Goal: Task Accomplishment & Management: Use online tool/utility

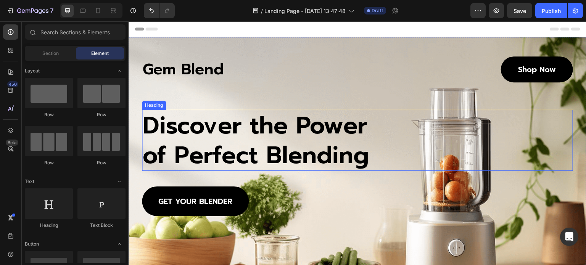
click at [285, 125] on h2 "Discover the Power of Perfect Blending" at bounding box center [260, 140] width 236 height 61
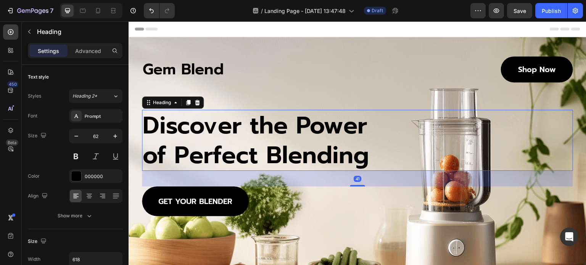
click at [285, 125] on h2 "Discover the Power of Perfect Blending" at bounding box center [260, 140] width 236 height 61
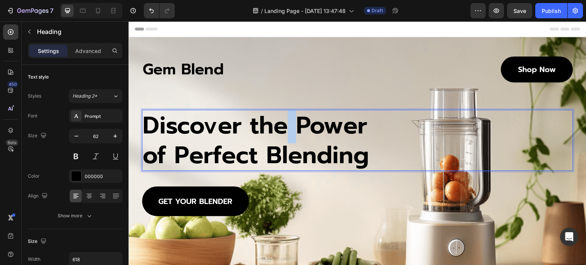
click at [285, 125] on p "Discover the Power of Perfect Blending" at bounding box center [260, 140] width 234 height 59
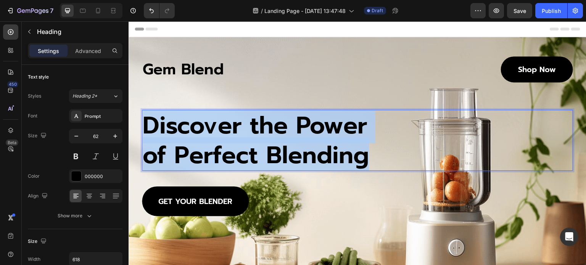
click at [285, 125] on p "Discover the Power of Perfect Blending" at bounding box center [260, 140] width 234 height 59
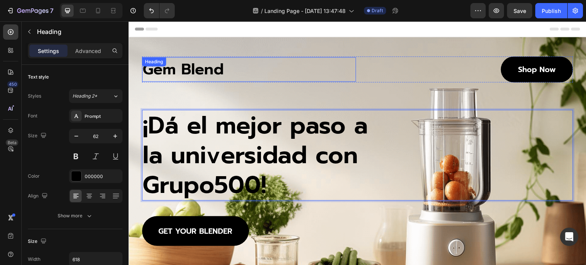
click at [195, 67] on h1 "Gem Blend" at bounding box center [249, 69] width 214 height 24
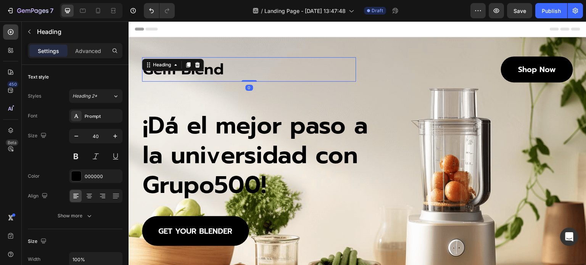
click at [195, 67] on icon at bounding box center [197, 64] width 5 height 5
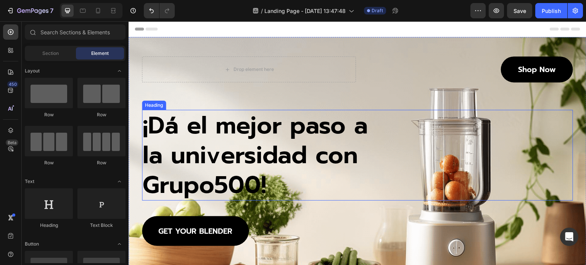
click at [208, 140] on p "¡Dá el mejor paso a la universidad con Grupo500!" at bounding box center [260, 155] width 234 height 89
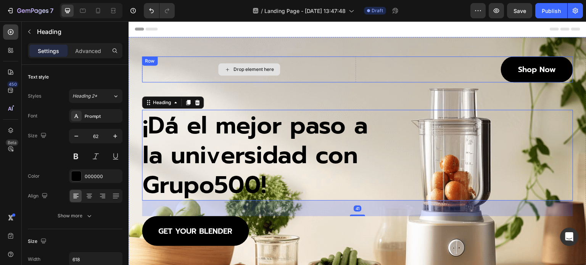
click at [225, 70] on icon at bounding box center [227, 69] width 6 height 6
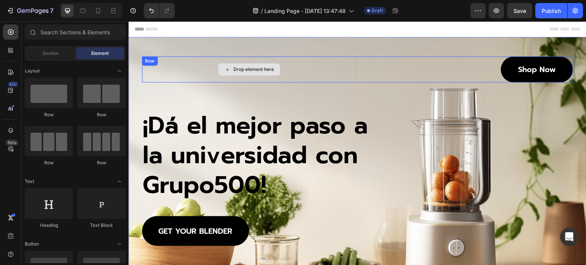
click at [196, 69] on div "Drop element here" at bounding box center [249, 69] width 214 height 26
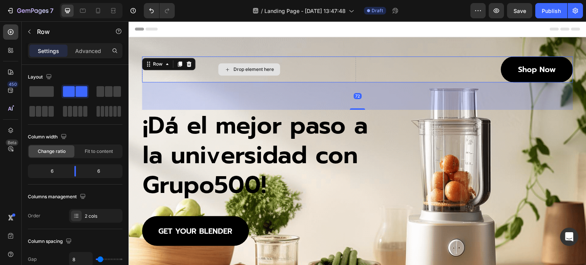
click at [196, 69] on div "Drop element here" at bounding box center [249, 69] width 214 height 26
click at [226, 68] on icon at bounding box center [227, 69] width 6 height 6
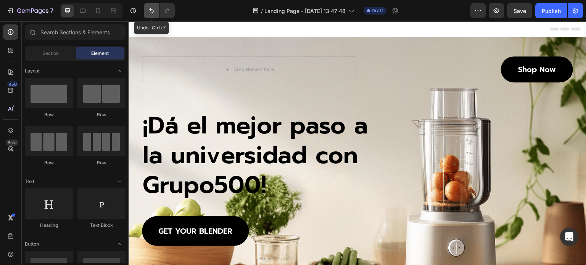
click at [150, 5] on button "Undo/Redo" at bounding box center [151, 10] width 15 height 15
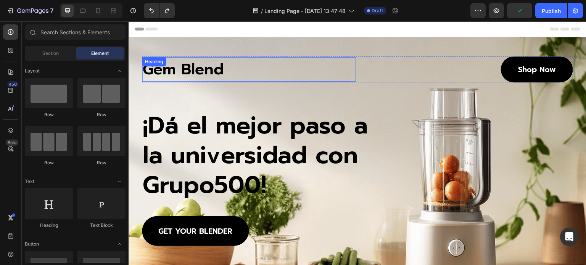
click at [161, 71] on h1 "Gem Blend" at bounding box center [249, 69] width 214 height 24
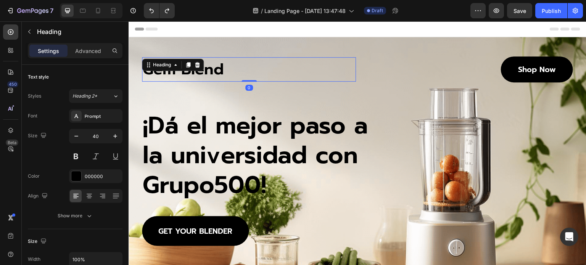
click at [204, 70] on h1 "Gem Blend" at bounding box center [249, 69] width 214 height 24
click at [204, 70] on p "Gem Blend" at bounding box center [249, 69] width 212 height 23
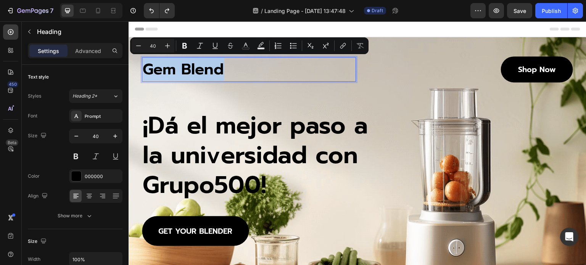
click at [204, 70] on p "Gem Blend" at bounding box center [249, 69] width 212 height 23
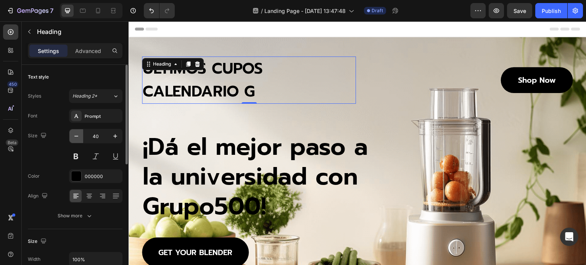
click at [79, 135] on icon "button" at bounding box center [76, 136] width 8 height 8
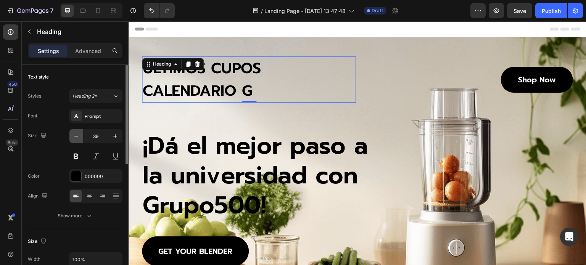
click at [78, 135] on icon "button" at bounding box center [76, 136] width 8 height 8
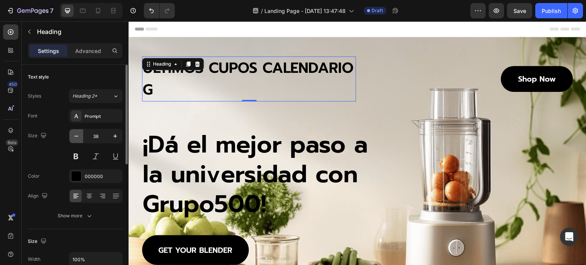
click at [78, 135] on icon "button" at bounding box center [76, 136] width 8 height 8
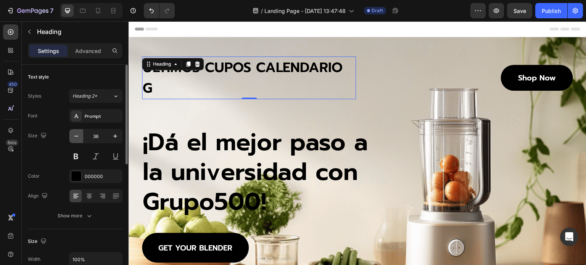
click at [78, 135] on icon "button" at bounding box center [76, 136] width 8 height 8
type input "35"
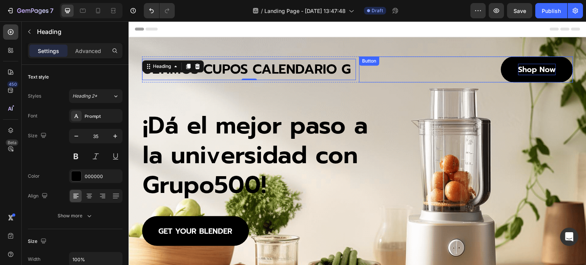
click at [529, 69] on p "Shop Now" at bounding box center [537, 69] width 38 height 11
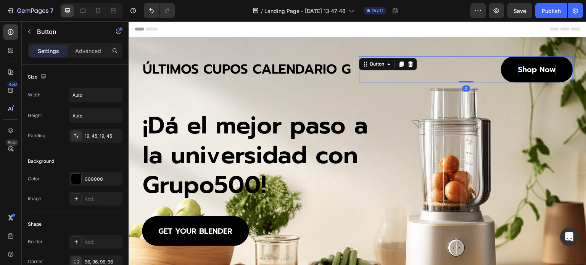
click at [529, 69] on p "Shop Now" at bounding box center [537, 69] width 38 height 11
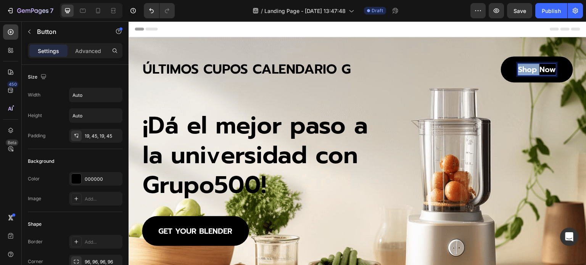
click at [529, 69] on p "Shop Now" at bounding box center [537, 69] width 38 height 11
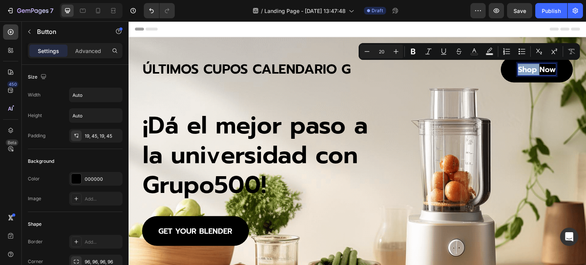
click at [529, 69] on p "Shop Now" at bounding box center [537, 69] width 38 height 11
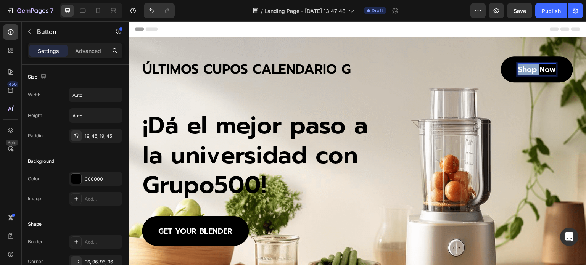
click at [529, 69] on p "Shop Now" at bounding box center [537, 69] width 38 height 11
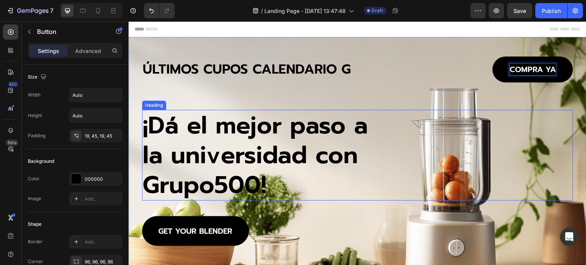
click at [293, 173] on p "¡Dá el mejor paso a la universidad con Grupo500!" at bounding box center [260, 155] width 234 height 89
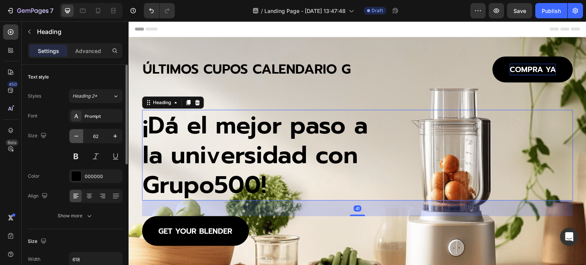
click at [78, 137] on icon "button" at bounding box center [76, 136] width 8 height 8
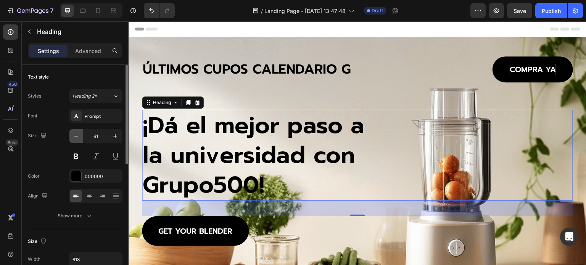
click at [78, 137] on icon "button" at bounding box center [76, 136] width 8 height 8
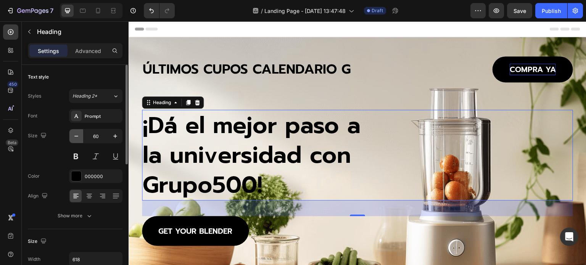
click at [78, 137] on icon "button" at bounding box center [76, 136] width 8 height 8
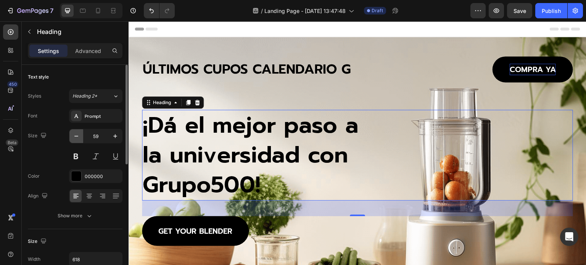
click at [78, 137] on icon "button" at bounding box center [76, 136] width 8 height 8
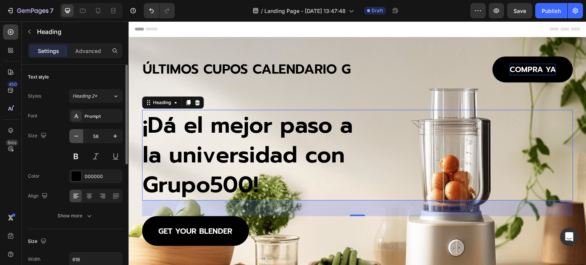
click at [78, 137] on icon "button" at bounding box center [76, 136] width 8 height 8
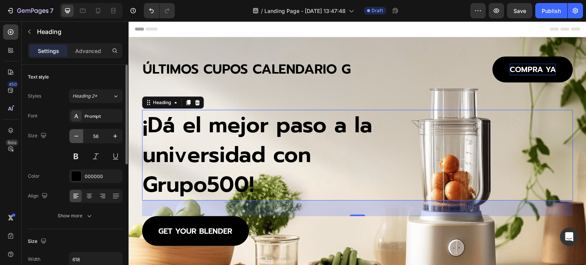
click at [78, 137] on icon "button" at bounding box center [76, 136] width 8 height 8
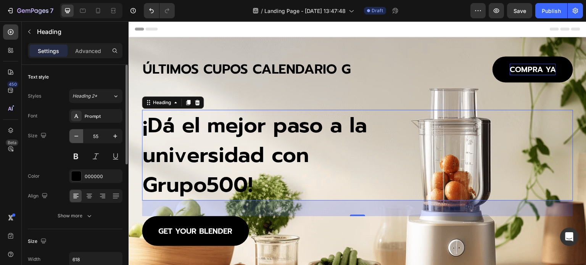
click at [78, 137] on icon "button" at bounding box center [76, 136] width 8 height 8
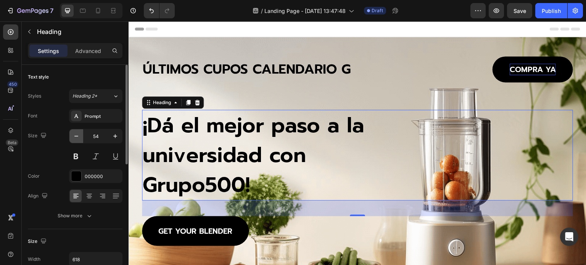
click at [78, 137] on icon "button" at bounding box center [76, 136] width 8 height 8
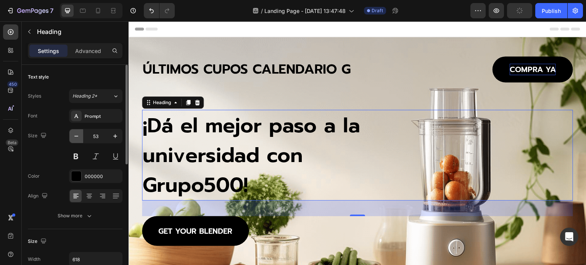
click at [78, 137] on icon "button" at bounding box center [76, 136] width 8 height 8
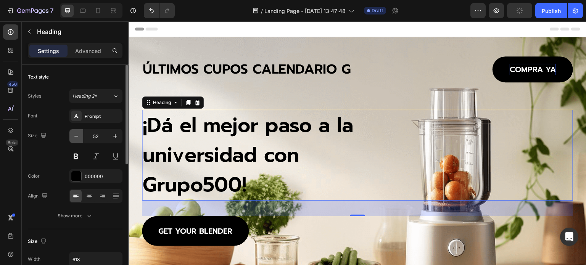
click at [78, 137] on icon "button" at bounding box center [76, 136] width 8 height 8
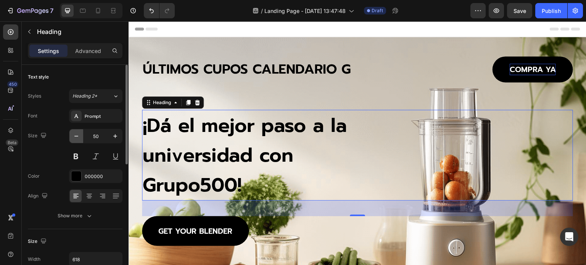
click at [78, 137] on icon "button" at bounding box center [76, 136] width 8 height 8
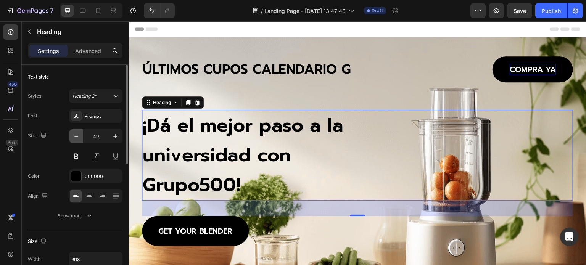
click at [78, 137] on icon "button" at bounding box center [76, 136] width 8 height 8
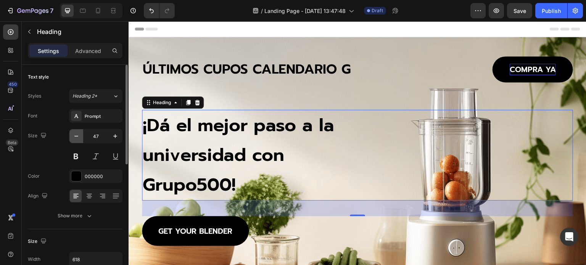
click at [78, 137] on icon "button" at bounding box center [76, 136] width 8 height 8
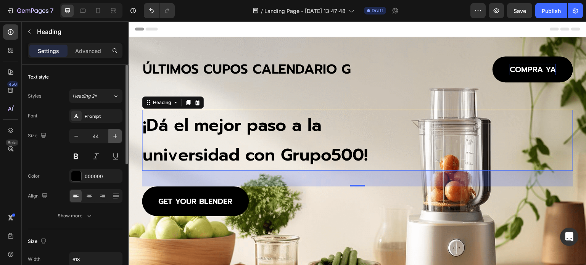
click at [115, 135] on icon "button" at bounding box center [115, 136] width 4 height 4
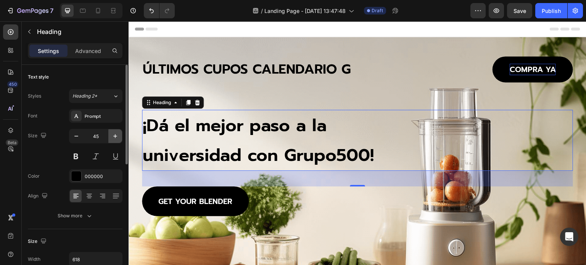
click at [115, 135] on icon "button" at bounding box center [115, 136] width 4 height 4
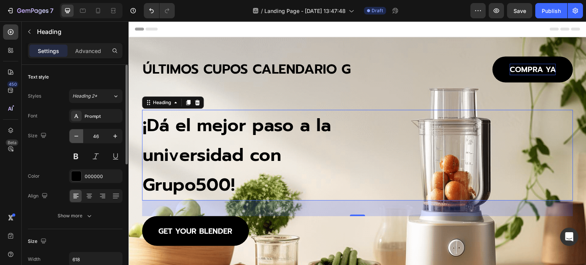
click at [80, 137] on icon "button" at bounding box center [76, 136] width 8 height 8
type input "45"
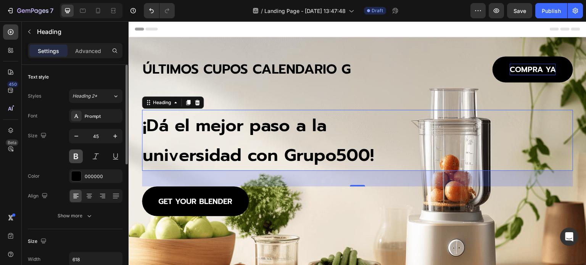
click at [77, 154] on button at bounding box center [76, 157] width 14 height 14
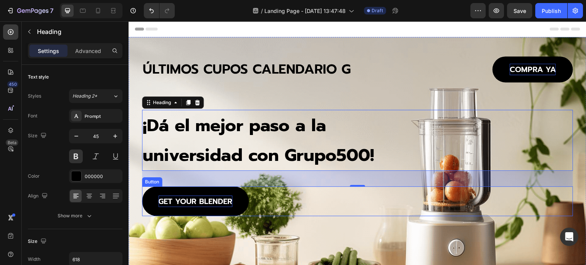
click at [193, 199] on p "GET YOUR BLENDER" at bounding box center [195, 201] width 74 height 11
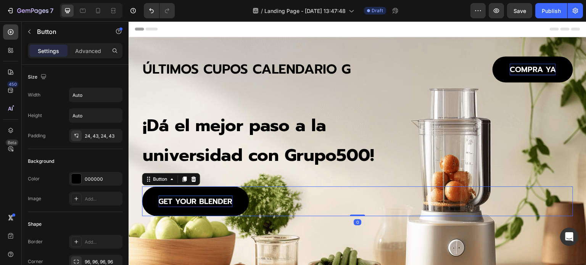
click at [189, 201] on p "GET YOUR BLENDER" at bounding box center [195, 201] width 74 height 11
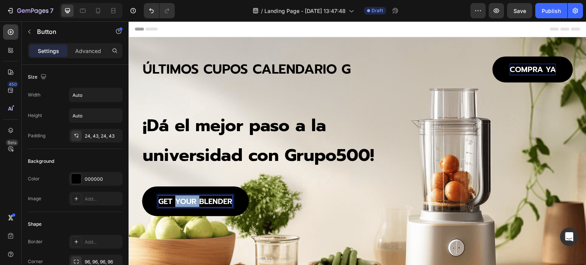
click at [189, 201] on p "GET YOUR BLENDER" at bounding box center [195, 201] width 74 height 11
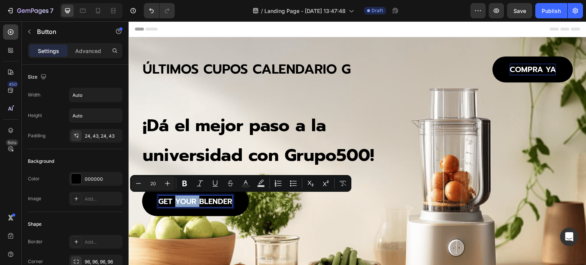
click at [189, 201] on p "GET YOUR BLENDER" at bounding box center [195, 201] width 74 height 11
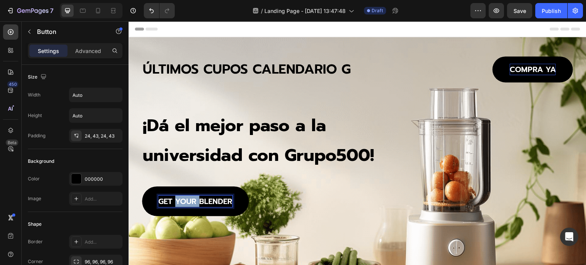
click at [189, 201] on p "GET YOUR BLENDER" at bounding box center [195, 201] width 74 height 11
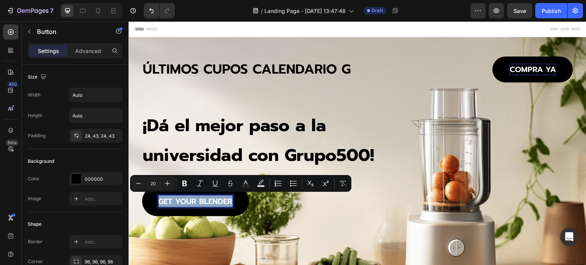
click at [189, 201] on p "GET YOUR BLENDER" at bounding box center [195, 201] width 74 height 11
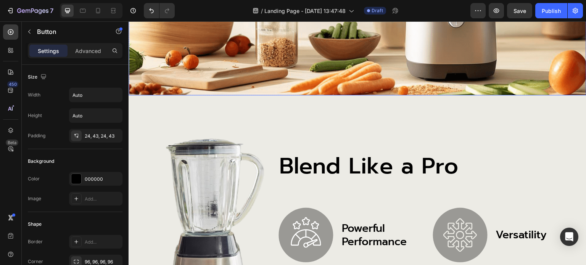
scroll to position [153, 0]
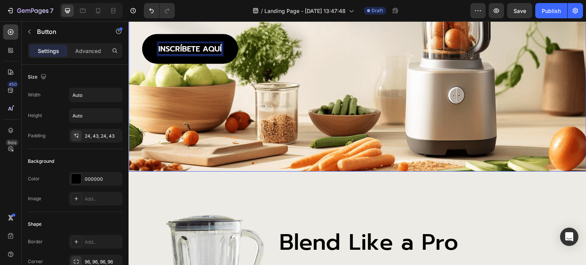
click at [386, 107] on div "Background Image" at bounding box center [358, 27] width 458 height 287
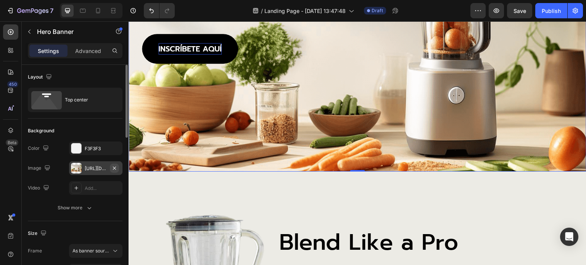
click at [114, 166] on icon "button" at bounding box center [114, 168] width 6 height 6
type input "Auto"
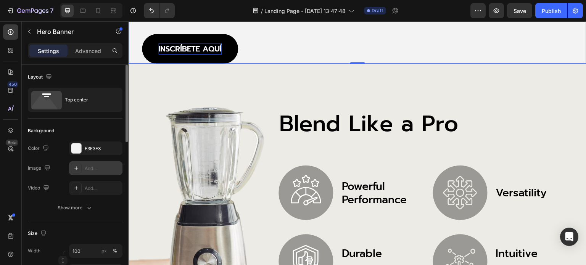
click at [93, 168] on div "Add..." at bounding box center [103, 168] width 36 height 7
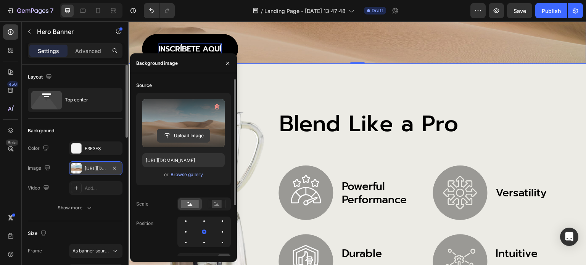
click at [181, 135] on input "file" at bounding box center [183, 135] width 53 height 13
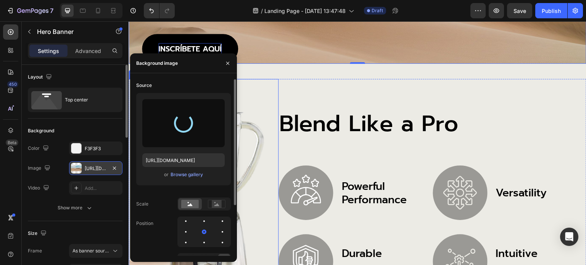
type input "https://cdn.shopify.com/s/files/1/0760/5744/4600/files/gempages_570478013838263…"
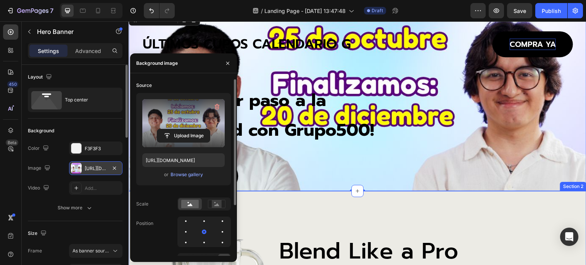
scroll to position [0, 0]
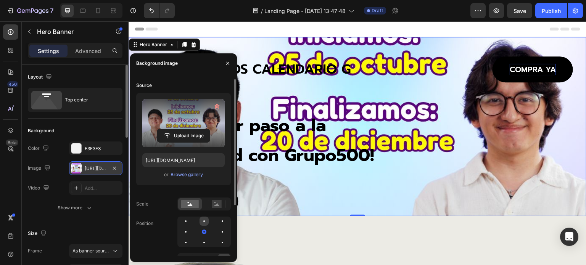
drag, startPoint x: 206, startPoint y: 232, endPoint x: 206, endPoint y: 225, distance: 6.9
click at [206, 225] on div at bounding box center [203, 232] width 53 height 31
click at [205, 221] on div at bounding box center [203, 221] width 9 height 9
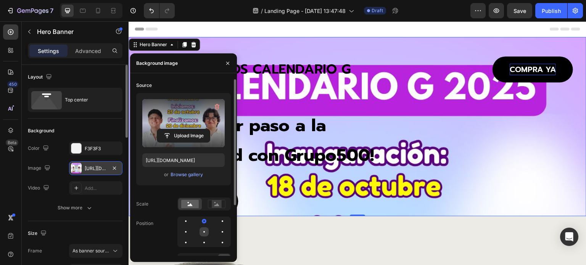
click at [203, 230] on div at bounding box center [203, 231] width 9 height 9
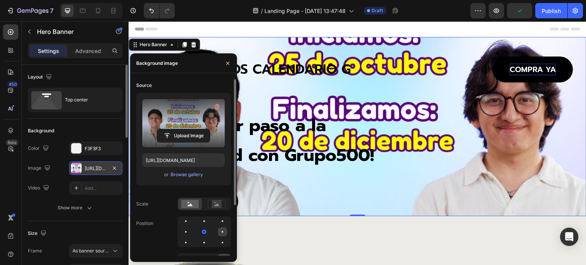
click at [220, 232] on div at bounding box center [222, 231] width 9 height 9
click at [220, 242] on div at bounding box center [222, 242] width 9 height 9
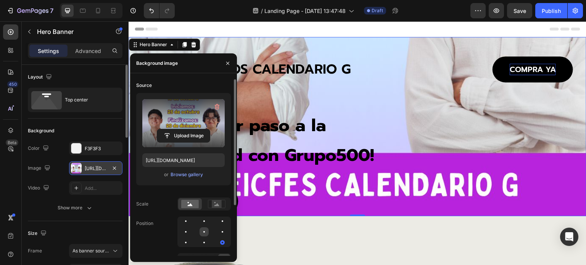
click at [201, 229] on div at bounding box center [203, 231] width 9 height 9
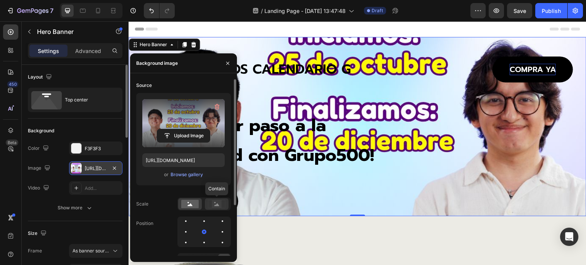
click at [212, 204] on rect at bounding box center [217, 204] width 10 height 8
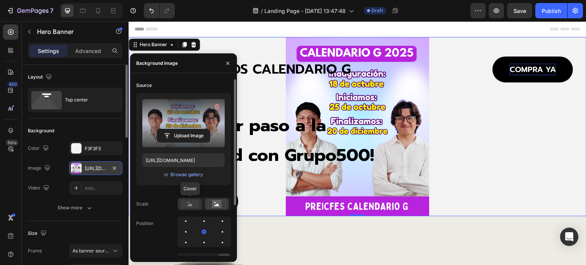
click at [190, 203] on rect at bounding box center [190, 204] width 18 height 8
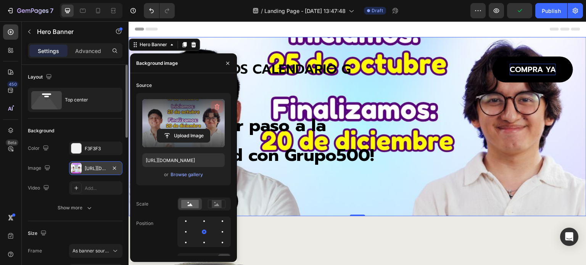
click at [216, 106] on icon "button" at bounding box center [216, 107] width 1 height 2
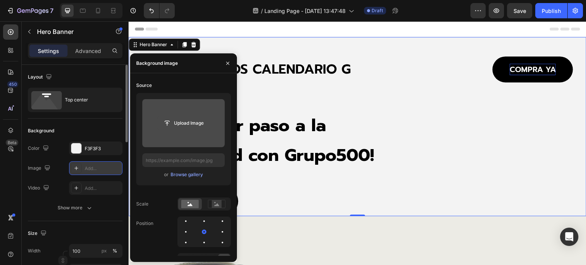
click at [189, 122] on input "file" at bounding box center [183, 123] width 53 height 13
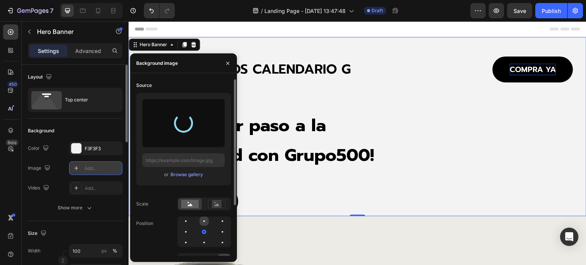
type input "https://cdn.shopify.com/s/files/1/0760/5744/4600/files/gempages_570478013838263…"
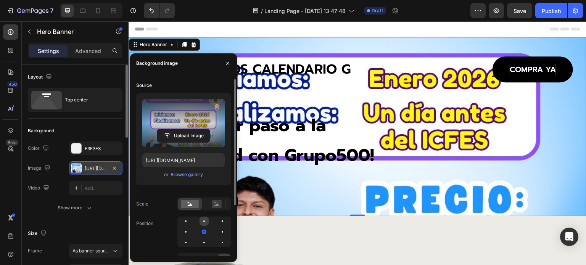
click at [204, 220] on div at bounding box center [203, 221] width 9 height 9
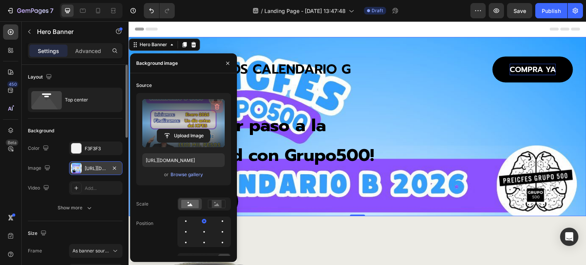
click at [218, 105] on icon "button" at bounding box center [217, 107] width 5 height 6
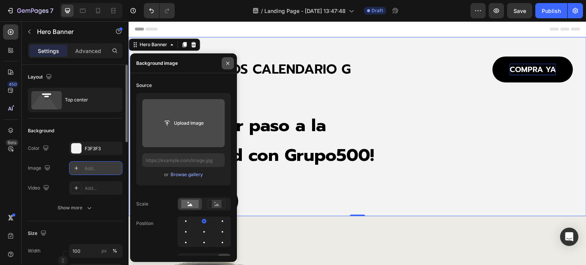
click at [228, 61] on icon "button" at bounding box center [228, 63] width 6 height 6
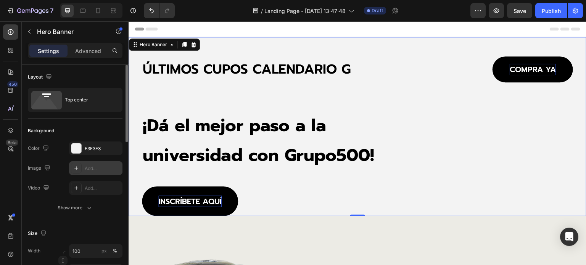
click at [96, 170] on div "Add..." at bounding box center [103, 168] width 36 height 7
type input "https://cdn.shopify.com/s/files/1/2005/9307/files/background_settings.jpg"
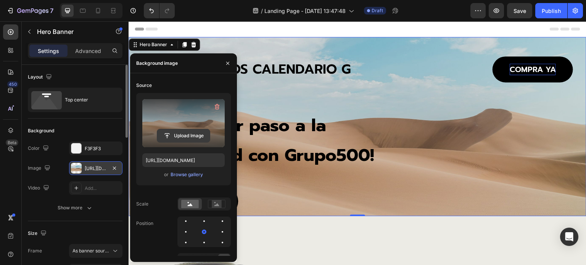
click at [186, 138] on input "file" at bounding box center [183, 135] width 53 height 13
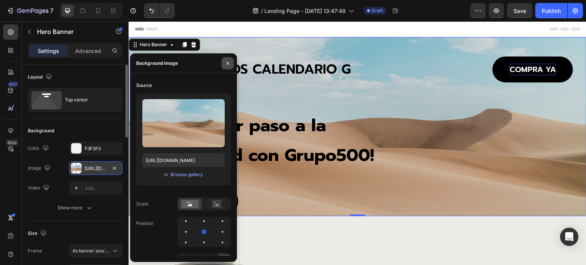
click at [227, 61] on icon "button" at bounding box center [228, 63] width 6 height 6
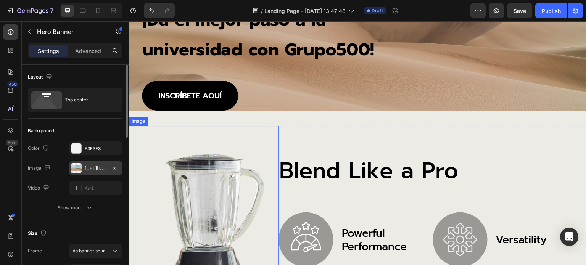
scroll to position [114, 0]
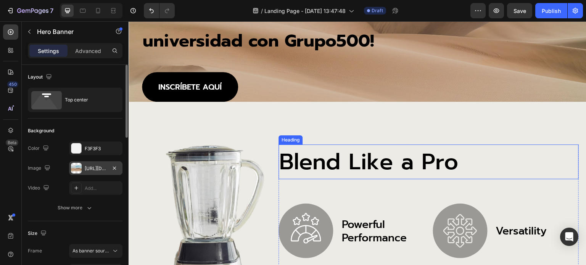
click at [323, 162] on h2 "Blend Like a Pro" at bounding box center [428, 162] width 300 height 35
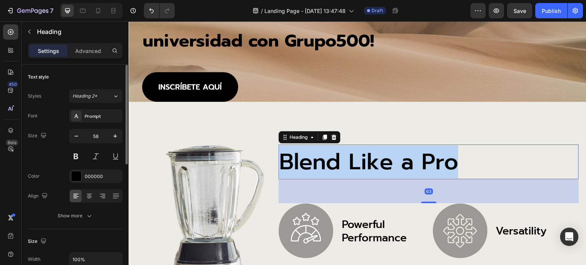
click at [323, 162] on p "Blend Like a Pro" at bounding box center [428, 161] width 299 height 33
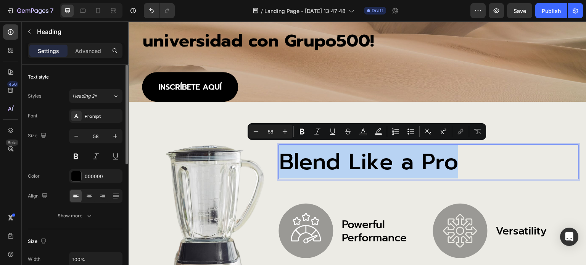
click at [323, 162] on p "Blend Like a Pro" at bounding box center [428, 161] width 299 height 33
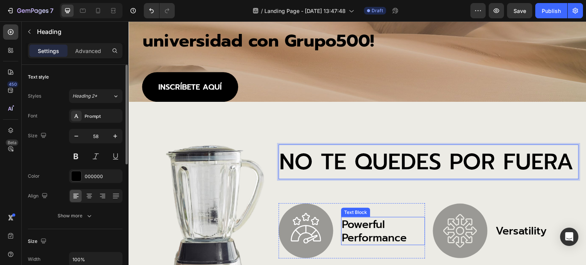
click at [354, 221] on p "powerful performance" at bounding box center [383, 231] width 82 height 27
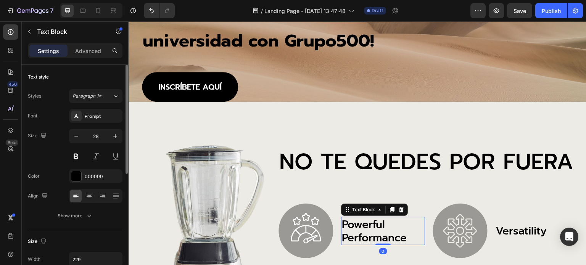
click at [355, 225] on p "powerful performance" at bounding box center [383, 231] width 82 height 27
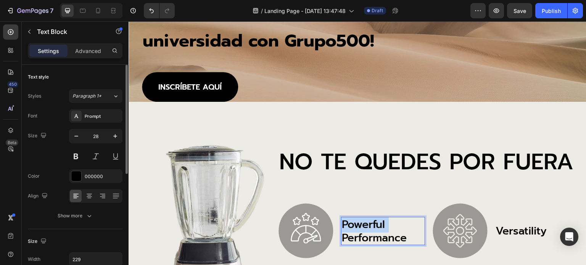
click at [355, 225] on p "powerful performance" at bounding box center [383, 231] width 82 height 27
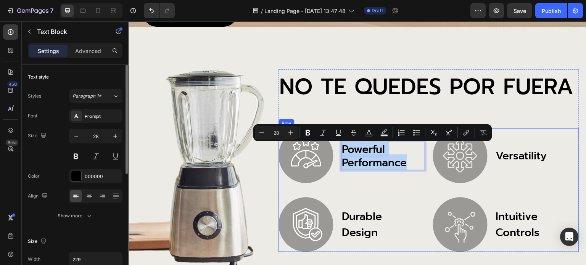
scroll to position [191, 0]
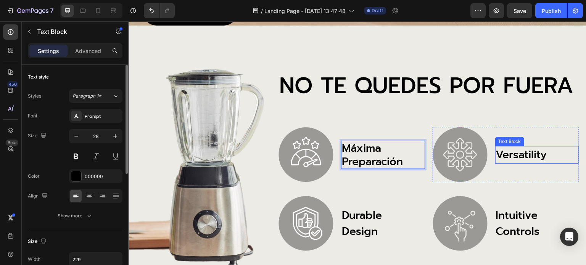
click at [511, 153] on p "versatility" at bounding box center [537, 155] width 82 height 16
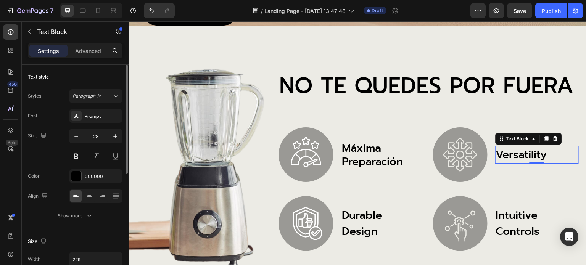
click at [511, 153] on p "versatility" at bounding box center [537, 155] width 82 height 16
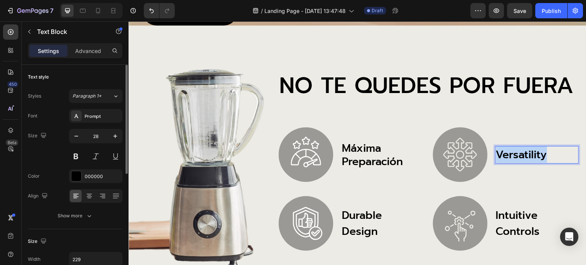
click at [511, 153] on p "versatility" at bounding box center [537, 155] width 82 height 16
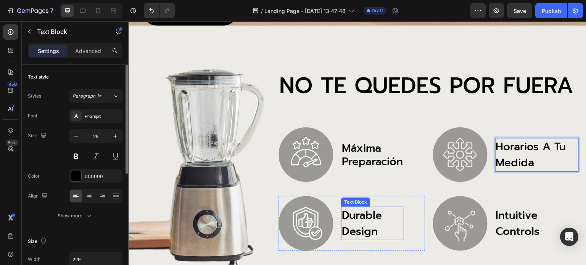
click at [371, 212] on p "durable design" at bounding box center [372, 223] width 61 height 32
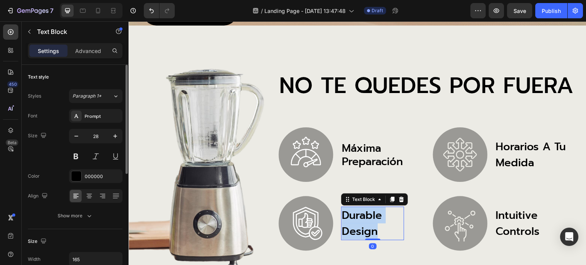
click at [371, 212] on p "durable design" at bounding box center [372, 223] width 61 height 32
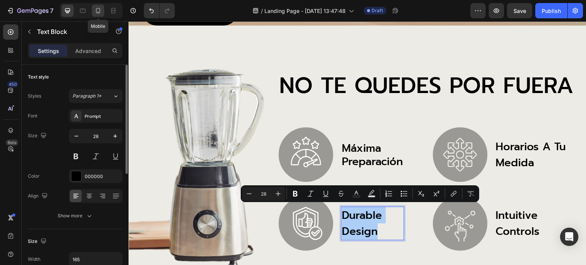
click at [98, 12] on icon at bounding box center [98, 11] width 8 height 8
type input "16"
type input "100%"
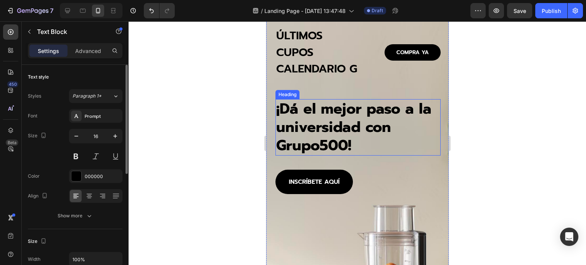
scroll to position [38, 0]
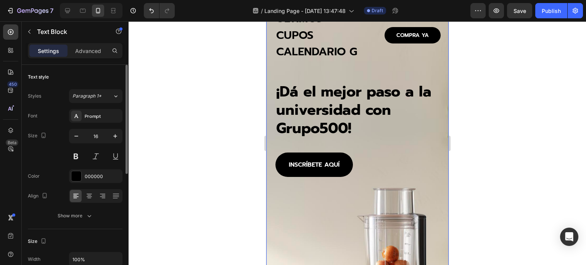
click at [357, 183] on div "ÚLTIMOS CUPOS CALENDARIO G Heading COMPRA YA Button Row ¡Dá el mejor paso a la …" at bounding box center [357, 91] width 182 height 184
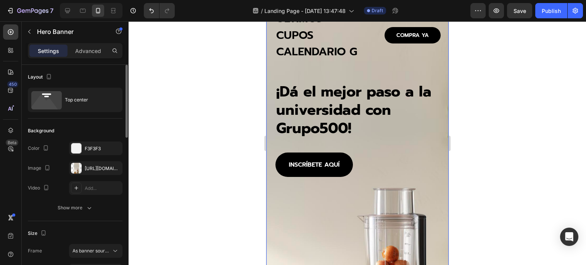
click at [343, 91] on div "ÚLTIMOS CUPOS CALENDARIO G Heading COMPRA YA Button Row ¡Dá el mejor paso a la …" at bounding box center [357, 93] width 165 height 167
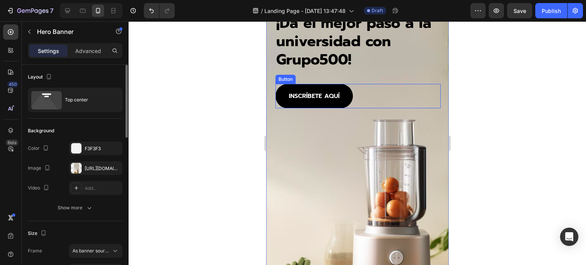
scroll to position [114, 0]
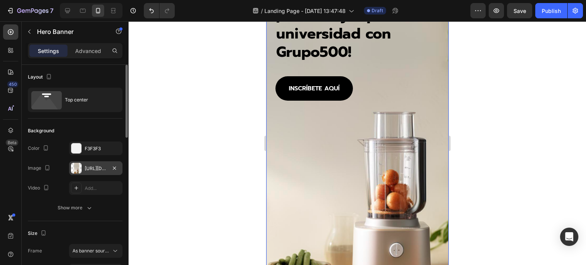
click at [92, 169] on div "https://cdn.shopify.com/s/files/1/0584/5516/2998/files/gempages_520930469076796…" at bounding box center [96, 168] width 22 height 7
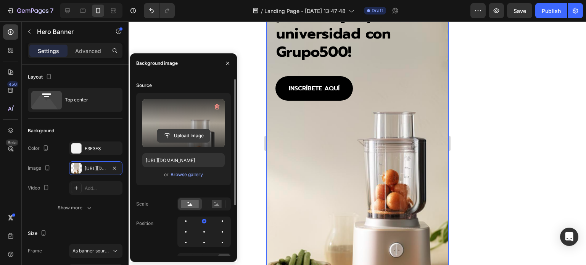
click at [177, 134] on input "file" at bounding box center [183, 135] width 53 height 13
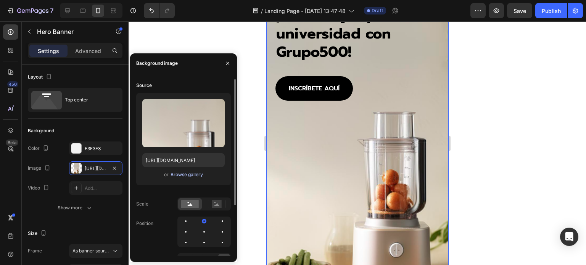
click at [181, 174] on div "Browse gallery" at bounding box center [186, 174] width 32 height 7
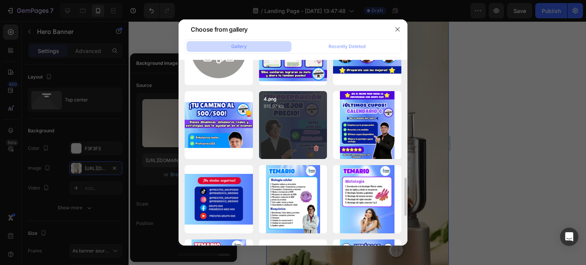
scroll to position [493, 0]
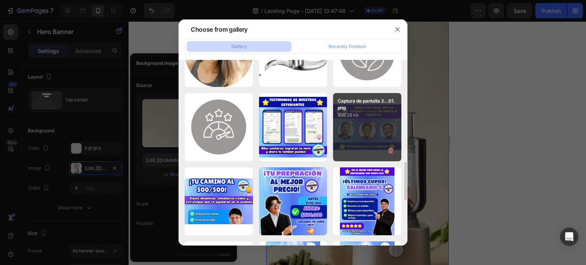
click at [357, 116] on p "839.28 kb" at bounding box center [367, 115] width 59 height 8
type input "https://cdn.shopify.com/s/files/1/0760/5744/4600/files/gempages_570478013838263…"
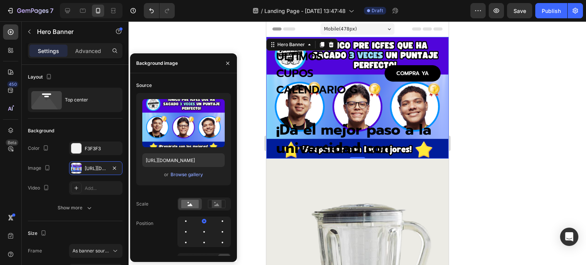
scroll to position [0, 0]
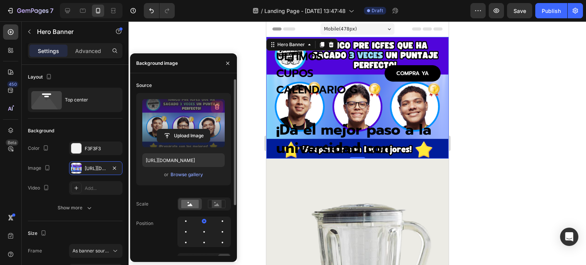
click at [216, 106] on icon "button" at bounding box center [217, 107] width 8 height 8
type input "Auto"
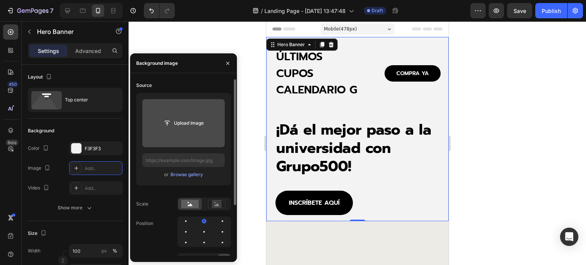
click at [187, 122] on input "file" at bounding box center [183, 123] width 53 height 13
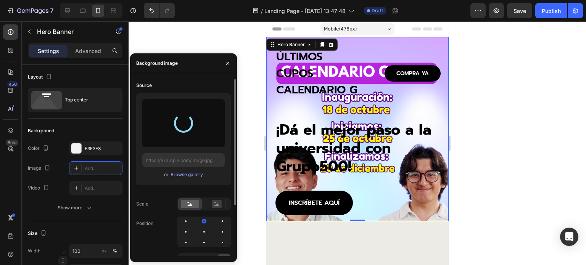
type input "https://cdn.shopify.com/s/files/1/0760/5744/4600/files/gempages_570478013838263…"
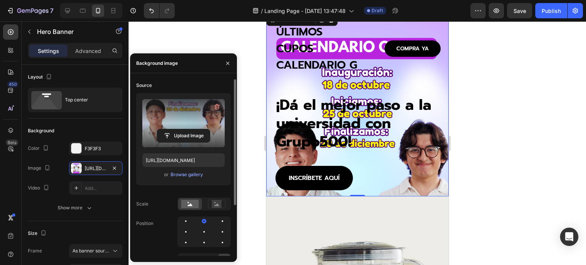
scroll to position [38, 0]
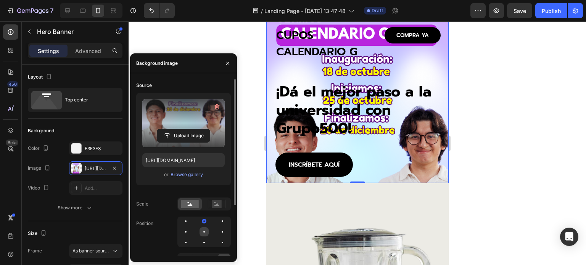
click at [204, 231] on div at bounding box center [203, 231] width 9 height 9
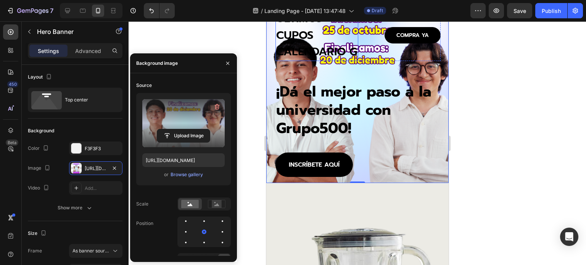
click at [296, 48] on h1 "ÚLTIMOS CUPOS CALENDARIO G" at bounding box center [316, 35] width 83 height 51
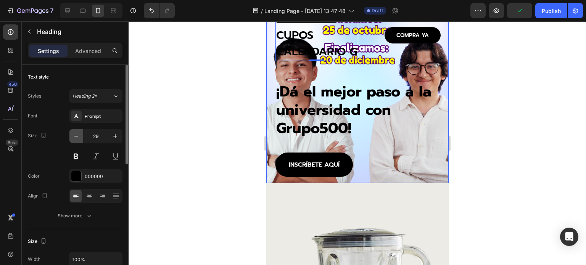
click at [78, 138] on icon "button" at bounding box center [76, 136] width 8 height 8
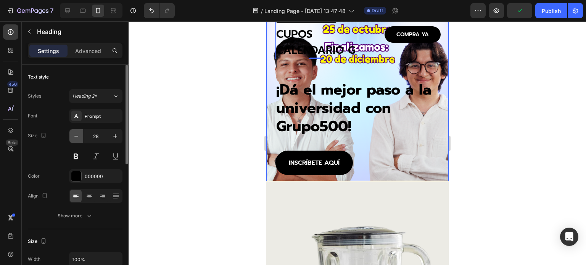
click at [78, 138] on icon "button" at bounding box center [76, 136] width 8 height 8
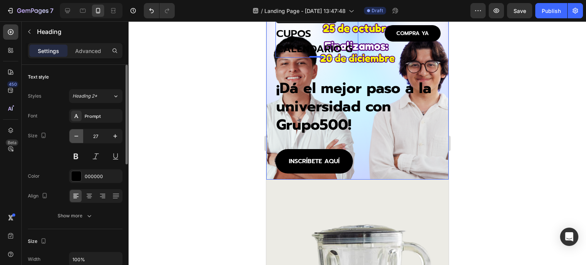
click at [78, 138] on icon "button" at bounding box center [76, 136] width 8 height 8
type input "26"
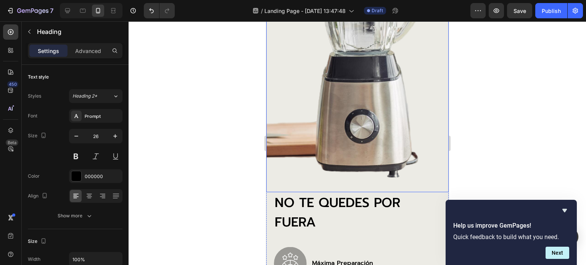
scroll to position [305, 0]
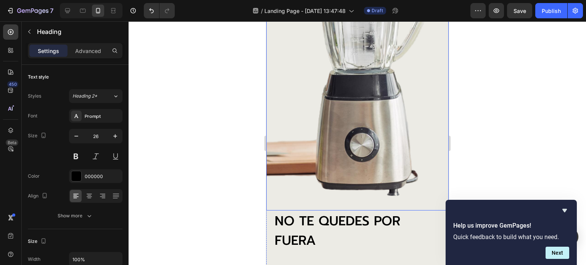
click at [356, 96] on img at bounding box center [357, 65] width 182 height 289
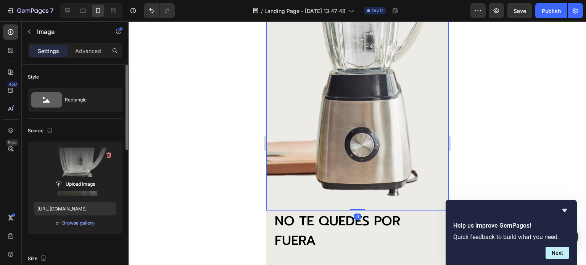
click at [70, 166] on label at bounding box center [75, 172] width 82 height 48
click at [70, 178] on input "file" at bounding box center [75, 184] width 53 height 13
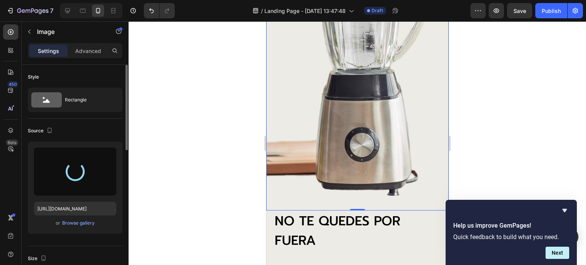
type input "https://cdn.shopify.com/s/files/1/0760/5744/4600/files/gempages_570478013838263…"
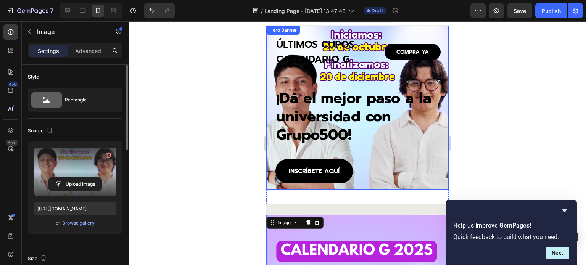
scroll to position [0, 0]
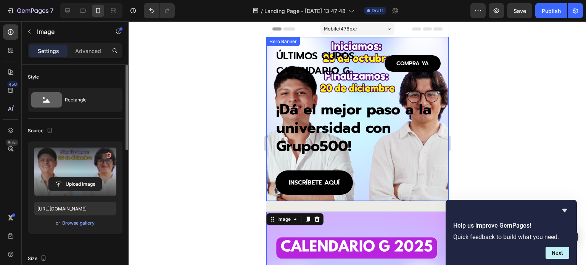
click at [411, 41] on div "ÚLTIMOS CUPOS CALENDARIO G Heading COMPRA YA Button Row ¡Dá el mejor paso a la …" at bounding box center [357, 119] width 182 height 164
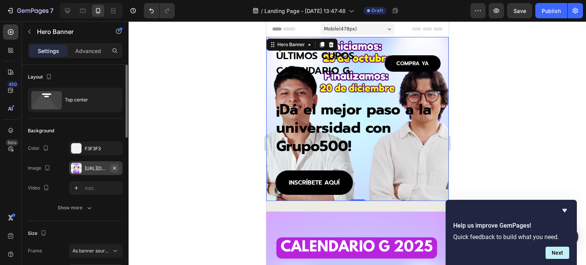
click at [113, 166] on icon "button" at bounding box center [114, 168] width 6 height 6
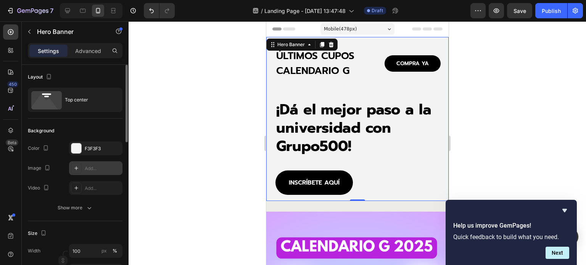
click at [102, 166] on div "Add..." at bounding box center [103, 168] width 36 height 7
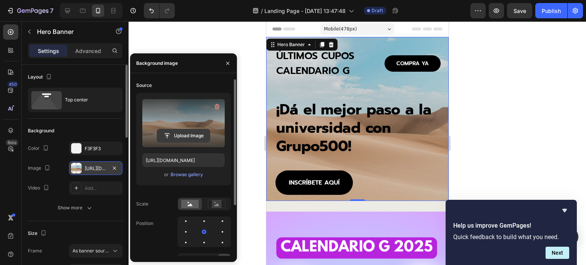
click at [180, 134] on input "file" at bounding box center [183, 135] width 53 height 13
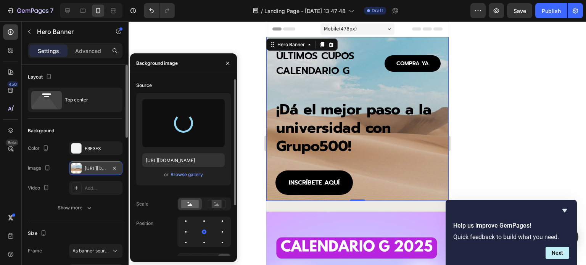
type input "https://cdn.shopify.com/s/files/1/0760/5744/4600/files/gempages_570478013838263…"
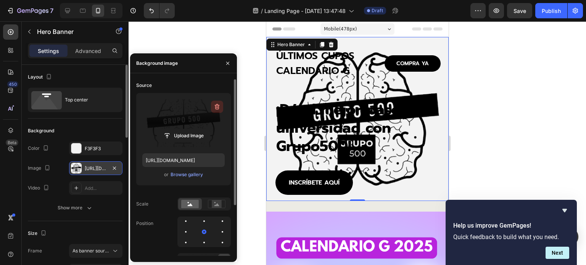
click at [218, 105] on icon "button" at bounding box center [217, 107] width 8 height 8
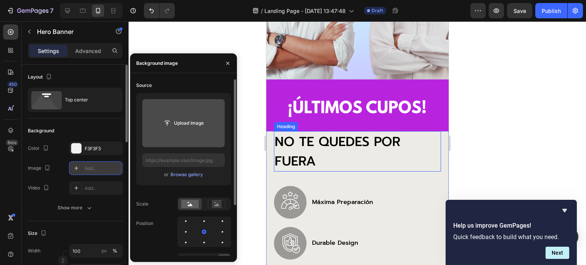
scroll to position [458, 0]
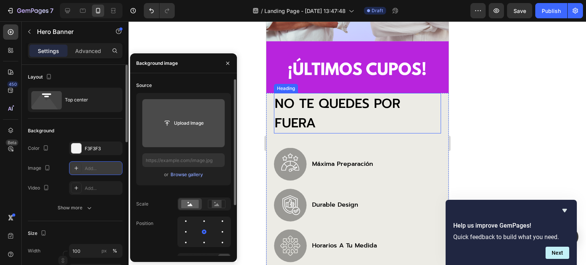
click at [328, 100] on h2 "NO TE QUEDES POR FUERA" at bounding box center [356, 113] width 167 height 40
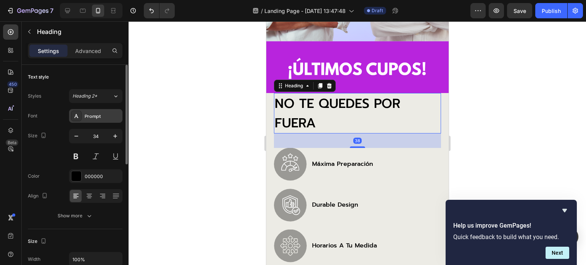
click at [90, 114] on div "Prompt" at bounding box center [103, 116] width 36 height 7
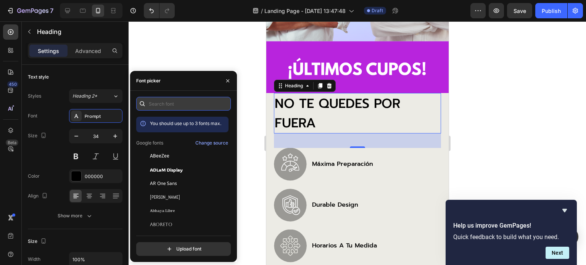
click at [165, 105] on input "text" at bounding box center [183, 104] width 95 height 14
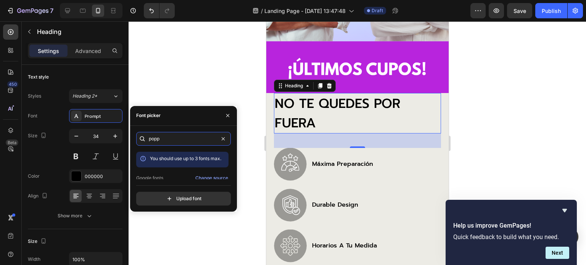
scroll to position [19, 0]
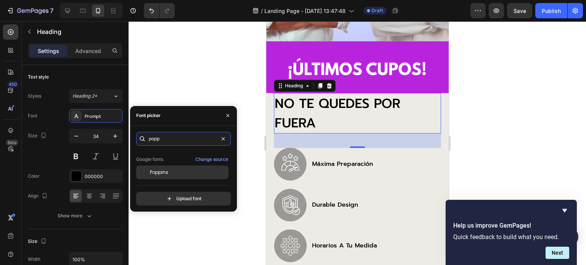
type input "popp"
click at [161, 169] on span "Poppins" at bounding box center [159, 172] width 18 height 7
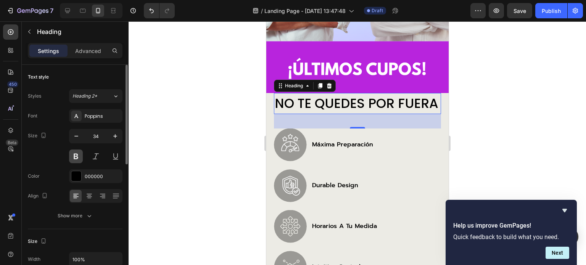
click at [76, 155] on button at bounding box center [76, 157] width 14 height 14
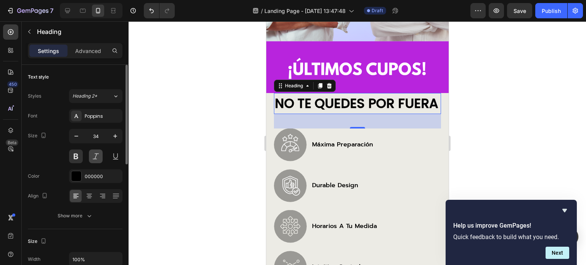
click at [94, 155] on button at bounding box center [96, 157] width 14 height 14
click at [328, 190] on p "durable design" at bounding box center [335, 186] width 46 height 8
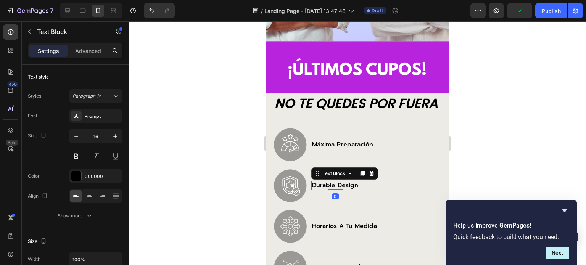
click at [327, 190] on p "durable design" at bounding box center [335, 186] width 46 height 8
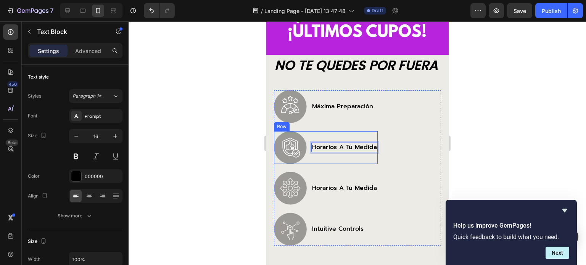
scroll to position [534, 0]
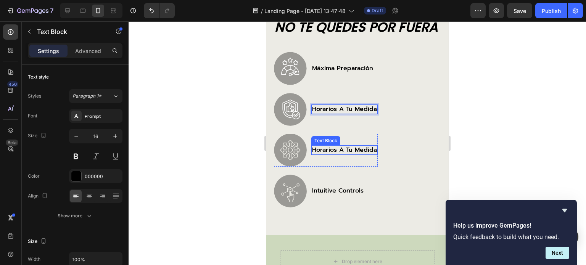
click at [340, 154] on p "horarios a tu medida" at bounding box center [344, 150] width 65 height 8
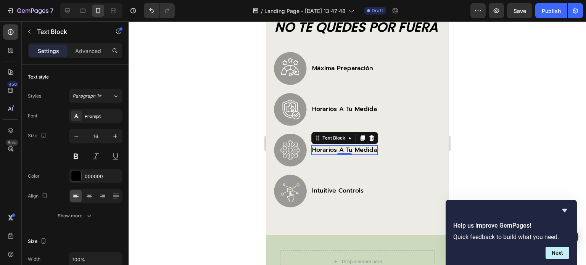
click at [340, 154] on p "horarios a tu medida" at bounding box center [344, 150] width 65 height 8
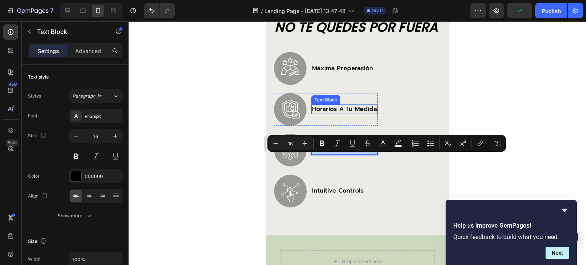
click at [336, 113] on p "horarios a tu medida" at bounding box center [344, 109] width 65 height 8
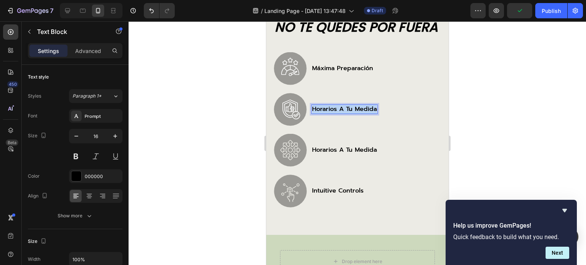
click at [336, 113] on p "horarios a tu medida" at bounding box center [344, 109] width 65 height 8
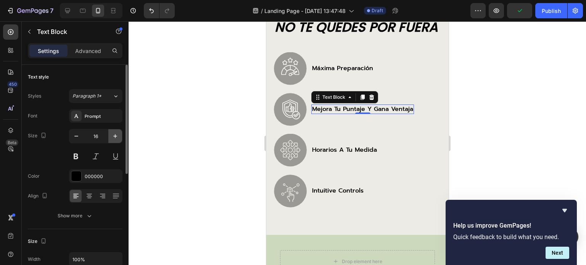
click at [112, 135] on icon "button" at bounding box center [115, 136] width 8 height 8
click at [113, 135] on icon "button" at bounding box center [115, 136] width 8 height 8
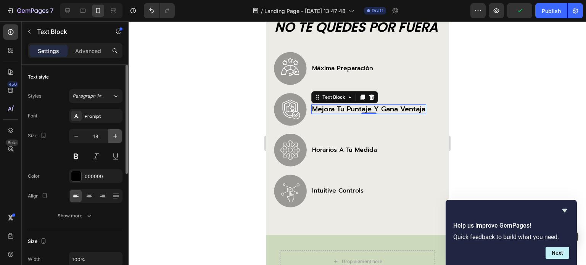
click at [113, 135] on icon "button" at bounding box center [115, 136] width 8 height 8
type input "19"
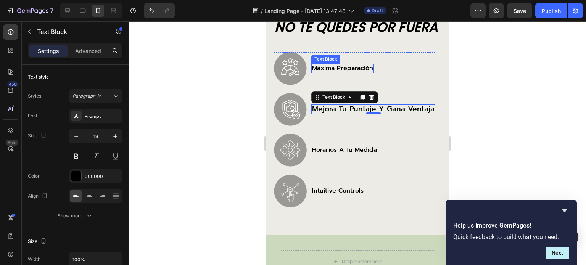
click at [342, 72] on p "máxima preparación" at bounding box center [342, 68] width 61 height 8
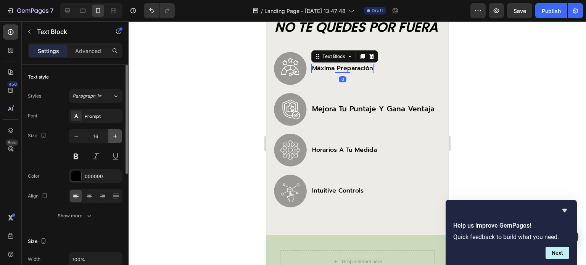
click at [113, 135] on icon "button" at bounding box center [115, 136] width 8 height 8
click at [112, 135] on icon "button" at bounding box center [115, 136] width 8 height 8
click at [112, 136] on icon "button" at bounding box center [115, 136] width 8 height 8
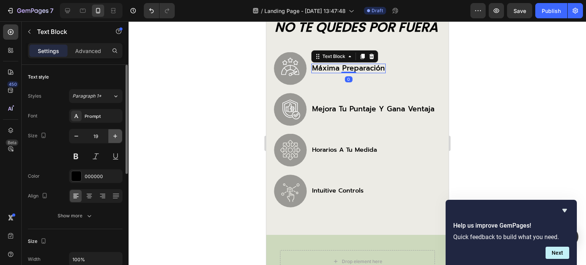
click at [111, 136] on icon "button" at bounding box center [115, 136] width 8 height 8
click at [79, 136] on icon "button" at bounding box center [76, 136] width 8 height 8
click at [77, 136] on icon "button" at bounding box center [76, 136] width 4 height 1
click at [76, 136] on icon "button" at bounding box center [76, 136] width 8 height 8
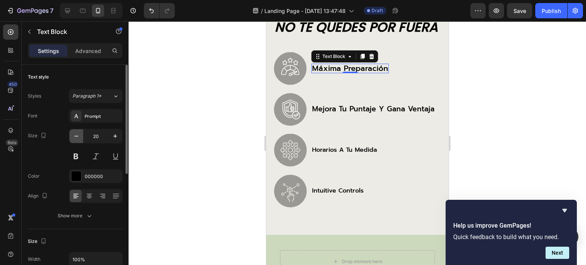
type input "19"
click at [357, 154] on p "horarios a tu medida" at bounding box center [344, 150] width 65 height 8
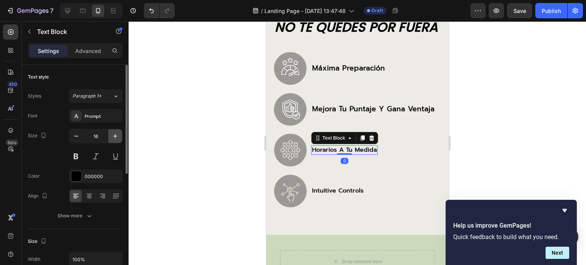
click at [119, 135] on button "button" at bounding box center [115, 136] width 14 height 14
click at [116, 135] on icon "button" at bounding box center [115, 136] width 8 height 8
type input "18"
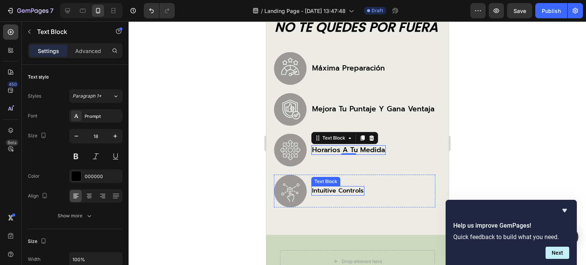
click at [329, 195] on p "intuitive controls" at bounding box center [337, 191] width 51 height 8
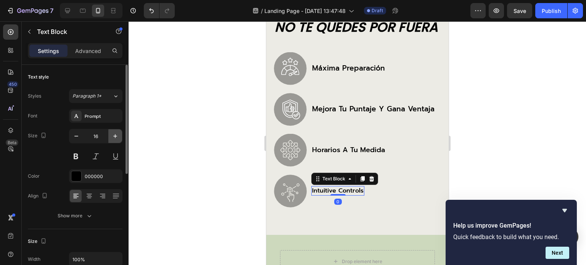
click at [113, 137] on icon "button" at bounding box center [115, 136] width 8 height 8
click at [112, 137] on icon "button" at bounding box center [115, 136] width 8 height 8
click at [113, 134] on icon "button" at bounding box center [115, 136] width 8 height 8
type input "19"
click at [344, 195] on p "intuitive controls" at bounding box center [342, 191] width 61 height 8
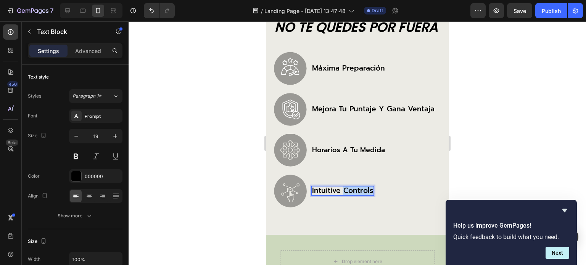
click at [344, 195] on p "intuitive controls" at bounding box center [342, 191] width 61 height 8
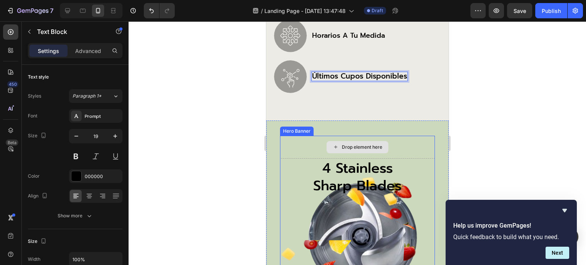
scroll to position [687, 0]
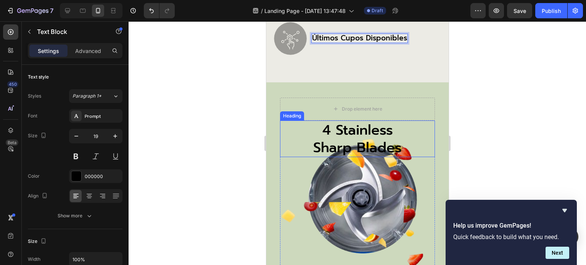
click at [347, 143] on h2 "4 stainless sharp blades" at bounding box center [357, 139] width 114 height 37
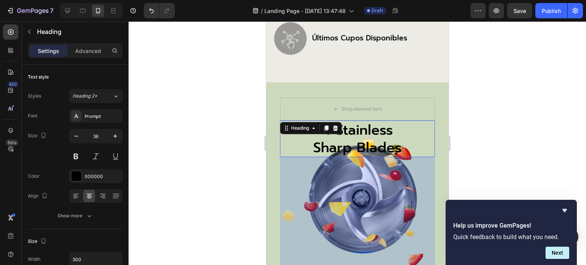
click at [358, 145] on h2 "4 stainless sharp blades" at bounding box center [357, 139] width 114 height 37
click at [358, 145] on p "4 stainless sharp blades" at bounding box center [357, 138] width 113 height 35
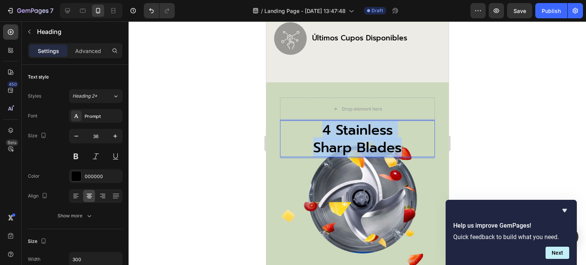
click at [358, 145] on p "4 stainless sharp blades" at bounding box center [357, 138] width 113 height 35
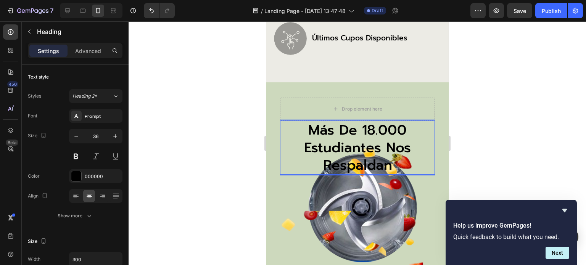
click at [357, 145] on p "más de 18.000 estudiantes nos respaldan" at bounding box center [357, 147] width 113 height 53
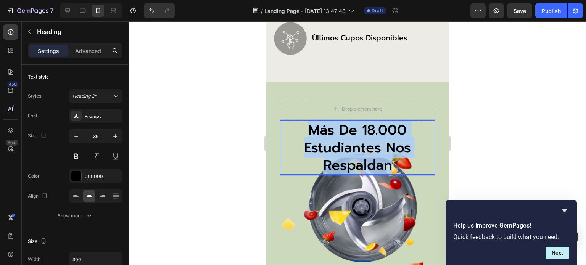
click at [357, 145] on p "más de 18.000 estudiantes nos respaldan" at bounding box center [357, 147] width 113 height 53
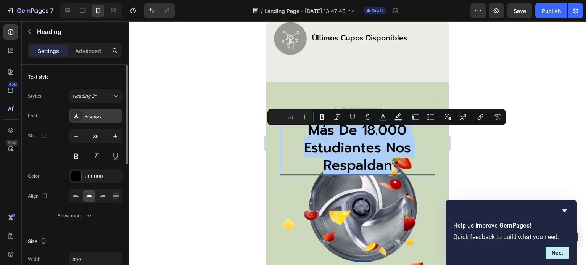
click at [94, 116] on div "Prompt" at bounding box center [103, 116] width 36 height 7
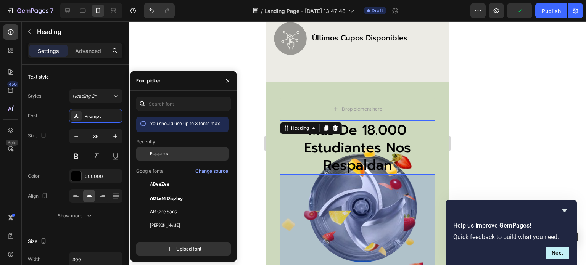
click at [161, 154] on span "Poppins" at bounding box center [159, 153] width 18 height 7
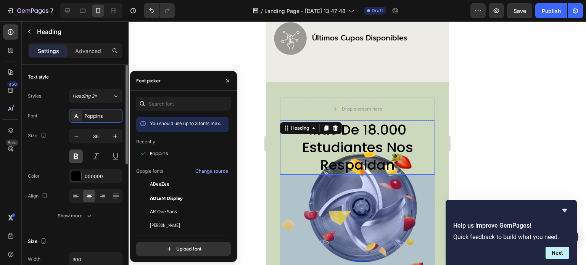
click at [75, 155] on button at bounding box center [76, 157] width 14 height 14
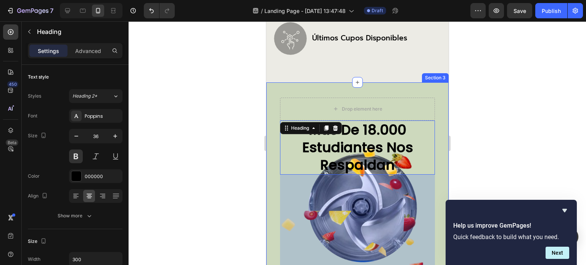
click at [431, 101] on div "más de 18.000 estudiantes nos respaldan Heading 394 Image Image Image Image Row…" at bounding box center [357, 212] width 182 height 261
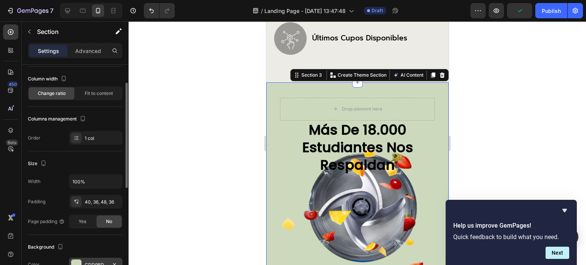
scroll to position [153, 0]
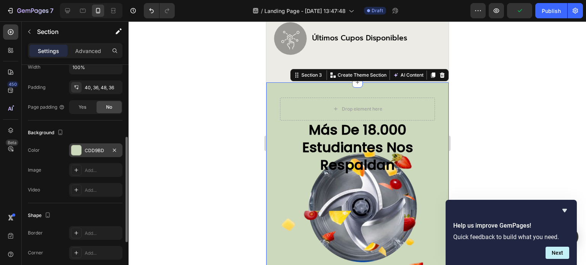
click at [83, 153] on div "CDD9BD" at bounding box center [95, 150] width 53 height 14
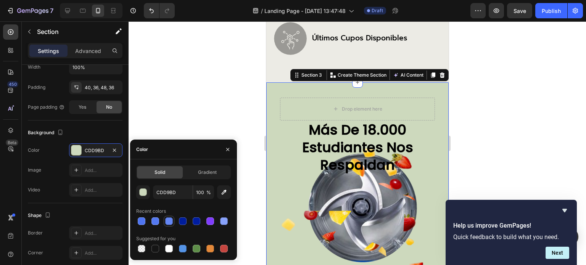
click at [167, 223] on div at bounding box center [169, 221] width 8 height 8
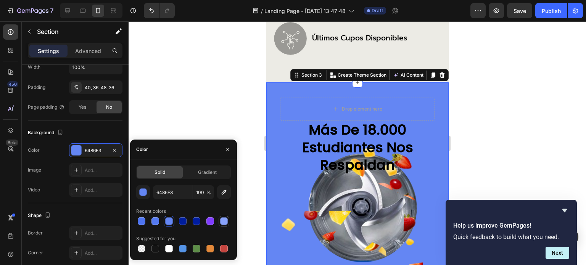
click at [221, 219] on div at bounding box center [224, 221] width 8 height 8
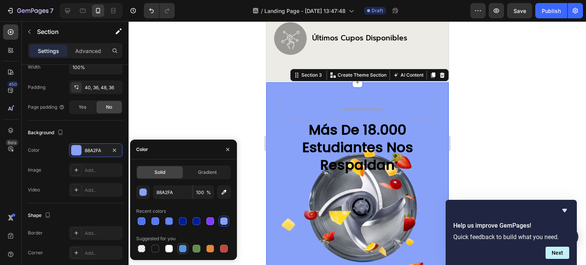
click at [182, 249] on div at bounding box center [183, 249] width 8 height 8
type input "5594E7"
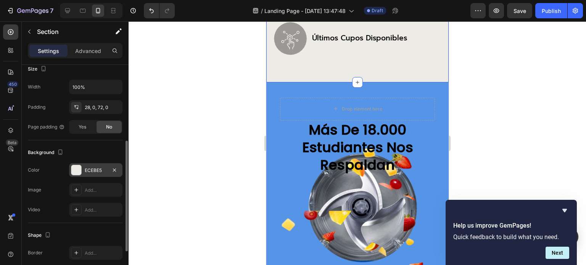
click at [90, 167] on div "ECEBE5" at bounding box center [96, 170] width 22 height 7
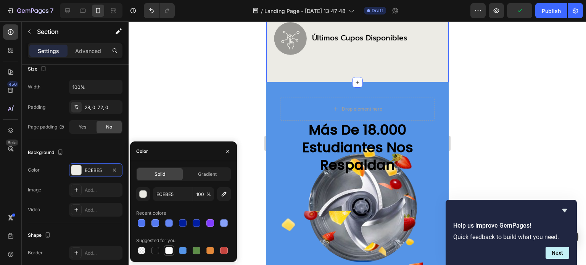
click at [167, 251] on div at bounding box center [169, 251] width 8 height 8
type input "FFFFFF"
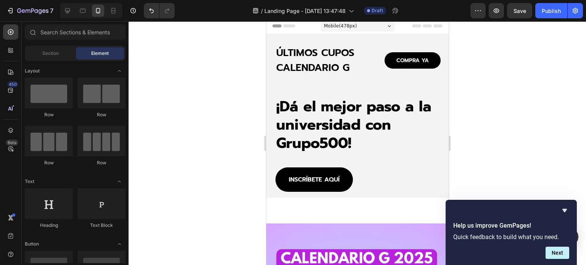
scroll to position [0, 0]
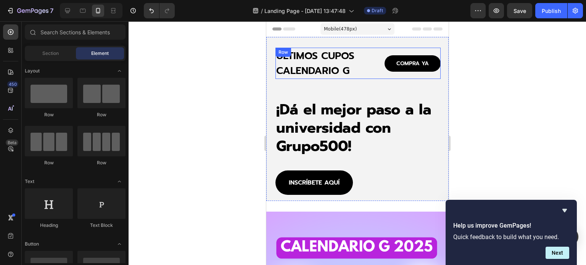
click at [424, 51] on div "COMPRA YA Button" at bounding box center [399, 63] width 83 height 31
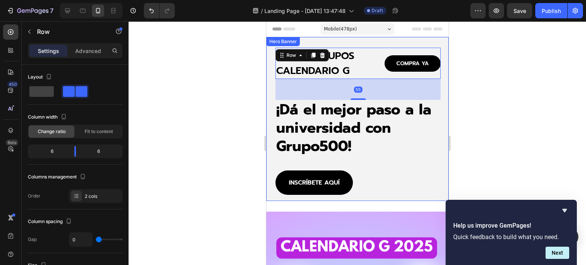
click at [423, 44] on div "ÚLTIMOS CUPOS CALENDARIO G Heading COMPRA YA Button Row 55 ¡Dá el mejor paso a …" at bounding box center [357, 119] width 182 height 164
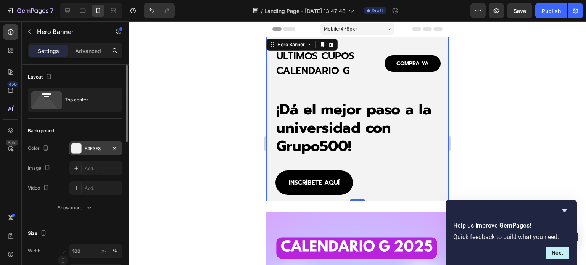
click at [90, 146] on div "F3F3F3" at bounding box center [96, 148] width 22 height 7
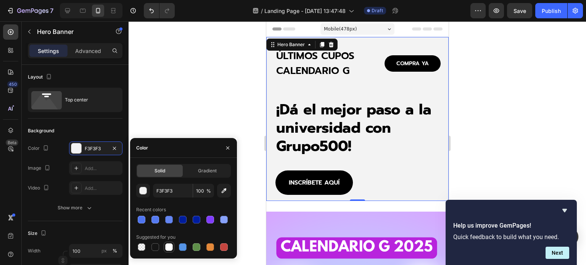
click at [167, 246] on div at bounding box center [169, 247] width 8 height 8
type input "FFFFFF"
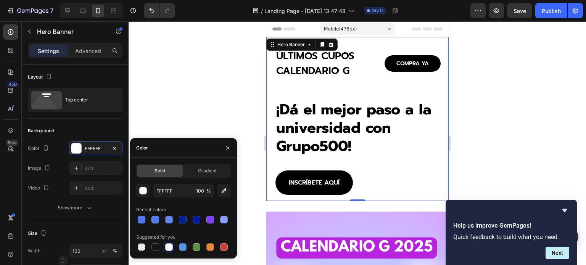
click at [221, 101] on div at bounding box center [357, 143] width 457 height 244
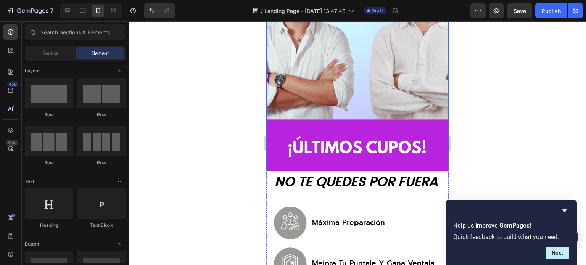
scroll to position [420, 0]
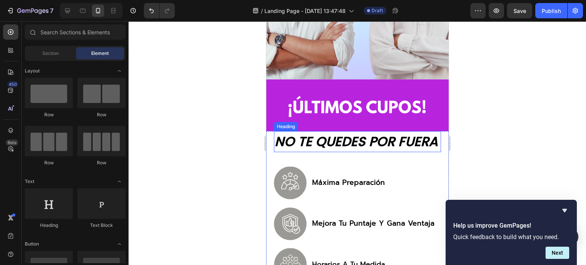
click at [380, 135] on h2 "NO TE QUEDES POR FUERA" at bounding box center [356, 141] width 167 height 21
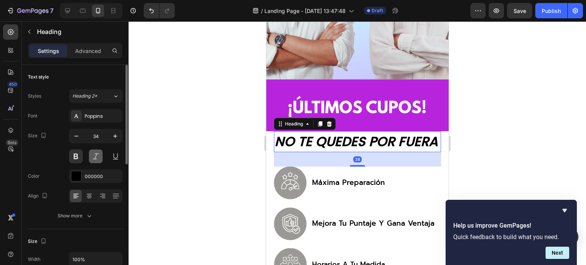
click at [94, 158] on button at bounding box center [96, 157] width 14 height 14
click at [88, 193] on icon at bounding box center [89, 196] width 8 height 8
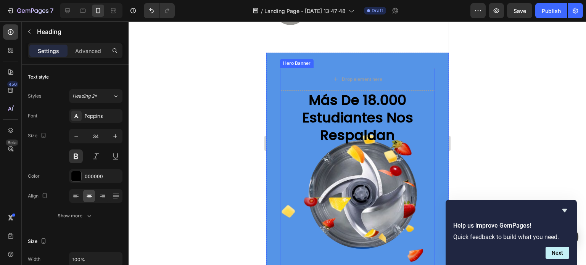
scroll to position [725, 0]
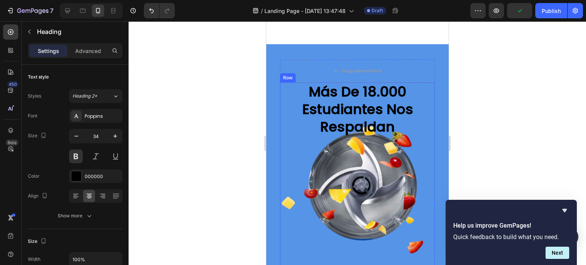
click at [338, 195] on div "más de 18.000 estudiantes nos respaldan Heading Image Image Image Image Row" at bounding box center [357, 201] width 155 height 238
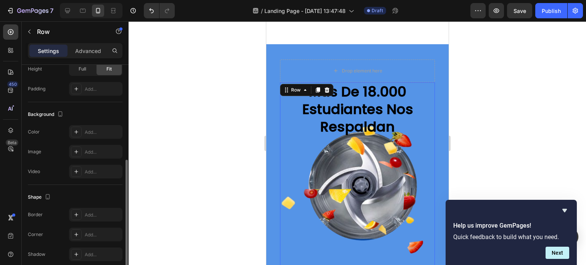
scroll to position [223, 0]
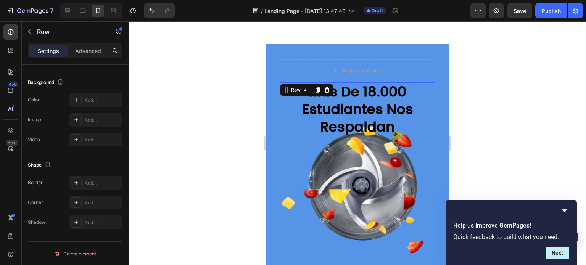
click at [362, 186] on div "más de 18.000 estudiantes nos respaldan Heading Image Image Image Image Row" at bounding box center [357, 201] width 155 height 238
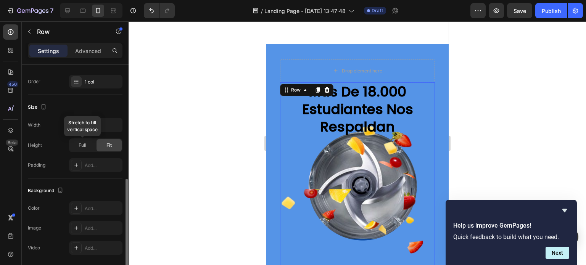
scroll to position [153, 0]
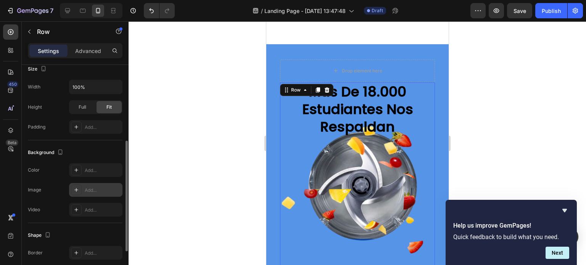
click at [88, 190] on div "Add..." at bounding box center [103, 190] width 36 height 7
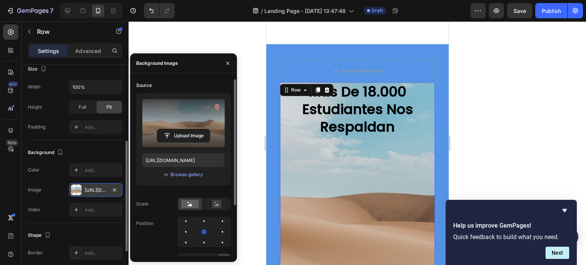
click at [185, 123] on label at bounding box center [183, 123] width 82 height 48
click at [185, 129] on input "file" at bounding box center [183, 135] width 53 height 13
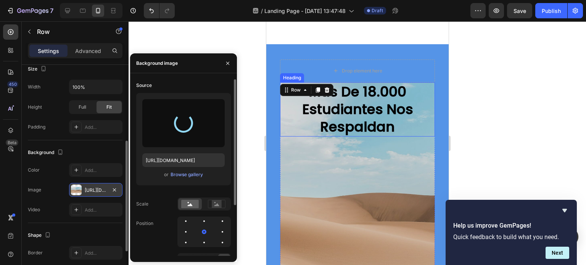
type input "https://cdn.shopify.com/s/files/1/0760/5744/4600/files/gempages_570478013838263…"
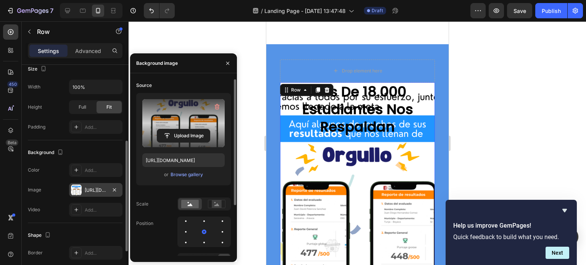
click at [373, 175] on div "más de 18.000 estudiantes nos respaldan Heading Image Image Image Image Row" at bounding box center [357, 201] width 155 height 238
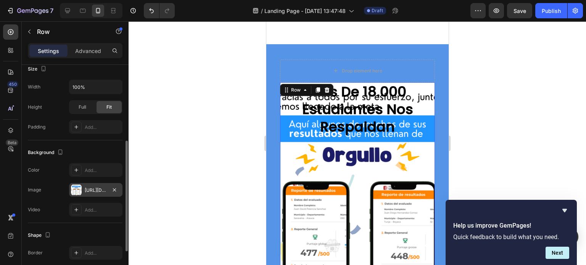
click at [313, 177] on div "más de 18.000 estudiantes nos respaldan Heading Image Image Image Image Row" at bounding box center [357, 201] width 155 height 238
click at [87, 187] on div "https://cdn.shopify.com/s/files/1/0760/5744/4600/files/gempages_570478013838263…" at bounding box center [96, 190] width 22 height 7
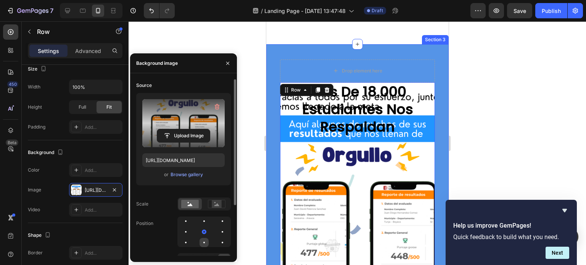
click at [203, 239] on div at bounding box center [203, 242] width 9 height 9
click at [202, 220] on div at bounding box center [203, 221] width 9 height 9
click at [211, 205] on icon at bounding box center [217, 204] width 18 height 8
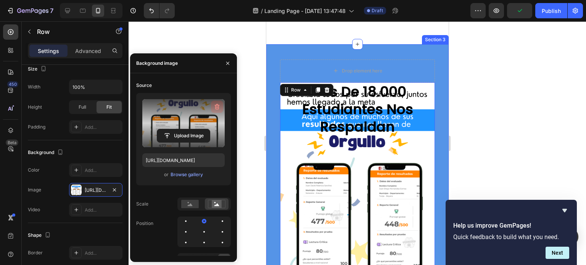
click at [217, 105] on icon "button" at bounding box center [217, 107] width 8 height 8
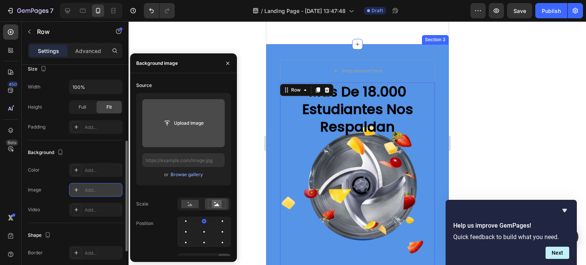
click at [81, 187] on div at bounding box center [76, 190] width 11 height 11
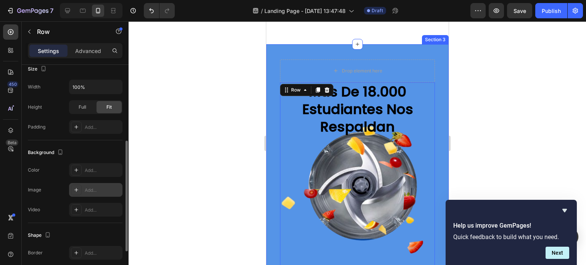
click at [81, 187] on div at bounding box center [76, 190] width 11 height 11
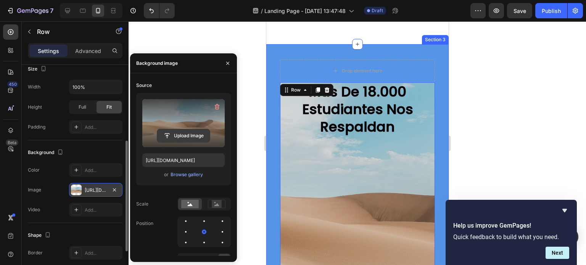
click at [190, 130] on input "file" at bounding box center [183, 135] width 53 height 13
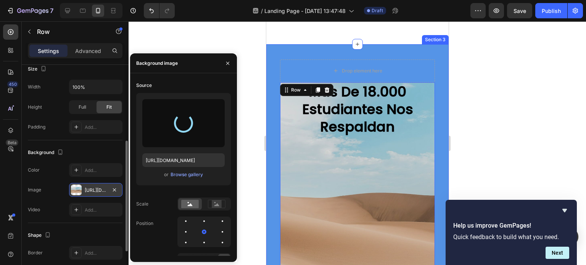
type input "https://cdn.shopify.com/s/files/1/0760/5744/4600/files/gempages_570478013838263…"
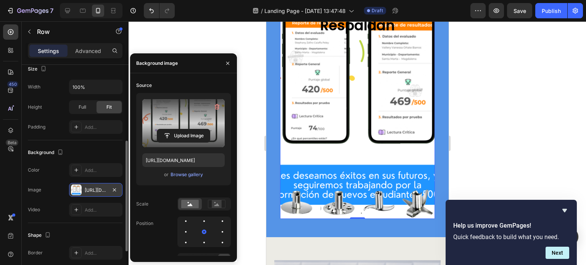
scroll to position [839, 0]
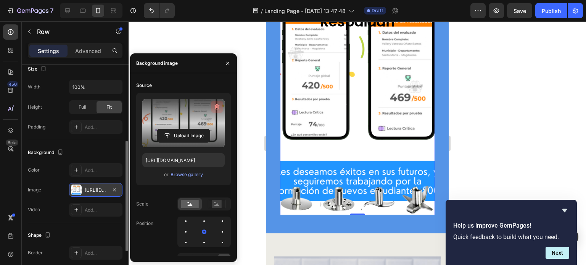
click at [218, 106] on icon "button" at bounding box center [217, 107] width 5 height 6
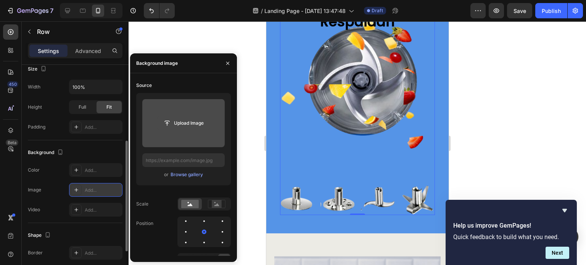
click at [185, 124] on input "file" at bounding box center [183, 123] width 53 height 13
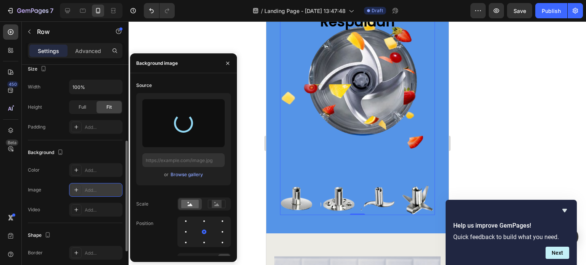
type input "https://cdn.shopify.com/s/files/1/0760/5744/4600/files/gempages_570478013838263…"
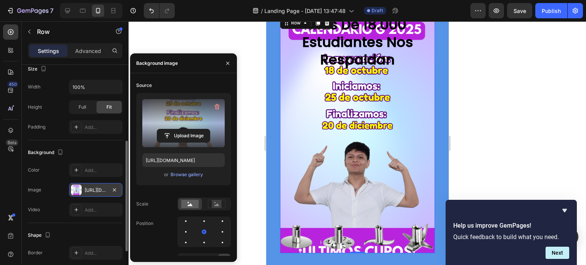
scroll to position [763, 0]
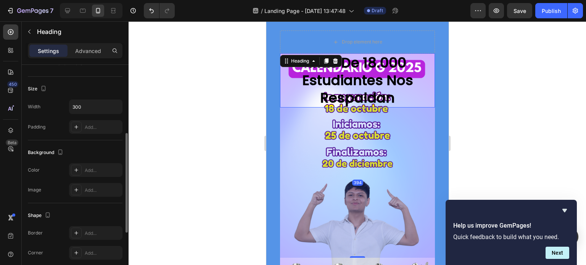
click at [360, 84] on h2 "más de 18.000 estudiantes nos respaldan" at bounding box center [357, 80] width 114 height 54
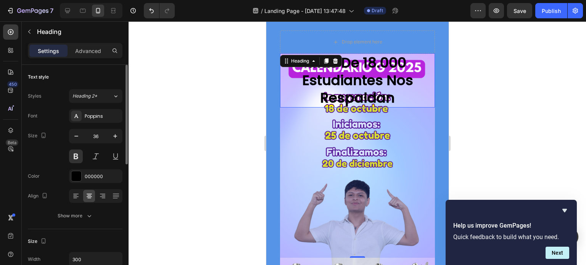
click at [354, 84] on h2 "más de 18.000 estudiantes nos respaldan" at bounding box center [357, 80] width 114 height 54
click at [354, 84] on p "más de 18.000 estudiantes nos respaldan" at bounding box center [357, 80] width 113 height 53
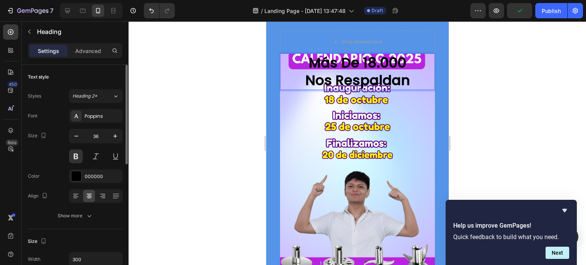
click at [354, 84] on p "más de 18.000 nos respaldan" at bounding box center [357, 71] width 113 height 35
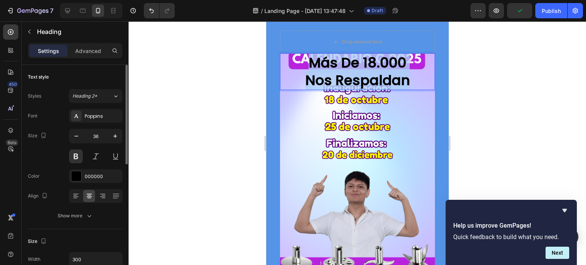
click at [354, 84] on p "más de 18.000 nos respaldan" at bounding box center [357, 71] width 113 height 35
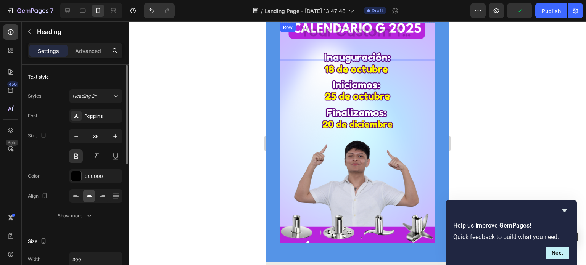
scroll to position [788, 0]
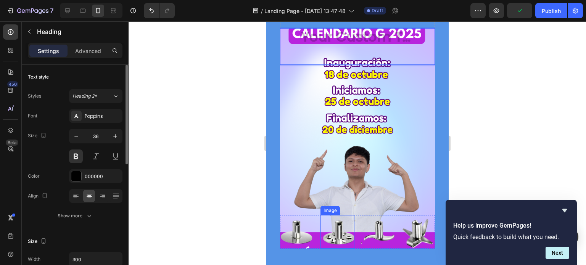
click at [340, 236] on div "Heading 394 Image Image Image Image Row Row Drop element here Hero Banner Secti…" at bounding box center [357, 128] width 182 height 277
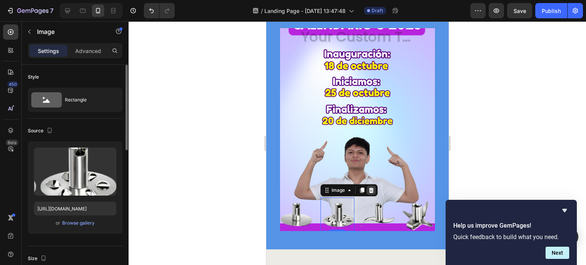
click at [368, 190] on icon at bounding box center [371, 190] width 6 height 6
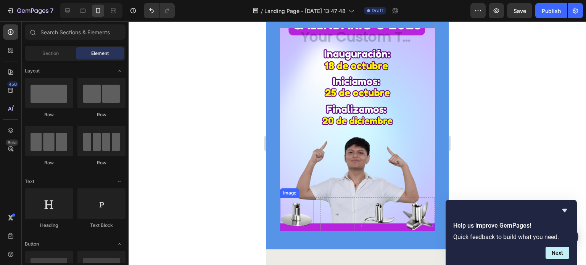
click at [291, 216] on img at bounding box center [297, 215] width 34 height 34
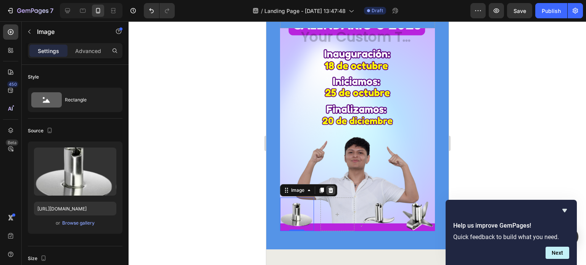
click at [330, 189] on icon at bounding box center [330, 190] width 5 height 5
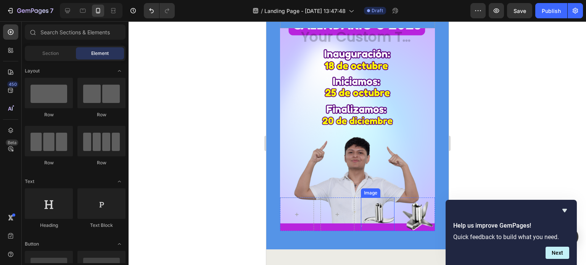
click at [370, 206] on img at bounding box center [377, 215] width 34 height 34
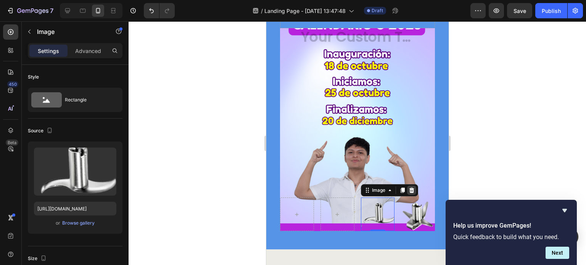
click at [409, 190] on icon at bounding box center [411, 190] width 6 height 6
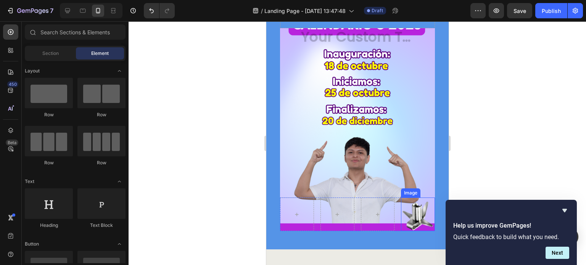
click at [402, 209] on img at bounding box center [417, 215] width 34 height 34
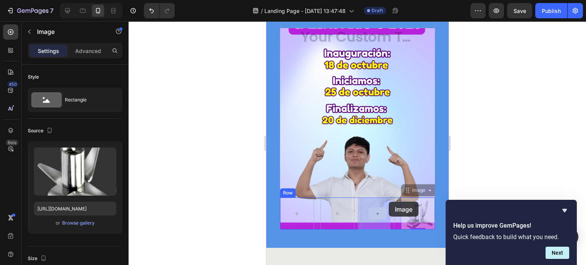
drag, startPoint x: 415, startPoint y: 206, endPoint x: 388, endPoint y: 202, distance: 27.3
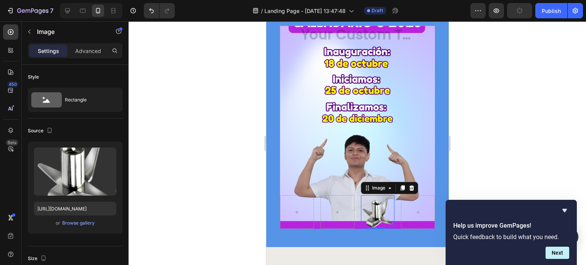
scroll to position [826, 0]
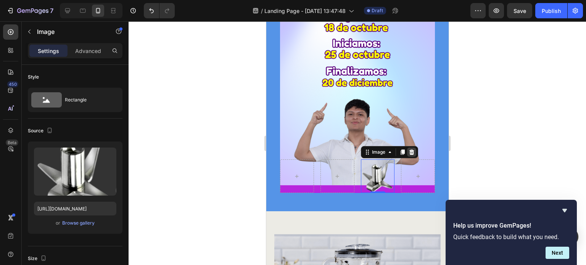
click at [408, 154] on icon at bounding box center [410, 152] width 5 height 5
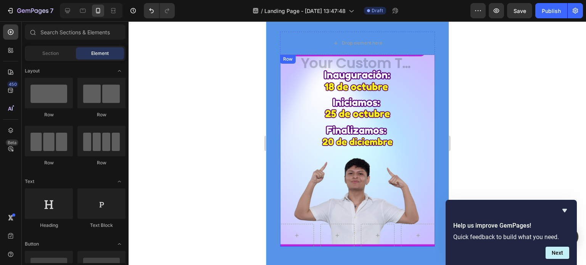
scroll to position [712, 0]
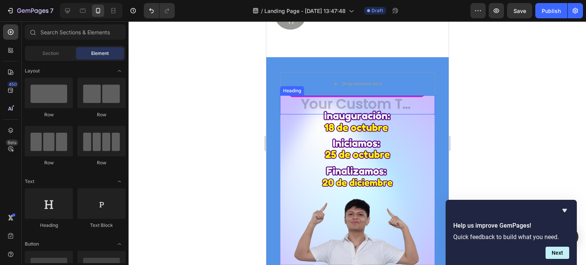
click at [349, 106] on h2 "Rich Text Editor. Editing area: main" at bounding box center [357, 104] width 114 height 19
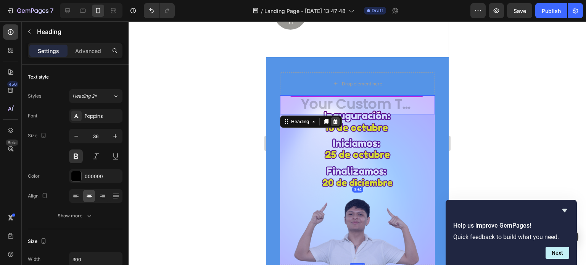
click at [334, 125] on icon at bounding box center [335, 122] width 6 height 6
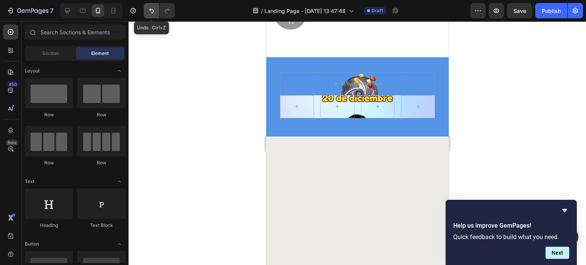
click at [153, 11] on icon "Undo/Redo" at bounding box center [152, 11] width 8 height 8
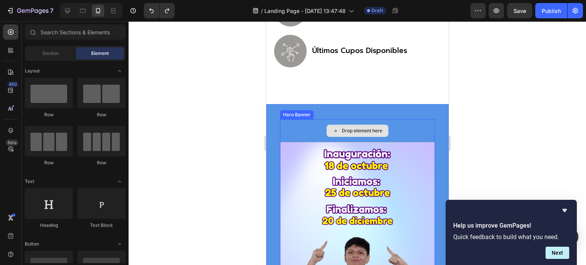
scroll to position [674, 0]
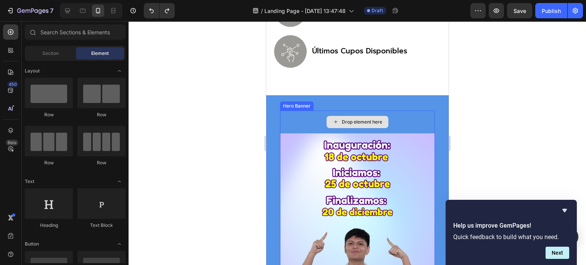
click at [319, 121] on div "Drop element here" at bounding box center [357, 122] width 155 height 23
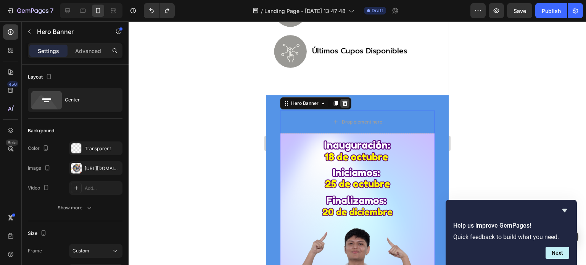
click at [345, 106] on icon at bounding box center [344, 102] width 5 height 5
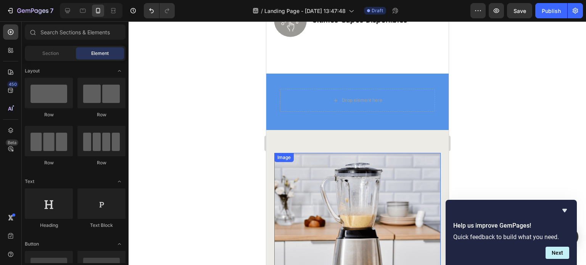
scroll to position [597, 0]
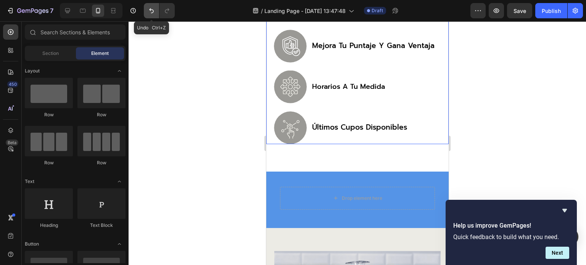
click at [155, 12] on button "Undo/Redo" at bounding box center [151, 10] width 15 height 15
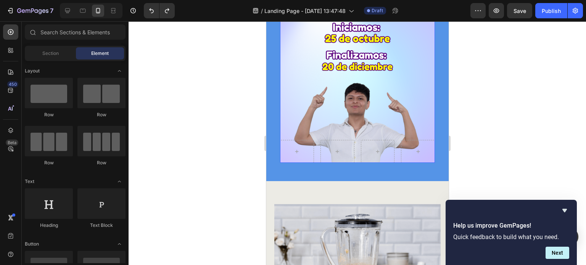
scroll to position [864, 0]
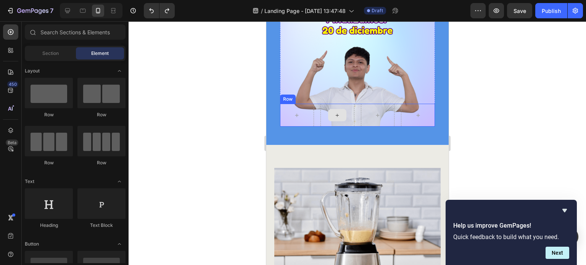
click at [336, 113] on icon at bounding box center [337, 115] width 6 height 6
click at [334, 114] on icon at bounding box center [337, 115] width 6 height 6
click at [402, 110] on div at bounding box center [417, 115] width 34 height 23
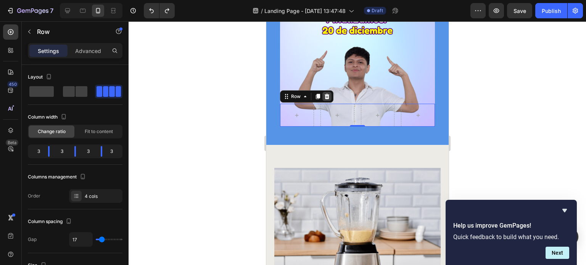
click at [323, 95] on icon at bounding box center [326, 96] width 6 height 6
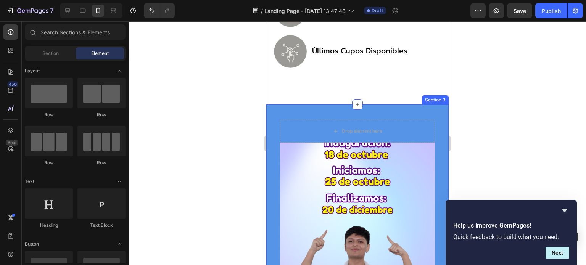
scroll to position [635, 0]
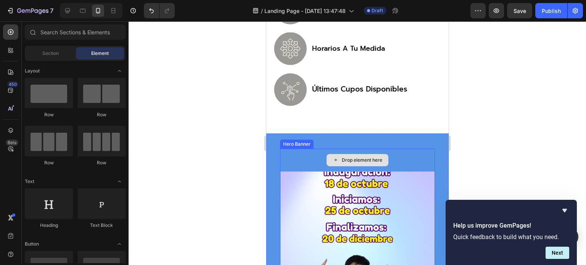
click at [368, 165] on div "Drop element here" at bounding box center [357, 160] width 62 height 12
click at [351, 163] on div "Drop element here" at bounding box center [361, 160] width 40 height 6
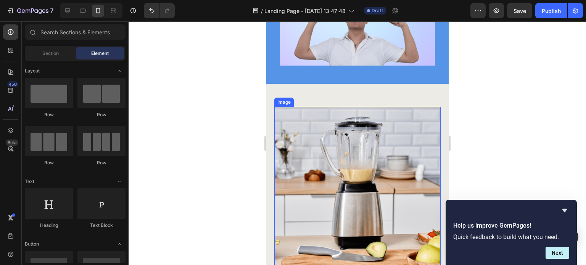
scroll to position [979, 0]
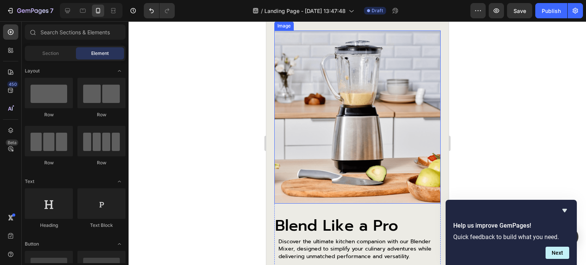
click at [344, 127] on img at bounding box center [357, 117] width 166 height 173
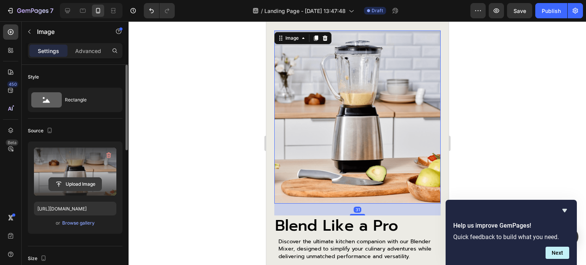
click at [72, 182] on input "file" at bounding box center [75, 184] width 53 height 13
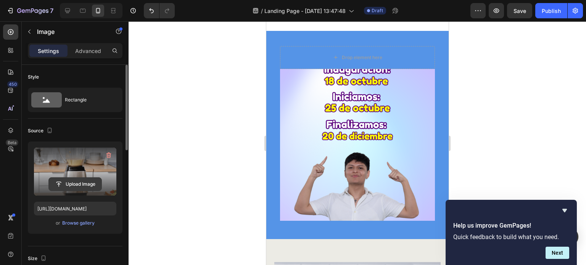
scroll to position [750, 0]
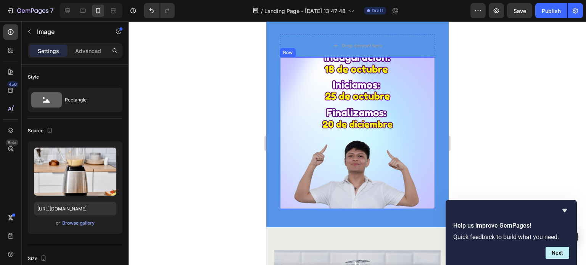
click at [296, 79] on div "Heading Row" at bounding box center [357, 133] width 155 height 152
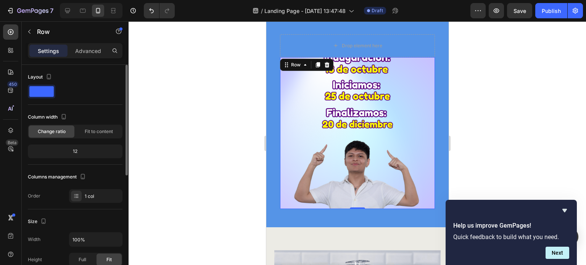
scroll to position [38, 0]
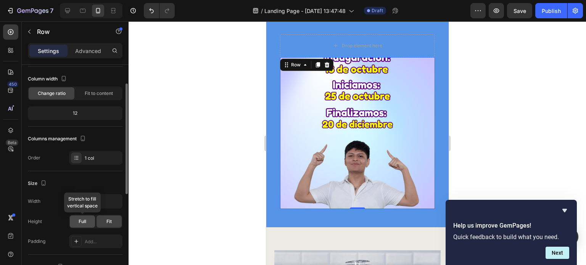
click at [87, 222] on div "Full" at bounding box center [82, 221] width 25 height 12
click at [106, 217] on div "Fit" at bounding box center [108, 221] width 25 height 12
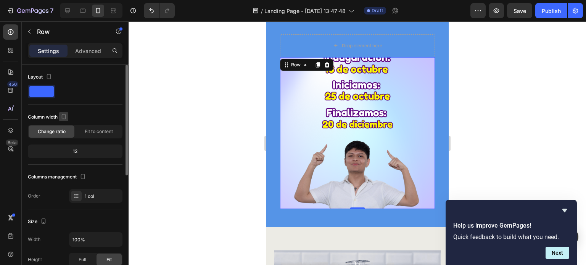
click at [63, 116] on icon "button" at bounding box center [64, 117] width 8 height 8
click at [67, 154] on icon "button" at bounding box center [65, 156] width 4 height 5
click at [89, 127] on div "Fit to content" at bounding box center [99, 131] width 46 height 12
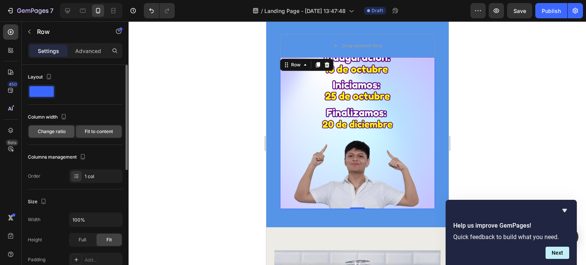
click at [54, 133] on span "Change ratio" at bounding box center [52, 131] width 28 height 7
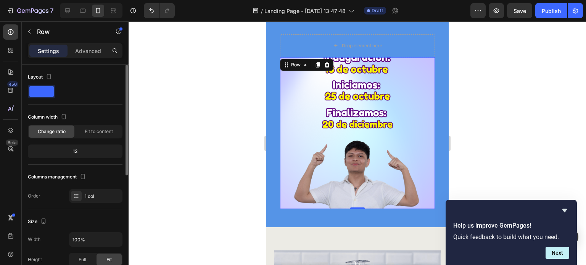
click at [71, 150] on div "12" at bounding box center [75, 151] width 92 height 11
click at [83, 129] on div "Fit to content" at bounding box center [99, 131] width 46 height 12
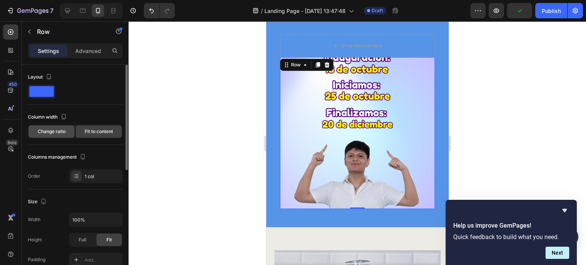
click at [56, 137] on div "Change ratio" at bounding box center [52, 131] width 46 height 12
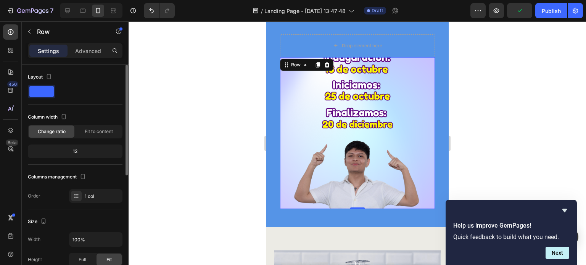
click at [59, 164] on div "Column width Change ratio Fit to content 12" at bounding box center [75, 138] width 95 height 54
click at [48, 154] on div "12" at bounding box center [75, 151] width 92 height 11
drag, startPoint x: 67, startPoint y: 148, endPoint x: 87, endPoint y: 151, distance: 20.0
click at [86, 151] on div "12" at bounding box center [75, 151] width 92 height 11
drag, startPoint x: 90, startPoint y: 158, endPoint x: 89, endPoint y: 164, distance: 6.1
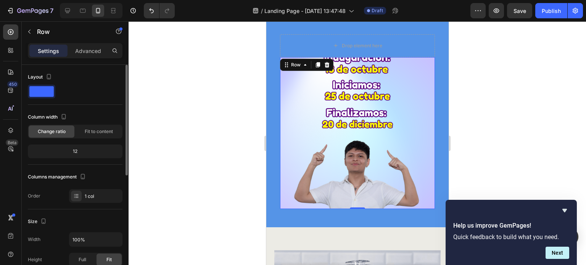
click at [89, 163] on div "Column width Change ratio Fit to content 12" at bounding box center [75, 138] width 95 height 54
click at [79, 52] on p "Advanced" at bounding box center [88, 51] width 26 height 8
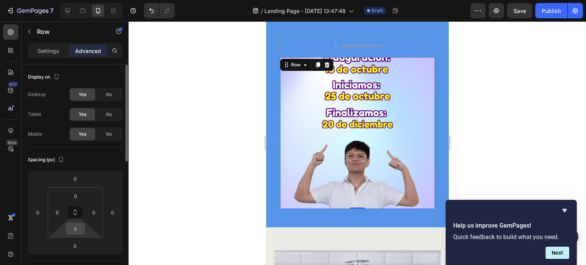
click at [74, 227] on input "0" at bounding box center [75, 228] width 15 height 11
click at [76, 210] on icon at bounding box center [75, 211] width 3 height 2
click at [76, 196] on input "0" at bounding box center [75, 195] width 15 height 11
click at [356, 176] on div "Heading" at bounding box center [357, 133] width 155 height 152
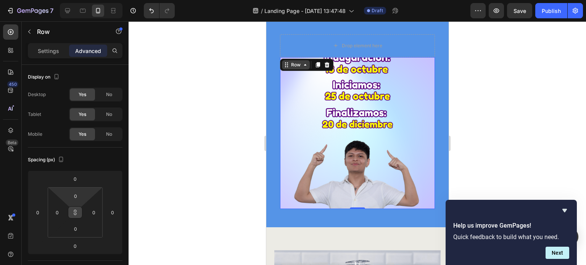
click at [301, 68] on div "Row" at bounding box center [295, 64] width 13 height 7
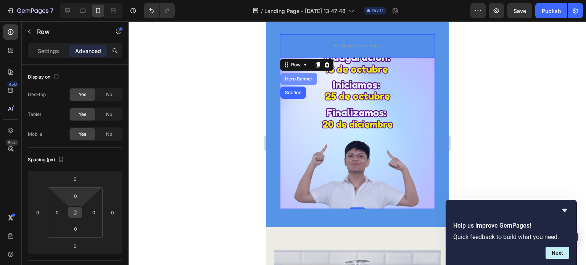
click at [297, 81] on div "Hero Banner" at bounding box center [298, 79] width 31 height 5
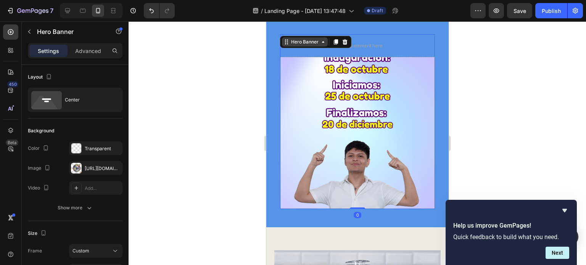
click at [315, 46] on div "Hero Banner" at bounding box center [304, 41] width 46 height 9
click at [313, 45] on div "Hero Banner" at bounding box center [304, 42] width 31 height 7
click at [312, 47] on div "Hero Banner" at bounding box center [304, 41] width 46 height 9
click at [322, 45] on icon at bounding box center [323, 42] width 6 height 6
click at [396, 53] on div "Drop element here" at bounding box center [357, 45] width 155 height 23
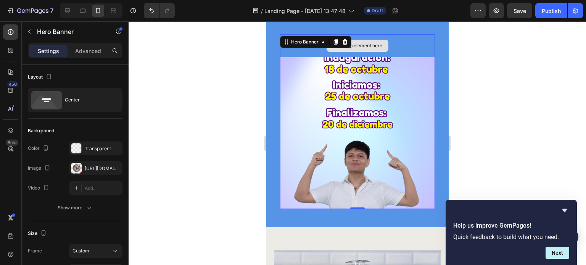
click at [357, 49] on div "Drop element here" at bounding box center [361, 46] width 40 height 6
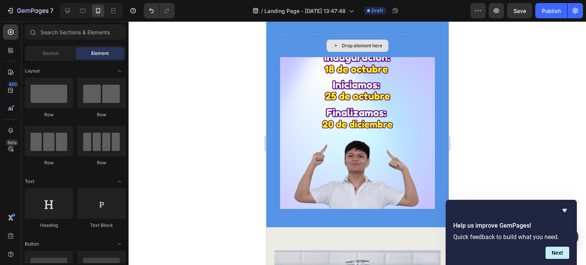
click at [357, 49] on div "Drop element here" at bounding box center [361, 46] width 40 height 6
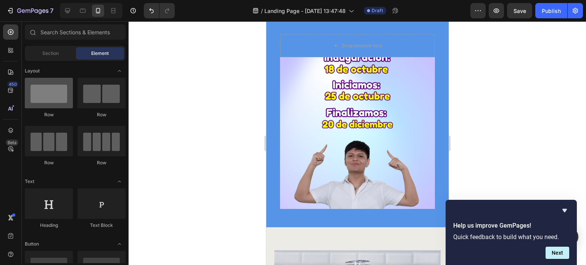
click at [47, 90] on div at bounding box center [49, 93] width 48 height 31
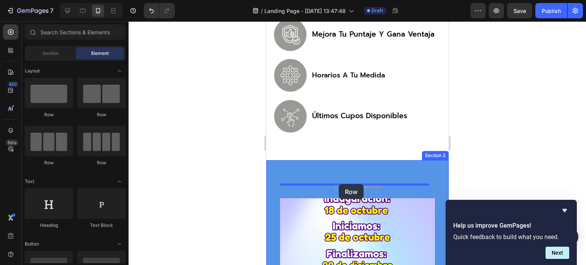
drag, startPoint x: 320, startPoint y: 114, endPoint x: 336, endPoint y: 187, distance: 74.6
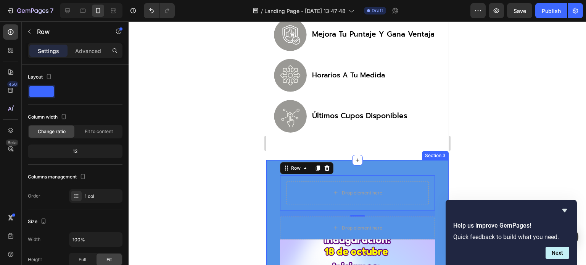
scroll to position [600, 0]
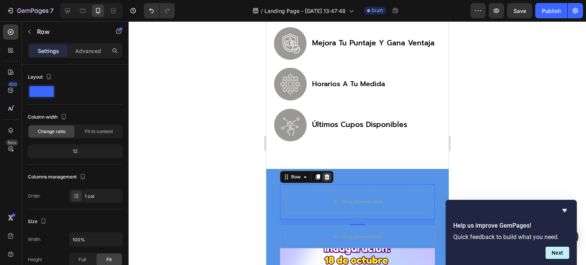
click at [326, 179] on icon at bounding box center [326, 176] width 5 height 5
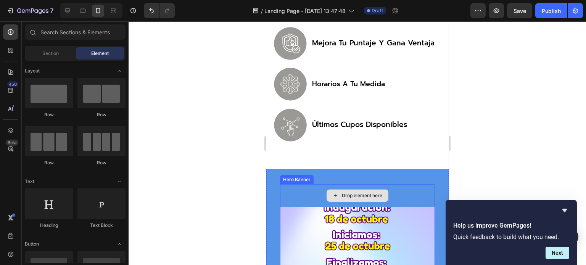
click at [336, 202] on div "Drop element here" at bounding box center [357, 196] width 62 height 12
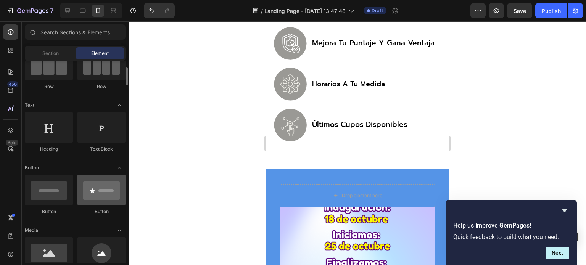
scroll to position [114, 0]
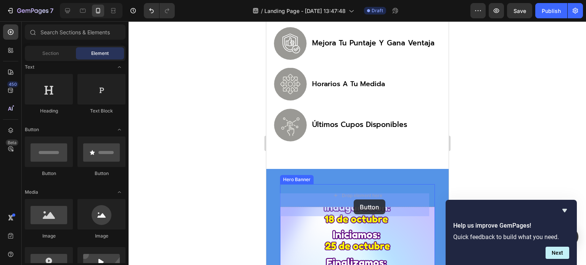
drag, startPoint x: 316, startPoint y: 177, endPoint x: 353, endPoint y: 199, distance: 43.2
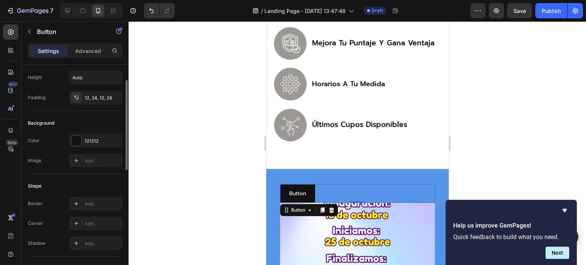
scroll to position [76, 0]
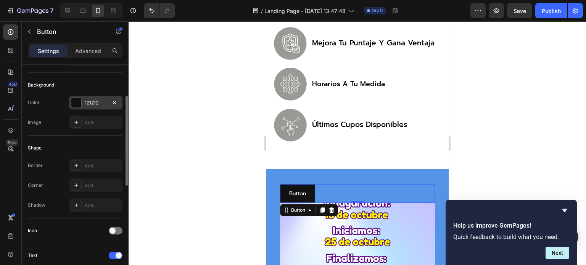
click at [84, 98] on div "121212" at bounding box center [95, 103] width 53 height 14
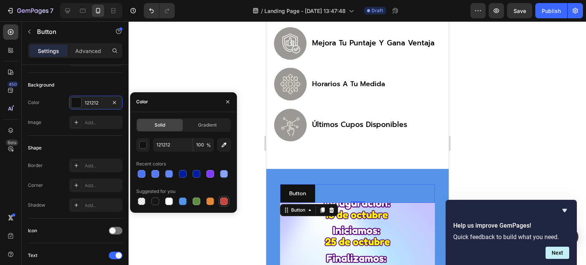
click at [220, 199] on div at bounding box center [224, 202] width 8 height 8
type input "C5453F"
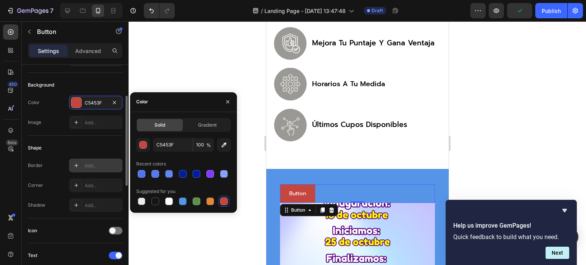
scroll to position [114, 0]
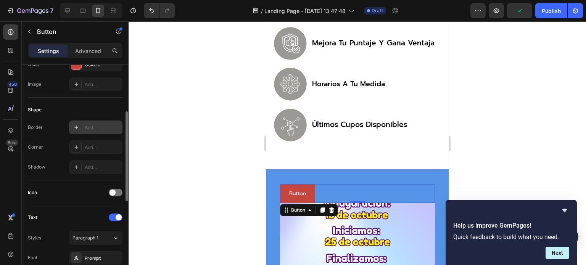
click at [86, 125] on div "Add..." at bounding box center [103, 127] width 36 height 7
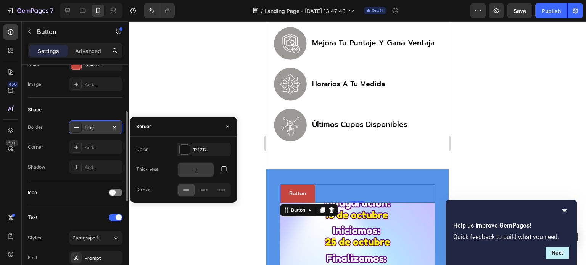
click at [196, 171] on input "1" at bounding box center [196, 170] width 36 height 14
type input "3"
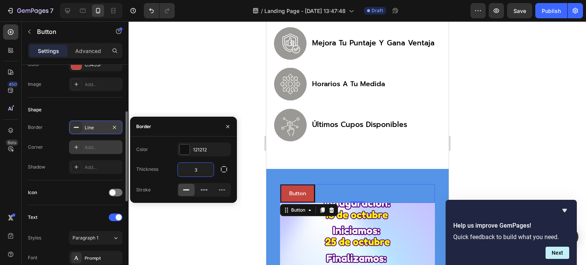
click at [76, 146] on icon at bounding box center [76, 147] width 6 height 6
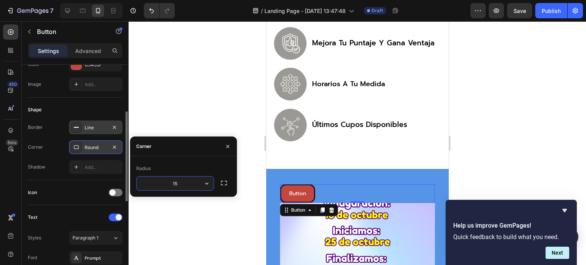
type input "15"
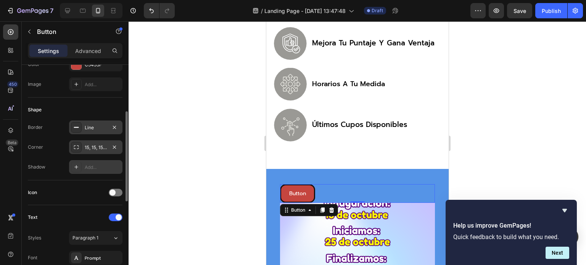
click at [85, 164] on div "Add..." at bounding box center [103, 167] width 36 height 7
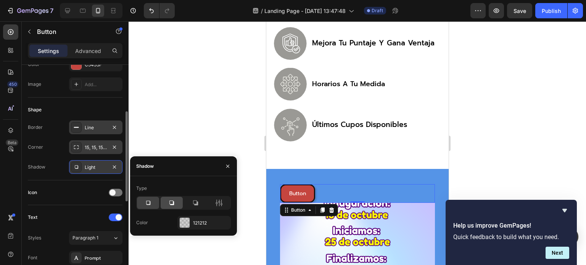
click at [175, 202] on div at bounding box center [172, 203] width 22 height 12
click at [111, 191] on span at bounding box center [112, 193] width 6 height 6
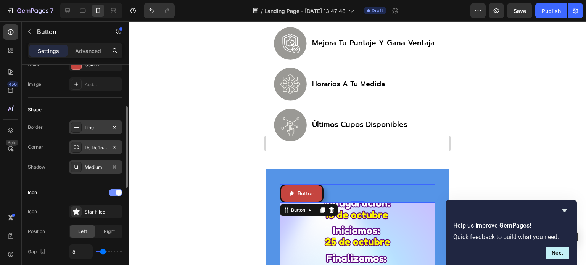
click at [113, 190] on div at bounding box center [116, 193] width 14 height 8
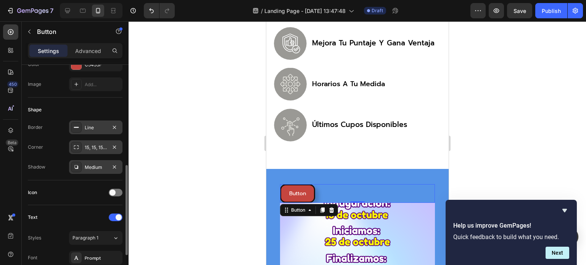
scroll to position [153, 0]
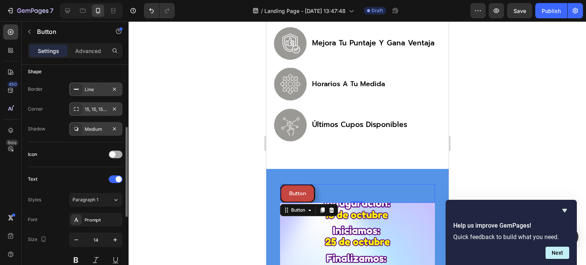
click at [114, 151] on div at bounding box center [116, 155] width 14 height 8
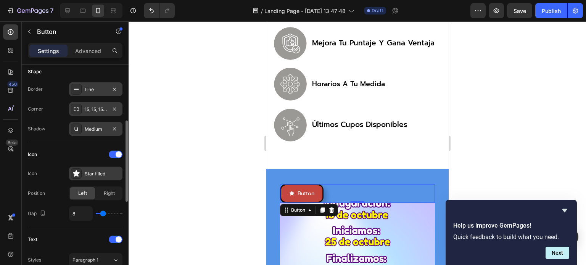
click at [84, 174] on div "Star filled" at bounding box center [95, 174] width 53 height 14
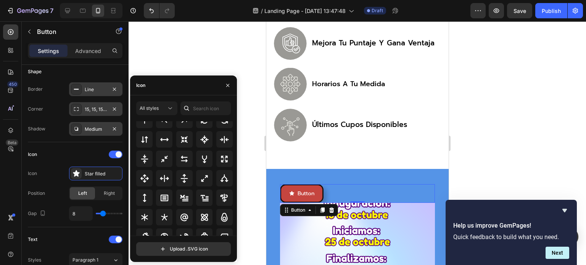
scroll to position [370, 0]
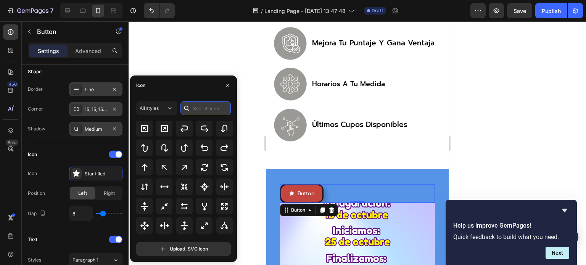
click at [198, 106] on input "text" at bounding box center [205, 108] width 50 height 14
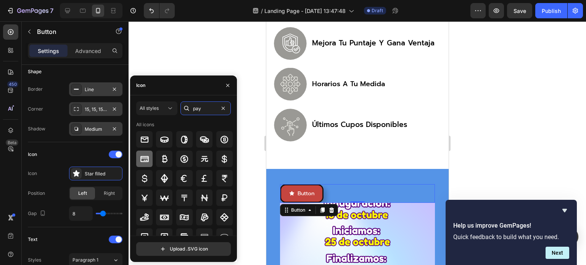
type input "pay"
click at [145, 156] on icon at bounding box center [144, 159] width 8 height 6
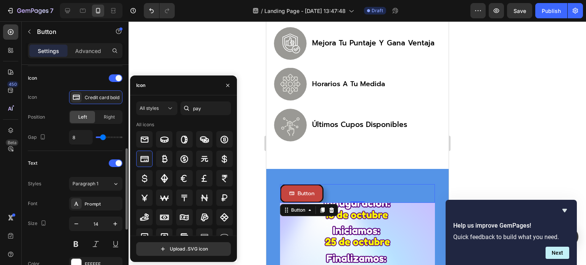
scroll to position [267, 0]
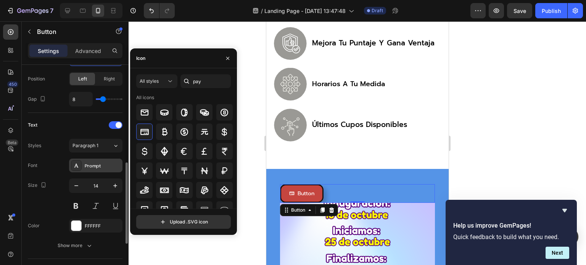
click at [96, 165] on div "Prompt" at bounding box center [103, 165] width 36 height 7
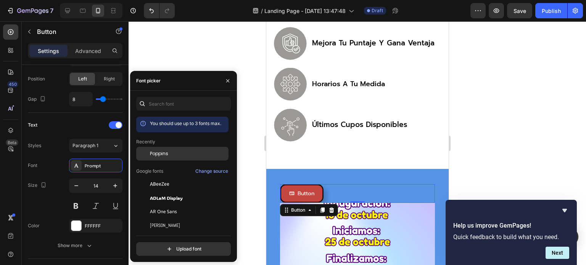
click at [160, 153] on span "Poppins" at bounding box center [159, 153] width 18 height 7
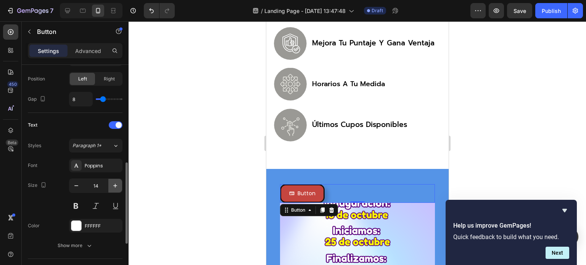
click at [114, 184] on icon "button" at bounding box center [115, 186] width 4 height 4
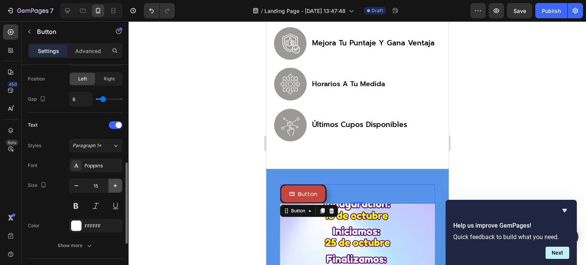
click at [114, 184] on icon "button" at bounding box center [115, 186] width 4 height 4
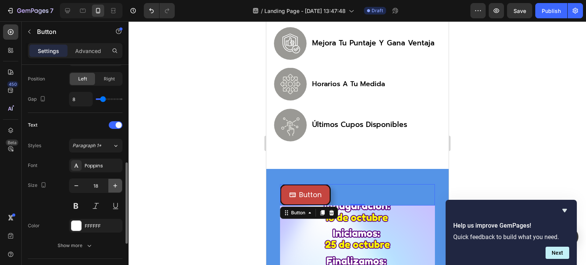
click at [114, 184] on icon "button" at bounding box center [115, 186] width 4 height 4
type input "19"
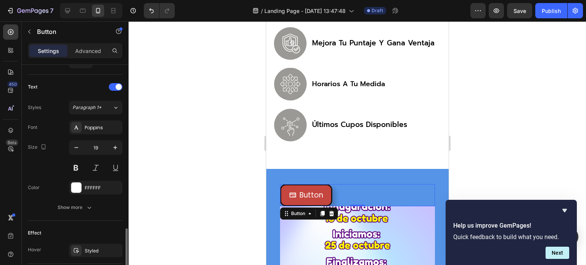
scroll to position [343, 0]
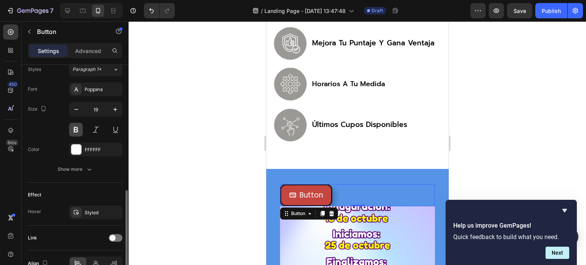
click at [76, 127] on button at bounding box center [76, 130] width 14 height 14
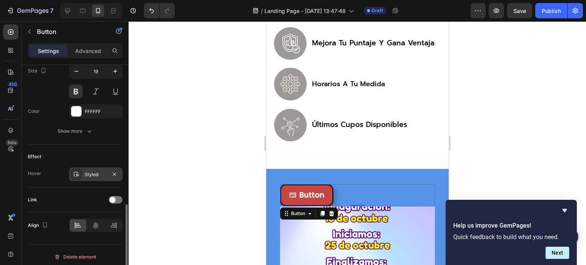
click at [92, 172] on div "Styled" at bounding box center [96, 174] width 22 height 7
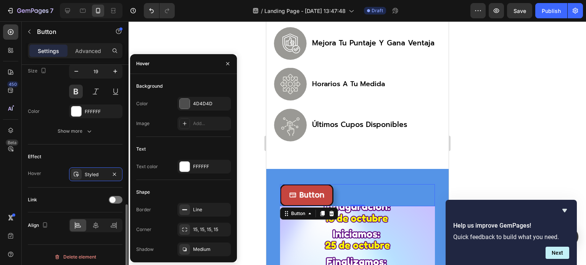
click at [96, 190] on div "Link" at bounding box center [75, 200] width 95 height 25
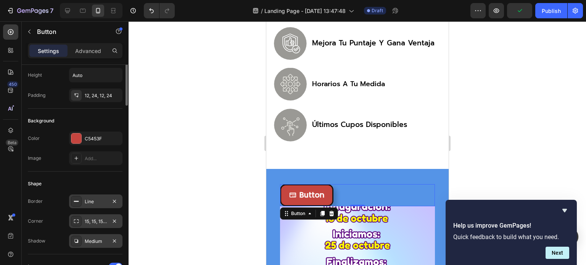
scroll to position [0, 0]
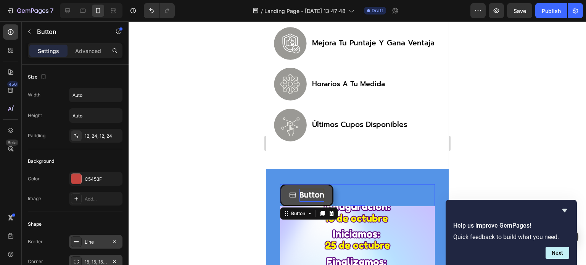
click at [312, 202] on p "Button" at bounding box center [311, 195] width 25 height 13
click at [280, 184] on button "COMPRA" at bounding box center [310, 195] width 60 height 22
click at [280, 184] on button "COMPRA EL" at bounding box center [314, 195] width 69 height 22
click at [88, 53] on p "Advanced" at bounding box center [88, 51] width 26 height 8
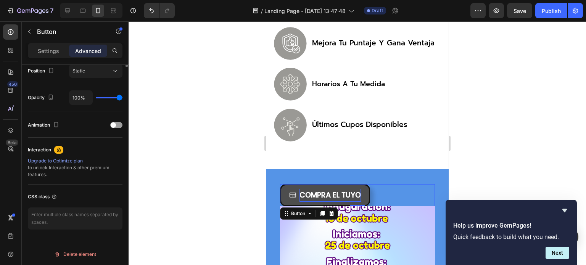
scroll to position [133, 0]
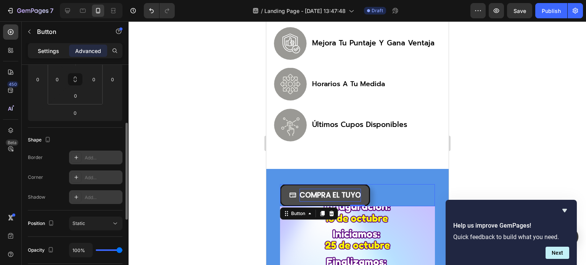
click at [53, 50] on p "Settings" at bounding box center [48, 51] width 21 height 8
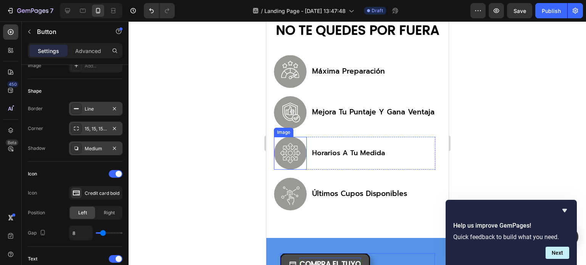
scroll to position [524, 0]
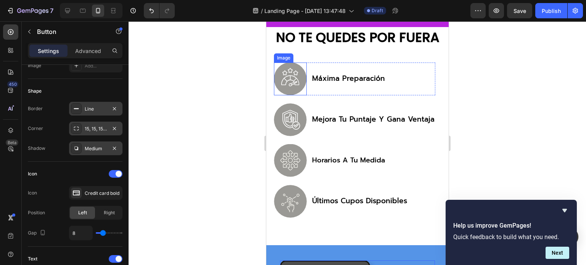
click at [292, 88] on img at bounding box center [289, 79] width 33 height 33
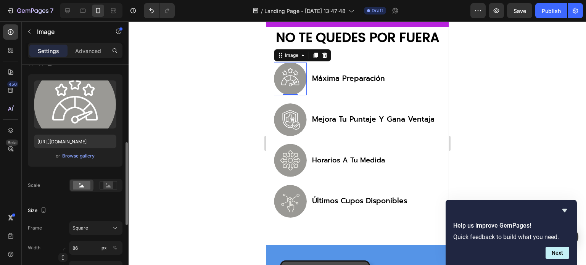
scroll to position [105, 0]
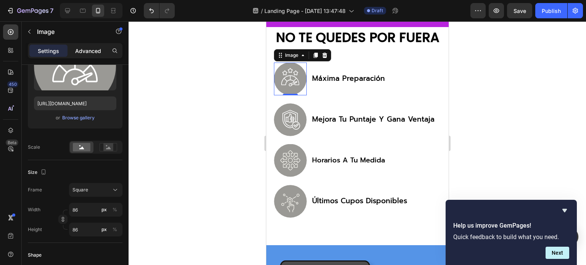
click at [94, 50] on p "Advanced" at bounding box center [88, 51] width 26 height 8
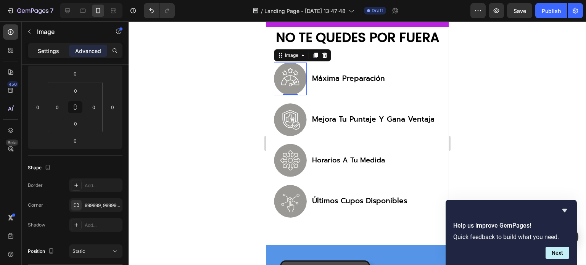
click at [58, 53] on p "Settings" at bounding box center [48, 51] width 21 height 8
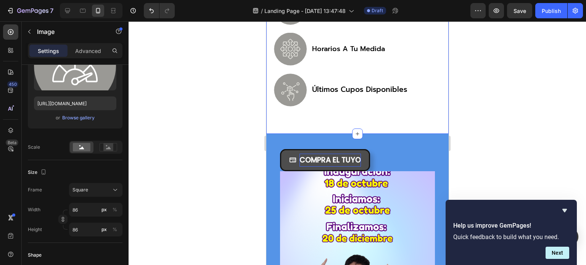
scroll to position [638, 0]
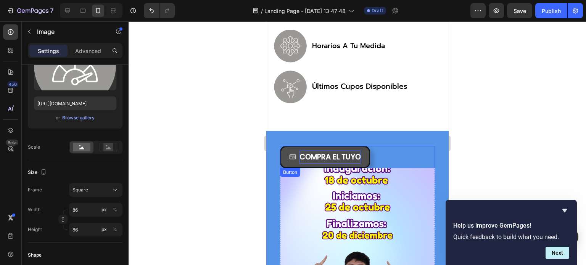
click at [283, 159] on button "COMPRA EL TUYO" at bounding box center [325, 157] width 90 height 22
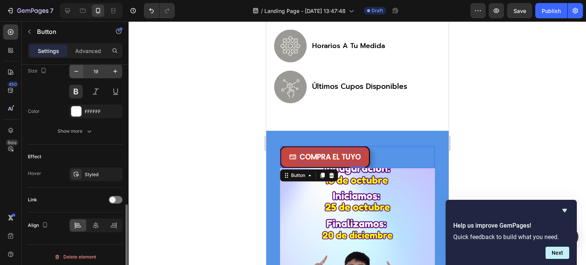
scroll to position [384, 0]
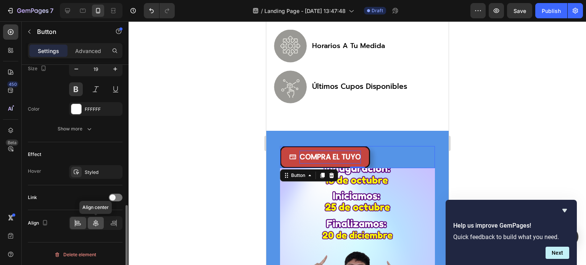
click at [98, 224] on icon at bounding box center [96, 223] width 8 height 8
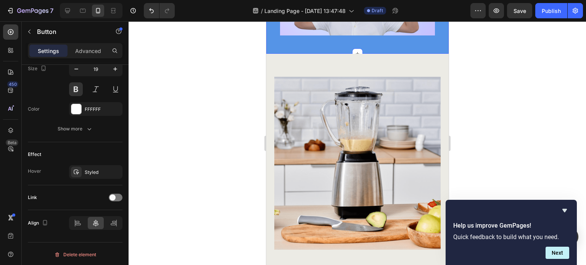
scroll to position [943, 0]
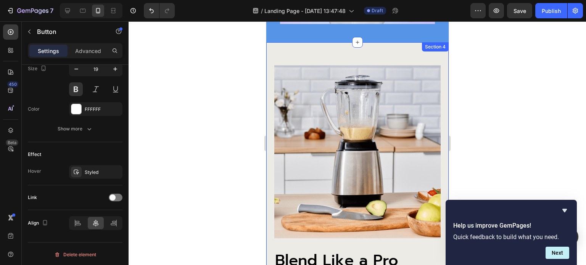
click at [297, 50] on div "Blend Like a Pro Heading Discover the ultimate kitchen companion with our Blend…" at bounding box center [357, 197] width 182 height 310
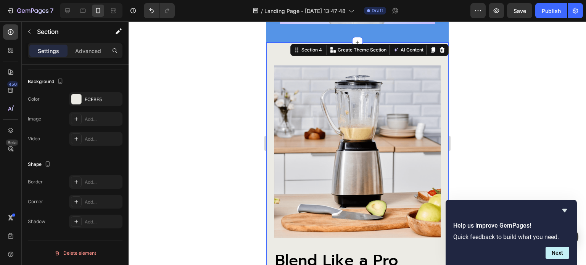
scroll to position [0, 0]
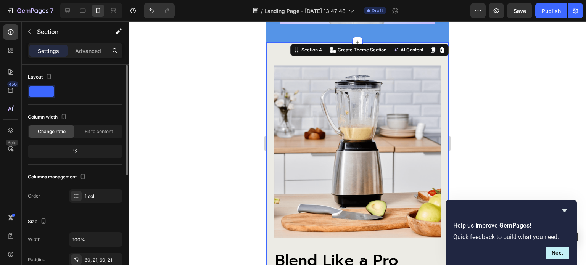
click at [49, 91] on span at bounding box center [41, 91] width 24 height 11
click at [42, 92] on span at bounding box center [41, 91] width 24 height 11
click at [39, 92] on span at bounding box center [41, 91] width 24 height 11
click at [434, 61] on div "Blend Like a Pro Heading Discover the ultimate kitchen companion with our Blend…" at bounding box center [357, 197] width 182 height 310
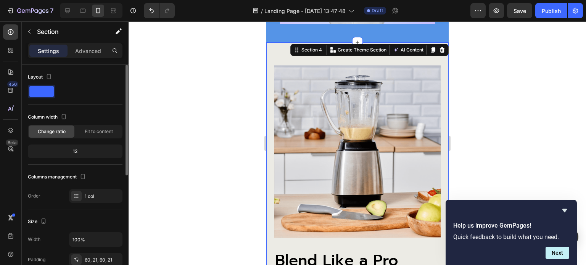
click at [28, 97] on div at bounding box center [41, 92] width 27 height 14
click at [36, 93] on span at bounding box center [41, 91] width 24 height 11
click at [38, 88] on span at bounding box center [41, 91] width 24 height 11
click at [299, 242] on div "Image" at bounding box center [357, 157] width 166 height 185
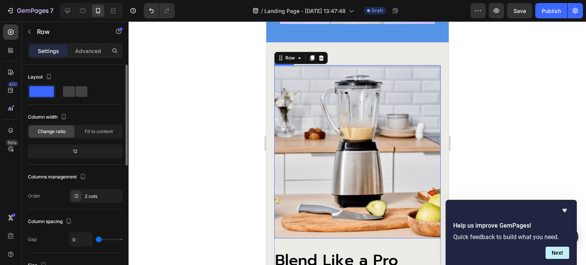
click at [48, 90] on span at bounding box center [41, 91] width 24 height 11
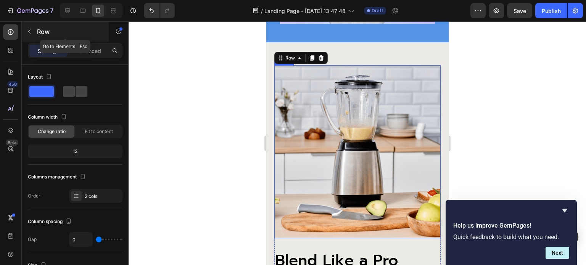
click at [31, 32] on icon "button" at bounding box center [29, 32] width 6 height 6
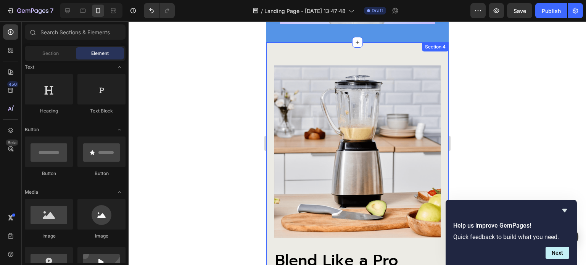
click at [295, 51] on div "Blend Like a Pro Heading Discover the ultimate kitchen companion with our Blend…" at bounding box center [357, 197] width 182 height 310
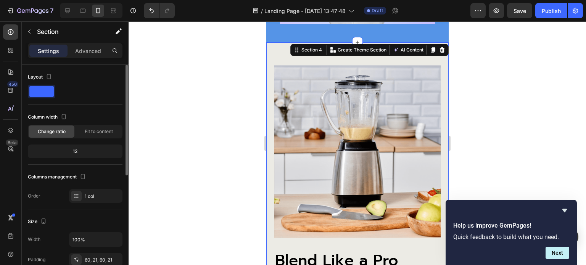
scroll to position [114, 0]
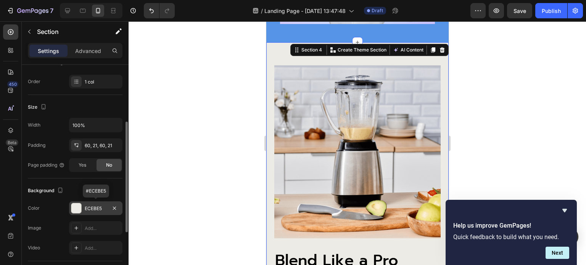
click at [76, 207] on div at bounding box center [76, 208] width 10 height 10
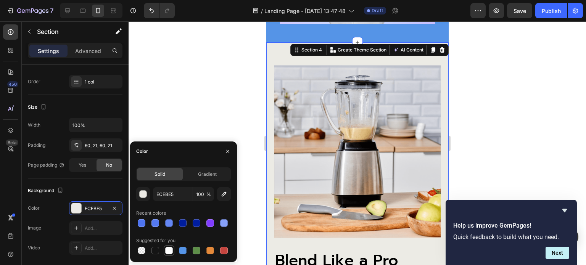
click at [171, 251] on div at bounding box center [169, 251] width 8 height 8
type input "FFFFFF"
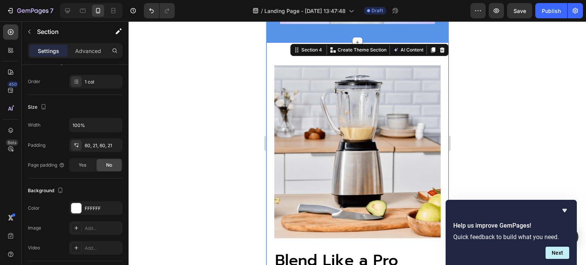
click at [188, 108] on div at bounding box center [357, 143] width 457 height 244
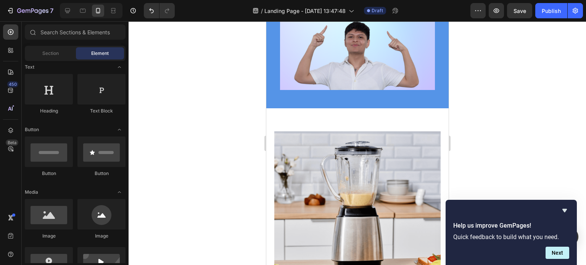
scroll to position [915, 0]
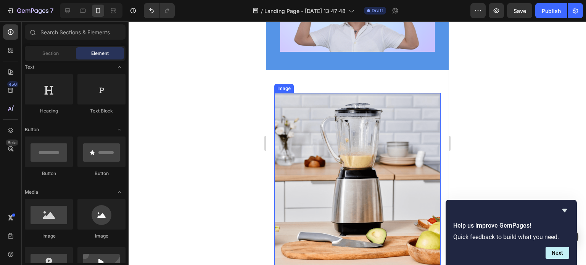
click at [353, 162] on img at bounding box center [357, 179] width 166 height 173
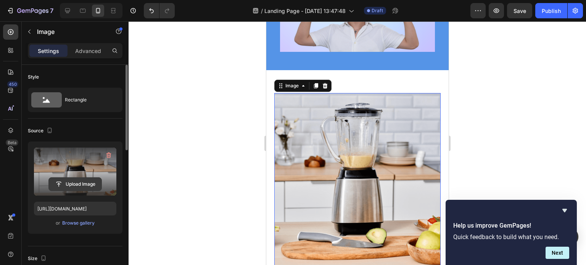
click at [64, 182] on input "file" at bounding box center [75, 184] width 53 height 13
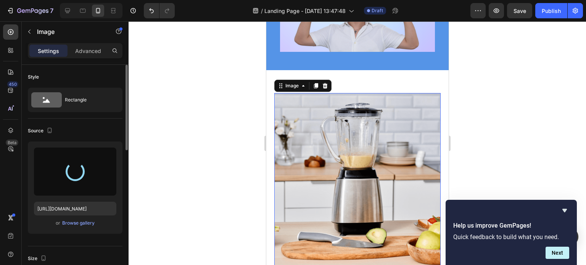
type input "https://cdn.shopify.com/s/files/1/0760/5744/4600/files/gempages_570478013838263…"
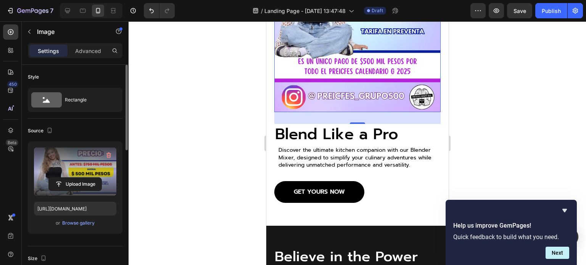
scroll to position [1106, 0]
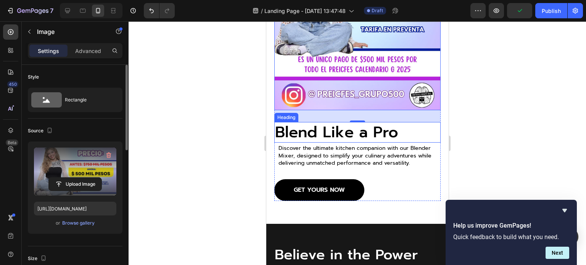
click at [310, 125] on h2 "Blend Like a Pro" at bounding box center [357, 132] width 166 height 21
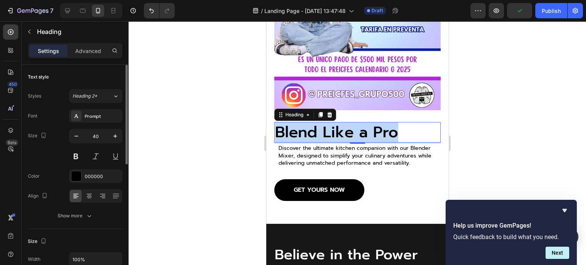
click at [310, 125] on p "Blend Like a Pro" at bounding box center [357, 132] width 165 height 19
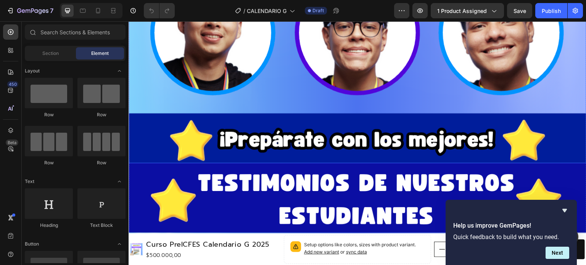
scroll to position [1602, 0]
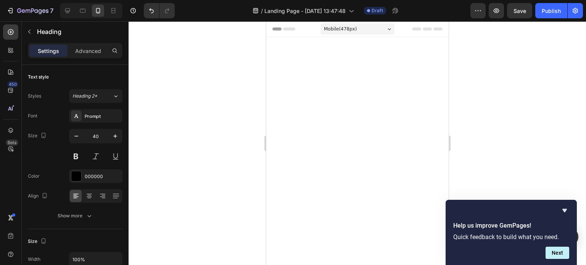
scroll to position [1106, 0]
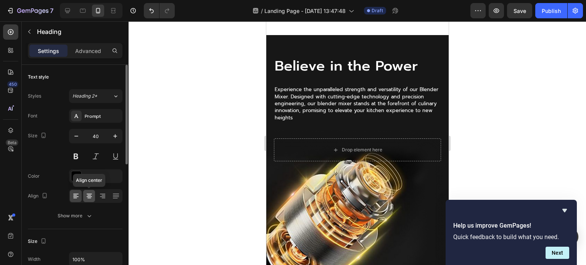
click at [88, 194] on icon at bounding box center [89, 194] width 5 height 1
click at [93, 117] on div "Prompt" at bounding box center [103, 116] width 36 height 7
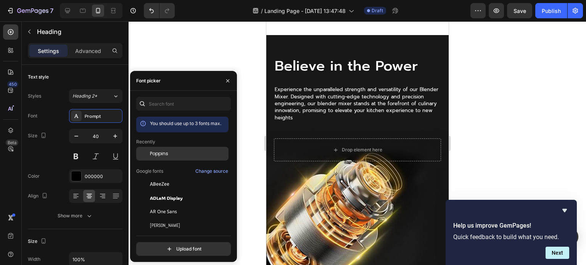
click at [156, 151] on span "Poppins" at bounding box center [159, 153] width 18 height 7
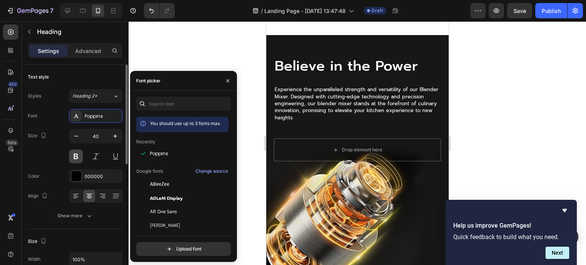
click at [77, 154] on button at bounding box center [76, 157] width 14 height 14
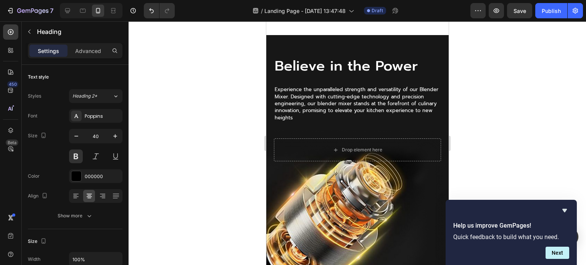
click at [311, 5] on p "GET YOURS NOW" at bounding box center [318, 1] width 51 height 8
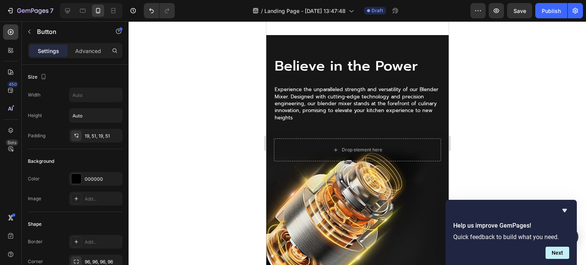
click at [311, 5] on p "GET YOURS NOW" at bounding box center [318, 1] width 51 height 8
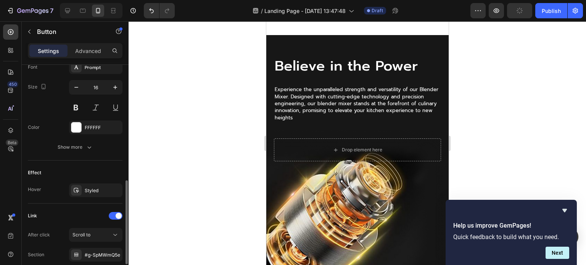
scroll to position [363, 0]
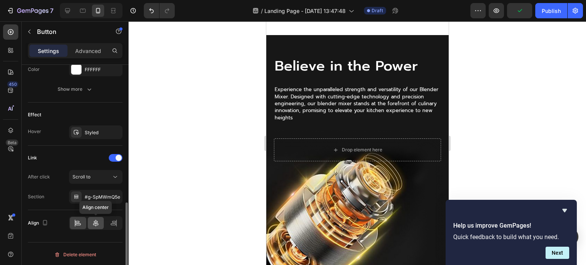
click at [93, 221] on icon at bounding box center [96, 223] width 8 height 8
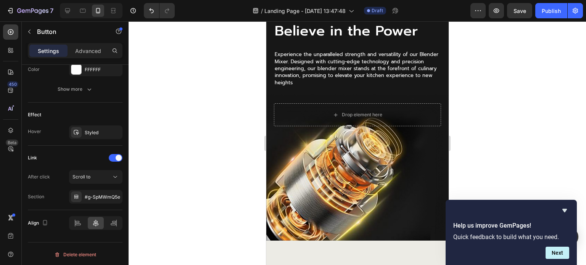
scroll to position [1144, 0]
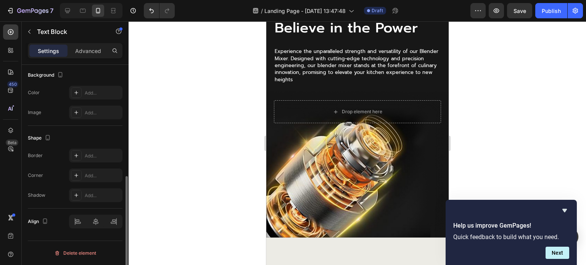
scroll to position [0, 0]
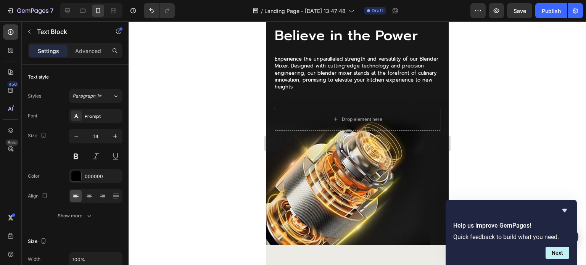
click at [223, 167] on div at bounding box center [357, 143] width 457 height 244
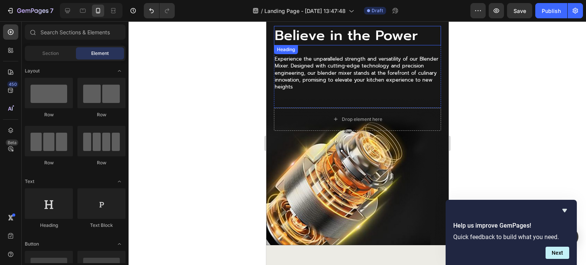
click at [334, 45] on h2 "Believe in the Power" at bounding box center [356, 35] width 167 height 19
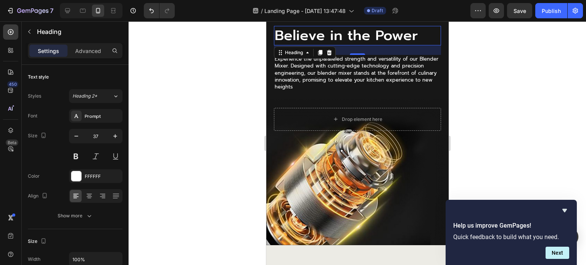
click at [334, 45] on p "Believe in the Power" at bounding box center [357, 36] width 166 height 18
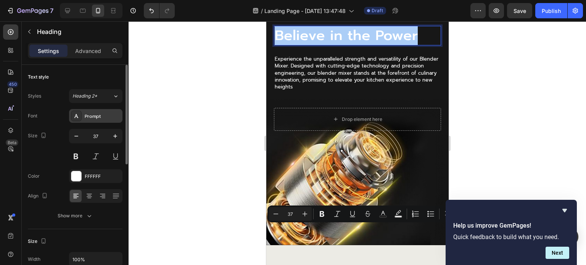
click at [95, 113] on div "Prompt" at bounding box center [103, 116] width 36 height 7
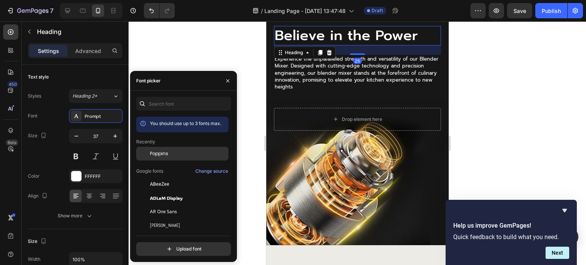
click at [157, 151] on span "Poppins" at bounding box center [159, 153] width 18 height 7
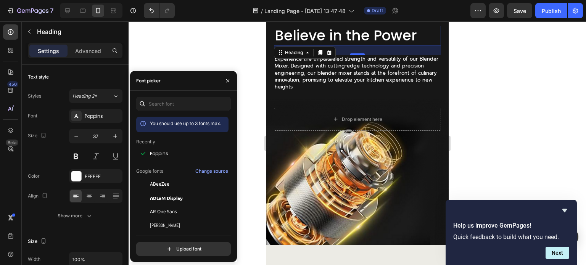
click at [252, 195] on div at bounding box center [357, 143] width 457 height 244
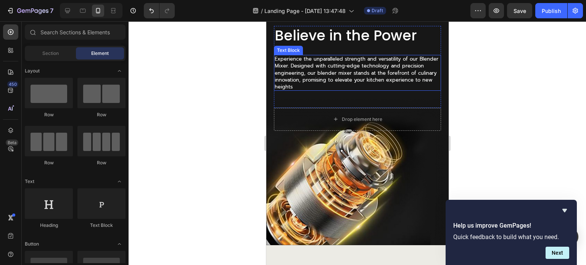
click at [322, 91] on p "Experience the unparalleled strength and versatility of our Blender Mixer. Desi…" at bounding box center [357, 73] width 166 height 35
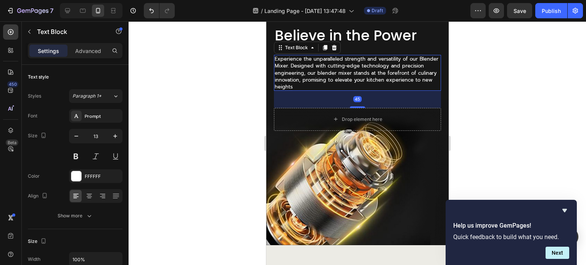
click at [322, 91] on p "Experience the unparalleled strength and versatility of our Blender Mixer. Desi…" at bounding box center [357, 73] width 166 height 35
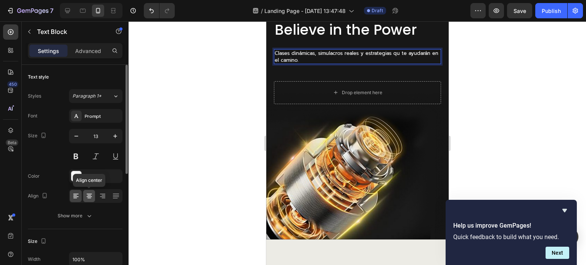
click at [88, 196] on icon at bounding box center [89, 196] width 5 height 1
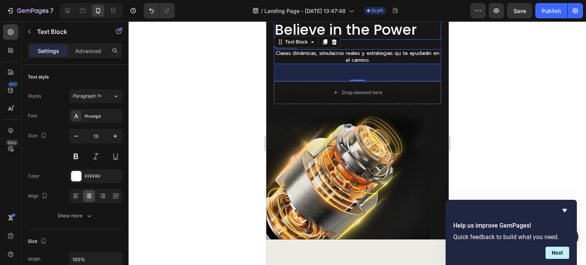
click at [368, 39] on p "Believe in the Power" at bounding box center [357, 30] width 166 height 18
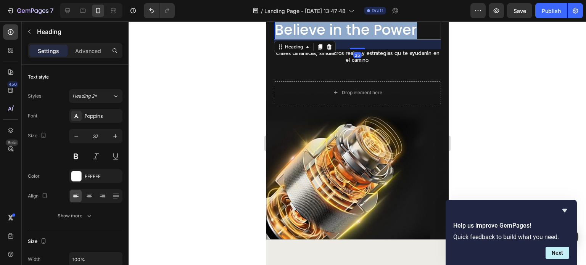
click at [368, 39] on p "Believe in the Power" at bounding box center [357, 30] width 166 height 18
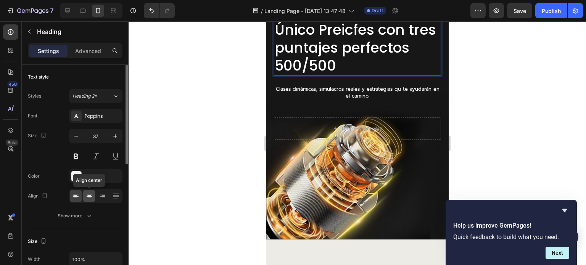
click at [91, 196] on icon at bounding box center [89, 196] width 8 height 8
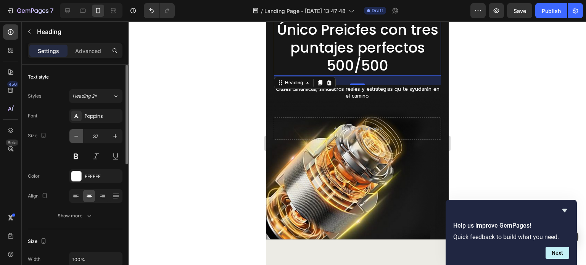
click at [77, 134] on icon "button" at bounding box center [76, 136] width 8 height 8
type input "33"
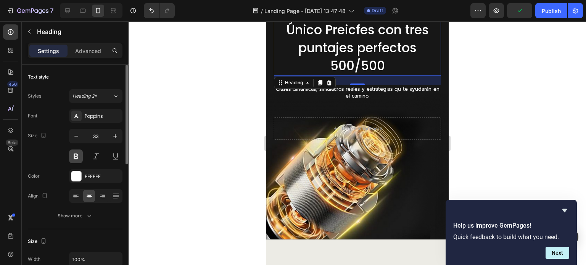
click at [76, 154] on button at bounding box center [76, 157] width 14 height 14
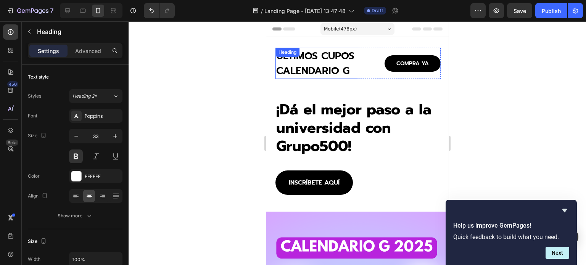
click at [318, 78] on h1 "ÚLTIMOS CUPOS CALENDARIO G" at bounding box center [316, 63] width 83 height 31
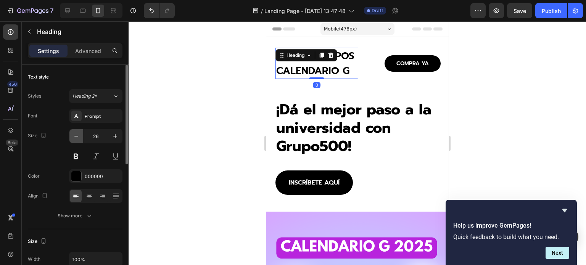
click at [77, 133] on icon "button" at bounding box center [76, 136] width 8 height 8
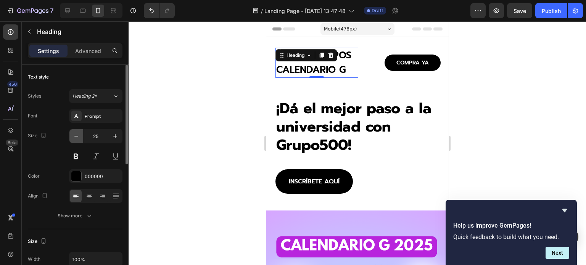
click at [77, 133] on icon "button" at bounding box center [76, 136] width 8 height 8
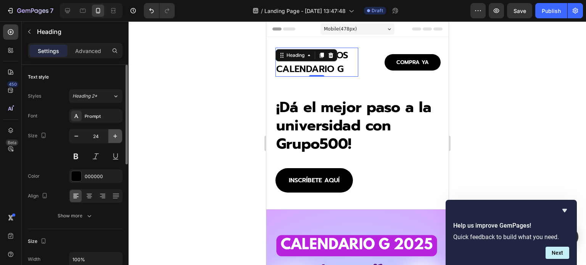
click at [115, 135] on icon "button" at bounding box center [115, 136] width 4 height 4
type input "25"
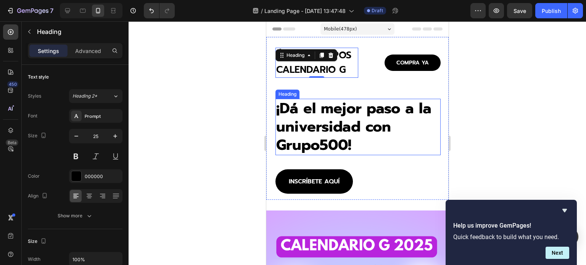
click at [349, 127] on h2 "¡Dá el mejor paso a la universidad con Grupo500!" at bounding box center [357, 127] width 165 height 56
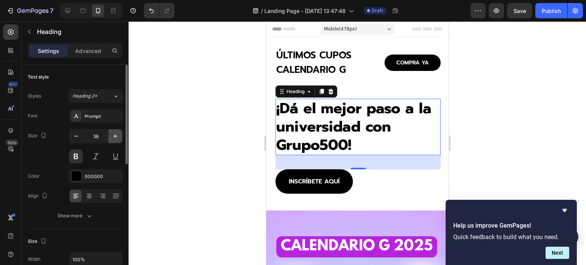
click at [111, 136] on button "button" at bounding box center [115, 136] width 14 height 14
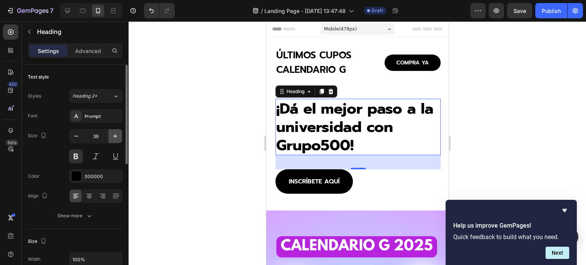
click at [111, 136] on icon "button" at bounding box center [115, 136] width 8 height 8
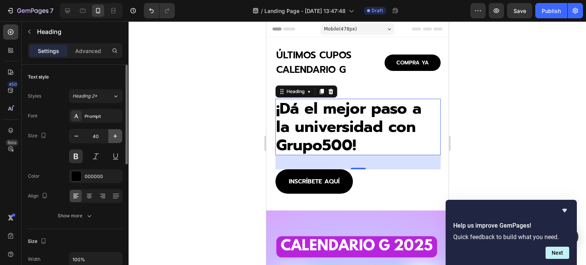
click at [111, 136] on icon "button" at bounding box center [115, 136] width 8 height 8
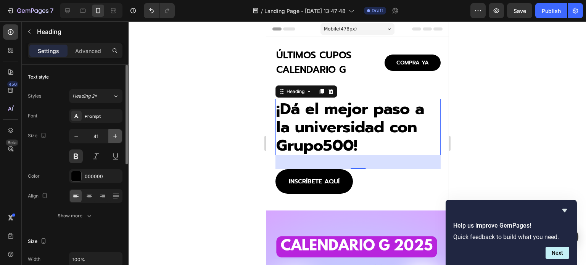
click at [111, 136] on icon "button" at bounding box center [115, 136] width 8 height 8
type input "42"
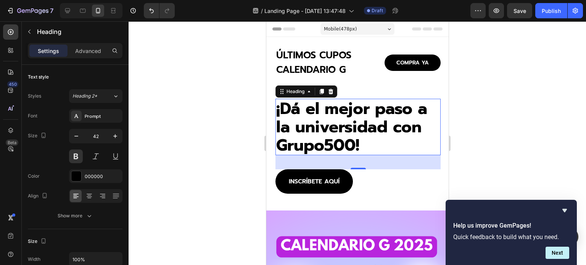
click at [478, 131] on div at bounding box center [357, 143] width 457 height 244
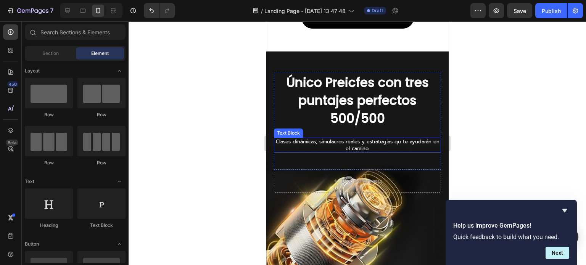
scroll to position [1297, 0]
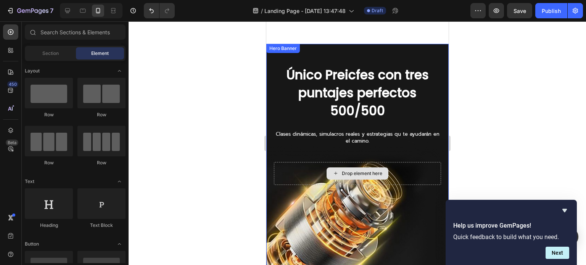
click at [303, 167] on div "Drop element here" at bounding box center [356, 173] width 167 height 23
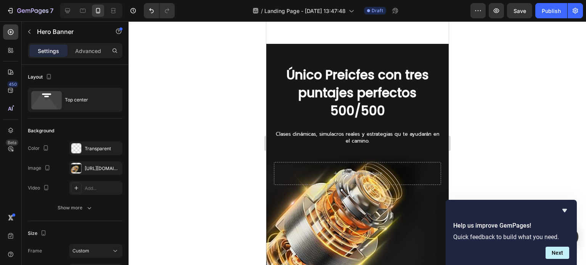
click at [310, 201] on div "Background Image" at bounding box center [357, 164] width 182 height 241
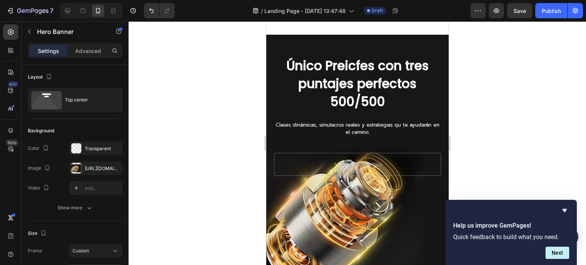
scroll to position [1373, 0]
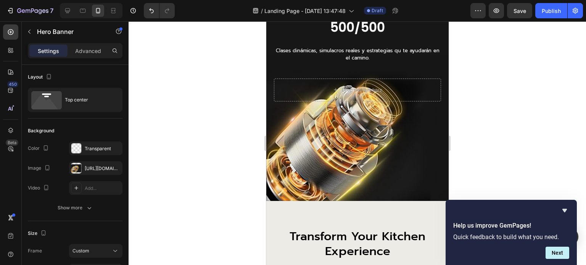
click at [363, 165] on div "Background Image" at bounding box center [357, 80] width 182 height 241
click at [364, 165] on div "Background Image" at bounding box center [357, 80] width 182 height 241
click at [89, 167] on div "https://cdn.shopify.com/s/files/1/0760/5744/4600/files/gempages_570478013838263…" at bounding box center [96, 168] width 22 height 7
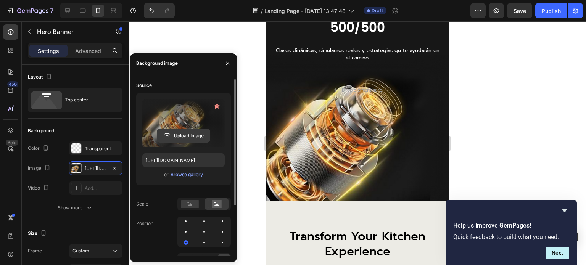
click at [187, 137] on input "file" at bounding box center [183, 135] width 53 height 13
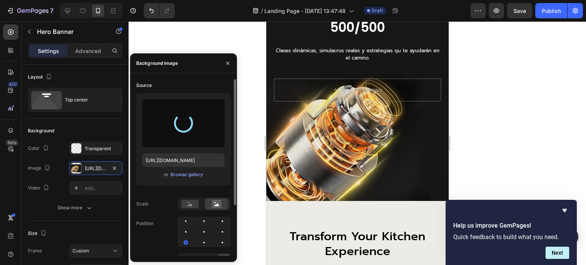
type input "[URL][DOMAIN_NAME]"
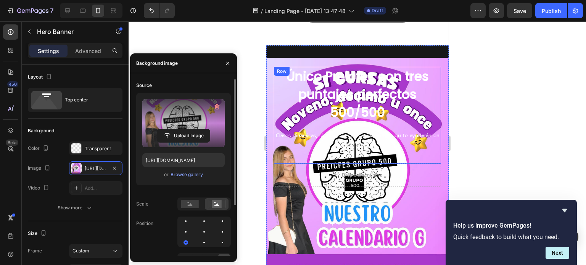
scroll to position [1297, 0]
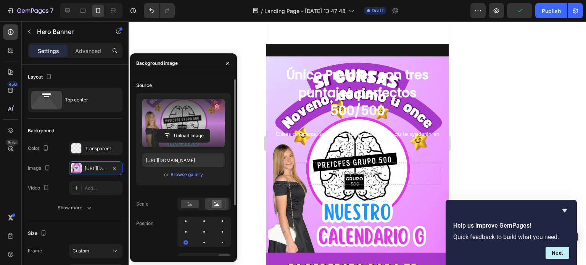
click at [214, 106] on icon "button" at bounding box center [217, 107] width 8 height 8
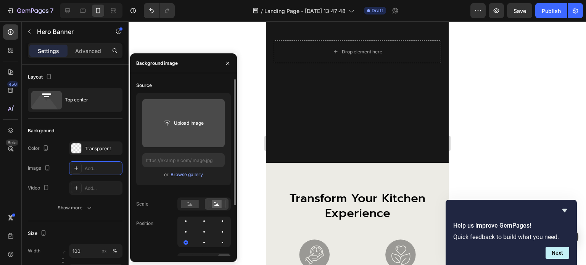
scroll to position [1335, 0]
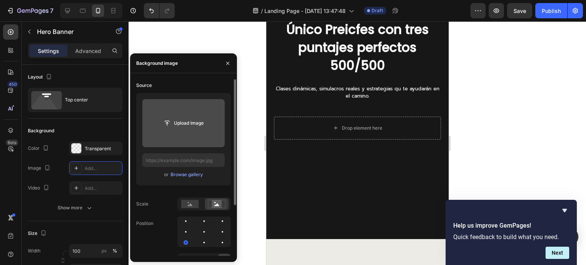
click at [172, 121] on input "file" at bounding box center [183, 123] width 53 height 13
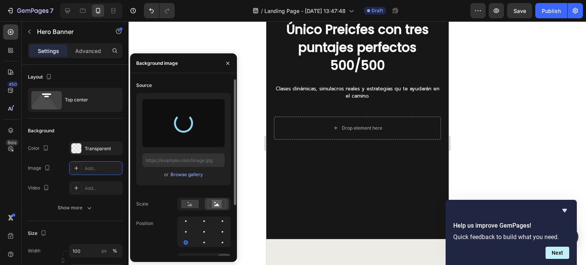
type input "https://cdn.shopify.com/s/files/1/0760/5744/4600/files/gempages_570478013838263…"
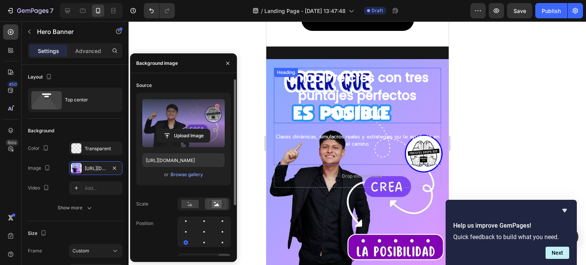
scroll to position [1259, 0]
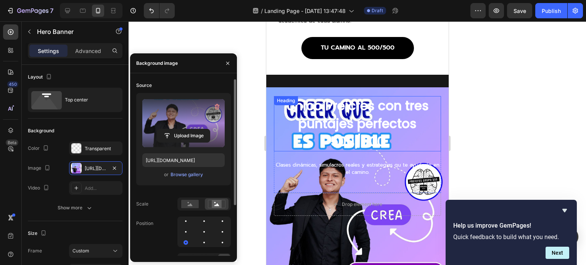
click at [360, 120] on h2 "Único Preicfes con tres puntajes perfectos 500/500" at bounding box center [356, 123] width 167 height 55
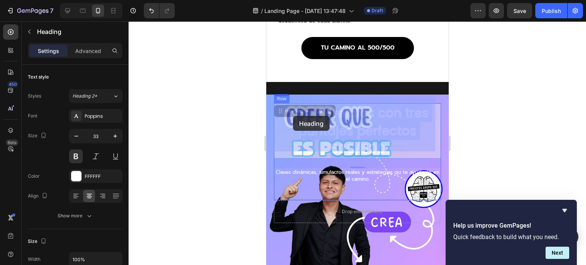
drag, startPoint x: 384, startPoint y: 143, endPoint x: 293, endPoint y: 116, distance: 95.6
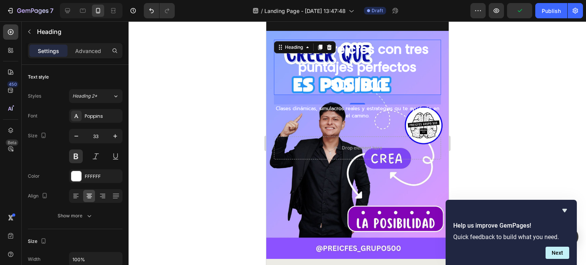
scroll to position [1297, 0]
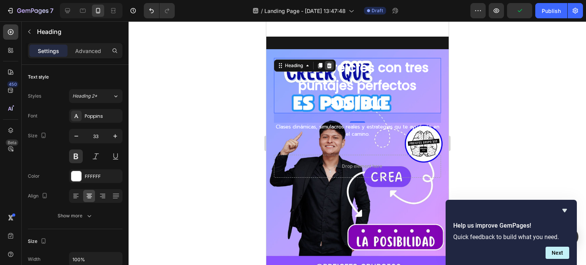
click at [331, 65] on icon at bounding box center [329, 66] width 6 height 6
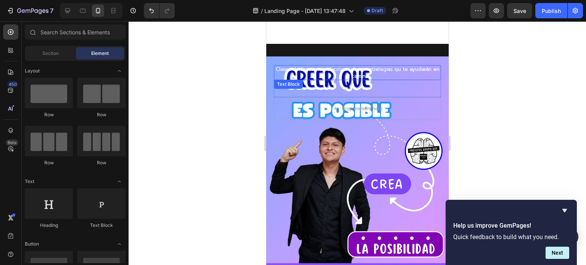
click at [400, 66] on p "Clases dinámicas, simulacros reales y estrategias qu te ayudarán en el camino." at bounding box center [357, 73] width 166 height 14
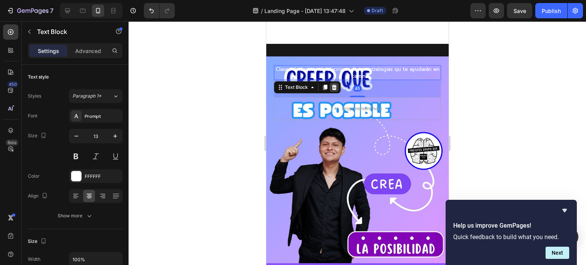
click at [333, 84] on icon at bounding box center [333, 86] width 5 height 5
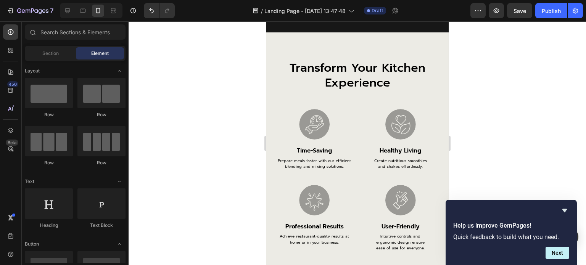
scroll to position [1564, 0]
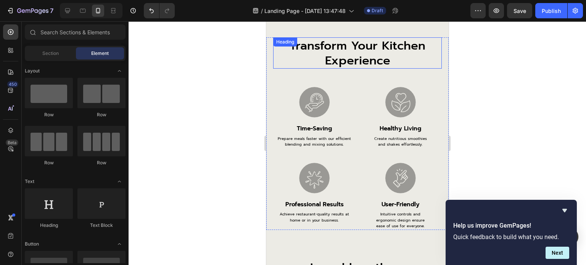
click at [352, 57] on h2 "transform your kitchen experience" at bounding box center [357, 52] width 169 height 31
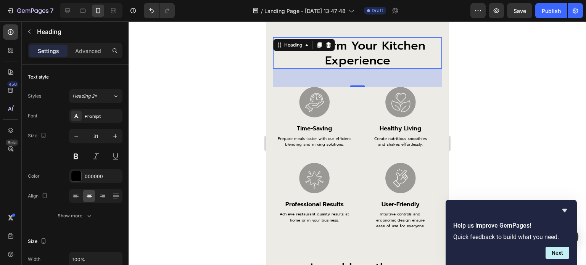
click at [354, 52] on h2 "transform your kitchen experience" at bounding box center [357, 52] width 169 height 31
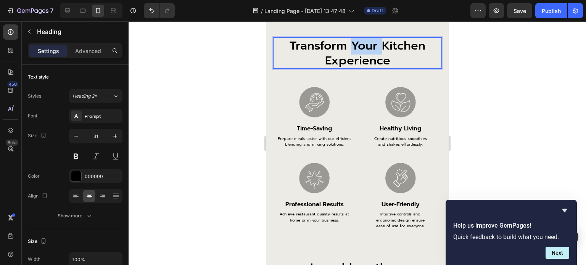
click at [354, 52] on p "transform your kitchen experience" at bounding box center [356, 53] width 167 height 30
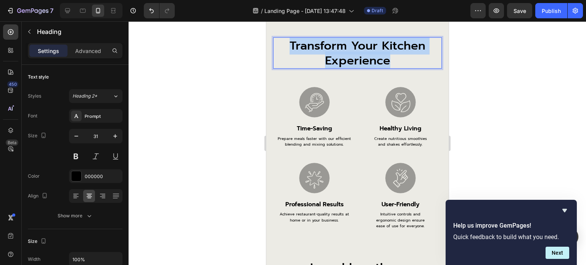
click at [354, 52] on p "transform your kitchen experience" at bounding box center [356, 53] width 167 height 30
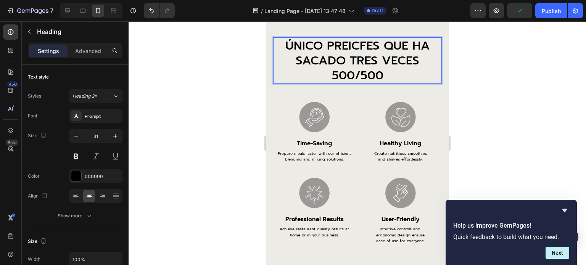
click at [353, 52] on p "ÚNICO PREICFES QUE HA SACADO TRES VECES 500/500" at bounding box center [356, 60] width 167 height 45
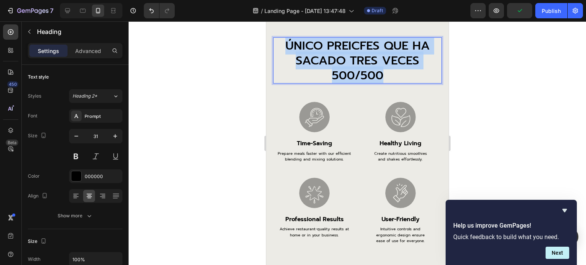
click at [353, 52] on p "ÚNICO PREICFES QUE HA SACADO TRES VECES 500/500" at bounding box center [356, 60] width 167 height 45
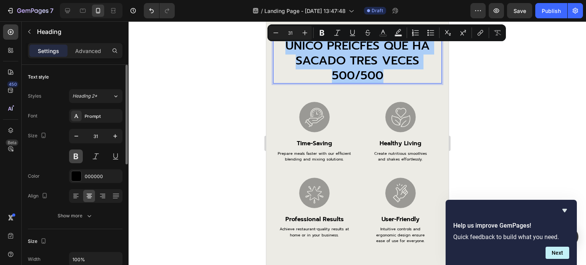
click at [73, 160] on button at bounding box center [76, 157] width 14 height 14
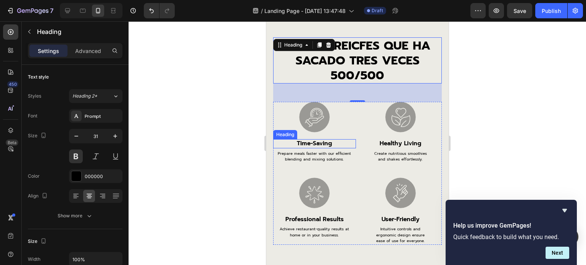
click at [308, 143] on h3 "time-saving" at bounding box center [314, 143] width 83 height 9
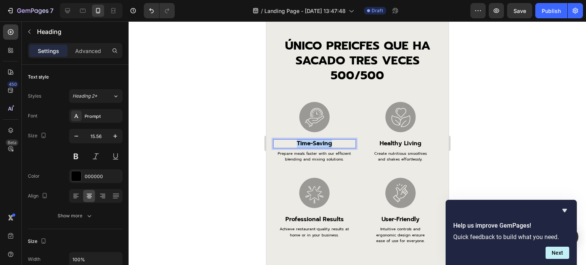
click at [308, 143] on p "time-saving" at bounding box center [313, 143] width 81 height 7
click at [304, 154] on p "Prepare meals faster with our efficient blending and mixing solutions." at bounding box center [313, 157] width 81 height 12
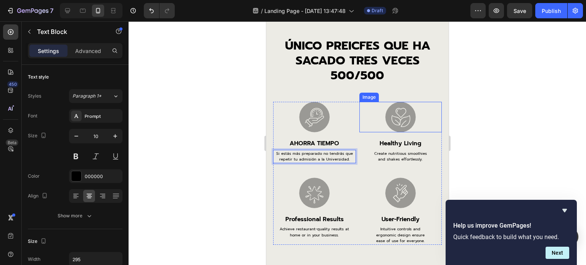
click at [394, 113] on img at bounding box center [400, 117] width 31 height 31
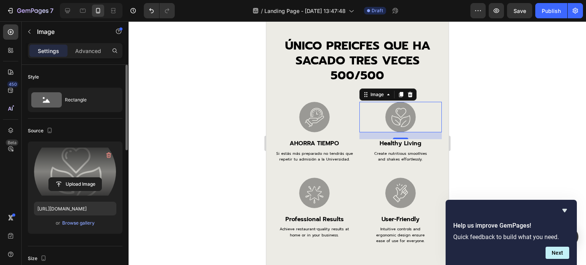
scroll to position [38, 0]
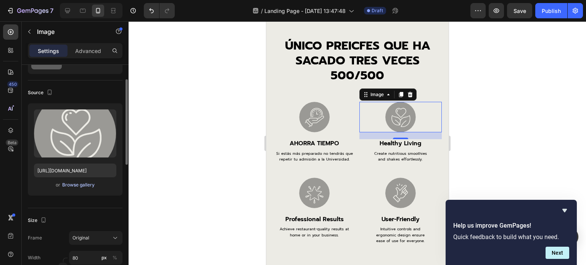
click at [79, 182] on div "Browse gallery" at bounding box center [78, 185] width 32 height 7
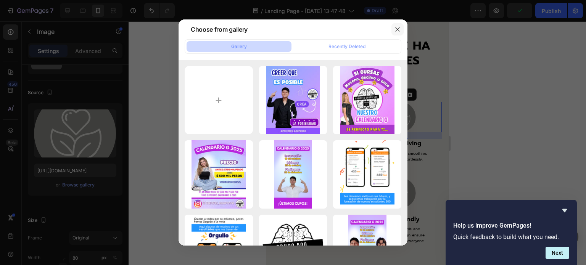
click at [397, 28] on icon "button" at bounding box center [397, 29] width 6 height 6
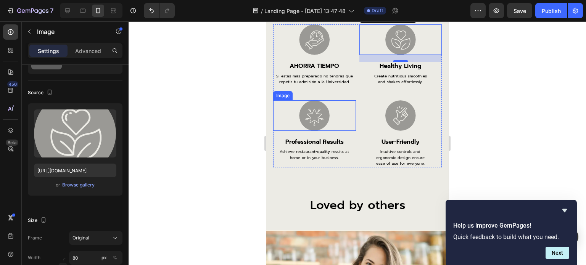
scroll to position [1564, 0]
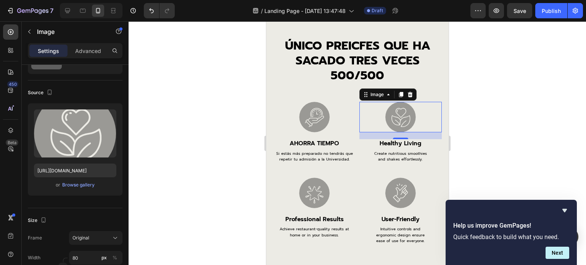
click at [373, 100] on div "Image" at bounding box center [387, 94] width 57 height 12
click at [372, 95] on div "Image" at bounding box center [376, 94] width 16 height 7
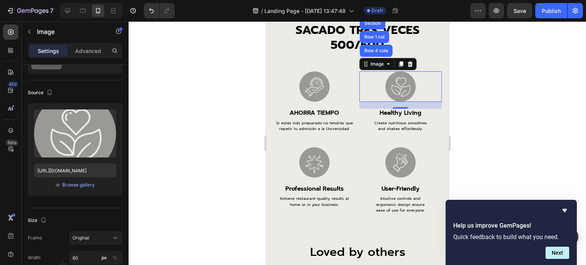
scroll to position [1602, 0]
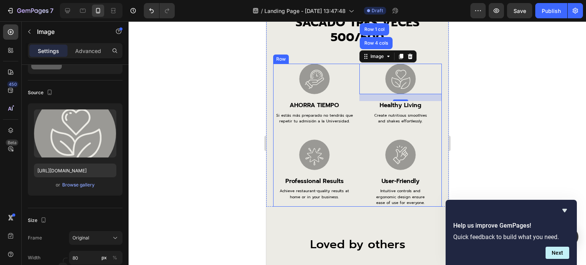
click at [389, 132] on div "Image Row 4 cols Row 1 col Section 18 healthy living Heading Create nutritious …" at bounding box center [400, 102] width 83 height 76
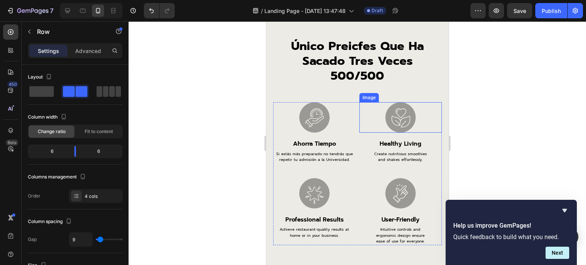
scroll to position [1564, 0]
click at [395, 144] on h3 "healthy living" at bounding box center [400, 143] width 83 height 9
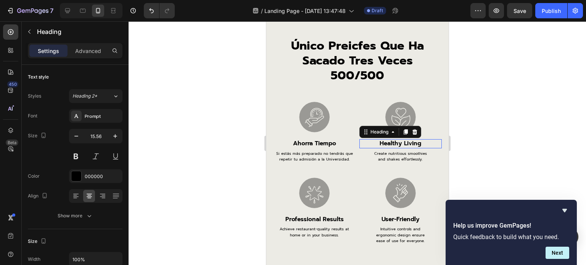
click at [395, 144] on p "healthy living" at bounding box center [400, 143] width 81 height 7
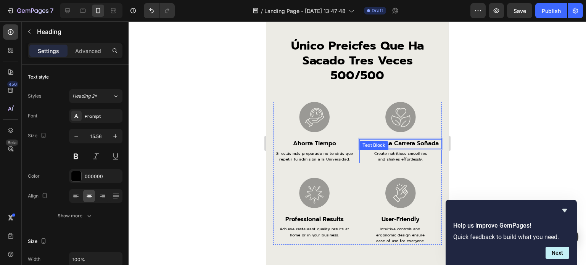
click at [402, 154] on p "Create nutritious smoothies and shakes effortlessly." at bounding box center [400, 157] width 54 height 12
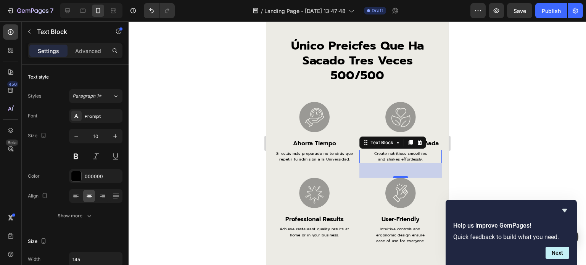
click at [402, 154] on p "Create nutritious smoothies and shakes effortlessly." at bounding box center [400, 157] width 54 height 12
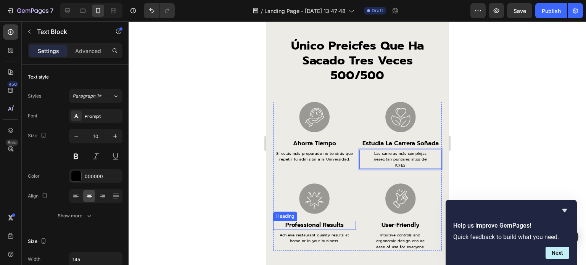
scroll to position [1602, 0]
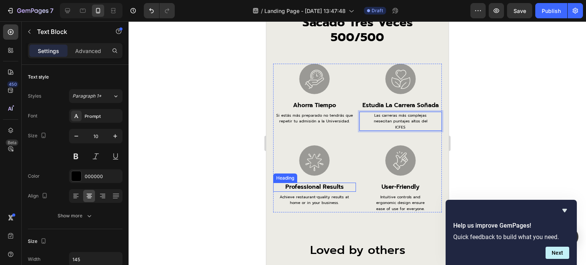
click at [315, 186] on h3 "professional results" at bounding box center [314, 187] width 83 height 9
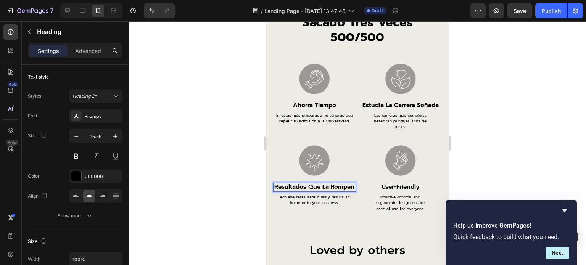
click at [330, 185] on p "resultados que la rompen" at bounding box center [313, 186] width 81 height 7
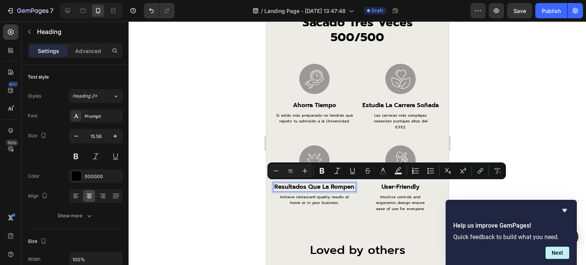
click at [325, 191] on p "resultados que la rompen" at bounding box center [313, 186] width 81 height 7
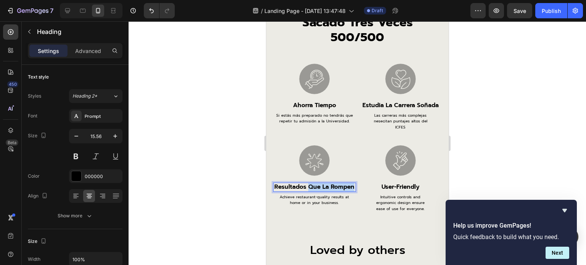
drag, startPoint x: 326, startPoint y: 195, endPoint x: 320, endPoint y: 187, distance: 10.2
click at [320, 187] on p "resultados que la rompen" at bounding box center [313, 186] width 81 height 7
click at [316, 195] on p "Achieve restaurant-quality results at home or in your business." at bounding box center [313, 200] width 81 height 12
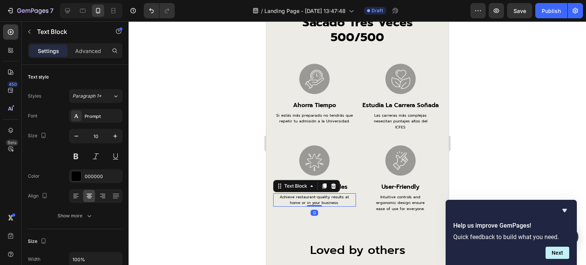
click at [316, 195] on p "Achieve restaurant-quality results at home or in your business." at bounding box center [313, 200] width 81 height 12
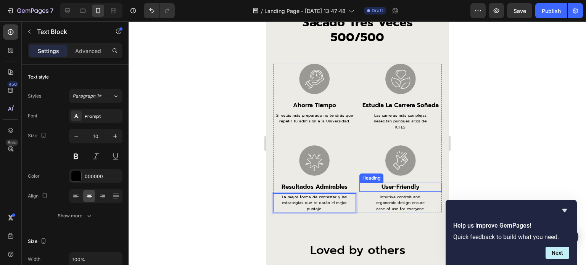
click at [390, 187] on h3 "user-friendly" at bounding box center [400, 187] width 83 height 9
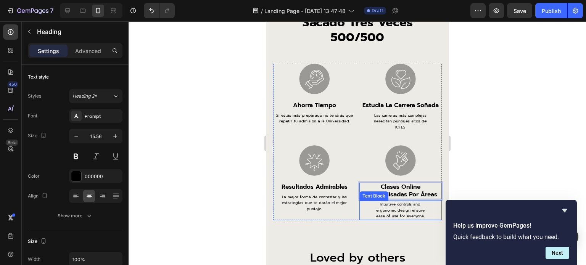
click at [394, 205] on p "Intuitive controls and ergonomic design ensure ease of use for everyone." at bounding box center [400, 210] width 54 height 18
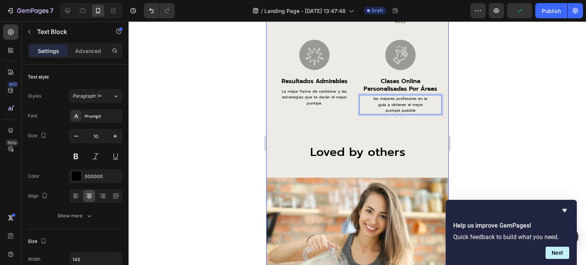
scroll to position [1716, 0]
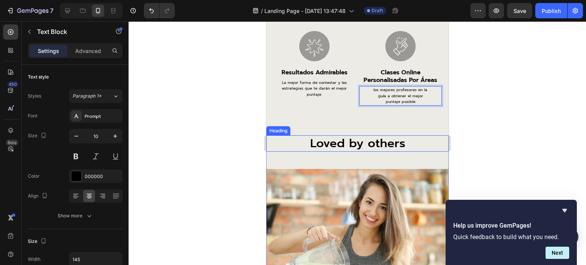
click at [354, 145] on h2 "Loved by others" at bounding box center [356, 143] width 167 height 16
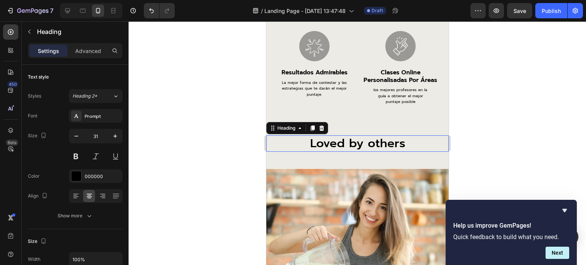
click at [354, 145] on p "Loved by others" at bounding box center [357, 143] width 166 height 15
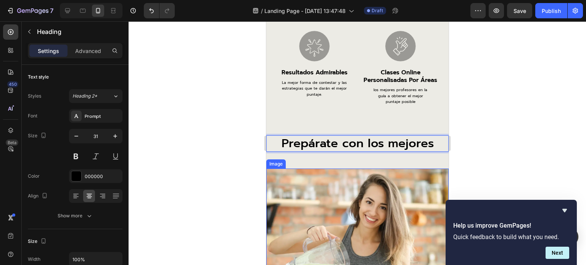
click at [359, 195] on img at bounding box center [357, 255] width 182 height 173
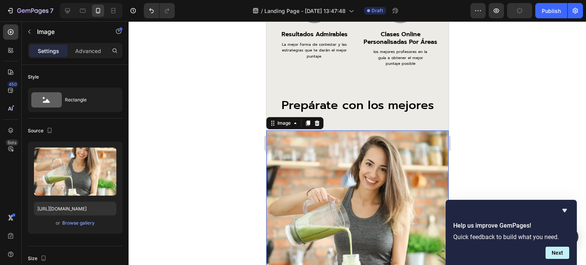
scroll to position [1793, 0]
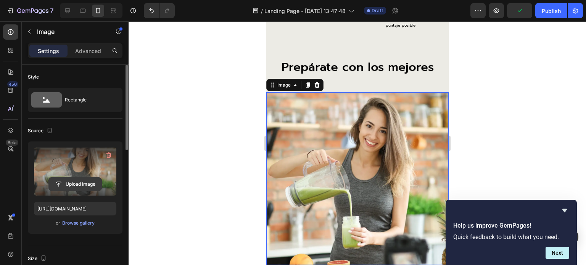
click at [71, 183] on input "file" at bounding box center [75, 184] width 53 height 13
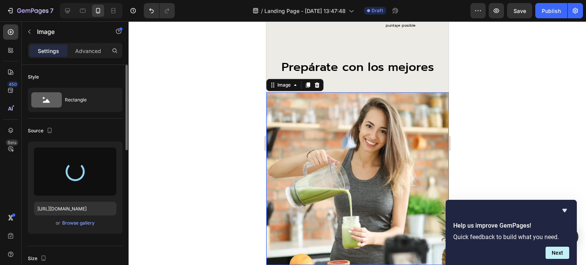
type input "https://cdn.shopify.com/s/files/1/0760/5744/4600/files/gempages_570478013838263…"
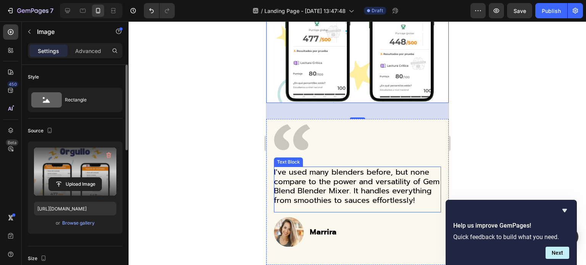
scroll to position [2098, 0]
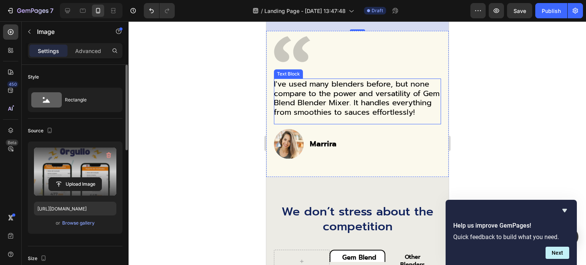
click at [315, 89] on p "I've used many blenders before, but none compare to the power and versatility o…" at bounding box center [356, 97] width 166 height 37
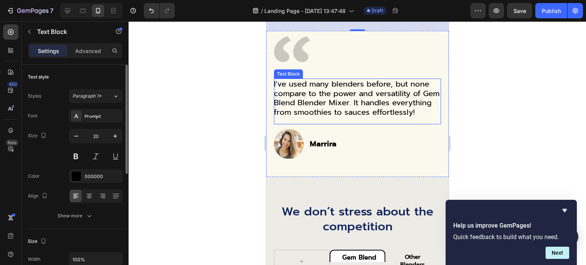
click at [315, 89] on p "I've used many blenders before, but none compare to the power and versatility o…" at bounding box center [356, 97] width 166 height 37
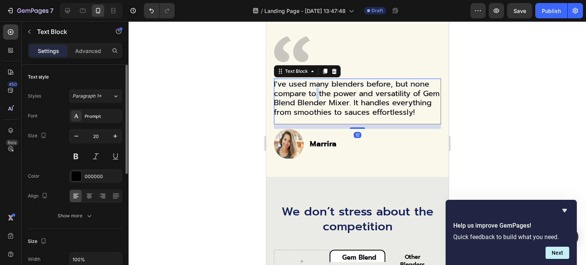
click at [315, 89] on p "I've used many blenders before, but none compare to the power and versatility o…" at bounding box center [356, 97] width 166 height 37
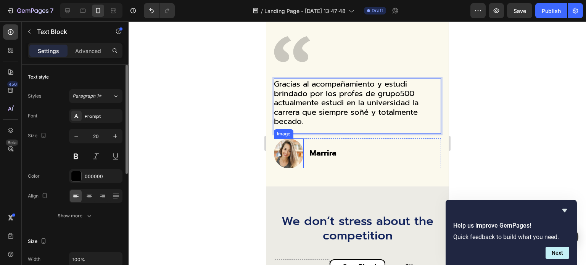
click at [297, 141] on img at bounding box center [288, 153] width 30 height 30
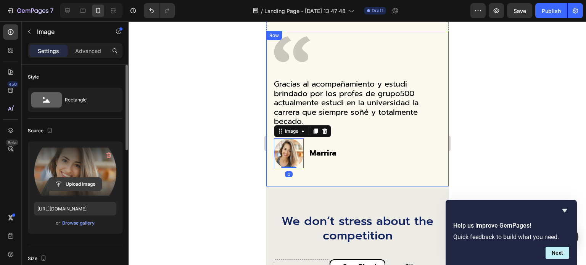
click at [75, 186] on input "file" at bounding box center [75, 184] width 53 height 13
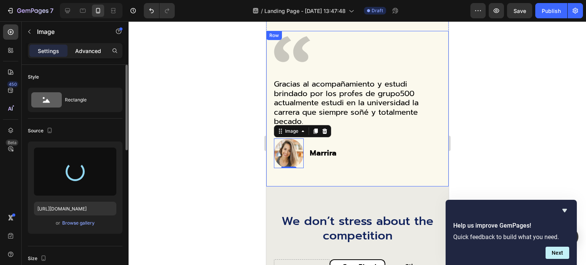
type input "https://cdn.shopify.com/s/files/1/0760/5744/4600/files/gempages_570478013838263…"
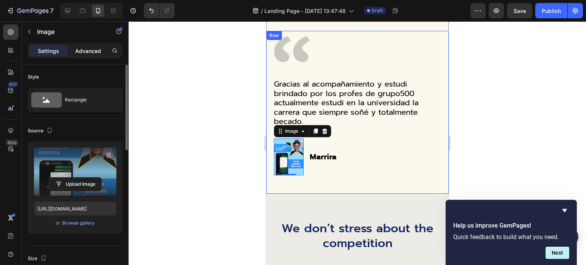
click at [88, 50] on p "Advanced" at bounding box center [88, 51] width 26 height 8
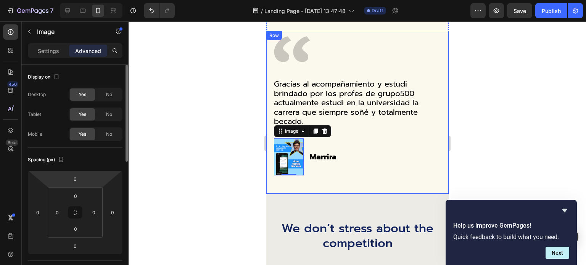
click at [110, 0] on html "7 Version history / Landing Page - Sep 26, 13:47:48 Draft Preview Save Publish …" at bounding box center [293, 0] width 586 height 0
click at [114, 0] on html "7 Version history / Landing Page - Sep 26, 13:47:48 Draft Preview Save Publish …" at bounding box center [293, 0] width 586 height 0
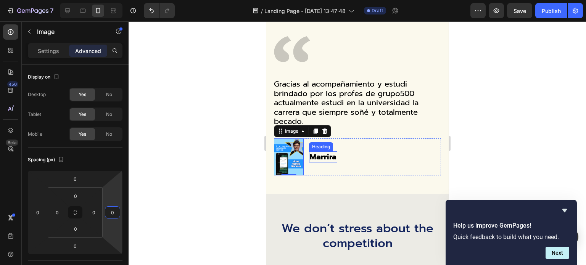
click at [322, 151] on h3 "Marrira" at bounding box center [323, 156] width 28 height 11
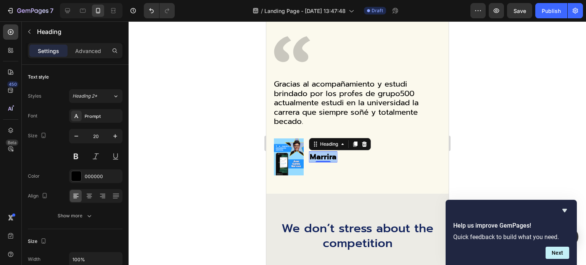
drag, startPoint x: 527, startPoint y: 82, endPoint x: 507, endPoint y: 68, distance: 25.2
click at [528, 82] on div at bounding box center [357, 143] width 457 height 244
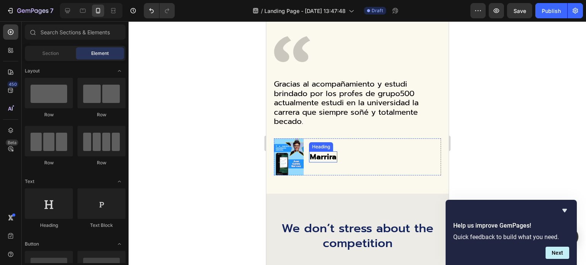
click at [323, 152] on p "Marrira" at bounding box center [322, 157] width 27 height 10
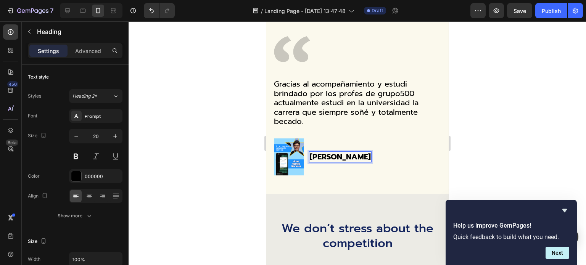
click at [358, 152] on p "juan camilo narvaez" at bounding box center [339, 157] width 61 height 10
click at [357, 152] on p "juan camilo narvaez" at bounding box center [339, 157] width 61 height 10
click at [320, 152] on p "juan camilo Narváez" at bounding box center [339, 157] width 61 height 10
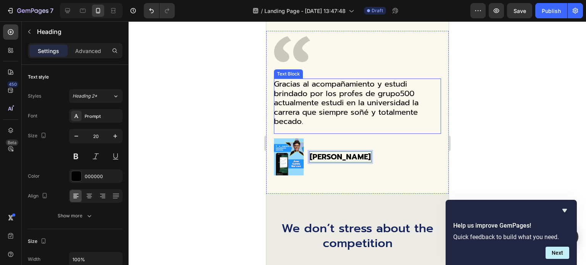
click at [380, 84] on p "Gracias al acompañamiento y estudi brindado por los profes de grupo500 actualme…" at bounding box center [356, 102] width 166 height 47
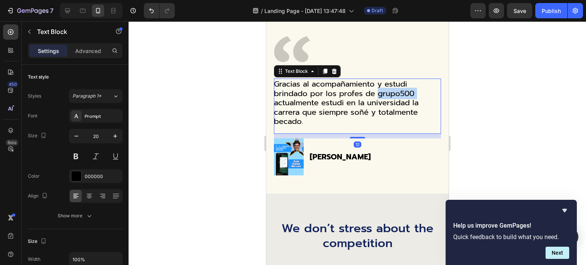
click at [382, 85] on p "Gracias al acompañamiento y estudi brindado por los profes de grupo500 actualme…" at bounding box center [356, 102] width 166 height 47
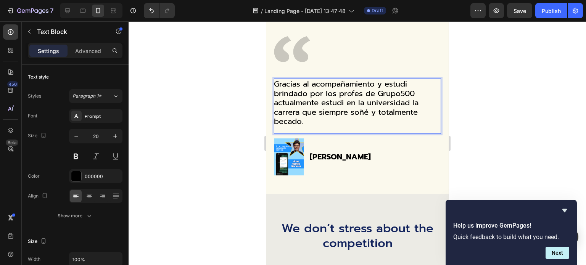
click at [344, 96] on p "Gracias al acompañamiento y estudi brindado por los profes de Grupo500 actualme…" at bounding box center [356, 102] width 166 height 47
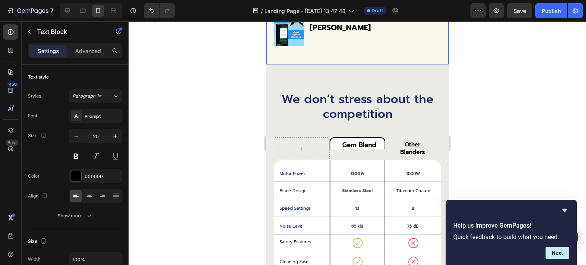
scroll to position [2240, 0]
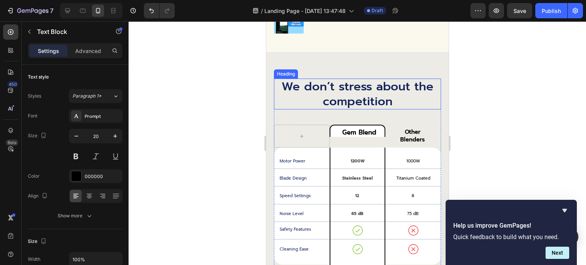
click at [356, 88] on h2 "We don’t stress about the competition" at bounding box center [356, 94] width 167 height 31
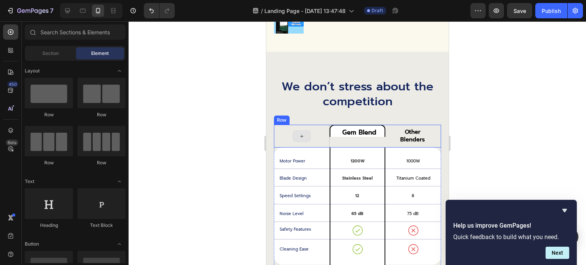
click at [298, 130] on div at bounding box center [301, 136] width 18 height 12
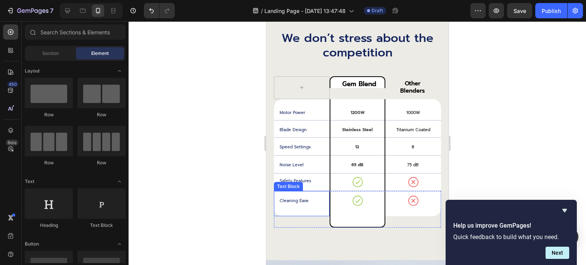
scroll to position [2278, 0]
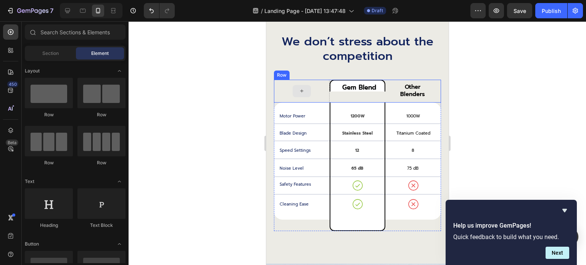
click at [278, 76] on div "Row" at bounding box center [281, 75] width 13 height 7
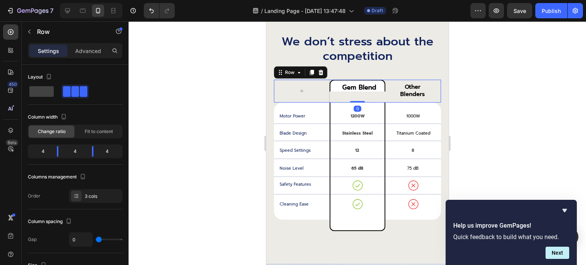
click at [317, 72] on icon at bounding box center [320, 72] width 6 height 6
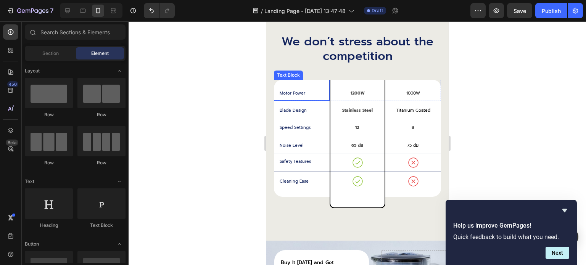
click at [281, 84] on div "Motor Power" at bounding box center [301, 90] width 56 height 21
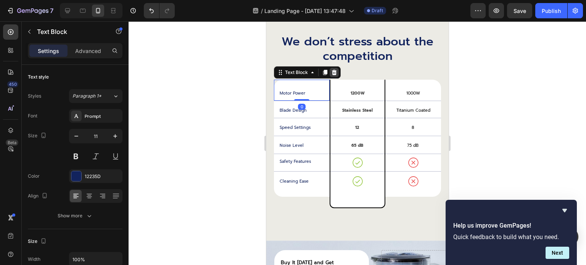
click at [333, 72] on icon at bounding box center [334, 72] width 6 height 6
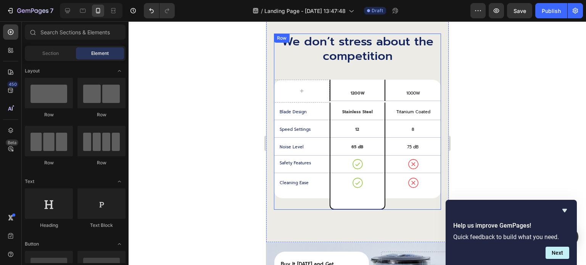
click at [206, 105] on div at bounding box center [357, 143] width 457 height 244
click at [272, 47] on div "We don’t stress about the competition Heading 1200W Text Block Row 1000W Text B…" at bounding box center [357, 125] width 182 height 236
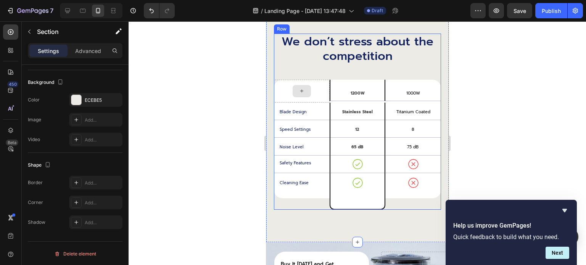
scroll to position [2201, 0]
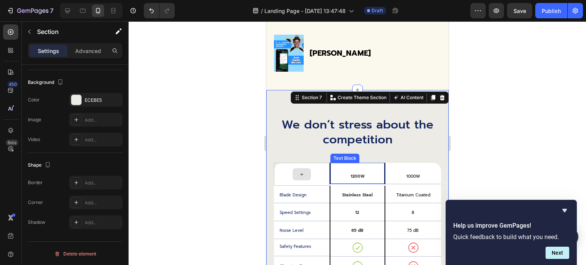
click at [333, 164] on div "1200W" at bounding box center [357, 173] width 54 height 21
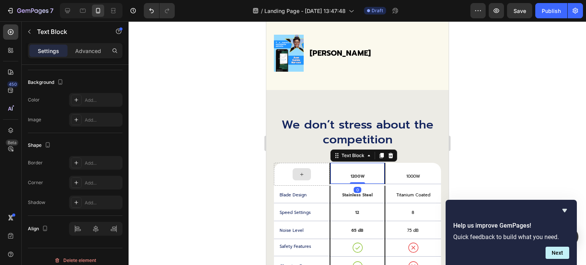
scroll to position [0, 0]
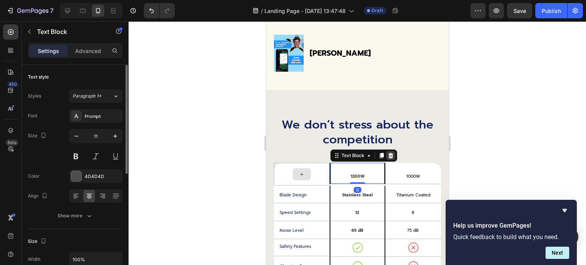
click at [387, 153] on icon at bounding box center [390, 156] width 6 height 6
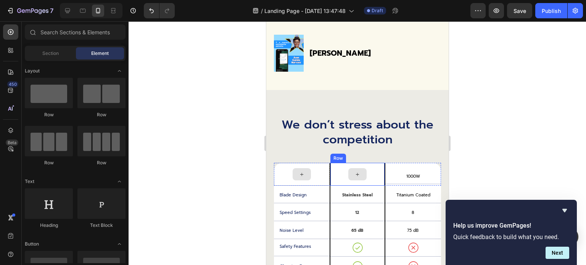
click at [365, 167] on div at bounding box center [357, 174] width 54 height 23
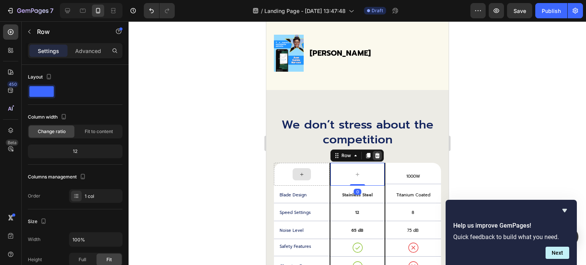
click at [374, 153] on icon at bounding box center [377, 156] width 6 height 6
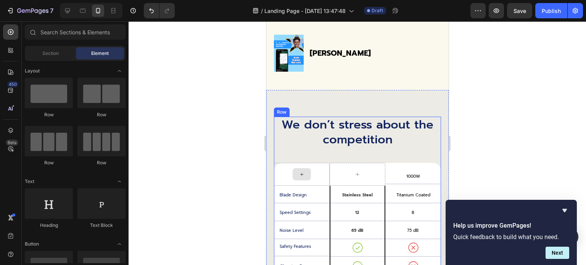
click at [363, 163] on div at bounding box center [357, 174] width 56 height 23
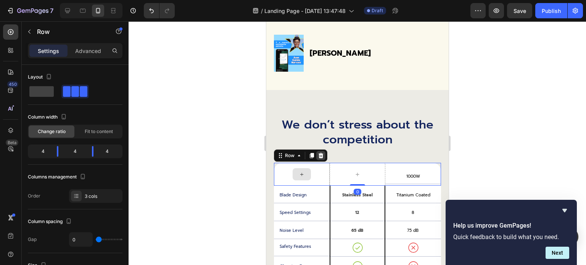
click at [318, 153] on icon at bounding box center [320, 156] width 6 height 6
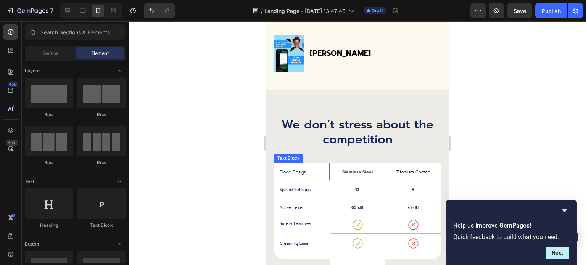
click at [321, 163] on div "Blade Design" at bounding box center [301, 171] width 56 height 17
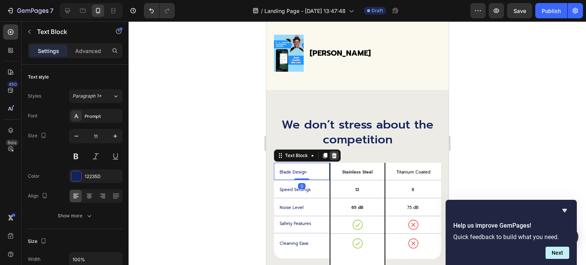
click at [333, 153] on icon at bounding box center [333, 155] width 5 height 5
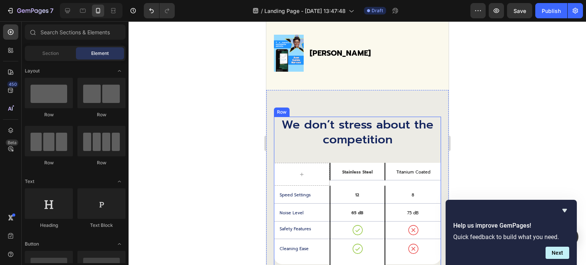
click at [331, 170] on p "Stainless Steel" at bounding box center [357, 172] width 53 height 5
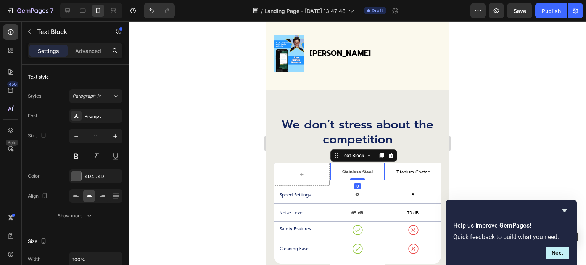
click at [388, 153] on icon at bounding box center [390, 156] width 6 height 6
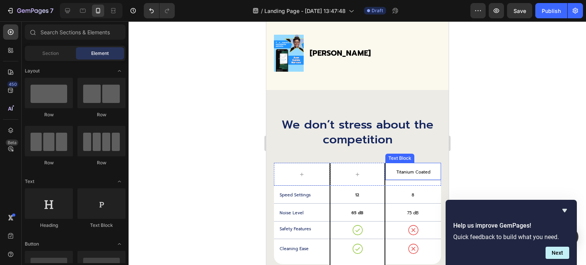
click at [386, 163] on div "Titanium Coated" at bounding box center [413, 171] width 56 height 17
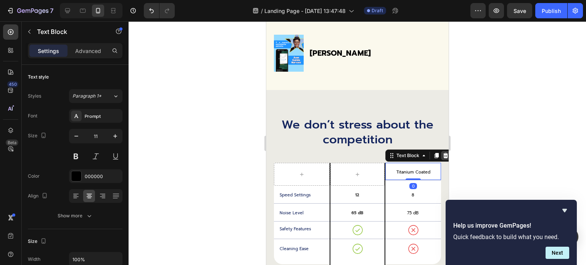
click at [442, 153] on icon at bounding box center [445, 156] width 6 height 6
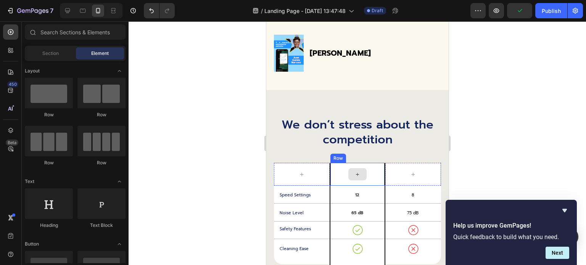
click at [367, 163] on div at bounding box center [357, 174] width 54 height 23
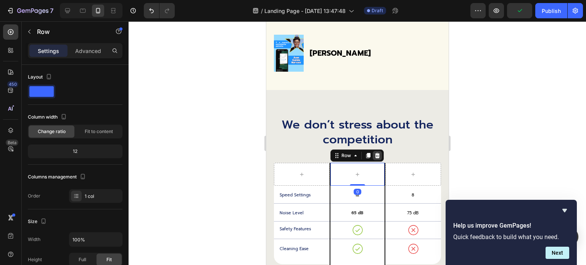
click at [375, 153] on icon at bounding box center [377, 156] width 6 height 6
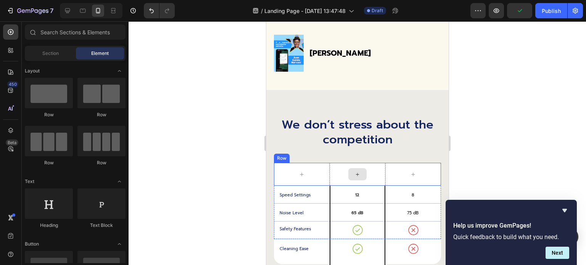
click at [363, 163] on div at bounding box center [357, 174] width 56 height 23
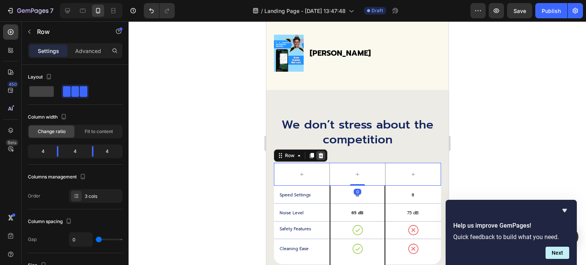
click at [318, 153] on icon at bounding box center [320, 156] width 6 height 6
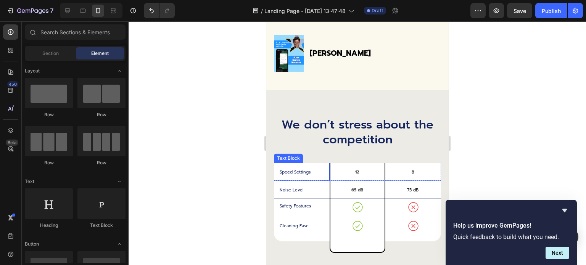
click at [322, 170] on p "Speed Settings" at bounding box center [303, 172] width 49 height 5
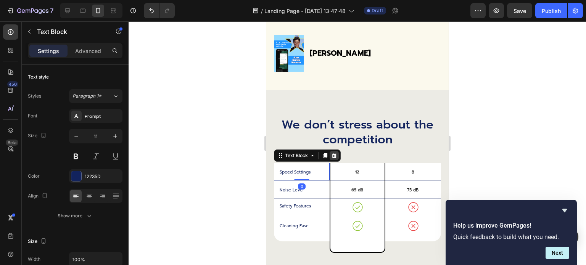
click at [337, 151] on div at bounding box center [333, 155] width 9 height 9
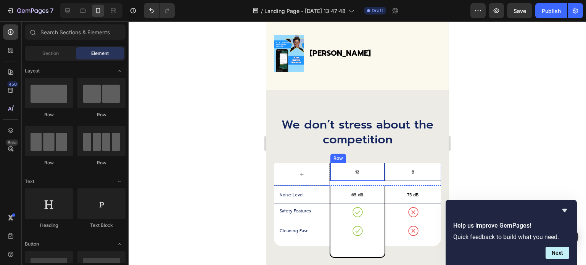
click at [327, 163] on div at bounding box center [301, 174] width 56 height 23
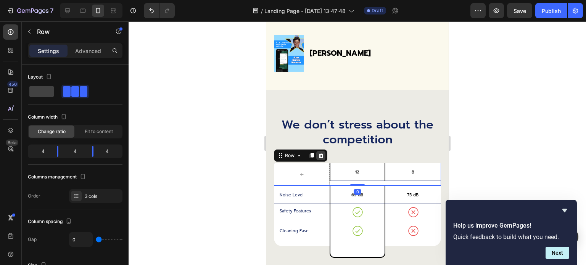
click at [321, 153] on icon at bounding box center [320, 156] width 6 height 6
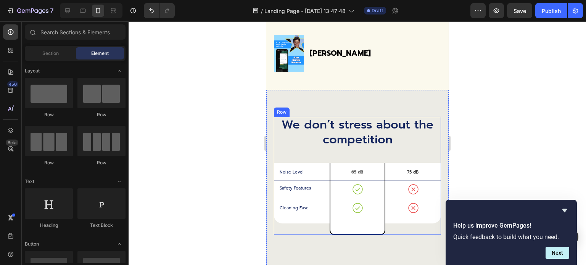
click at [320, 170] on p "Noise Level" at bounding box center [303, 172] width 49 height 5
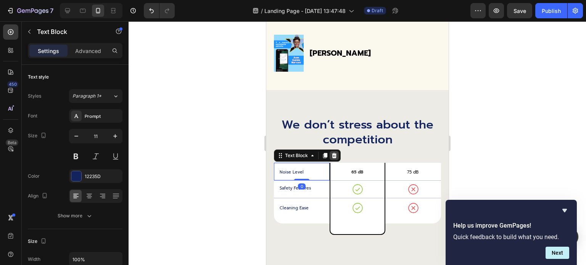
click at [334, 153] on icon at bounding box center [333, 155] width 5 height 5
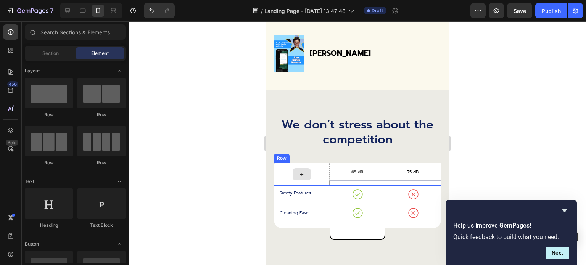
click at [318, 168] on div at bounding box center [301, 174] width 56 height 23
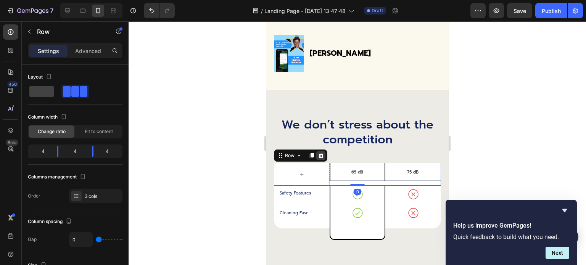
click at [321, 153] on icon at bounding box center [320, 156] width 6 height 6
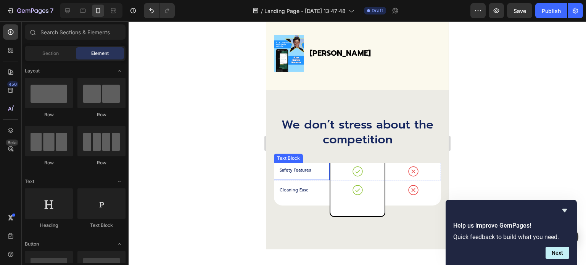
click at [311, 168] on p "Safety Features" at bounding box center [303, 170] width 49 height 5
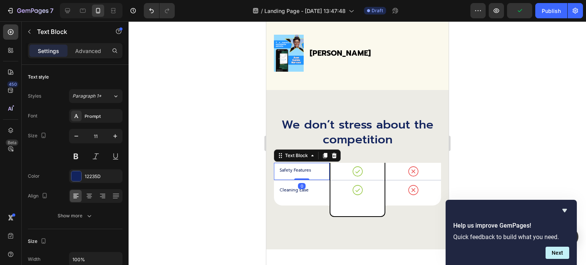
click at [334, 153] on icon at bounding box center [334, 156] width 6 height 6
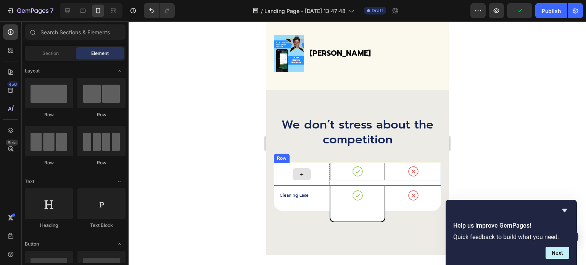
click at [309, 168] on div at bounding box center [301, 174] width 18 height 12
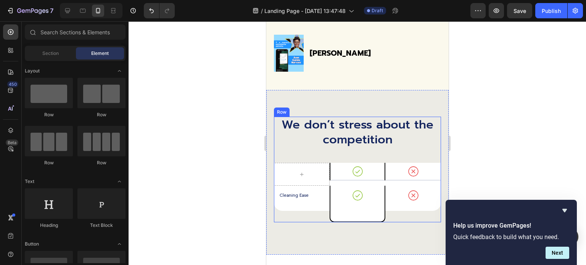
click at [317, 163] on div at bounding box center [301, 174] width 56 height 23
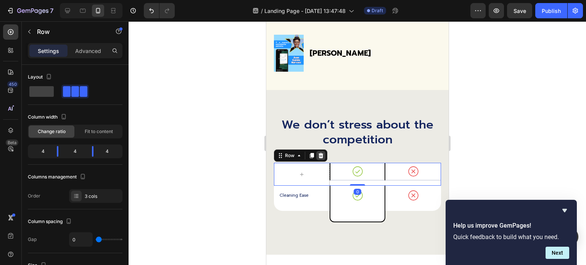
click at [322, 153] on icon at bounding box center [320, 155] width 5 height 5
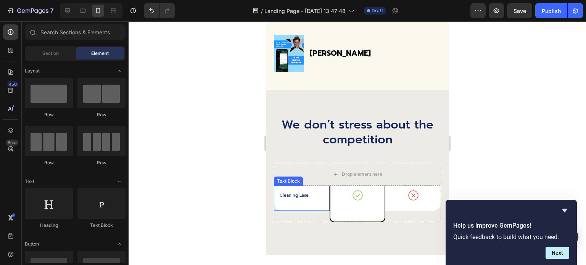
click at [316, 193] on p "Cleaning Ease" at bounding box center [303, 195] width 49 height 5
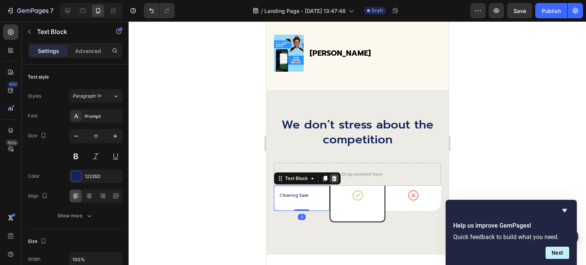
click at [334, 175] on icon at bounding box center [334, 178] width 6 height 6
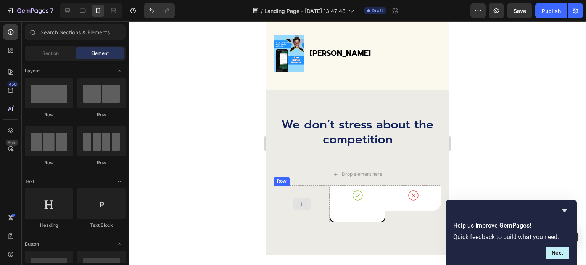
click at [314, 190] on div at bounding box center [301, 204] width 56 height 37
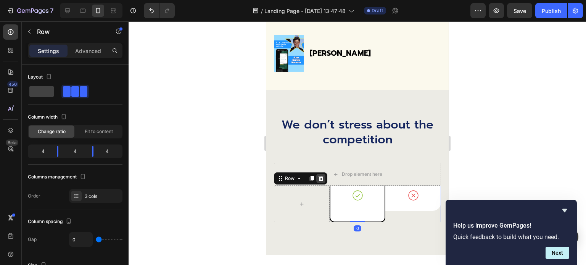
click at [322, 175] on icon at bounding box center [320, 178] width 6 height 6
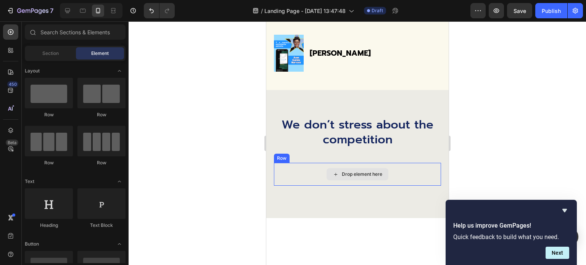
click at [332, 171] on icon at bounding box center [335, 174] width 6 height 6
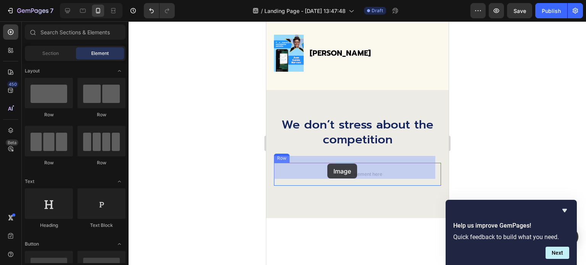
drag, startPoint x: 320, startPoint y: 237, endPoint x: 328, endPoint y: 163, distance: 74.3
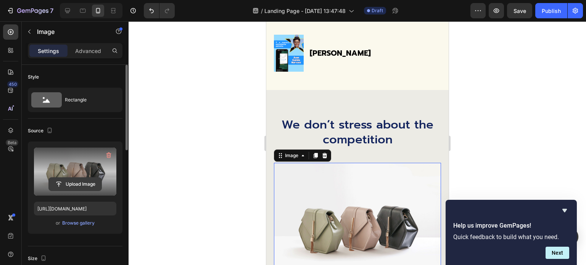
click at [76, 183] on input "file" at bounding box center [75, 184] width 53 height 13
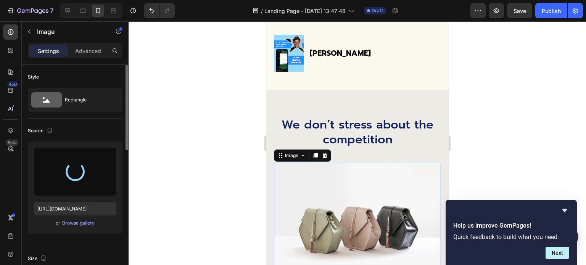
type input "https://cdn.shopify.com/s/files/1/0760/5744/4600/files/gempages_570478013838263…"
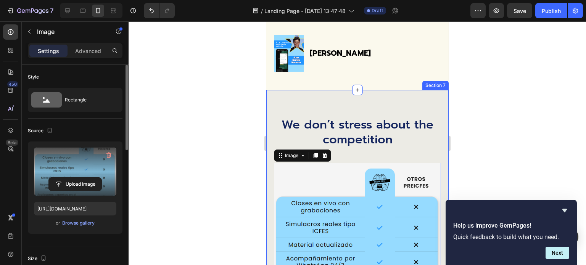
click at [418, 100] on div "We don’t stress about the competition Heading Image 0 Row Row Row Section 7" at bounding box center [357, 212] width 182 height 244
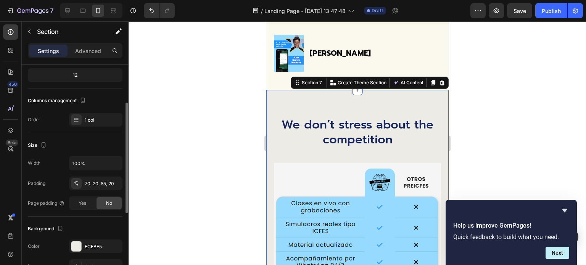
scroll to position [114, 0]
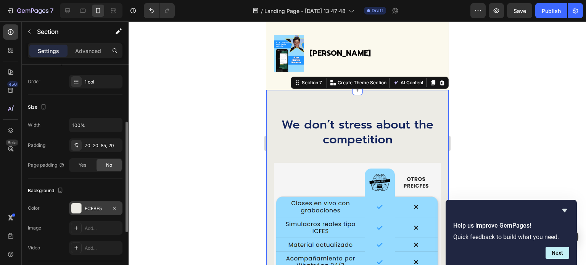
click at [82, 209] on div "ECEBE5" at bounding box center [95, 208] width 53 height 14
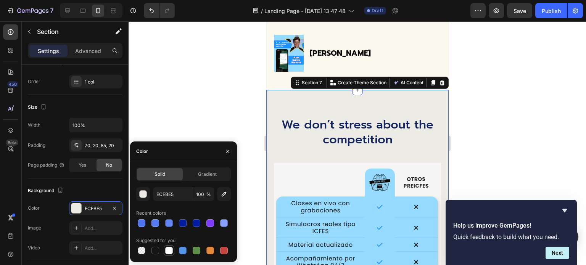
click at [171, 248] on div at bounding box center [169, 251] width 8 height 8
type input "FFFFFF"
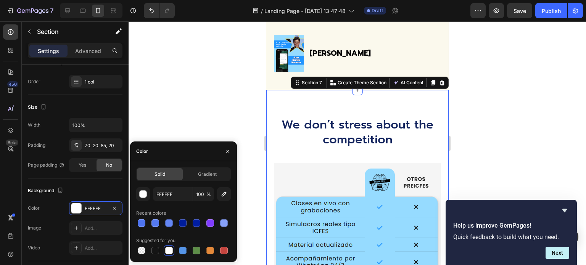
click at [211, 116] on div at bounding box center [357, 143] width 457 height 244
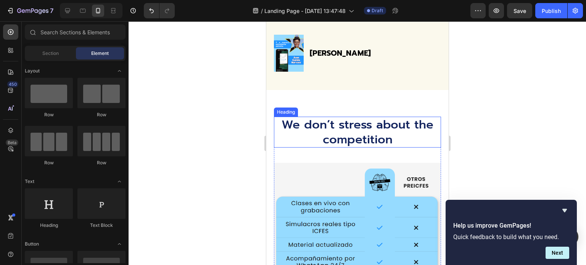
click at [329, 121] on h2 "We don’t stress about the competition" at bounding box center [356, 132] width 167 height 31
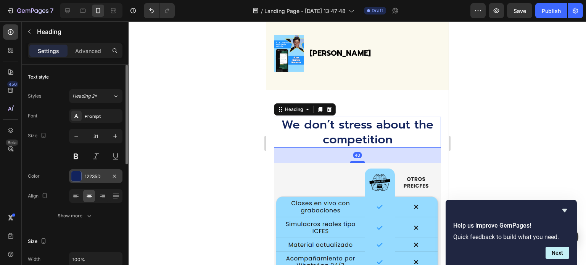
click at [77, 174] on div at bounding box center [76, 176] width 10 height 10
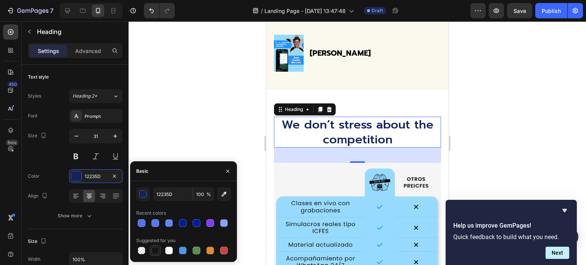
click at [154, 249] on div at bounding box center [155, 251] width 8 height 8
type input "151515"
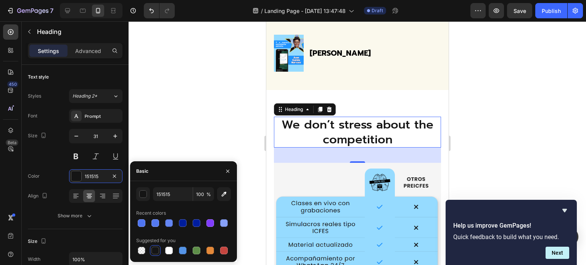
click at [205, 145] on div at bounding box center [357, 143] width 457 height 244
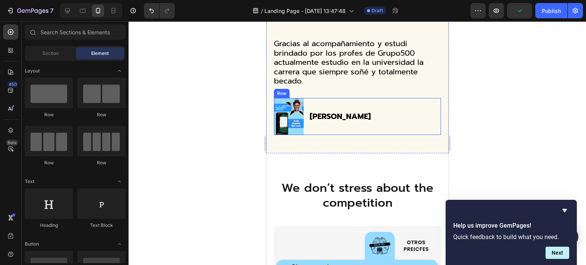
scroll to position [2125, 0]
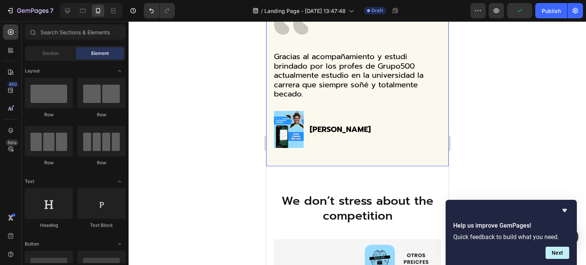
click at [438, 75] on div "Icon Gracias al acompañamiento y estudi brindado por los profes de Grupo500 act…" at bounding box center [357, 84] width 182 height 163
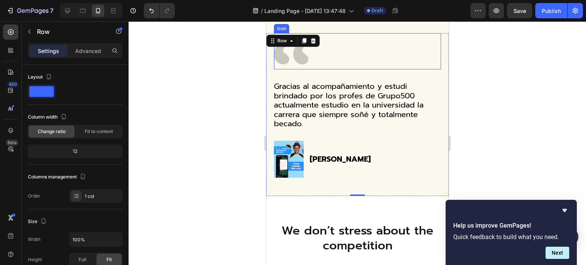
scroll to position [2011, 0]
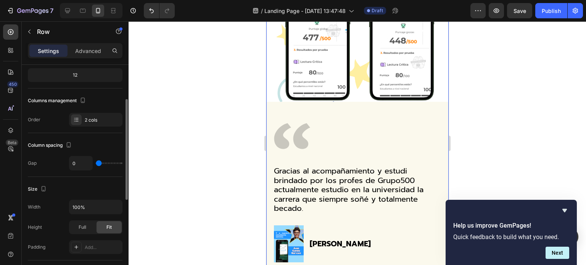
scroll to position [153, 0]
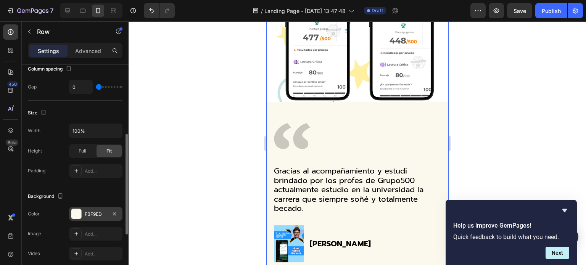
click at [80, 212] on div at bounding box center [76, 214] width 10 height 10
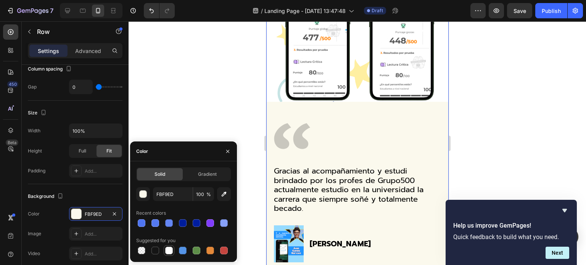
click at [172, 251] on div at bounding box center [169, 251] width 8 height 8
type input "FFFFFF"
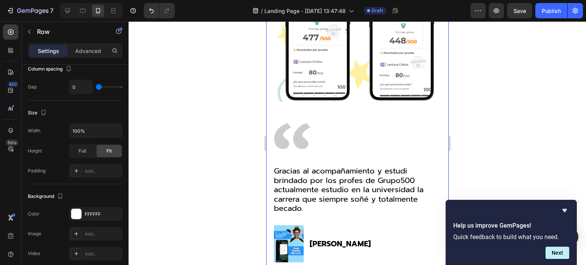
click at [199, 116] on div at bounding box center [357, 143] width 457 height 244
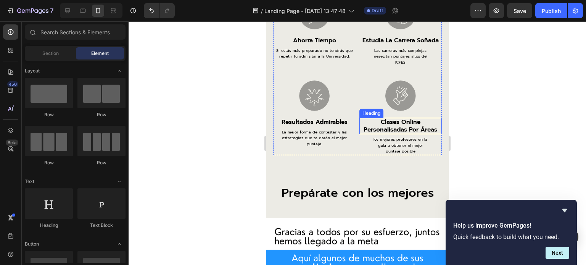
scroll to position [1629, 0]
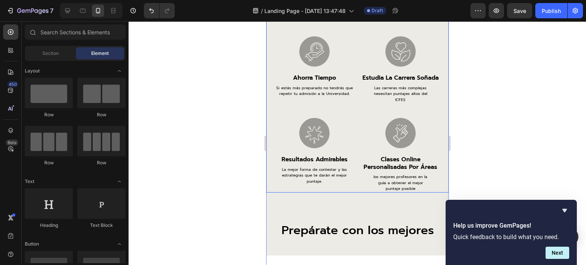
click at [269, 116] on div "único preicfes que ha sacado tres veces 500/500 Heading Image ahorra tiempo Hea…" at bounding box center [357, 82] width 182 height 221
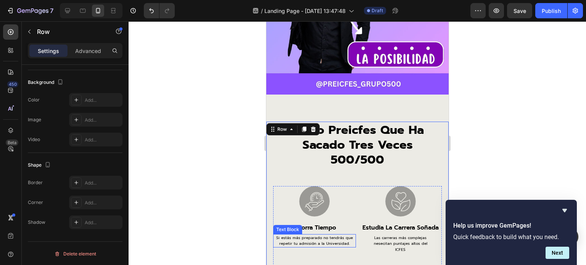
scroll to position [1477, 0]
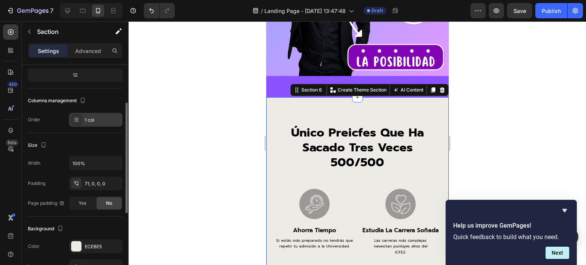
scroll to position [153, 0]
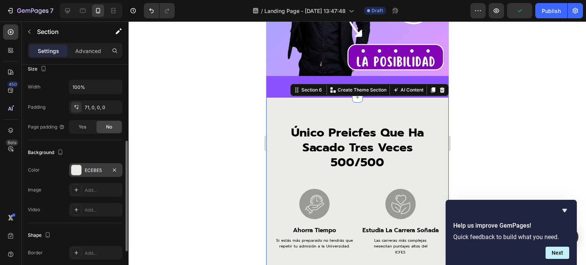
click at [87, 169] on div "ECEBE5" at bounding box center [96, 170] width 22 height 7
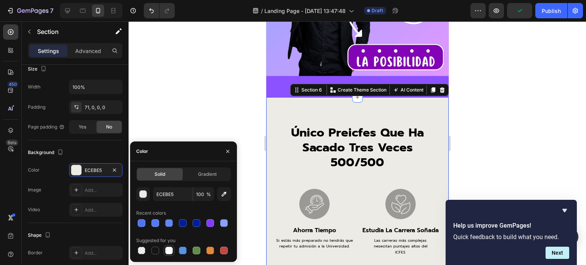
click at [172, 251] on div at bounding box center [169, 251] width 8 height 8
type input "FFFFFF"
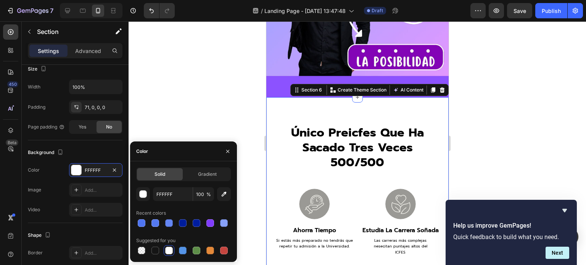
click at [247, 132] on div at bounding box center [357, 143] width 457 height 244
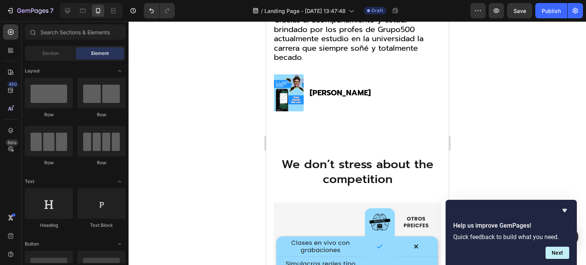
scroll to position [2163, 0]
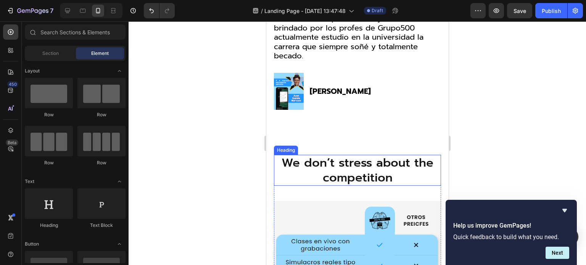
click at [311, 159] on h2 "We don’t stress about the competition" at bounding box center [356, 170] width 167 height 31
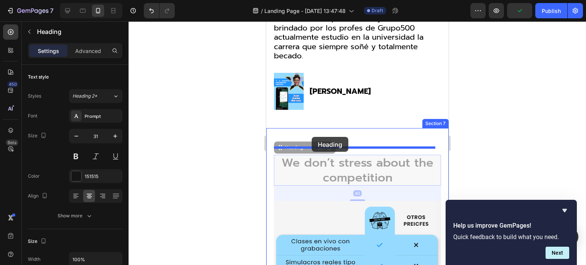
drag, startPoint x: 311, startPoint y: 159, endPoint x: 311, endPoint y: 137, distance: 22.1
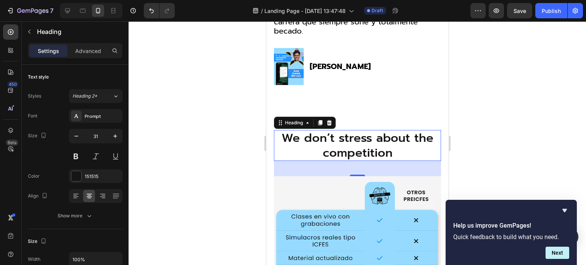
scroll to position [2201, 0]
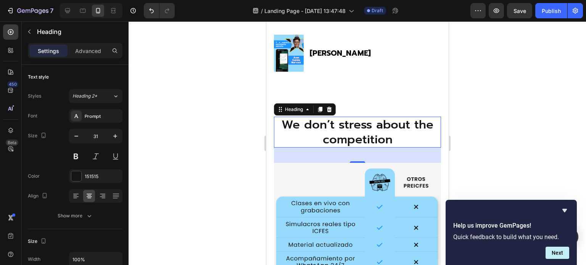
click at [336, 119] on h2 "We don’t stress about the competition" at bounding box center [356, 132] width 167 height 31
click at [336, 119] on p "We don’t stress about the competition" at bounding box center [357, 131] width 166 height 29
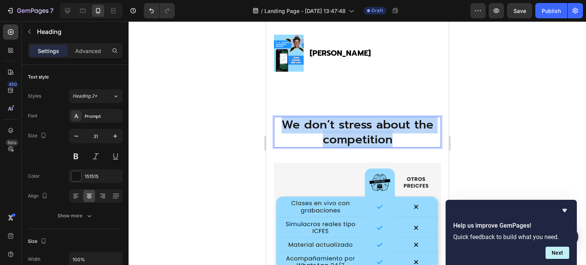
click at [336, 119] on p "We don’t stress about the competition" at bounding box center [357, 131] width 166 height 29
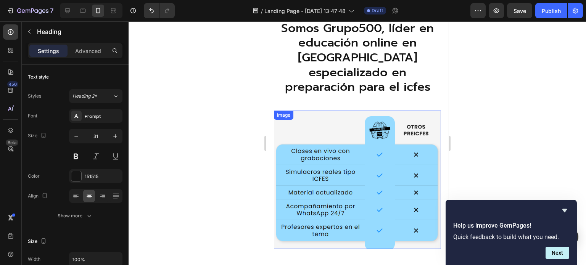
scroll to position [2278, 0]
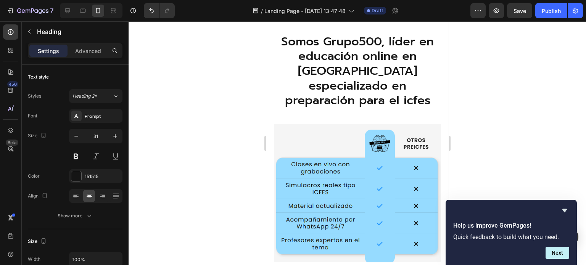
click at [356, 70] on h2 "Somos Grupo500, líder en educación online en Colombia especializado en preparac…" at bounding box center [356, 72] width 167 height 76
click at [428, 87] on p "Somos Grupo500, líder en educación online en Colombia especializado en preparac…" at bounding box center [357, 71] width 166 height 74
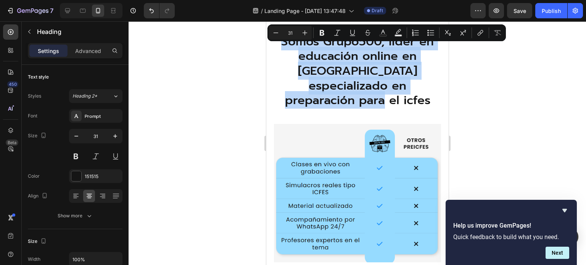
drag, startPoint x: 428, startPoint y: 87, endPoint x: 278, endPoint y: 41, distance: 156.0
click at [278, 41] on p "Somos Grupo500, líder en educación online en Colombia especializado en preparac…" at bounding box center [357, 71] width 166 height 74
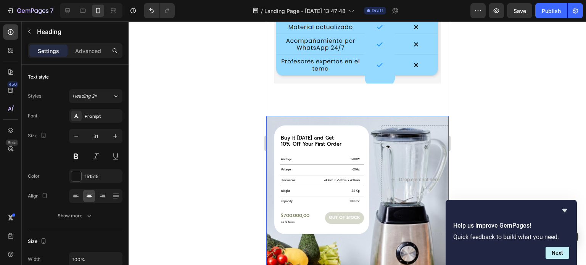
scroll to position [2430, 0]
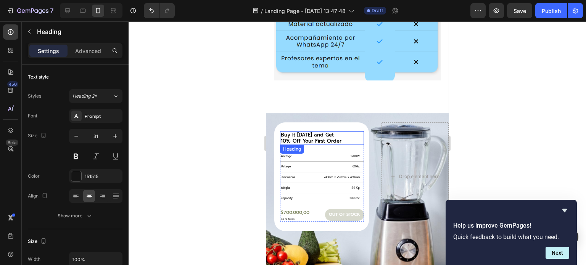
click at [319, 135] on p "Buy It Today and Get 10% Off Your First Order" at bounding box center [310, 138] width 61 height 12
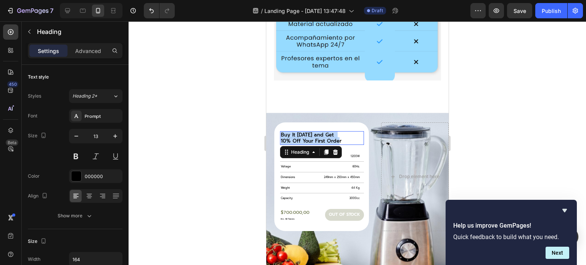
scroll to position [153, 0]
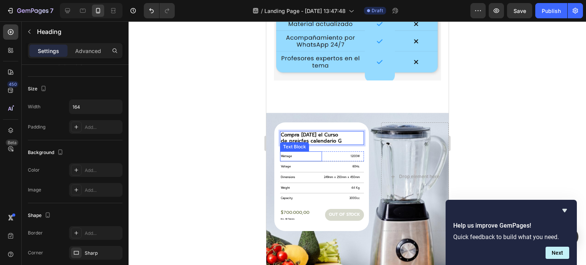
click at [289, 152] on p "Wattage" at bounding box center [300, 156] width 40 height 9
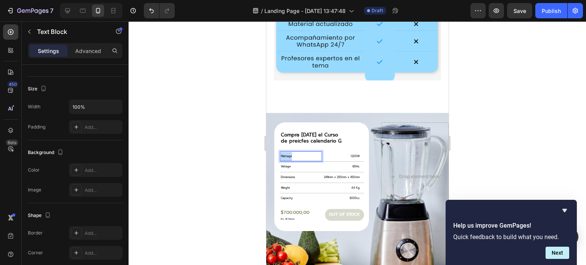
scroll to position [0, 0]
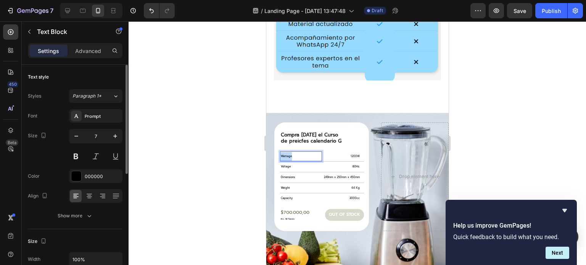
click at [289, 152] on p "Wattage" at bounding box center [300, 156] width 40 height 9
click at [353, 152] on p "1200W" at bounding box center [340, 156] width 37 height 9
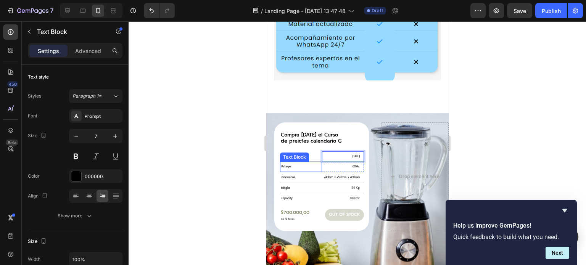
click at [286, 162] on p "Voltage" at bounding box center [300, 166] width 40 height 9
click at [352, 162] on p "60Hz." at bounding box center [340, 166] width 37 height 9
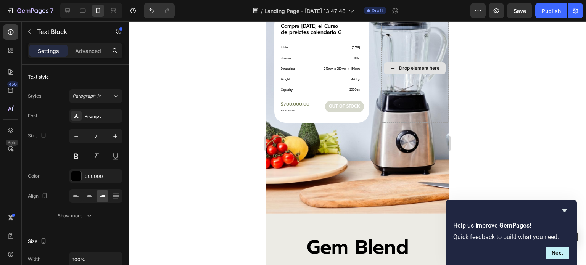
scroll to position [2507, 0]
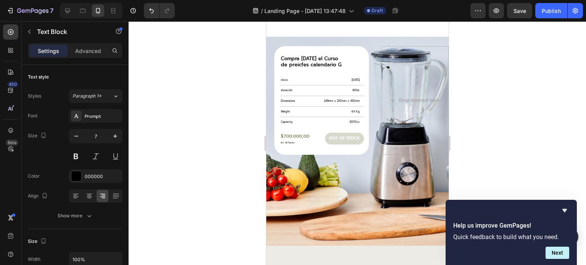
click at [351, 86] on p "60Hz." at bounding box center [340, 90] width 37 height 9
click at [290, 97] on p "Dimensions" at bounding box center [293, 101] width 26 height 9
click at [331, 97] on p "249mm x 250mm x 450mm" at bounding box center [333, 101] width 51 height 9
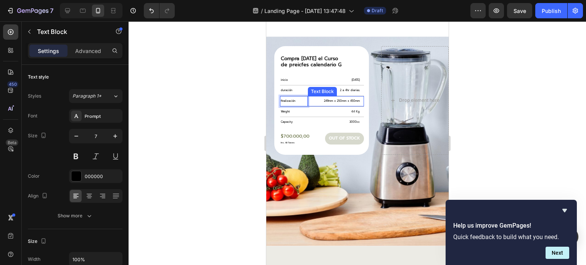
click at [331, 97] on p "249mm x 250mm x 450mm" at bounding box center [333, 101] width 51 height 9
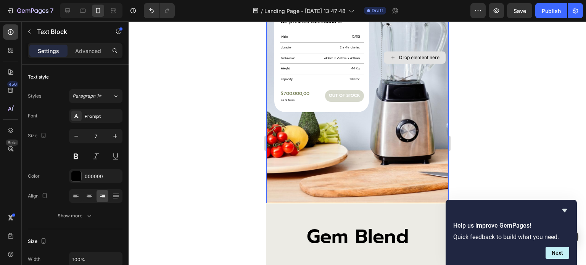
scroll to position [2468, 0]
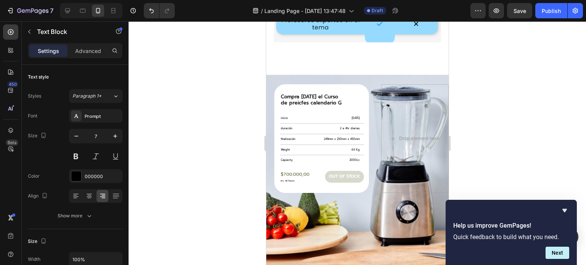
click at [328, 135] on p "249mm x 250mm x 450mm" at bounding box center [333, 139] width 51 height 9
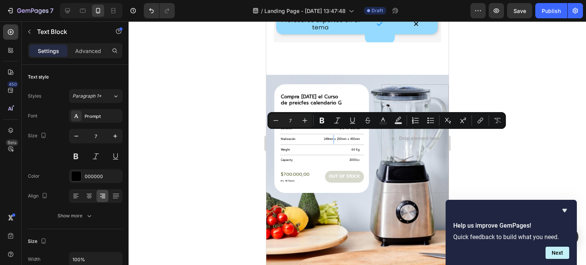
click at [328, 135] on p "249mm x 250mm x 450mm" at bounding box center [333, 139] width 51 height 9
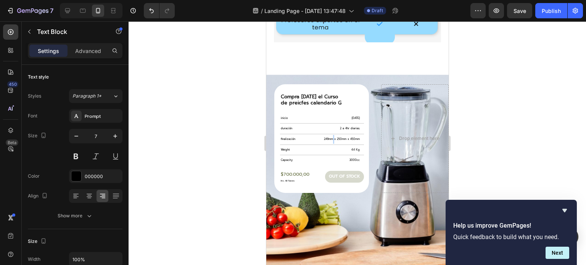
click at [328, 135] on p "249mm x 250mm x 450mm" at bounding box center [333, 139] width 51 height 9
click at [285, 146] on p "Weight" at bounding box center [300, 150] width 40 height 9
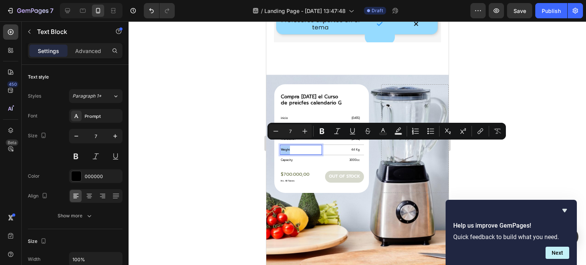
click at [228, 155] on div at bounding box center [357, 143] width 457 height 244
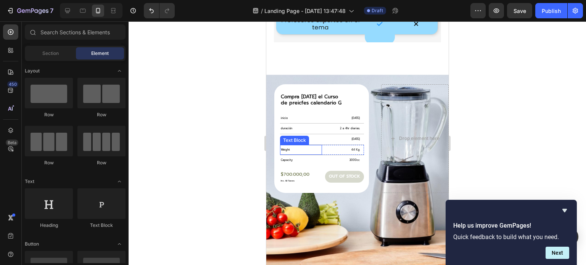
click at [296, 146] on p "Weight" at bounding box center [300, 150] width 40 height 9
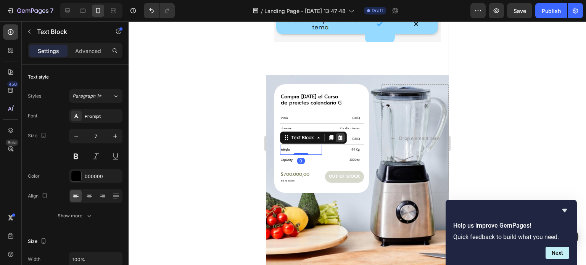
click at [337, 135] on icon at bounding box center [340, 138] width 6 height 6
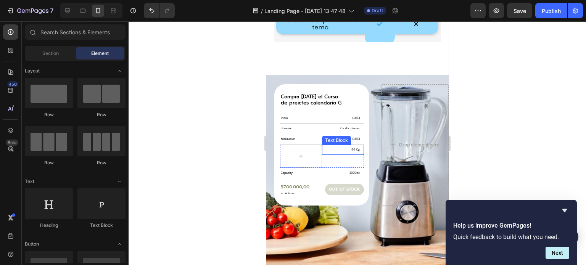
click at [330, 146] on p "4.4 Kg" at bounding box center [340, 150] width 37 height 9
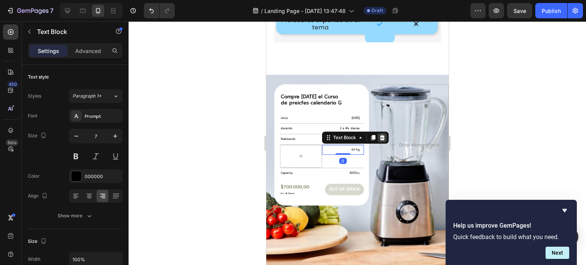
click at [380, 135] on icon at bounding box center [381, 137] width 5 height 5
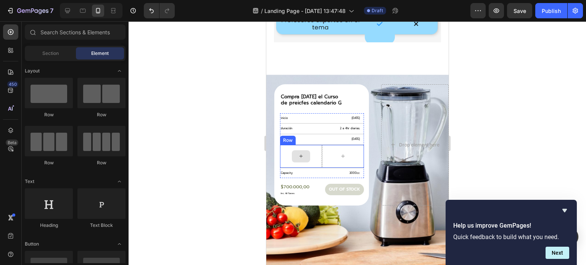
click at [297, 150] on div at bounding box center [300, 156] width 18 height 12
click at [285, 145] on div at bounding box center [301, 156] width 42 height 23
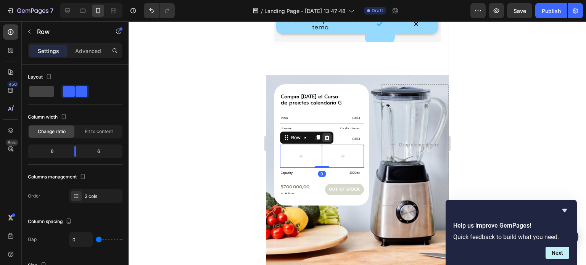
click at [327, 135] on icon at bounding box center [326, 138] width 6 height 6
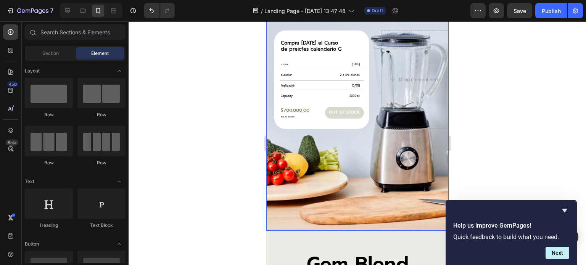
scroll to position [2479, 0]
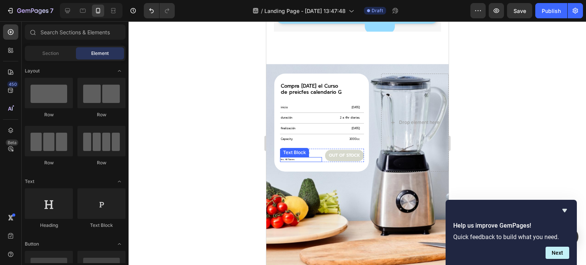
click at [294, 149] on div "Text Block" at bounding box center [294, 152] width 26 height 7
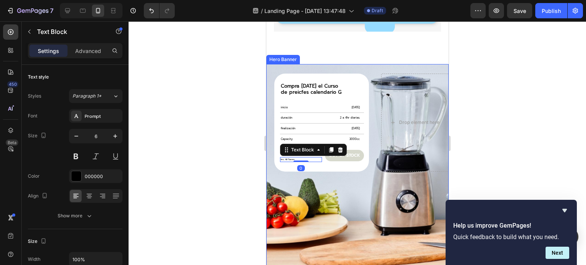
click at [249, 137] on div at bounding box center [357, 143] width 457 height 244
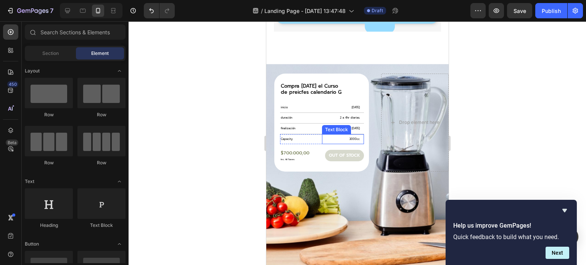
click at [349, 135] on p "3000cc" at bounding box center [340, 139] width 37 height 9
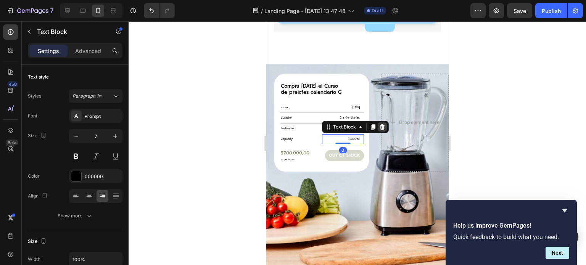
click at [381, 124] on icon at bounding box center [381, 126] width 5 height 5
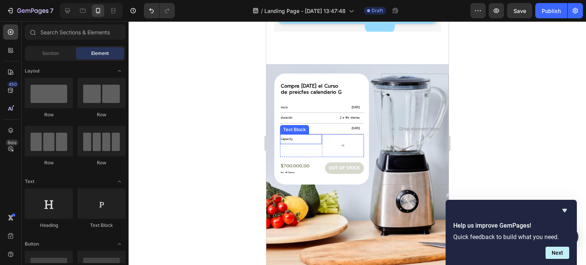
click at [304, 139] on div "Capacity" at bounding box center [301, 139] width 42 height 10
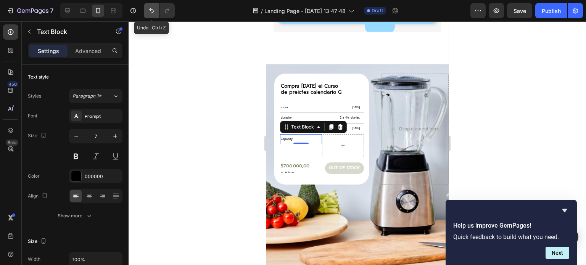
click at [152, 14] on button "Undo/Redo" at bounding box center [151, 10] width 15 height 15
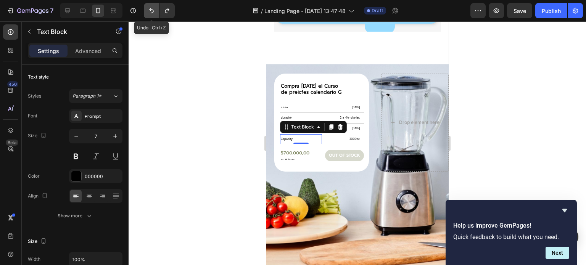
click at [151, 14] on button "Undo/Redo" at bounding box center [151, 10] width 15 height 15
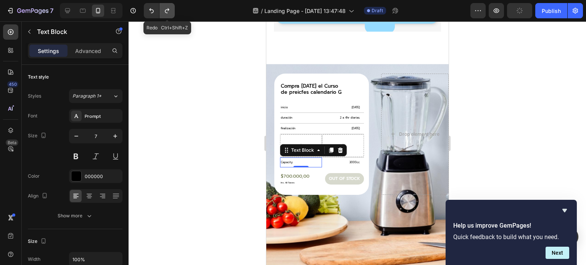
click at [169, 10] on icon "Undo/Redo" at bounding box center [167, 11] width 8 height 8
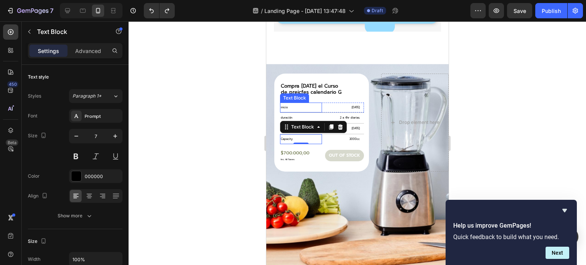
click at [286, 103] on p "inicio" at bounding box center [300, 107] width 40 height 9
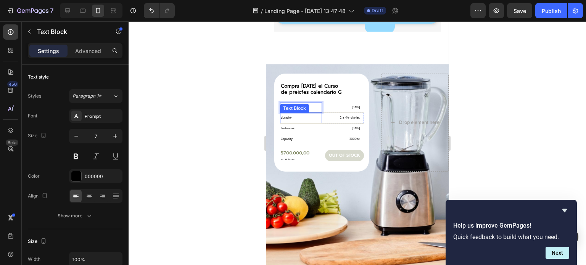
click at [286, 114] on p "duración" at bounding box center [300, 118] width 40 height 9
click at [346, 114] on p "2 a 4hr diarias." at bounding box center [340, 118] width 37 height 9
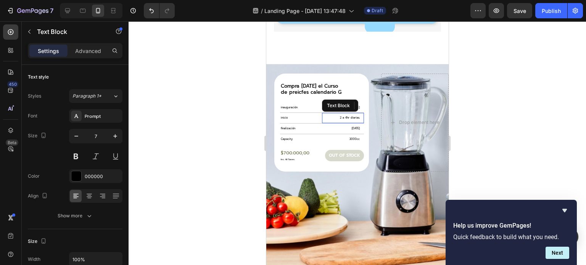
click at [346, 114] on p "2 a 4hr diarias." at bounding box center [340, 118] width 37 height 9
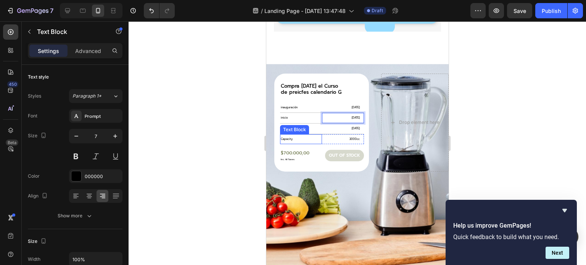
click at [288, 135] on p "Capacity" at bounding box center [300, 139] width 40 height 9
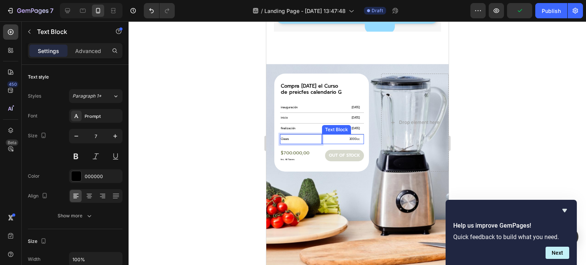
click at [350, 135] on p "3000cc" at bounding box center [340, 139] width 37 height 9
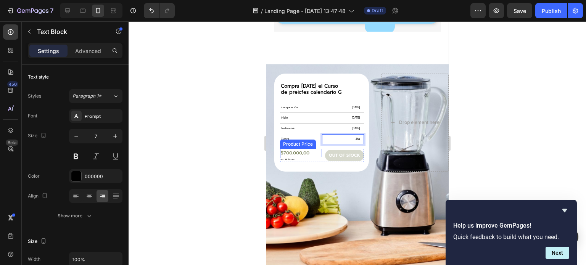
click at [300, 149] on div "$700.000,00" at bounding box center [301, 153] width 42 height 8
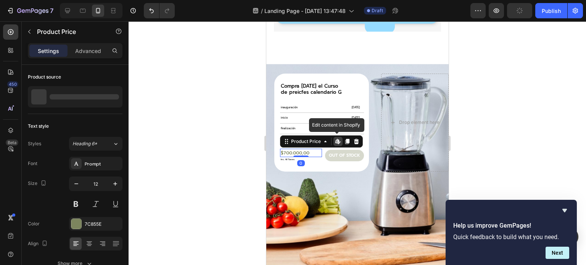
click at [300, 149] on div "$700.000,00" at bounding box center [301, 153] width 42 height 8
click at [295, 149] on div "$700.000,00" at bounding box center [301, 153] width 42 height 8
click at [288, 149] on div "$700.000,00" at bounding box center [301, 153] width 42 height 8
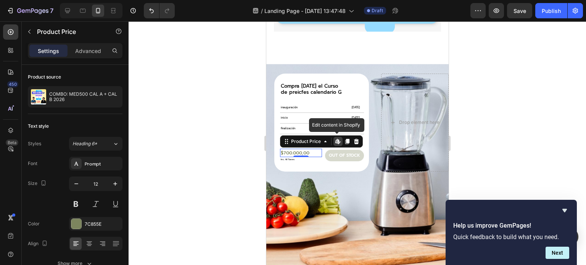
click at [288, 149] on div "$700.000,00" at bounding box center [301, 153] width 42 height 8
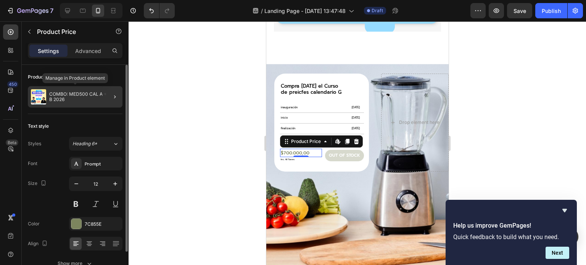
click at [59, 93] on p "COMBO: MED500 CAL A + CAL B 2026" at bounding box center [84, 97] width 70 height 11
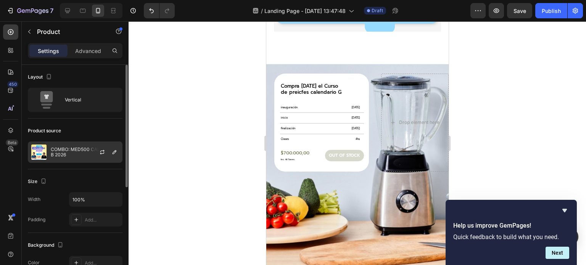
click at [68, 153] on p "COMBO: MED500 CAL A + CAL B 2026" at bounding box center [85, 152] width 68 height 11
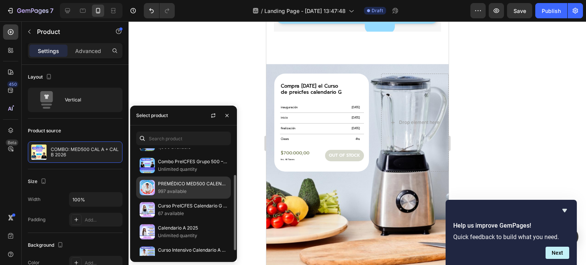
scroll to position [46, 0]
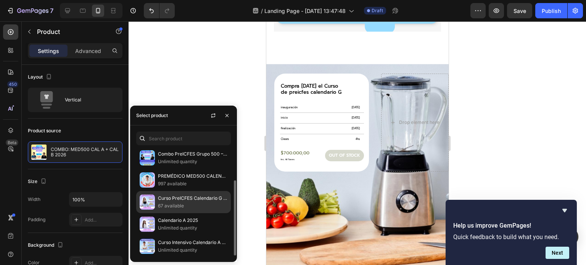
click at [174, 198] on p "Curso PreICFES Calendario G 2025" at bounding box center [192, 199] width 69 height 8
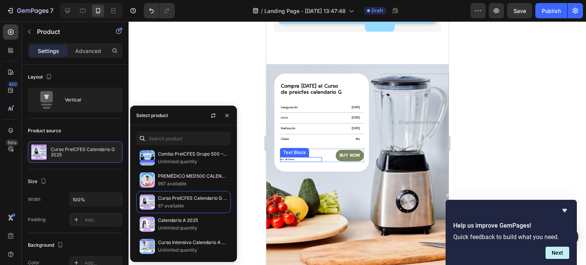
click at [292, 158] on p "Inc. All Taxes" at bounding box center [300, 159] width 40 height 3
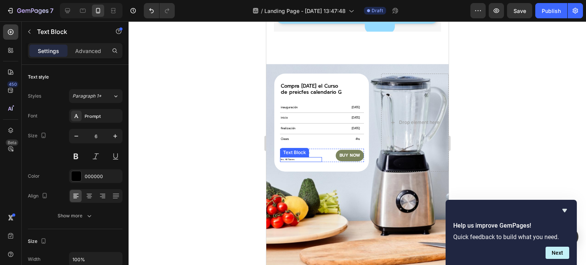
click at [292, 158] on p "Inc. All Taxes" at bounding box center [300, 159] width 40 height 3
click at [347, 153] on div "buy now" at bounding box center [349, 155] width 21 height 5
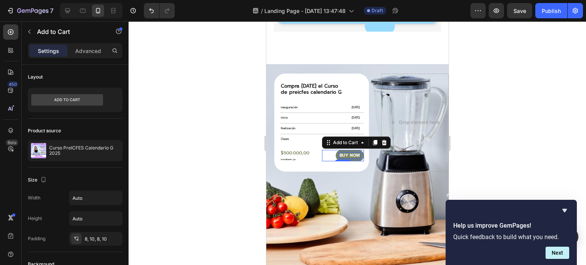
click at [347, 153] on p "buy now" at bounding box center [349, 155] width 21 height 5
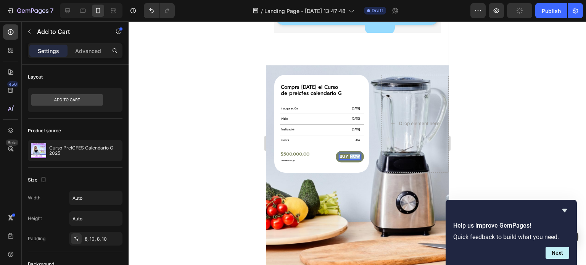
click at [347, 154] on p "buy now" at bounding box center [349, 156] width 21 height 5
click at [343, 154] on p "buy now" at bounding box center [349, 156] width 21 height 5
click at [338, 151] on button "compra" at bounding box center [351, 156] width 26 height 11
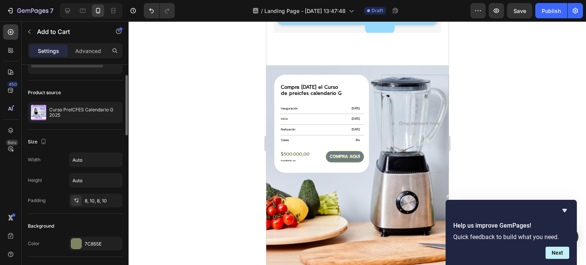
scroll to position [76, 0]
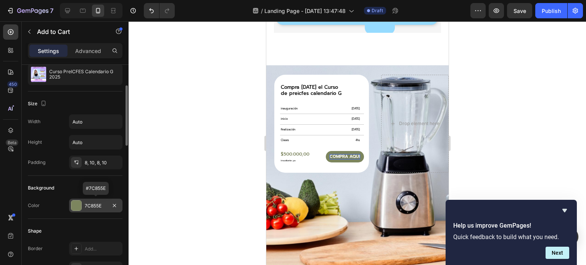
click at [82, 201] on div "7C855E" at bounding box center [95, 206] width 53 height 14
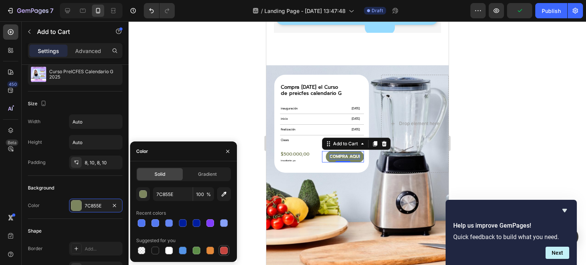
click at [224, 250] on div at bounding box center [224, 251] width 8 height 8
type input "C5453F"
click at [213, 101] on div at bounding box center [357, 143] width 457 height 244
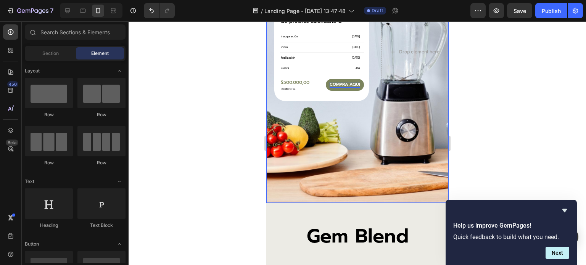
scroll to position [2516, 0]
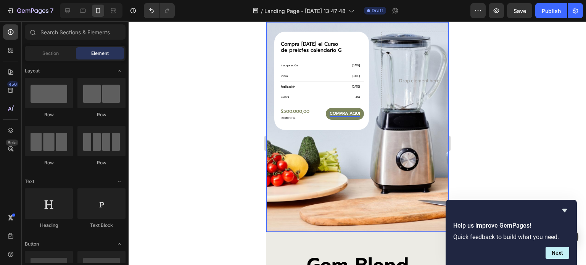
click at [386, 183] on div "Background Image" at bounding box center [357, 127] width 182 height 210
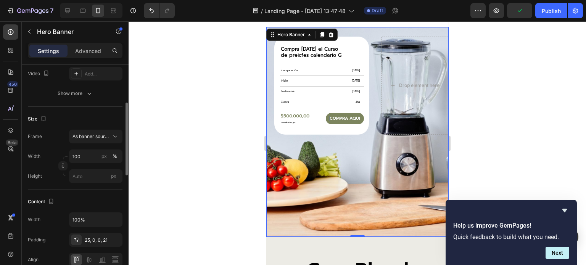
scroll to position [38, 0]
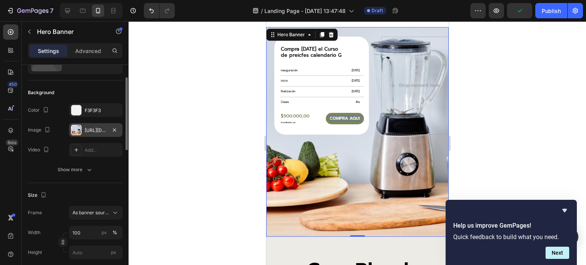
click at [85, 130] on div "https://cdn.shopify.com/s/files/1/0584/5516/2998/files/gempages_520930469076796…" at bounding box center [96, 130] width 22 height 7
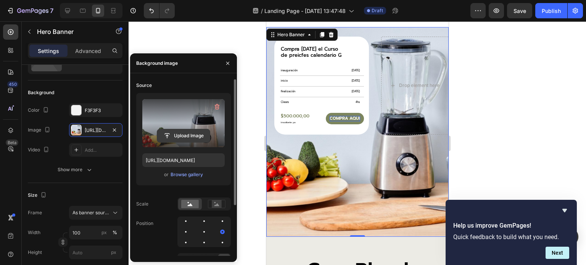
click at [192, 135] on input "file" at bounding box center [183, 135] width 53 height 13
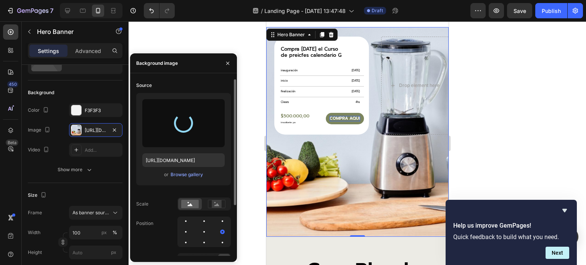
type input "https://cdn.shopify.com/s/files/1/0760/5744/4600/files/gempages_570478013838263…"
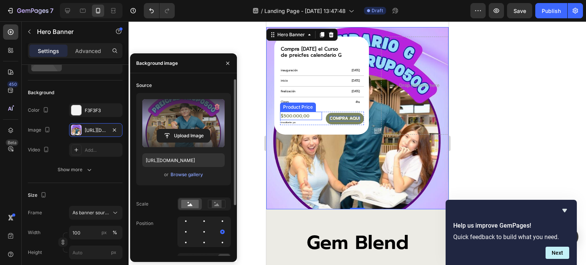
click at [308, 112] on div "$500.000,00" at bounding box center [301, 116] width 42 height 8
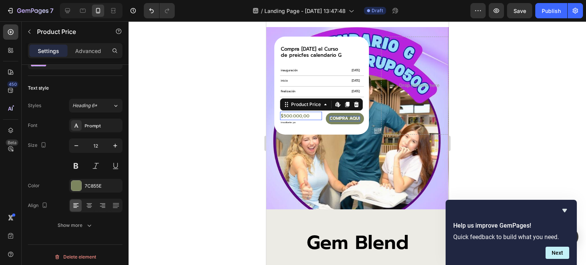
scroll to position [0, 0]
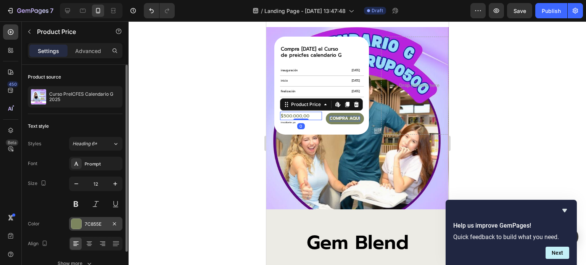
click at [79, 220] on div at bounding box center [76, 224] width 10 height 10
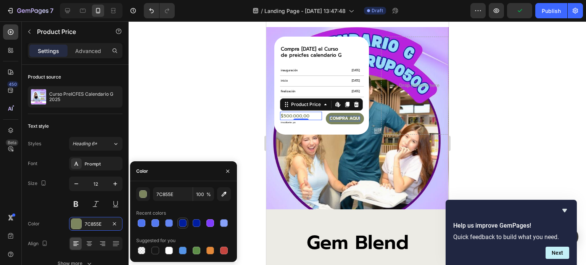
click at [180, 225] on div at bounding box center [183, 223] width 8 height 8
click at [143, 224] on div at bounding box center [142, 223] width 8 height 8
click at [182, 249] on div at bounding box center [183, 251] width 8 height 8
click at [194, 222] on div at bounding box center [197, 223] width 8 height 8
type input "001DA0"
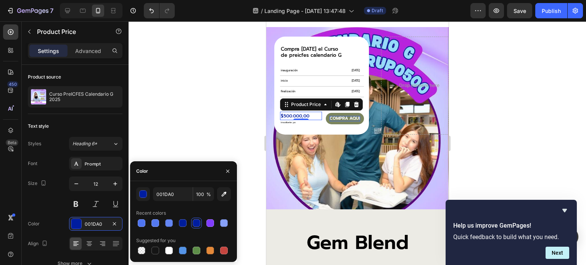
click at [193, 137] on div at bounding box center [357, 143] width 457 height 244
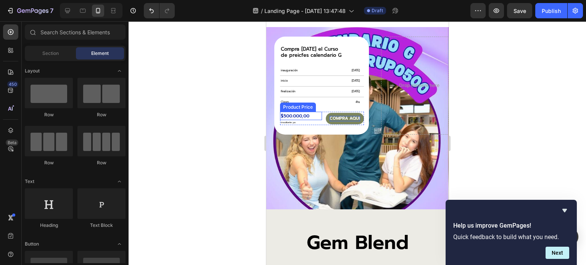
click at [313, 112] on div "$500.000,00" at bounding box center [301, 116] width 42 height 8
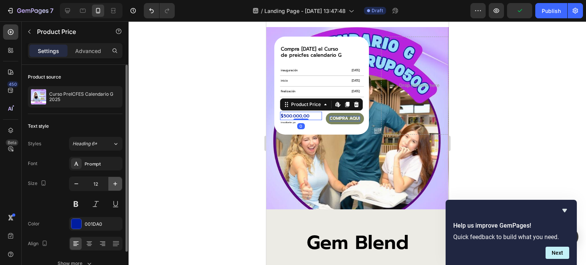
click at [114, 183] on icon "button" at bounding box center [115, 184] width 8 height 8
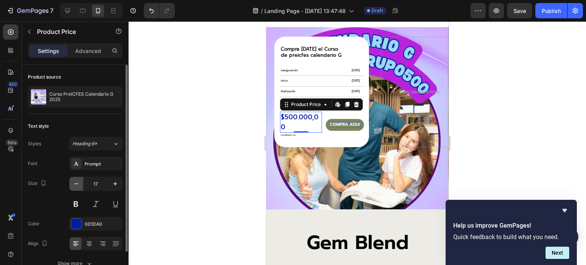
click at [77, 180] on icon "button" at bounding box center [76, 184] width 8 height 8
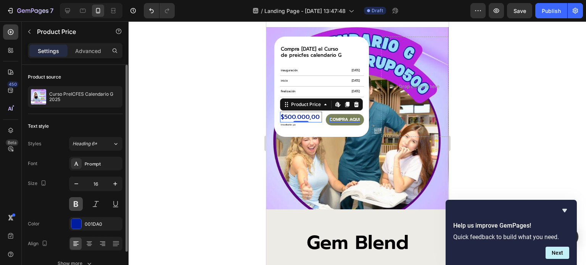
click at [76, 204] on button at bounding box center [76, 204] width 14 height 14
click at [80, 184] on icon "button" at bounding box center [76, 184] width 8 height 8
type input "15"
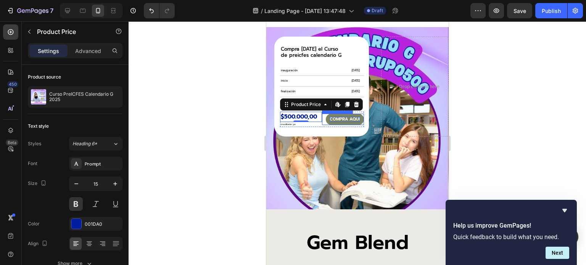
click at [342, 117] on p "compra aquí" at bounding box center [344, 119] width 31 height 5
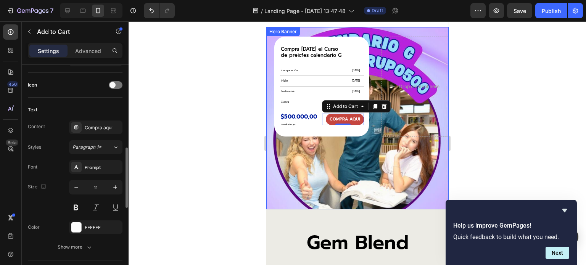
scroll to position [343, 0]
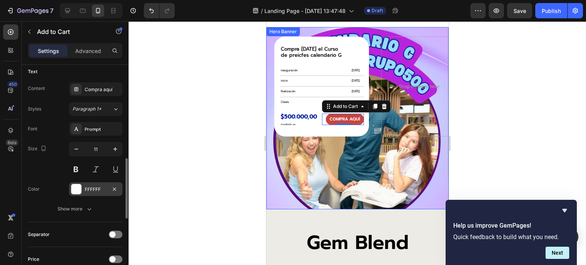
click at [82, 185] on div "FFFFFF" at bounding box center [95, 189] width 53 height 14
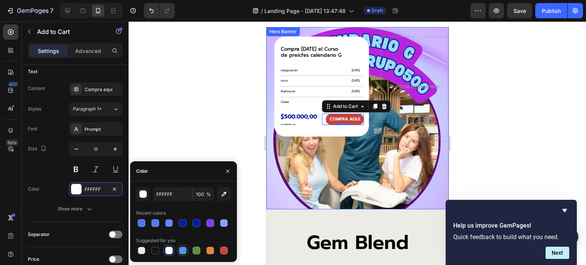
click at [183, 250] on div at bounding box center [183, 251] width 8 height 8
click at [168, 250] on div at bounding box center [169, 251] width 8 height 8
type input "FFFFFF"
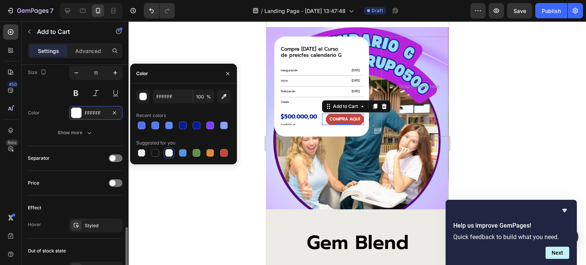
scroll to position [458, 0]
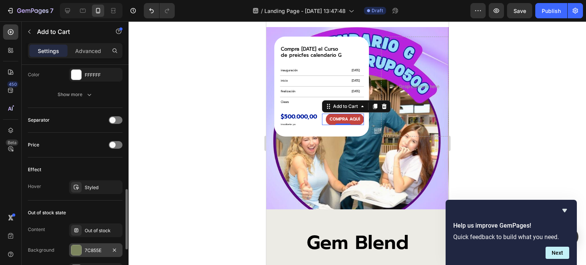
click at [77, 249] on div at bounding box center [76, 250] width 10 height 10
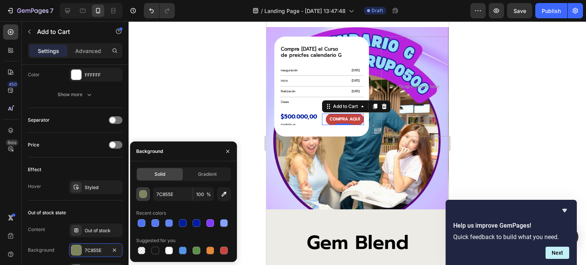
click at [146, 195] on div "button" at bounding box center [144, 195] width 8 height 8
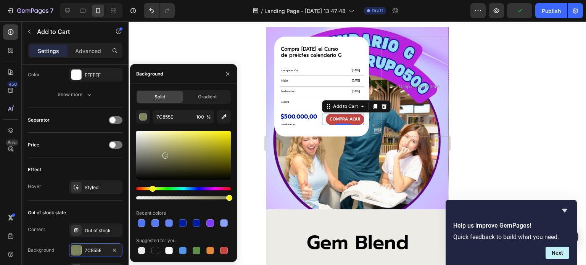
drag, startPoint x: 158, startPoint y: 187, endPoint x: 151, endPoint y: 190, distance: 6.5
click at [151, 190] on div "Hue" at bounding box center [153, 189] width 6 height 6
drag, startPoint x: 168, startPoint y: 154, endPoint x: 228, endPoint y: 132, distance: 63.3
click at [228, 132] on div at bounding box center [228, 134] width 6 height 6
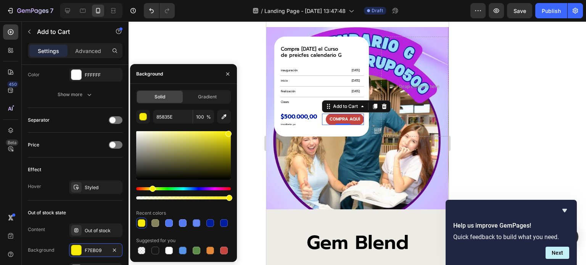
type input "F7EB09"
click at [111, 165] on div "Effect" at bounding box center [75, 170] width 95 height 12
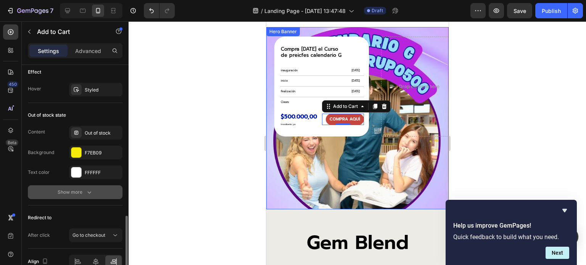
scroll to position [517, 0]
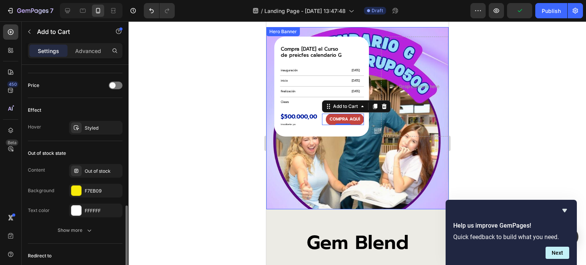
click at [105, 149] on div "Out of stock state" at bounding box center [75, 153] width 95 height 12
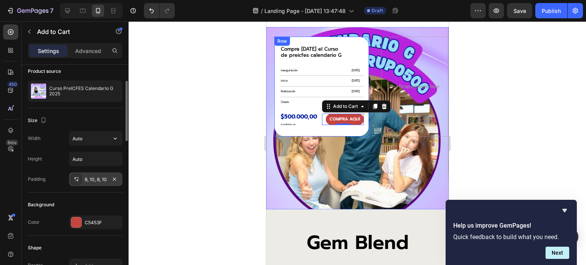
scroll to position [0, 0]
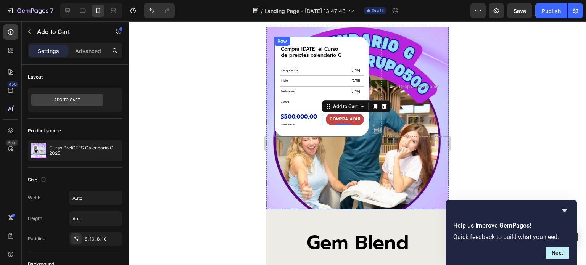
click at [193, 143] on div at bounding box center [357, 143] width 457 height 244
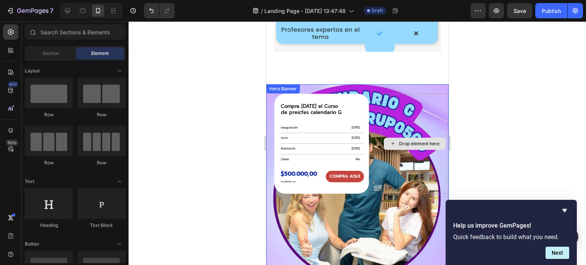
scroll to position [2440, 0]
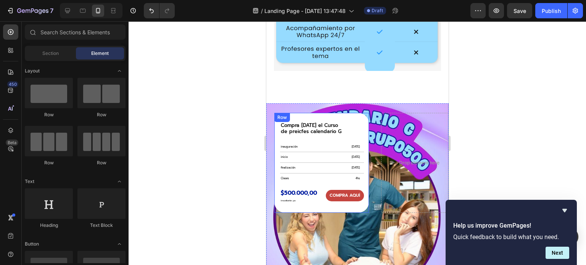
click at [327, 113] on div "Compra hoy el Curso de preicfes calendario G Heading inauguración Text Block 18…" at bounding box center [321, 163] width 95 height 100
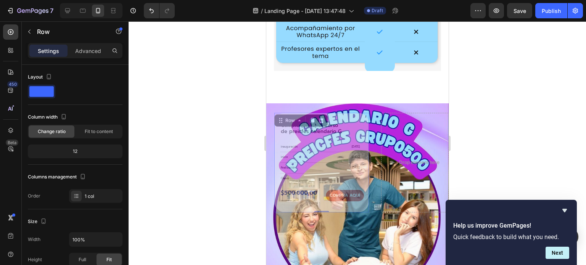
drag, startPoint x: 280, startPoint y: 113, endPoint x: 281, endPoint y: 210, distance: 97.7
click at [281, 210] on div "Compra hoy el Curso de preicfes calendario G Heading inauguración Text Block 18…" at bounding box center [357, 194] width 182 height 183
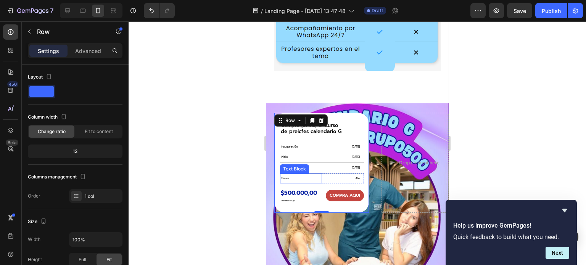
scroll to position [2478, 0]
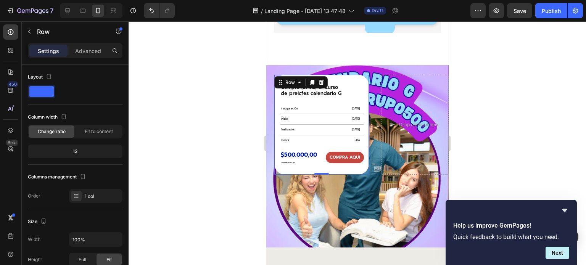
click at [224, 124] on div at bounding box center [357, 143] width 457 height 244
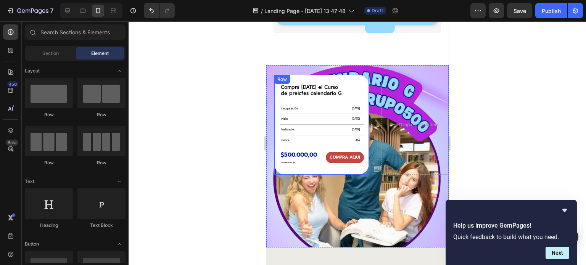
click at [288, 75] on div "Row" at bounding box center [282, 79] width 16 height 9
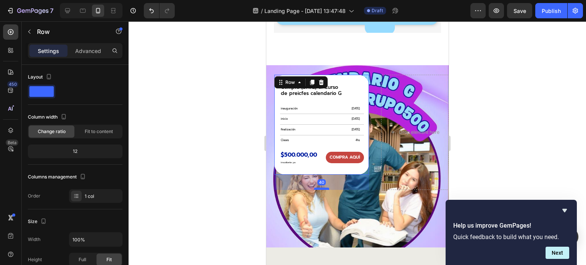
drag, startPoint x: 317, startPoint y: 168, endPoint x: 318, endPoint y: 183, distance: 15.3
click at [318, 188] on div at bounding box center [321, 189] width 15 height 2
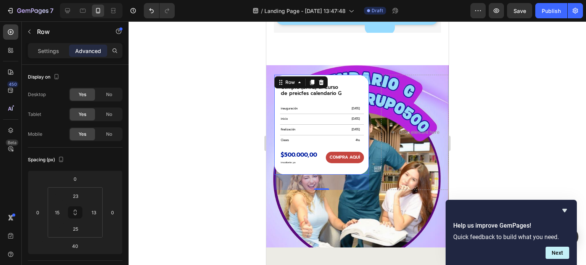
click at [319, 182] on div "40" at bounding box center [321, 182] width 95 height 15
drag, startPoint x: 320, startPoint y: 184, endPoint x: 319, endPoint y: 172, distance: 11.8
click at [319, 176] on div at bounding box center [321, 177] width 15 height 2
type input "9"
click at [220, 177] on div at bounding box center [357, 143] width 457 height 244
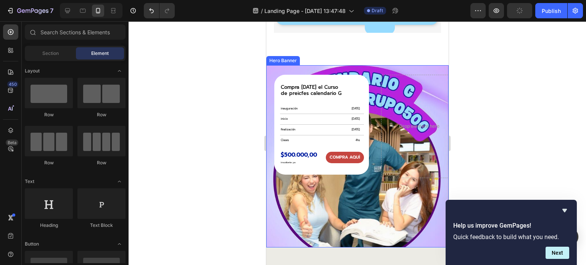
click at [391, 202] on div "Background Image" at bounding box center [357, 156] width 182 height 183
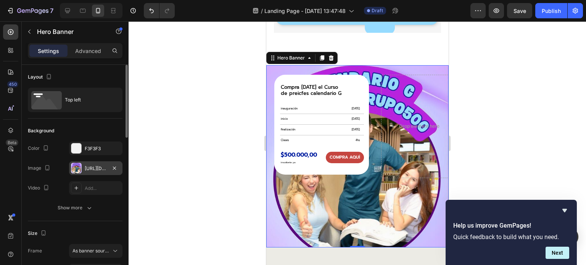
click at [84, 170] on div "https://cdn.shopify.com/s/files/1/0760/5744/4600/files/gempages_570478013838263…" at bounding box center [95, 168] width 53 height 14
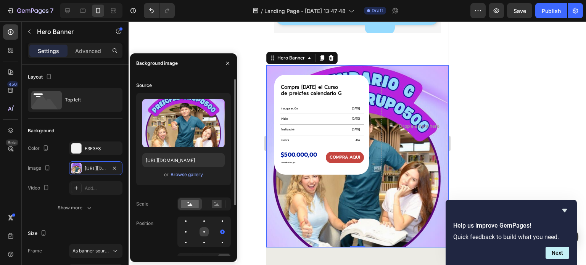
click at [206, 230] on div at bounding box center [203, 231] width 9 height 9
click at [204, 222] on div at bounding box center [203, 221] width 9 height 9
click at [215, 205] on icon at bounding box center [216, 204] width 5 height 3
click at [190, 204] on icon at bounding box center [190, 204] width 5 height 3
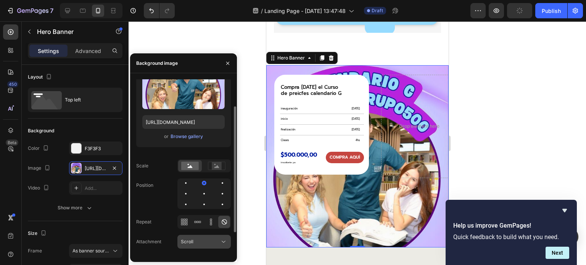
click at [193, 239] on span "Scroll" at bounding box center [187, 242] width 13 height 6
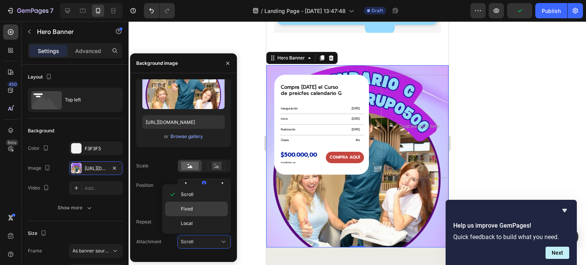
click at [191, 212] on span "Fixed" at bounding box center [187, 209] width 12 height 7
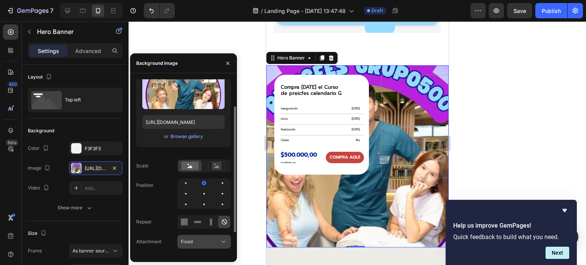
click at [196, 241] on div "Fixed" at bounding box center [200, 241] width 39 height 7
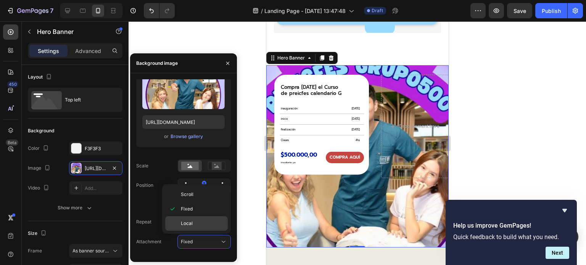
click at [191, 226] on span "Local" at bounding box center [187, 223] width 12 height 7
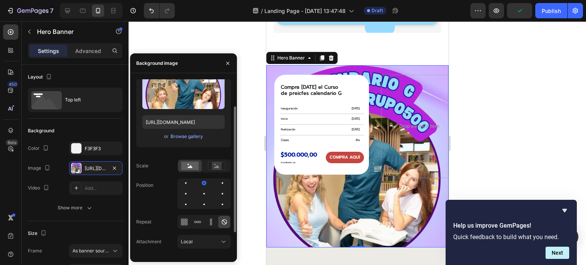
scroll to position [0, 0]
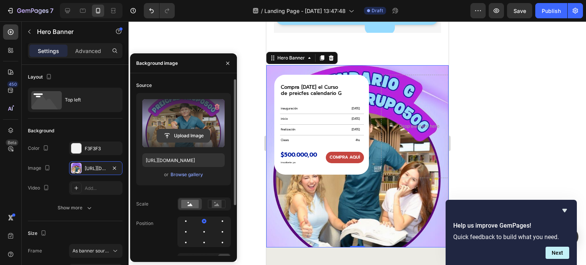
click at [183, 135] on input "file" at bounding box center [183, 135] width 53 height 13
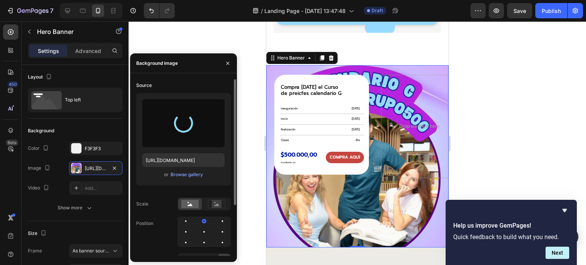
type input "https://cdn.shopify.com/s/files/1/0760/5744/4600/files/gempages_570478013838263…"
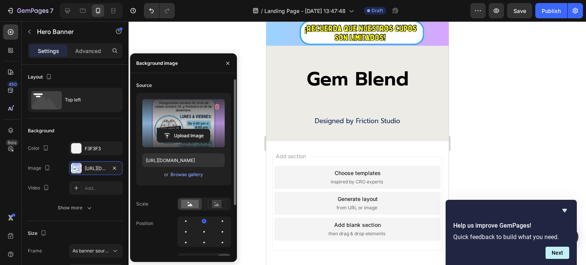
scroll to position [2669, 0]
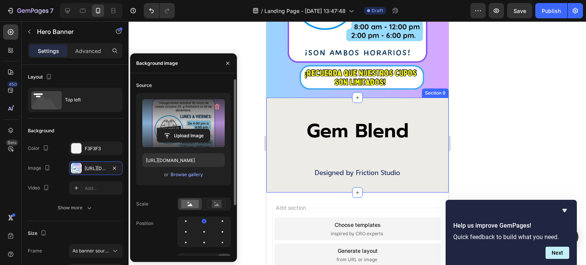
click at [350, 108] on div "Gem Blend Heading Designed by Friction Studio Text Block Row Section 9" at bounding box center [357, 145] width 182 height 95
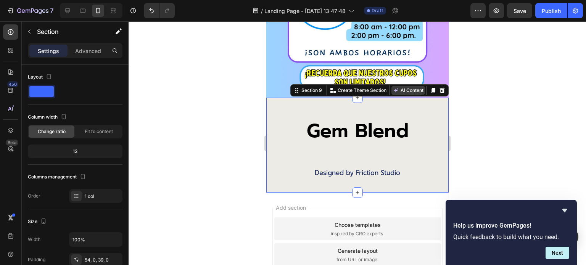
click at [405, 86] on button "AI Content" at bounding box center [408, 90] width 34 height 9
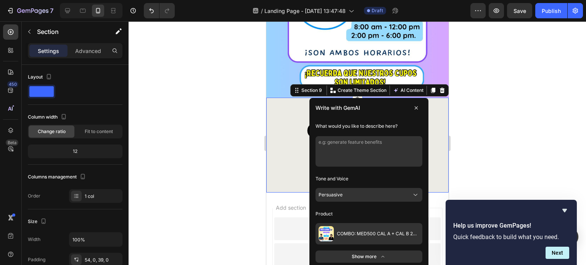
click at [372, 136] on textarea at bounding box center [368, 151] width 107 height 31
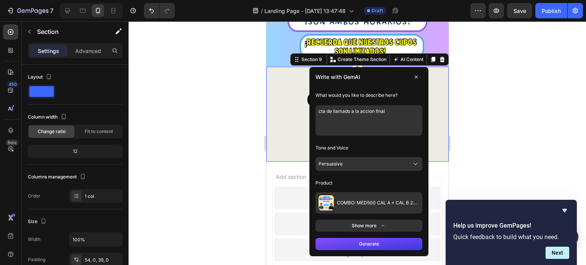
scroll to position [2707, 0]
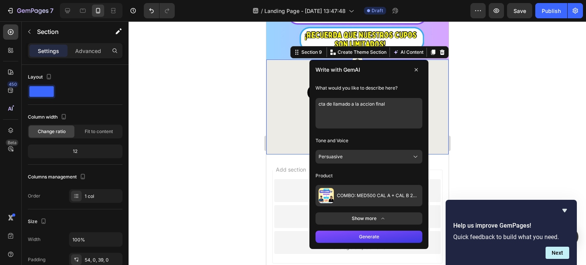
type textarea "cta de llamado a la accion final"
click at [393, 193] on span "COMBO: MED500 CAL A + CAL B 2026" at bounding box center [377, 196] width 82 height 6
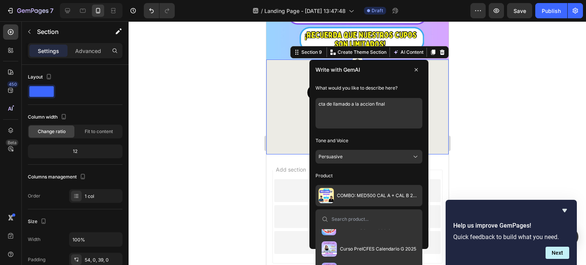
scroll to position [85, 0]
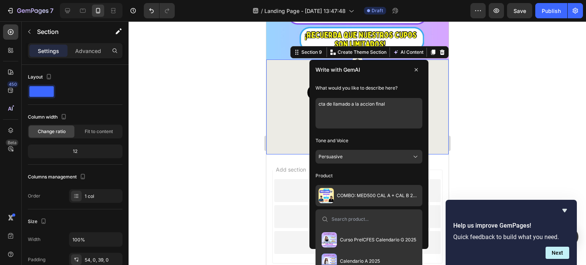
click at [369, 237] on span "Curso PreICFES Calendario G 2025" at bounding box center [377, 240] width 76 height 6
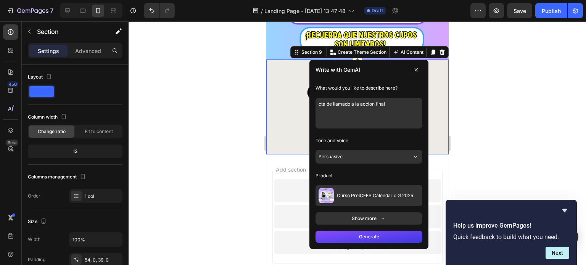
click at [365, 231] on button "Generate" at bounding box center [368, 237] width 107 height 12
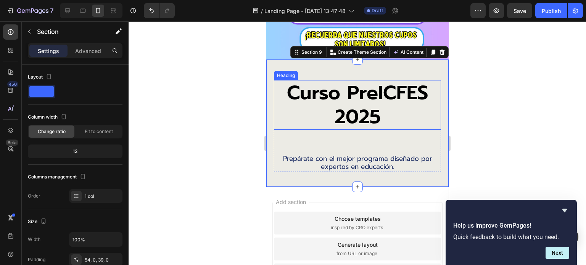
click at [330, 109] on h2 "Curso PreICFES 2025" at bounding box center [356, 105] width 167 height 50
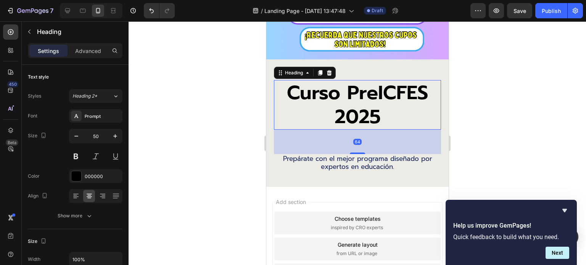
click at [334, 111] on h2 "Curso PreICFES 2025" at bounding box center [356, 105] width 167 height 50
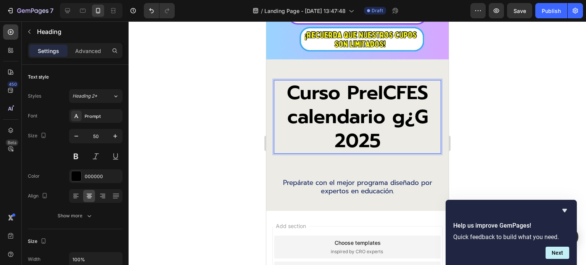
click at [410, 107] on p "Curso PreICFES calendario g¿G 2025" at bounding box center [357, 117] width 166 height 72
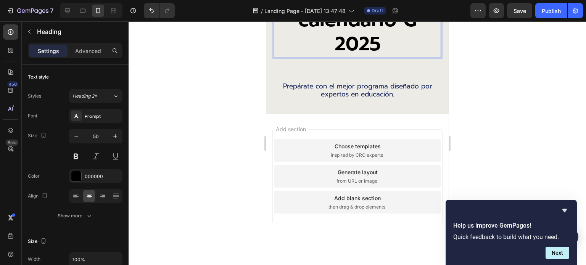
scroll to position [2807, 0]
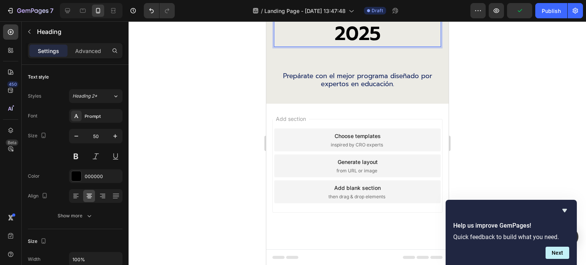
click at [352, 116] on div "Add section Choose templates inspired by CRO experts Generate layout from URL o…" at bounding box center [357, 177] width 182 height 146
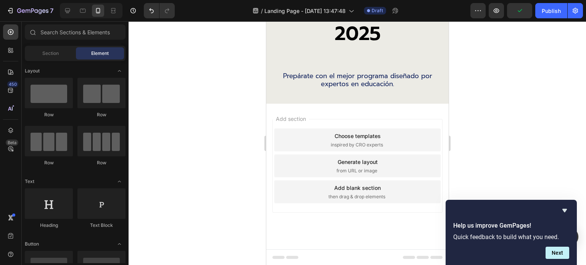
click at [324, 121] on div "Add section Choose templates inspired by CRO experts Generate layout from URL o…" at bounding box center [357, 166] width 170 height 94
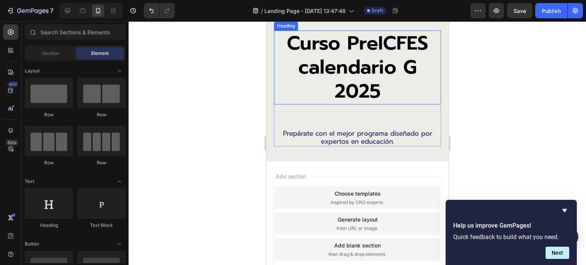
scroll to position [2654, 0]
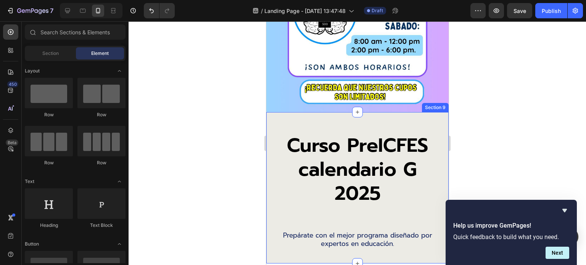
click at [274, 120] on div "Curso PreICFES calendario G 2025 Heading Prepárate con el mejor programa diseña…" at bounding box center [357, 187] width 182 height 151
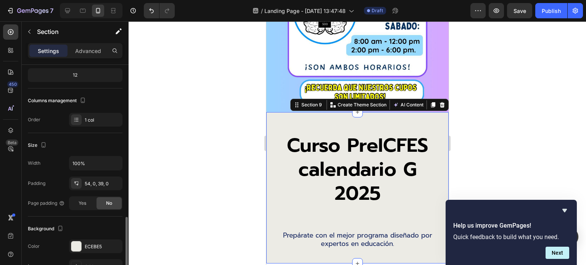
scroll to position [153, 0]
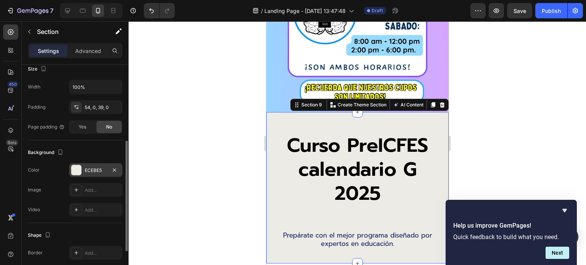
click at [71, 166] on div at bounding box center [76, 170] width 10 height 10
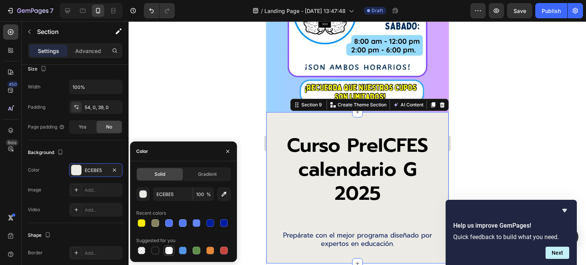
click at [167, 249] on div at bounding box center [169, 251] width 8 height 8
type input "FFFFFF"
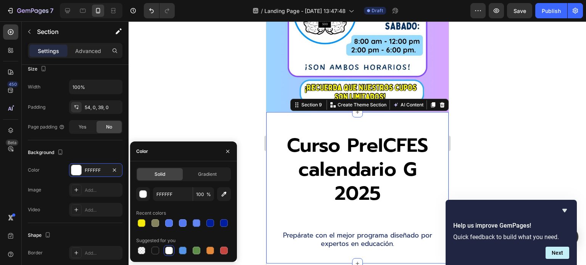
click at [221, 117] on div at bounding box center [357, 143] width 457 height 244
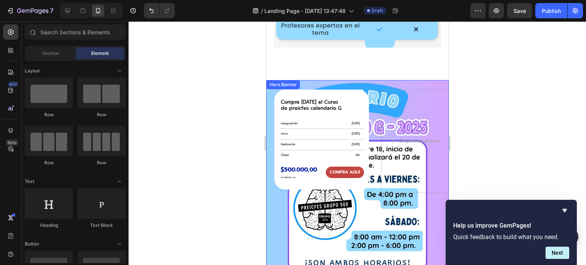
scroll to position [2463, 0]
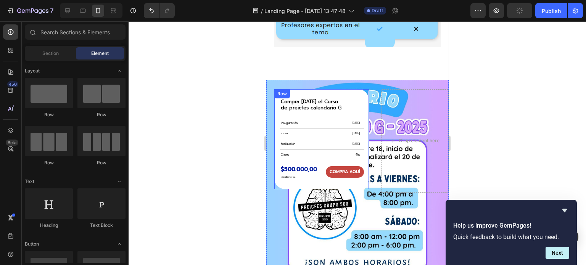
click at [328, 90] on div "Compra hoy el Curso de preicfes calendario G Heading inauguración Text Block 18…" at bounding box center [321, 139] width 95 height 100
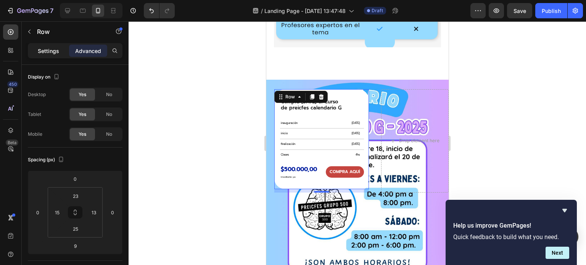
click at [45, 51] on p "Settings" at bounding box center [48, 51] width 21 height 8
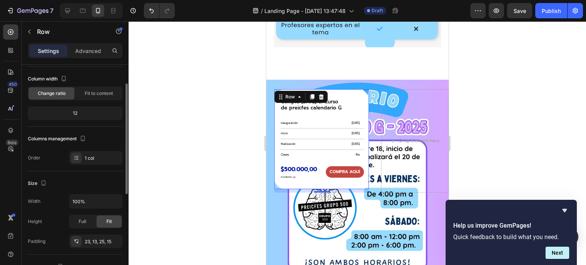
scroll to position [76, 0]
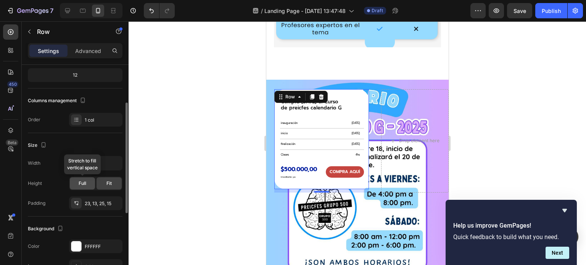
click at [85, 182] on span "Full" at bounding box center [83, 183] width 8 height 7
click at [106, 180] on span "Fit" at bounding box center [108, 183] width 5 height 7
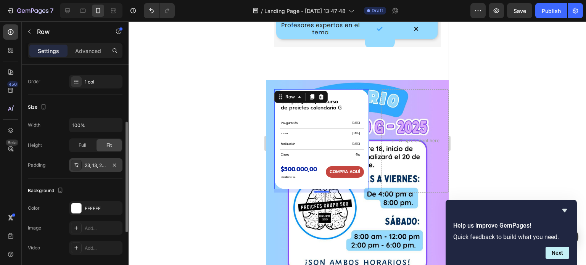
click at [76, 163] on icon at bounding box center [76, 165] width 6 height 6
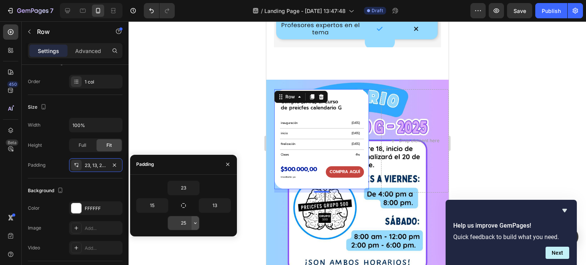
click at [194, 223] on icon "button" at bounding box center [195, 223] width 6 height 6
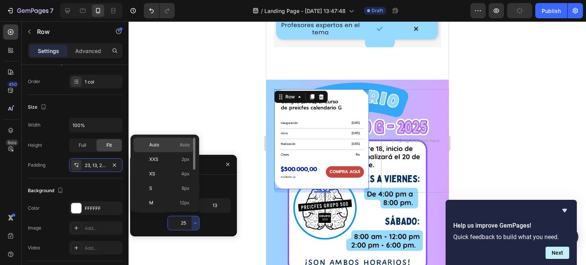
click at [184, 145] on span "Auto" at bounding box center [185, 144] width 10 height 7
type input "Auto"
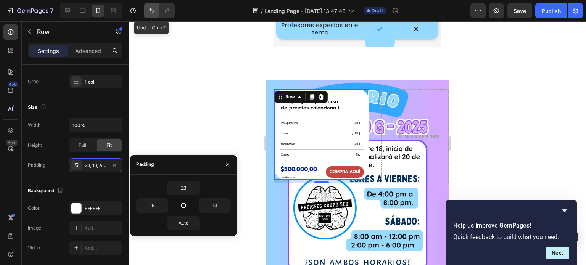
click at [151, 9] on icon "Undo/Redo" at bounding box center [151, 10] width 5 height 5
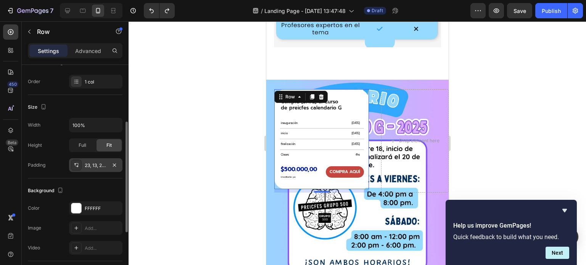
click at [86, 164] on div "23, 13, 25, 15" at bounding box center [96, 165] width 22 height 7
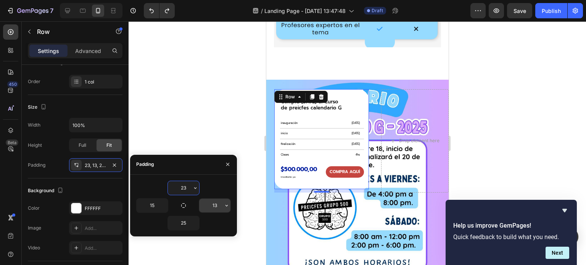
click at [222, 206] on input "13" at bounding box center [214, 206] width 31 height 14
click at [225, 204] on icon "button" at bounding box center [226, 206] width 6 height 6
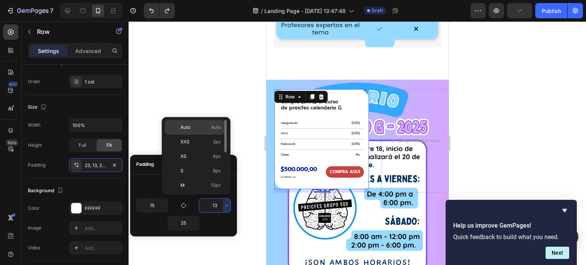
click at [204, 129] on p "Auto Auto" at bounding box center [200, 127] width 40 height 7
type input "Auto"
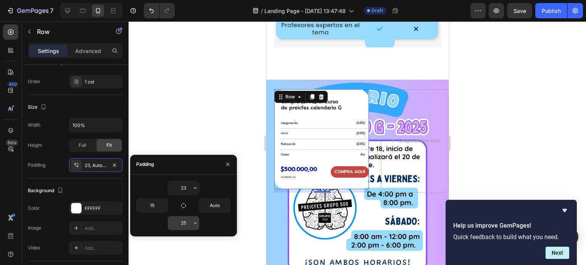
click at [186, 223] on input "25" at bounding box center [183, 223] width 31 height 14
click at [193, 221] on icon "button" at bounding box center [195, 223] width 6 height 6
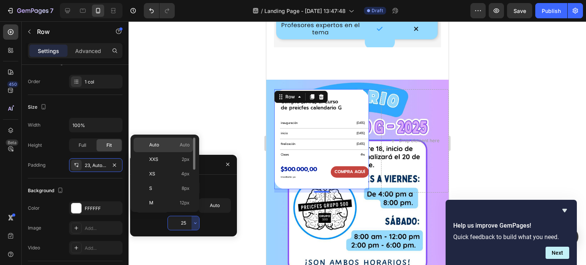
click at [183, 145] on span "Auto" at bounding box center [185, 144] width 10 height 7
type input "Auto"
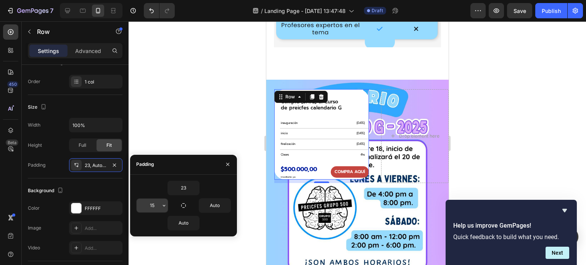
click at [158, 203] on input "15" at bounding box center [152, 206] width 31 height 14
click at [163, 204] on icon "button" at bounding box center [164, 206] width 6 height 6
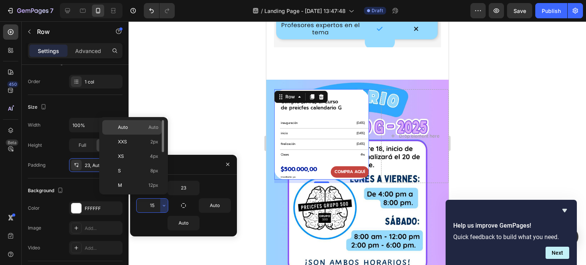
click at [151, 128] on span "Auto" at bounding box center [153, 127] width 10 height 7
type input "Auto"
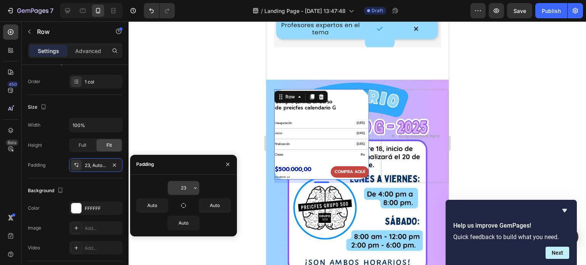
click at [190, 189] on input "23" at bounding box center [183, 188] width 31 height 14
click at [195, 188] on icon "button" at bounding box center [195, 188] width 6 height 6
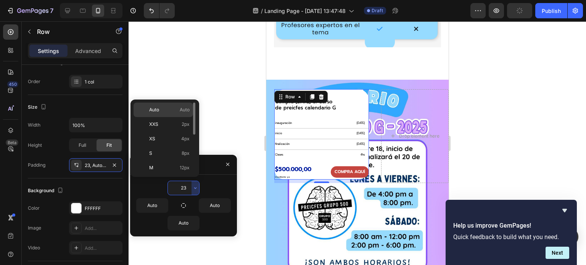
click at [156, 106] on div "Auto Auto" at bounding box center [162, 110] width 59 height 14
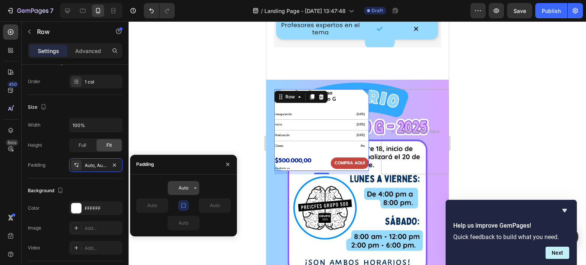
click at [189, 188] on input "Auto" at bounding box center [183, 188] width 31 height 14
click at [194, 187] on icon "button" at bounding box center [195, 188] width 6 height 6
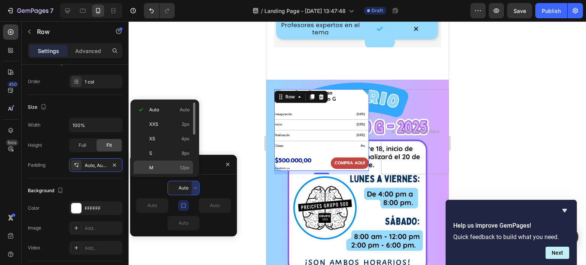
click at [163, 162] on div "M 12px" at bounding box center [162, 168] width 59 height 14
type input "12"
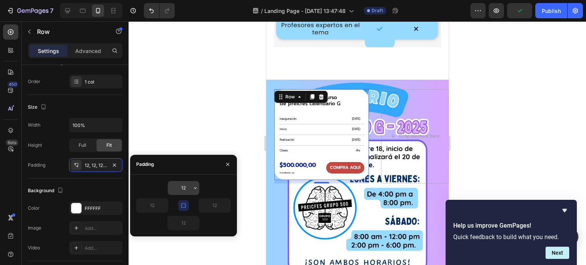
click at [185, 188] on input "12" at bounding box center [183, 188] width 31 height 14
click at [190, 187] on input "12" at bounding box center [183, 188] width 31 height 14
click at [195, 187] on icon "button" at bounding box center [195, 188] width 6 height 6
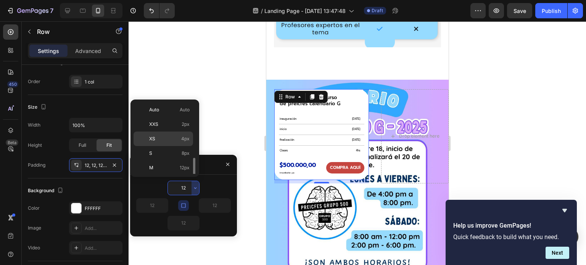
scroll to position [38, 0]
click at [154, 157] on span "XL" at bounding box center [152, 158] width 6 height 7
type input "24"
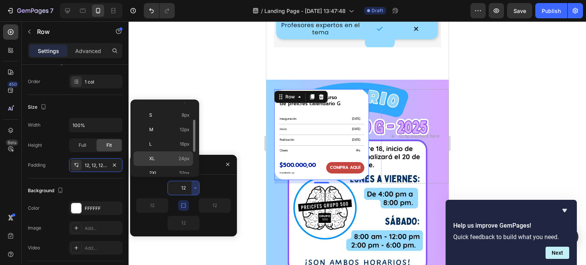
type input "24"
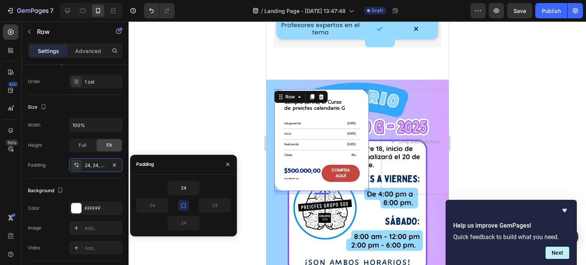
click at [185, 207] on icon "button" at bounding box center [183, 205] width 4 height 4
click at [218, 203] on input "24" at bounding box center [214, 206] width 31 height 14
click at [183, 187] on input "24" at bounding box center [183, 188] width 31 height 14
click at [192, 187] on button "button" at bounding box center [195, 188] width 8 height 14
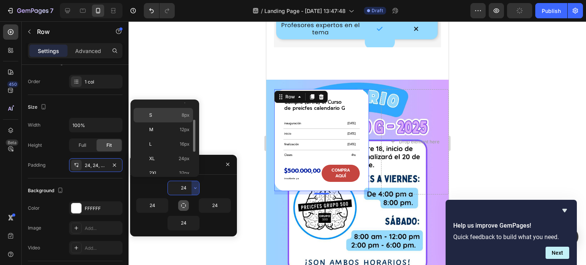
scroll to position [76, 0]
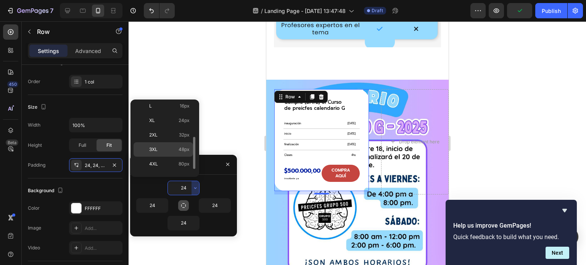
click at [157, 148] on span "3XL" at bounding box center [153, 149] width 8 height 7
type input "48"
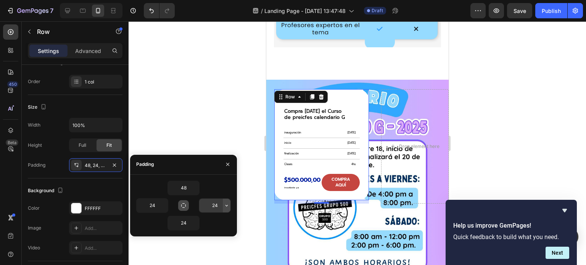
click at [225, 205] on icon "button" at bounding box center [226, 206] width 6 height 6
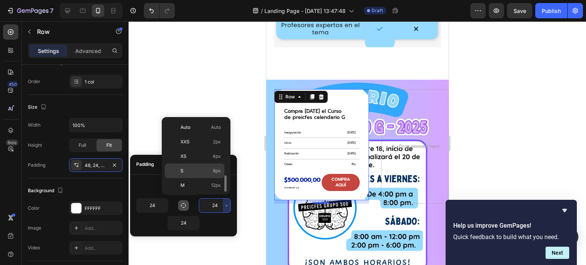
scroll to position [38, 0]
click at [183, 174] on span "XL" at bounding box center [183, 176] width 6 height 7
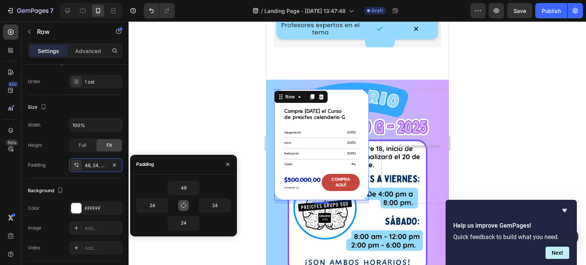
click at [182, 204] on icon "button" at bounding box center [183, 206] width 6 height 6
type input "48"
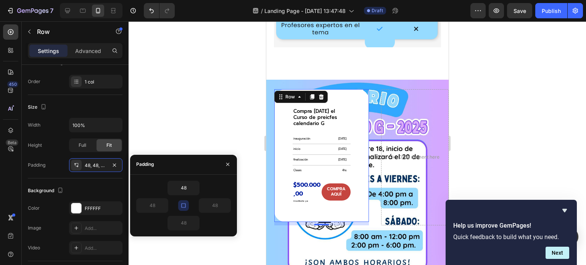
click at [183, 204] on icon "button" at bounding box center [183, 206] width 6 height 6
click at [299, 113] on h2 "Compra hoy el Curso de preicfes calendario G" at bounding box center [321, 118] width 58 height 20
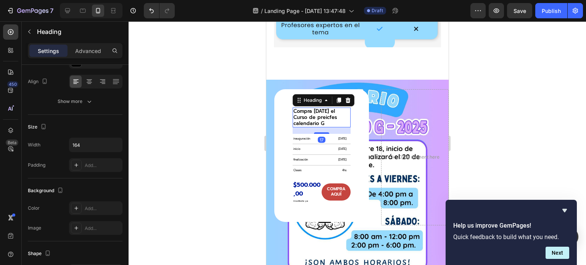
scroll to position [0, 0]
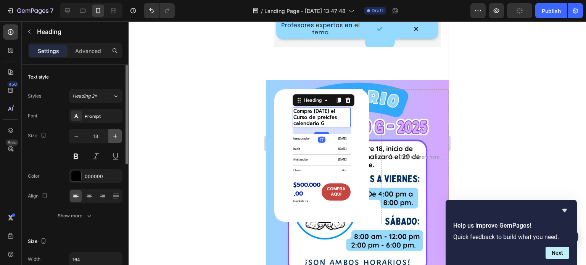
click at [113, 135] on icon "button" at bounding box center [115, 136] width 8 height 8
click at [80, 134] on button "button" at bounding box center [76, 136] width 14 height 14
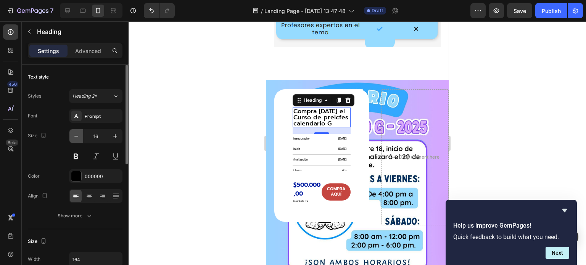
click at [79, 134] on icon "button" at bounding box center [76, 136] width 8 height 8
type input "14"
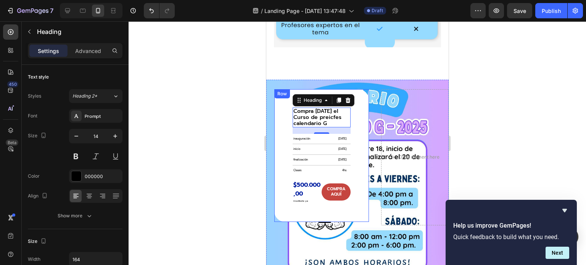
click at [284, 92] on div "Row" at bounding box center [281, 93] width 13 height 7
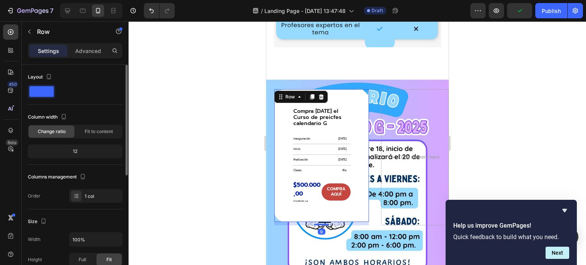
click at [76, 148] on div "12" at bounding box center [75, 151] width 92 height 11
click at [74, 150] on div "12" at bounding box center [75, 151] width 92 height 11
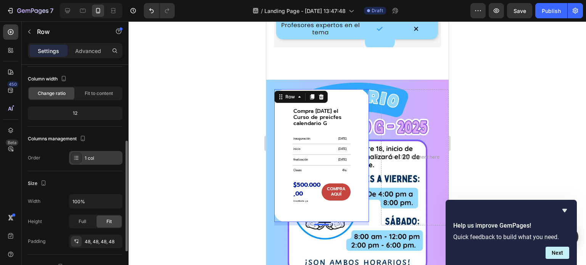
scroll to position [76, 0]
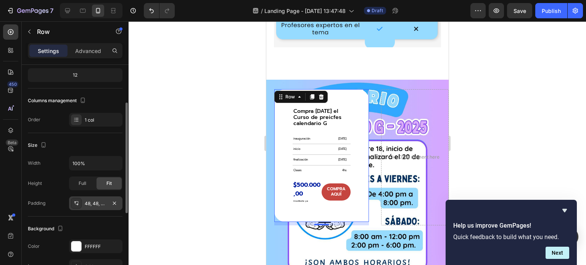
click at [91, 201] on div "48, 48, 48, 48" at bounding box center [96, 203] width 22 height 7
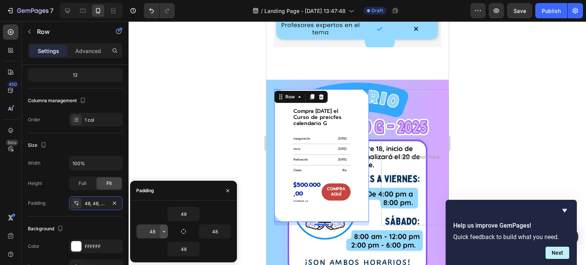
click at [164, 230] on icon "button" at bounding box center [164, 231] width 6 height 6
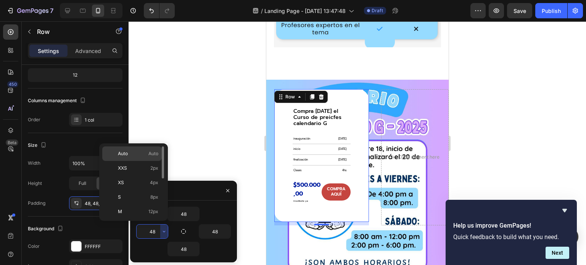
click at [129, 154] on p "Auto Auto" at bounding box center [138, 153] width 40 height 7
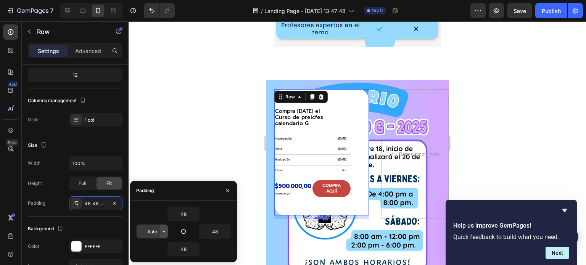
click at [162, 233] on icon "button" at bounding box center [164, 231] width 6 height 6
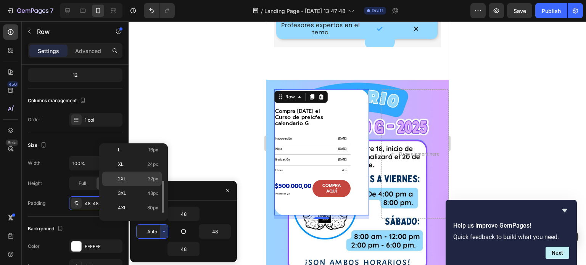
click at [141, 176] on p "2XL 32px" at bounding box center [138, 178] width 40 height 7
type input "32"
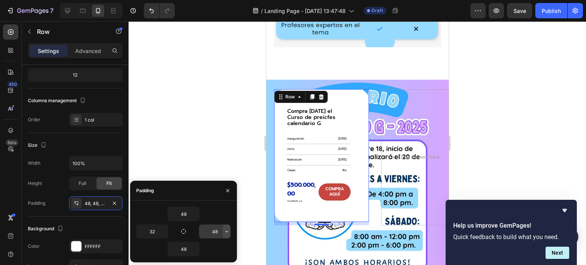
click at [223, 232] on icon "button" at bounding box center [226, 231] width 6 height 6
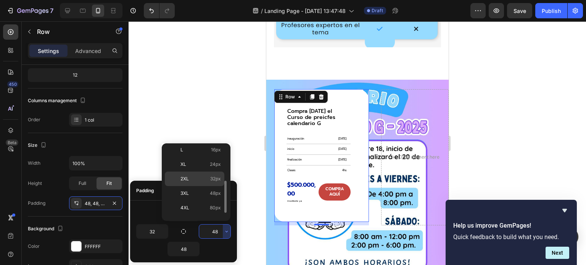
click at [186, 177] on span "2XL" at bounding box center [184, 178] width 8 height 7
type input "32"
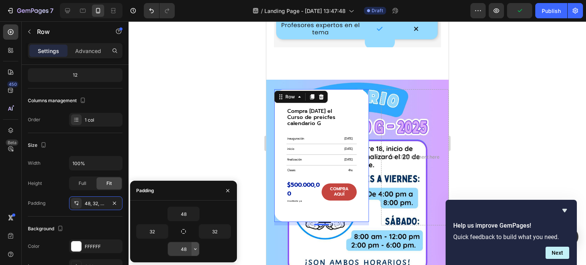
click at [194, 248] on icon "button" at bounding box center [195, 249] width 6 height 6
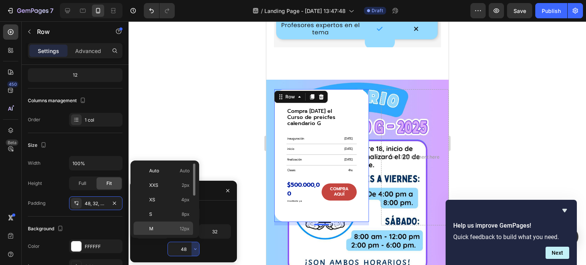
click at [178, 227] on p "M 12px" at bounding box center [169, 228] width 40 height 7
type input "12"
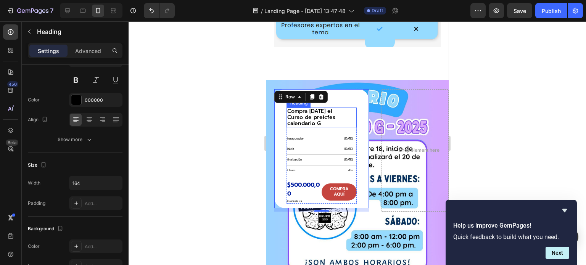
click at [310, 113] on h2 "Compra hoy el Curso de preicfes calendario G" at bounding box center [317, 118] width 63 height 20
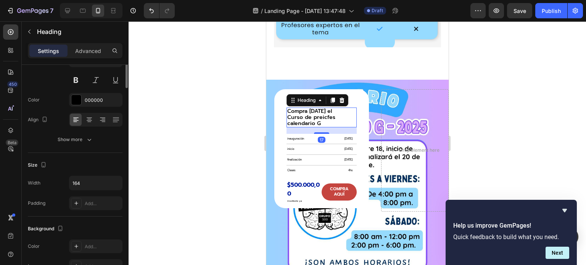
scroll to position [0, 0]
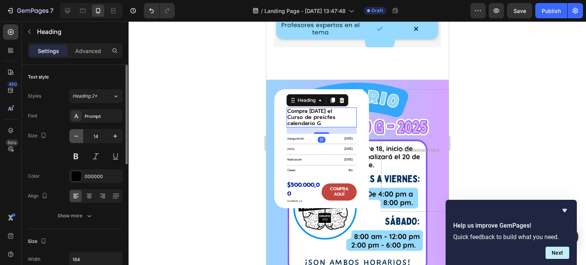
click at [77, 134] on icon "button" at bounding box center [76, 136] width 8 height 8
type input "13"
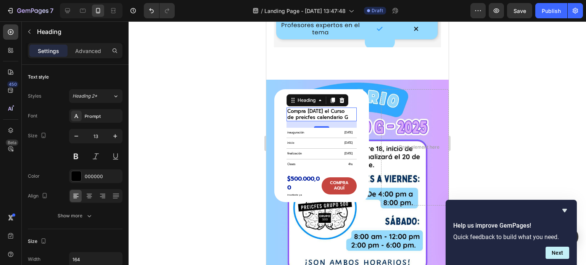
click at [192, 135] on div at bounding box center [357, 143] width 457 height 244
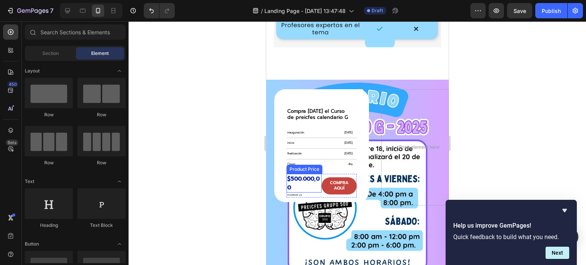
click at [299, 175] on div "$500.000,00" at bounding box center [303, 183] width 35 height 19
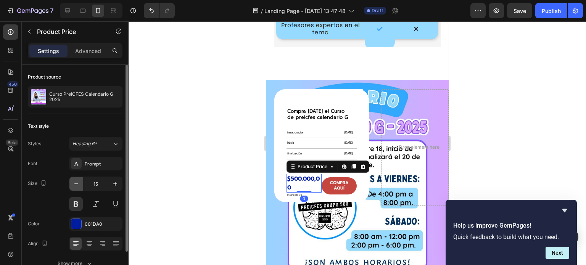
click at [78, 184] on icon "button" at bounding box center [76, 184] width 8 height 8
type input "13"
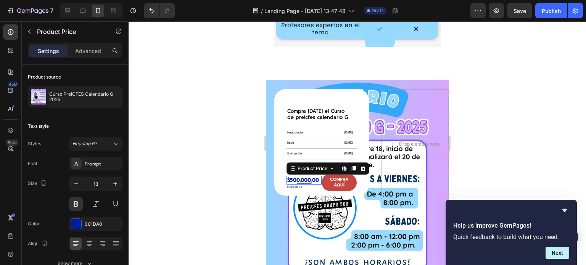
click at [208, 166] on div at bounding box center [357, 143] width 457 height 244
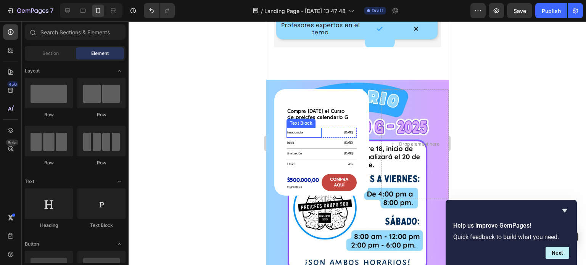
click at [314, 129] on p "inauguración" at bounding box center [304, 133] width 34 height 9
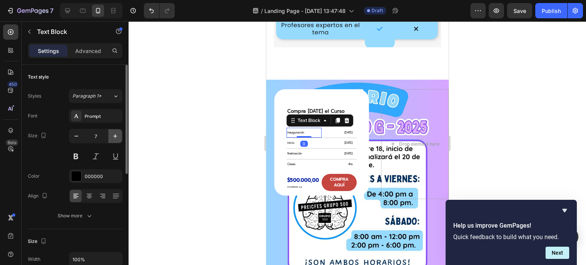
click at [115, 135] on icon "button" at bounding box center [115, 136] width 4 height 4
type input "11"
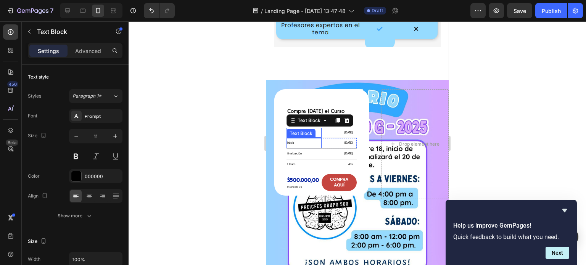
click at [307, 139] on p "inicio" at bounding box center [304, 143] width 34 height 9
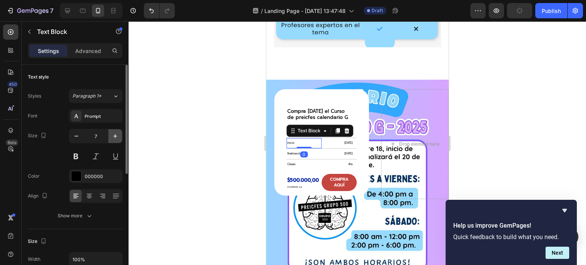
click at [114, 135] on icon "button" at bounding box center [115, 136] width 8 height 8
type input "11"
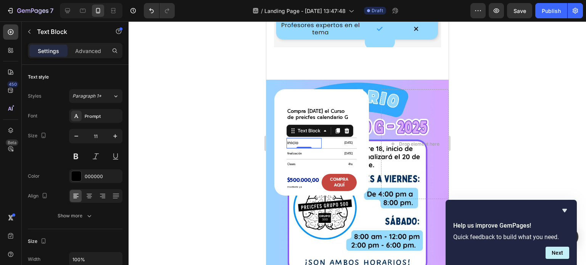
click at [302, 151] on div "0" at bounding box center [304, 154] width 8 height 6
click at [310, 150] on p "20 de diciembre" at bounding box center [331, 154] width 42 height 9
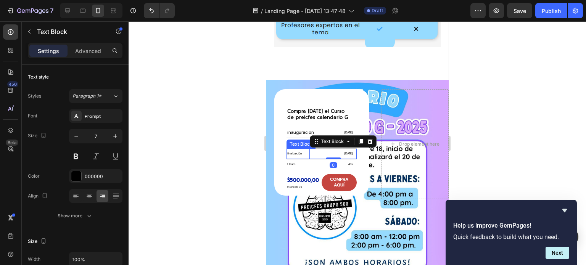
click at [301, 150] on p "finalización" at bounding box center [298, 154] width 22 height 9
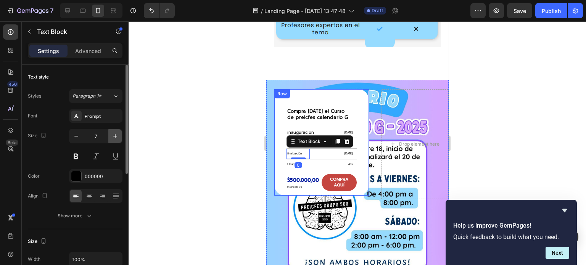
click at [114, 136] on icon "button" at bounding box center [115, 136] width 8 height 8
type input "10"
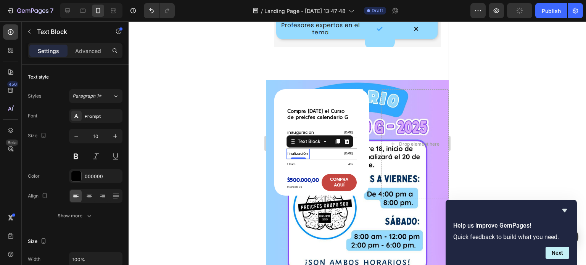
click at [296, 162] on div "0" at bounding box center [298, 165] width 8 height 6
click at [293, 160] on p "Clases" at bounding box center [304, 164] width 34 height 9
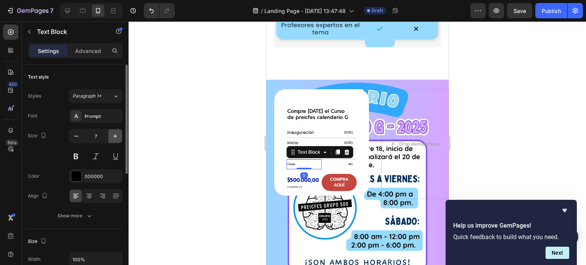
click at [113, 135] on icon "button" at bounding box center [115, 136] width 8 height 8
type input "10"
click at [219, 140] on div at bounding box center [357, 143] width 457 height 244
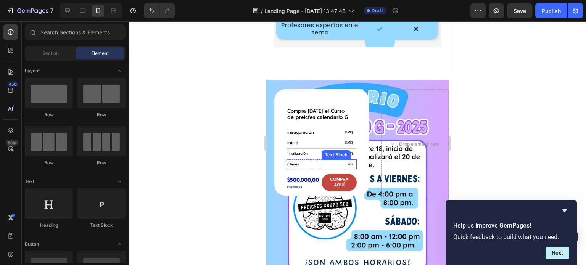
click at [347, 160] on p "4hs" at bounding box center [337, 164] width 30 height 9
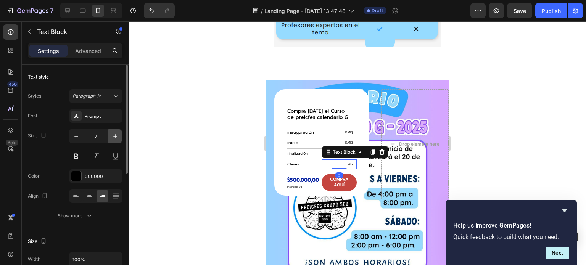
click at [113, 135] on icon "button" at bounding box center [115, 136] width 8 height 8
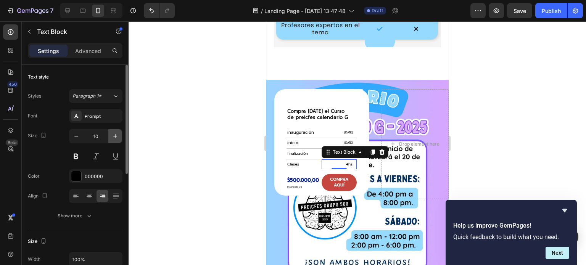
type input "11"
click at [340, 129] on p "18 de octubre" at bounding box center [337, 133] width 30 height 9
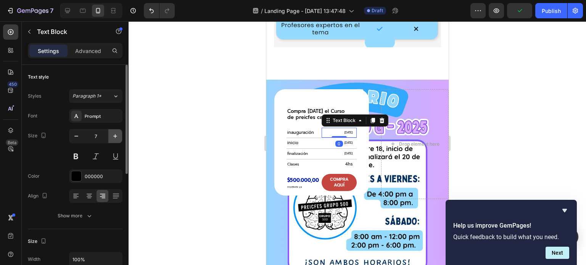
click at [113, 133] on icon "button" at bounding box center [115, 136] width 8 height 8
type input "9"
click at [328, 140] on p "25 de octubre" at bounding box center [337, 143] width 30 height 9
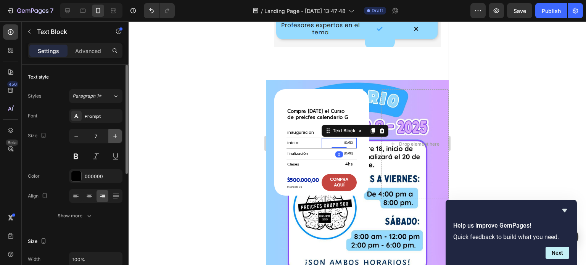
click at [114, 136] on icon "button" at bounding box center [115, 136] width 4 height 4
click at [117, 134] on icon "button" at bounding box center [115, 136] width 8 height 8
type input "10"
click at [337, 151] on div "0" at bounding box center [339, 154] width 8 height 6
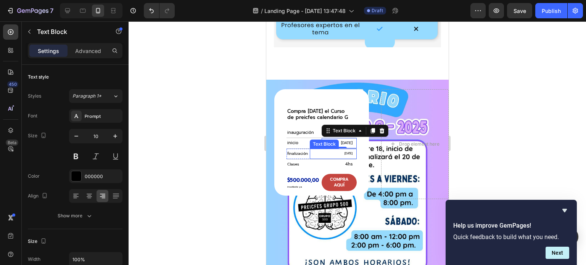
click at [345, 150] on p "20 de diciembre" at bounding box center [331, 154] width 42 height 9
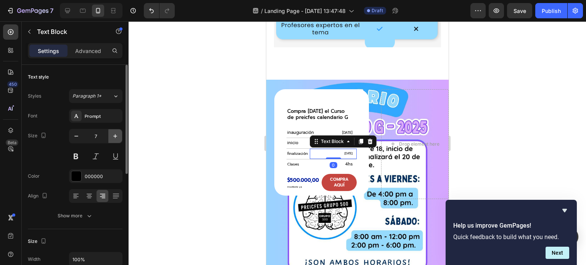
click at [114, 135] on icon "button" at bounding box center [115, 136] width 8 height 8
type input "10"
click at [341, 129] on p "18 de octubre" at bounding box center [337, 133] width 30 height 9
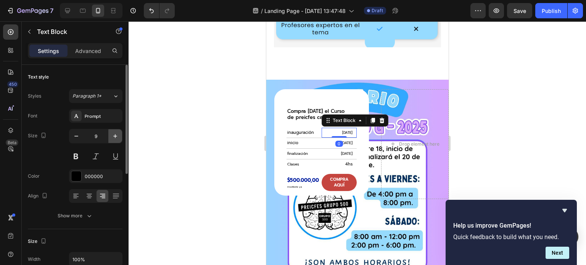
click at [113, 136] on icon "button" at bounding box center [115, 136] width 8 height 8
type input "10"
click at [190, 133] on div at bounding box center [357, 143] width 457 height 244
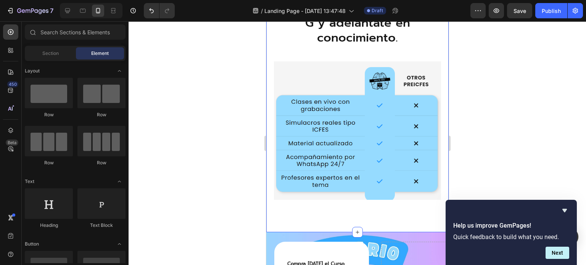
scroll to position [2235, 0]
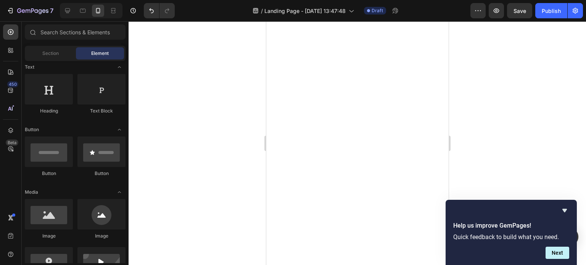
scroll to position [633, 0]
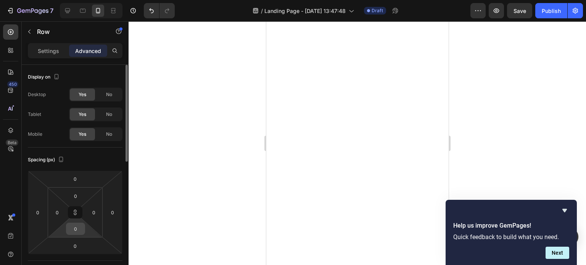
click at [73, 232] on input "0" at bounding box center [75, 228] width 15 height 11
click at [46, 49] on p "Settings" at bounding box center [48, 51] width 21 height 8
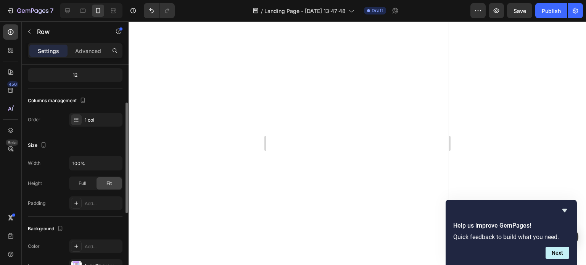
scroll to position [114, 0]
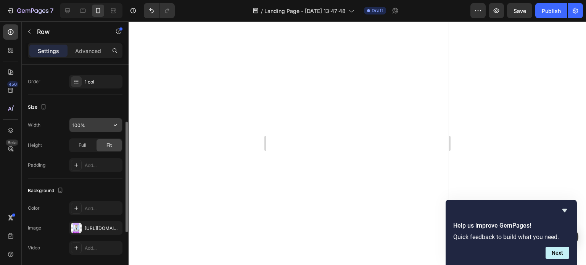
click at [88, 125] on input "100%" at bounding box center [95, 125] width 53 height 14
click at [110, 123] on button "button" at bounding box center [115, 125] width 14 height 14
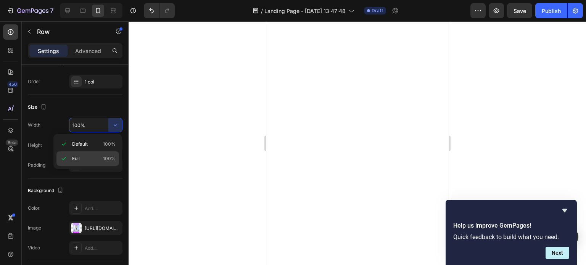
click at [76, 157] on span "Full" at bounding box center [76, 158] width 8 height 7
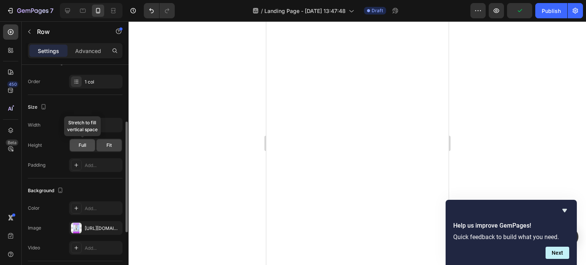
click at [88, 142] on div "Full" at bounding box center [82, 145] width 25 height 12
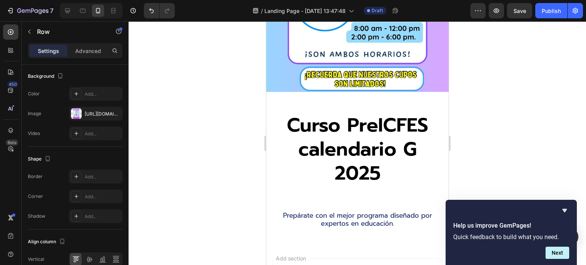
scroll to position [2654, 0]
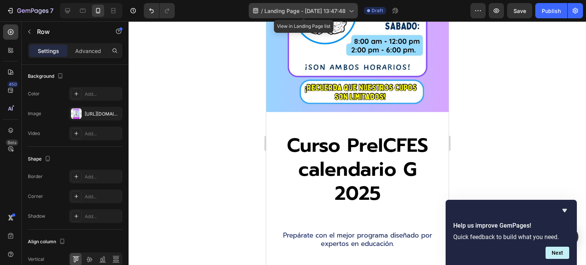
click at [314, 13] on span "Landing Page - Sep 26, 13:47:48" at bounding box center [304, 11] width 81 height 8
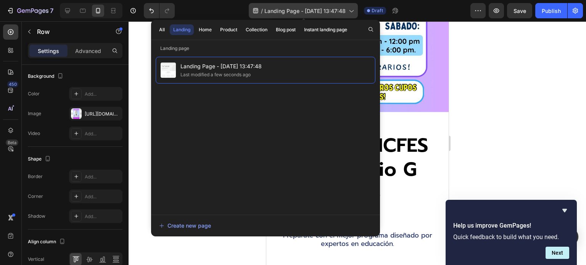
click at [314, 13] on span "Landing Page - Sep 26, 13:47:48" at bounding box center [304, 11] width 81 height 8
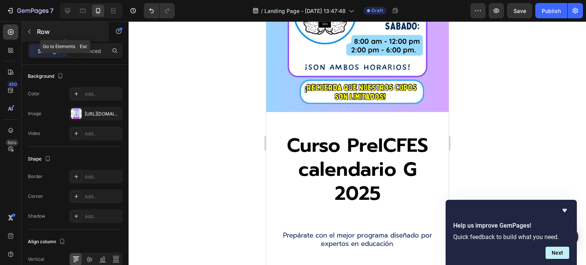
click at [27, 32] on icon "button" at bounding box center [29, 32] width 6 height 6
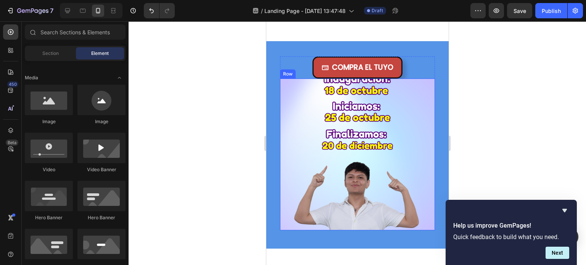
scroll to position [709, 0]
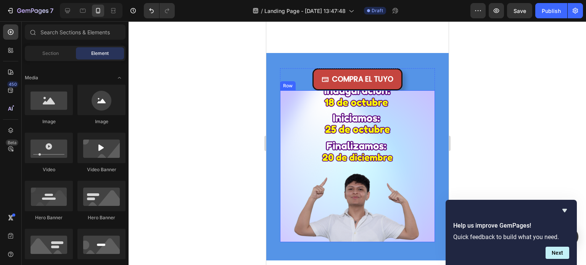
click at [324, 128] on div "Heading" at bounding box center [357, 166] width 155 height 152
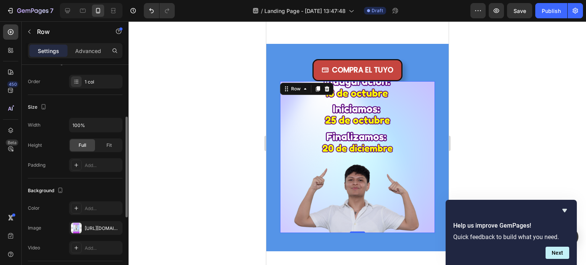
scroll to position [153, 0]
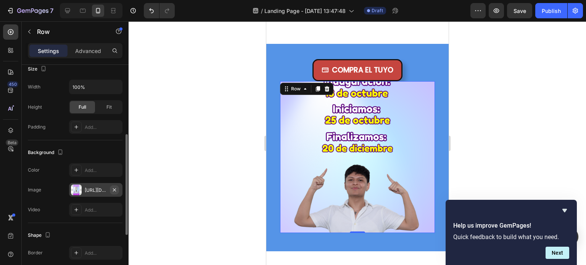
click at [114, 187] on icon "button" at bounding box center [114, 190] width 6 height 6
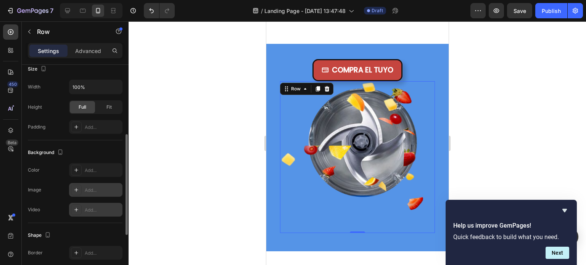
click at [83, 207] on div "Add..." at bounding box center [95, 210] width 53 height 14
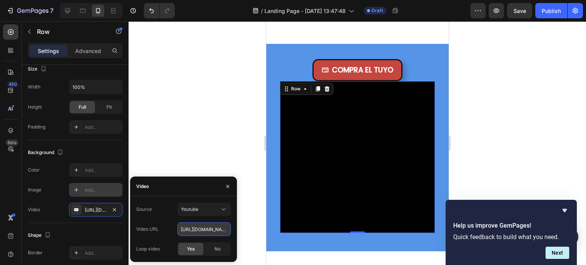
click at [206, 232] on input "[URL][DOMAIN_NAME]" at bounding box center [203, 229] width 53 height 14
paste input "shorts/02ycUViGVMY"
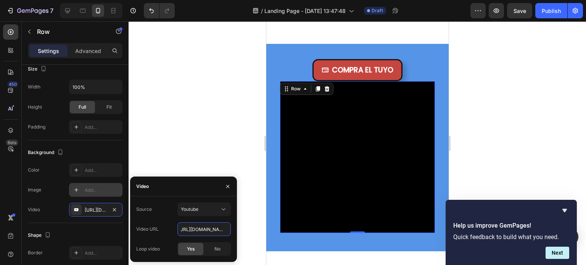
type input "[URL][DOMAIN_NAME]"
click at [197, 184] on div "Video" at bounding box center [183, 187] width 107 height 20
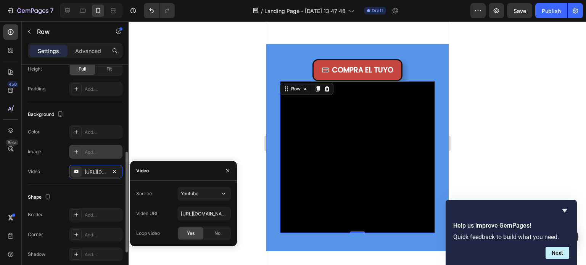
scroll to position [153, 0]
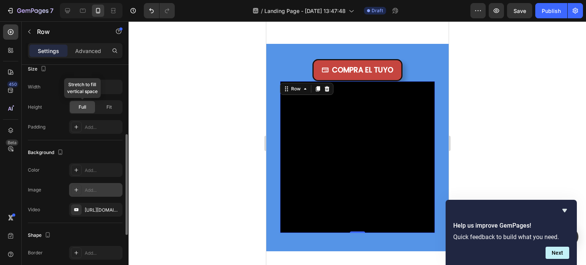
click at [86, 107] on div "Full" at bounding box center [82, 107] width 25 height 12
click at [108, 106] on span "Fit" at bounding box center [108, 107] width 5 height 7
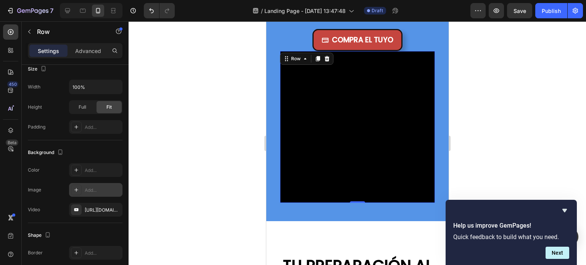
scroll to position [747, 0]
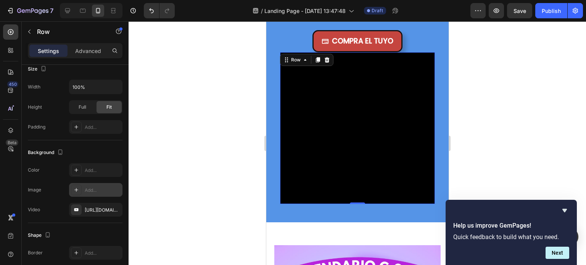
click at [296, 92] on div "Heading" at bounding box center [357, 128] width 155 height 152
click at [114, 84] on icon "button" at bounding box center [115, 87] width 8 height 8
click at [79, 105] on span "Default" at bounding box center [80, 106] width 16 height 7
click at [104, 84] on input "100%" at bounding box center [95, 87] width 53 height 14
click at [111, 82] on button "button" at bounding box center [115, 87] width 14 height 14
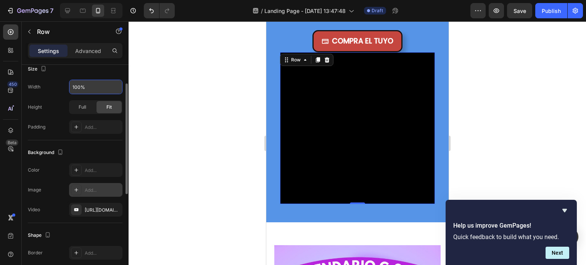
scroll to position [114, 0]
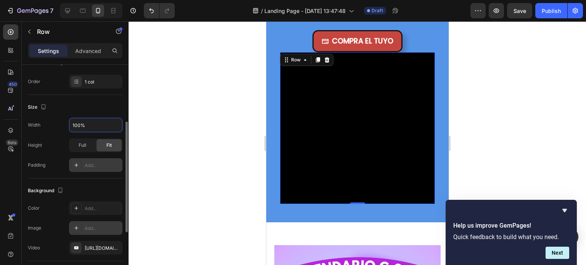
click at [78, 167] on icon at bounding box center [76, 165] width 6 height 6
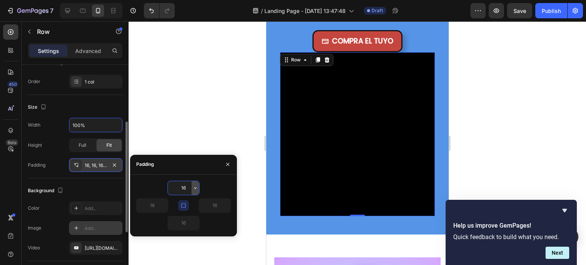
click at [194, 187] on icon "button" at bounding box center [195, 188] width 6 height 6
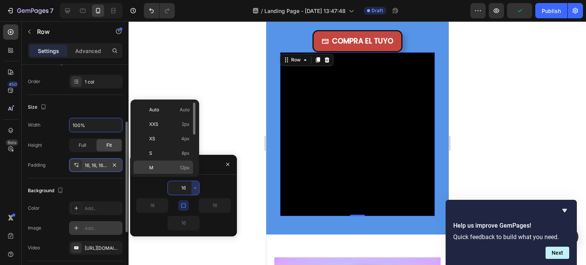
click at [156, 164] on p "M 12px" at bounding box center [169, 167] width 40 height 7
type input "12"
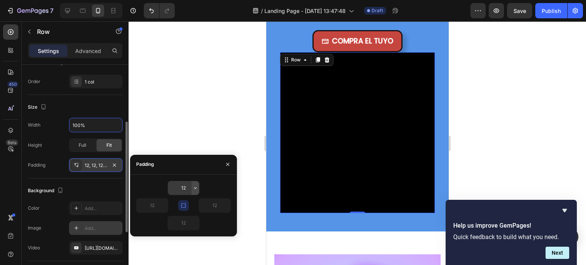
click at [194, 188] on icon "button" at bounding box center [195, 188] width 6 height 6
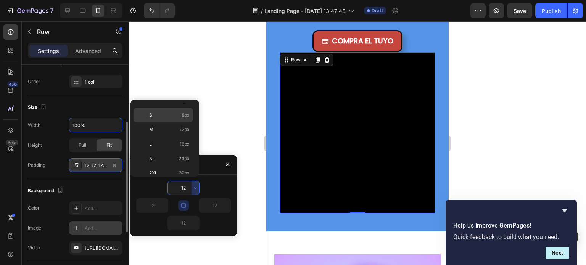
scroll to position [76, 0]
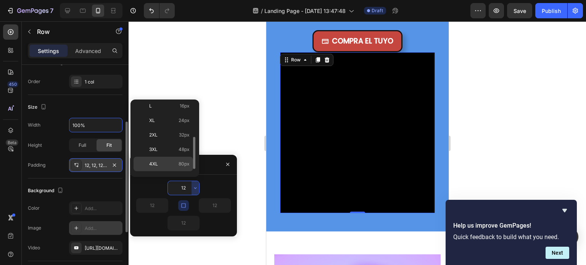
click at [159, 163] on p "4XL 80px" at bounding box center [169, 164] width 40 height 7
type input "80"
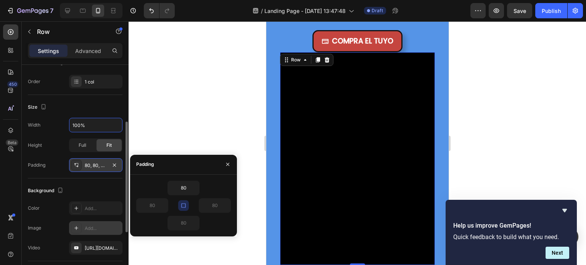
scroll to position [823, 0]
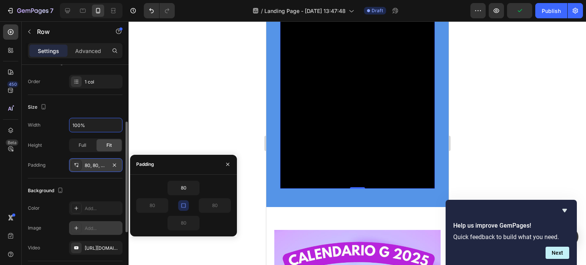
click at [185, 206] on icon "button" at bounding box center [183, 206] width 6 height 6
click at [183, 203] on icon "button" at bounding box center [183, 206] width 6 height 6
click at [184, 190] on input "80" at bounding box center [183, 188] width 31 height 14
click at [195, 189] on icon "button" at bounding box center [195, 188] width 6 height 6
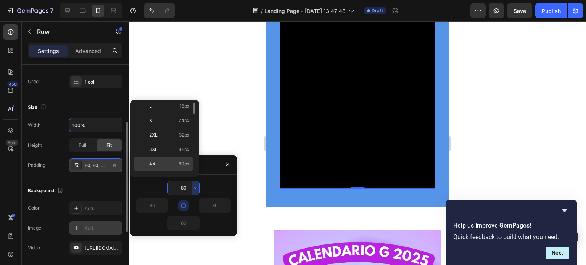
scroll to position [86, 0]
click at [162, 165] on p "5XL 112px" at bounding box center [169, 168] width 40 height 7
type input "112"
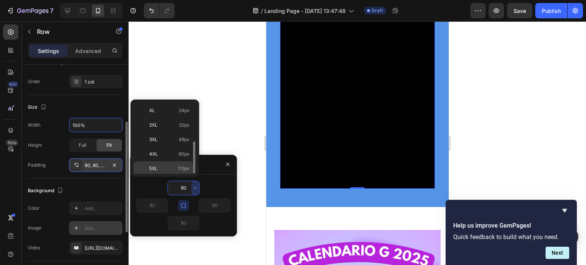
type input "112"
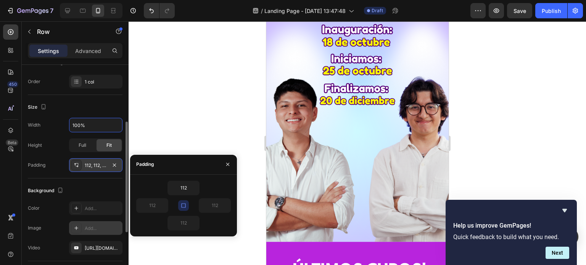
scroll to position [0, 0]
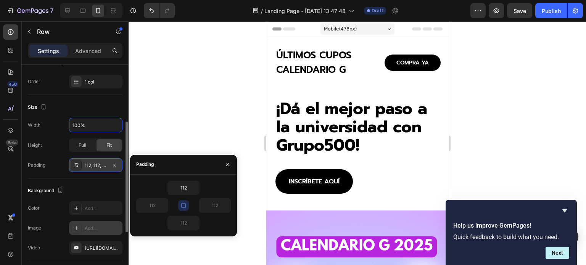
click at [233, 108] on div at bounding box center [357, 143] width 457 height 244
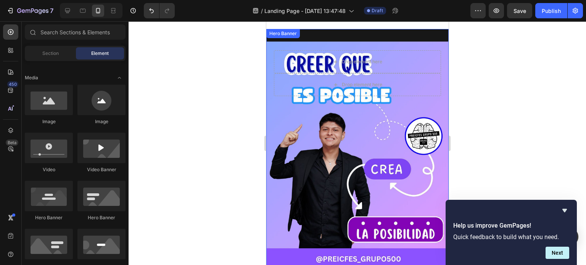
scroll to position [1373, 0]
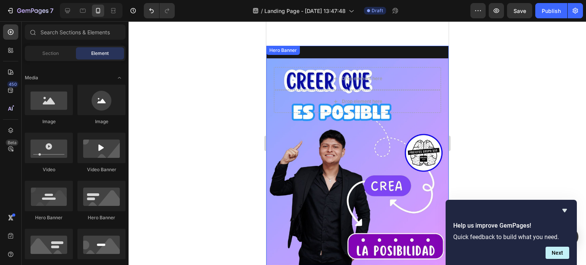
click at [318, 148] on div "Background Image" at bounding box center [357, 166] width 182 height 241
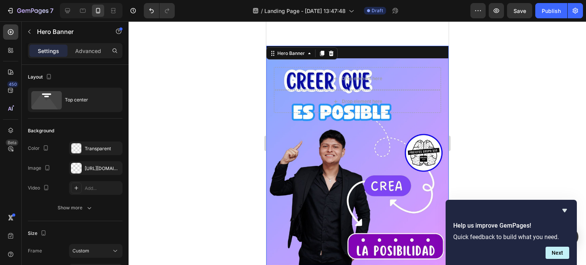
scroll to position [1411, 0]
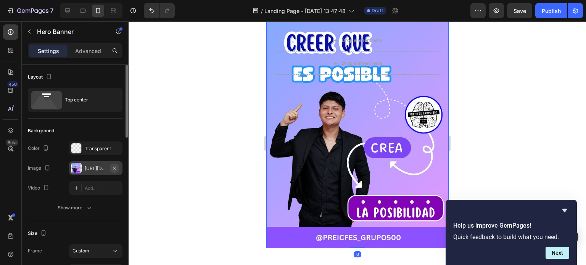
click at [114, 167] on icon "button" at bounding box center [114, 167] width 3 height 3
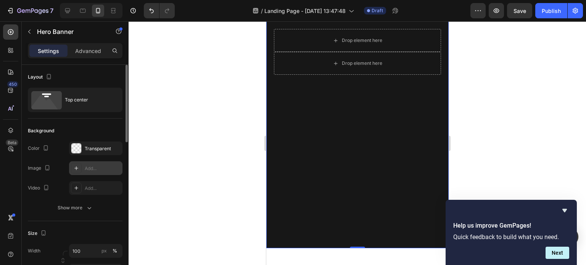
click at [87, 167] on div "Add..." at bounding box center [103, 168] width 36 height 7
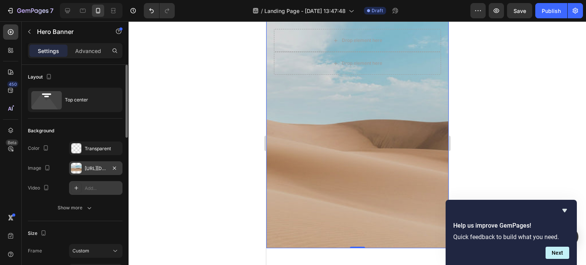
click at [89, 187] on div "Add..." at bounding box center [103, 188] width 36 height 7
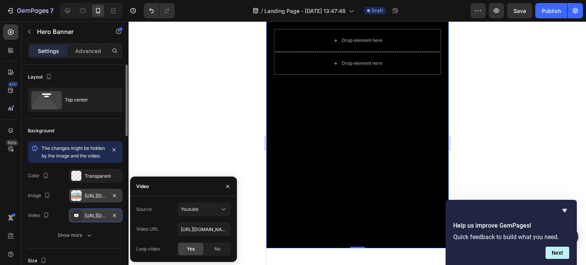
click at [202, 217] on div "Source Youtube Video URL https://www.youtube.com/watch?v=cyzh48XRS4M Loop video…" at bounding box center [183, 229] width 95 height 53
click at [202, 213] on div "Youtube" at bounding box center [204, 210] width 47 height 8
click at [201, 227] on span "Video hosting" at bounding box center [195, 228] width 29 height 7
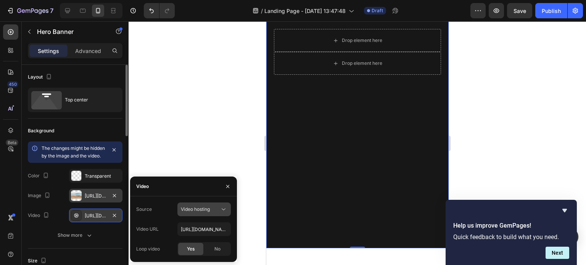
click at [207, 211] on span "Video hosting" at bounding box center [195, 209] width 29 height 6
click at [194, 240] on span "Youtube" at bounding box center [190, 242] width 18 height 7
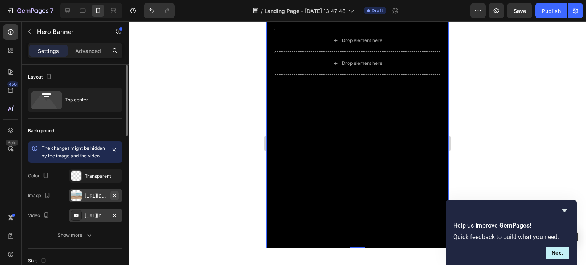
click at [114, 199] on icon "button" at bounding box center [114, 196] width 6 height 6
click at [93, 215] on div "https://www.youtube.com/watch?v=cyzh48XRS4M" at bounding box center [96, 215] width 22 height 7
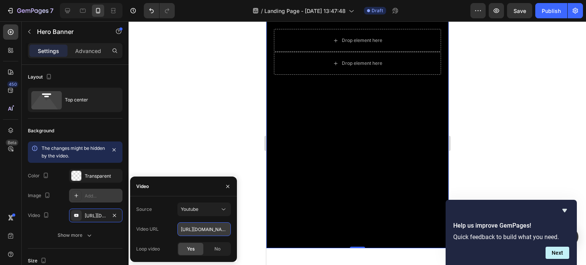
click at [201, 229] on input "https://www.youtube.com/watch?v=cyzh48XRS4M" at bounding box center [203, 229] width 53 height 14
click at [200, 229] on input "https://www.youtube.com/watch?v=cyzh48XRS4M" at bounding box center [203, 229] width 53 height 14
paste input "youtube.com/shorts/bF5UghLtbSA"
type input "https://youtube.com/shorts/bF5UghLtbSA"
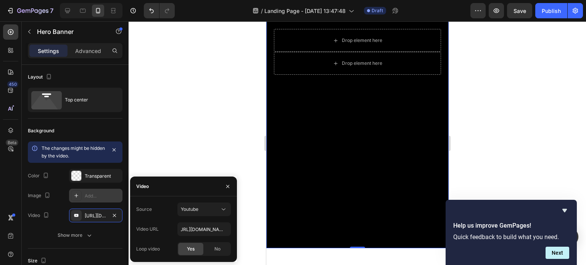
click at [193, 182] on div "Video" at bounding box center [183, 187] width 107 height 20
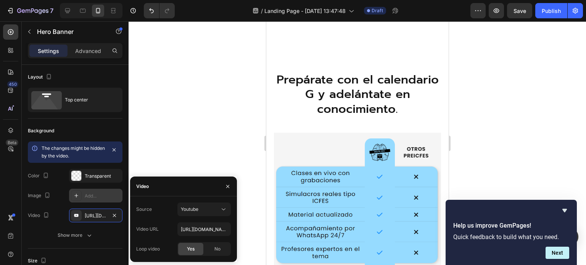
scroll to position [2593, 0]
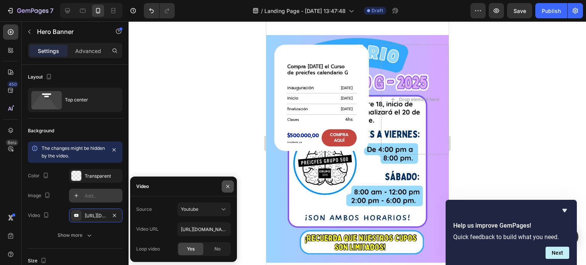
click at [226, 186] on icon "button" at bounding box center [228, 186] width 6 height 6
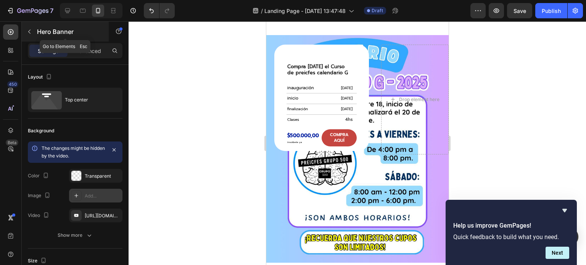
click at [27, 31] on icon "button" at bounding box center [29, 32] width 6 height 6
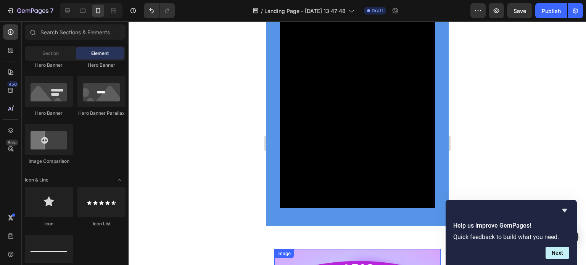
scroll to position [763, 0]
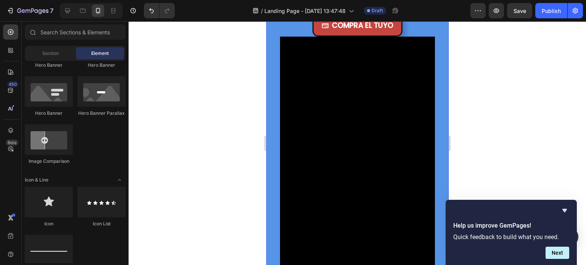
click at [273, 101] on div "Heading Row COMPRA EL TUYO Button Hero Banner Section 3" at bounding box center [357, 145] width 182 height 293
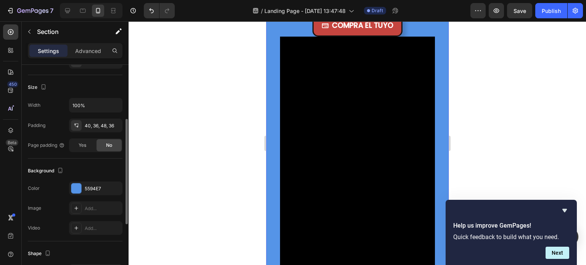
scroll to position [153, 0]
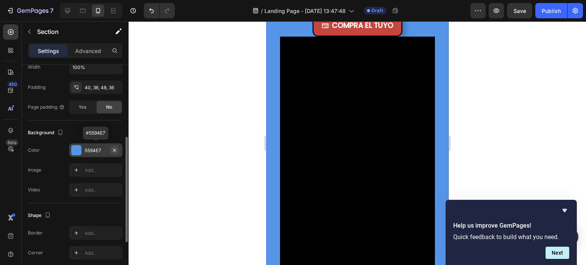
click at [113, 149] on icon "button" at bounding box center [114, 150] width 6 height 6
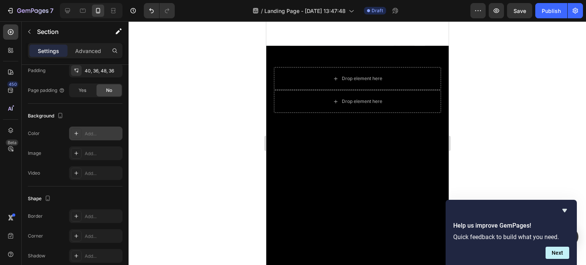
scroll to position [1526, 0]
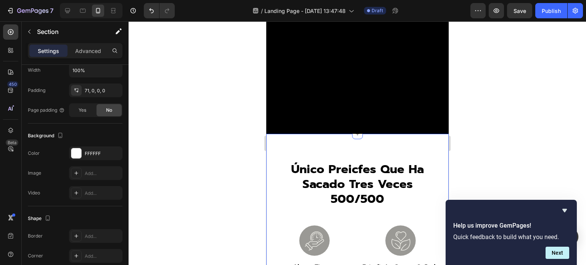
scroll to position [169, 0]
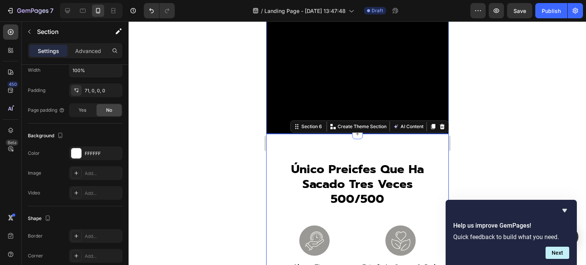
click at [269, 122] on div "Background Image" at bounding box center [357, 13] width 182 height 241
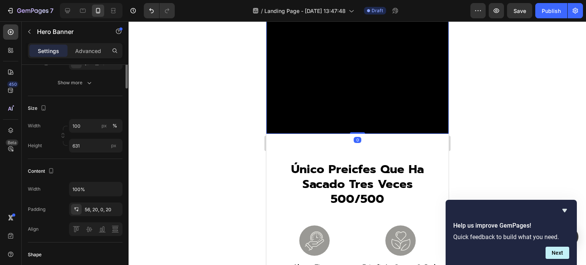
scroll to position [38, 0]
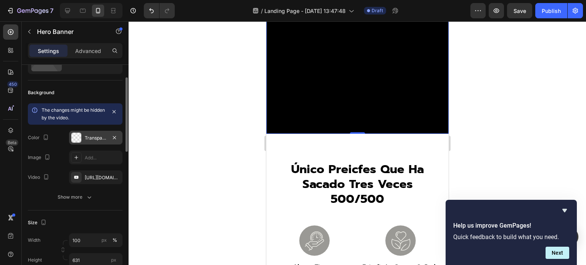
click at [90, 139] on div "Transparent" at bounding box center [96, 138] width 22 height 7
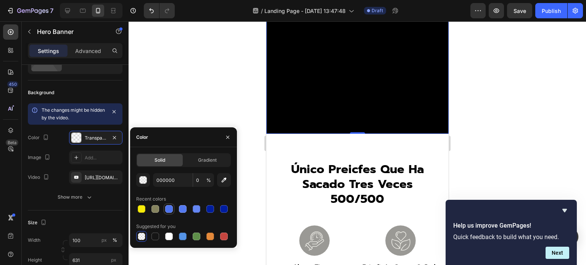
click at [170, 209] on div at bounding box center [169, 209] width 8 height 8
type input "4E74F0"
type input "100"
click at [197, 210] on div at bounding box center [197, 209] width 8 height 8
type input "6486F3"
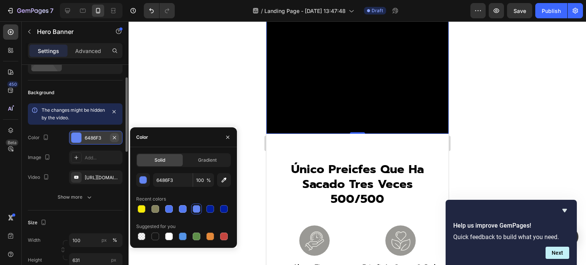
click at [113, 135] on icon "button" at bounding box center [114, 138] width 6 height 6
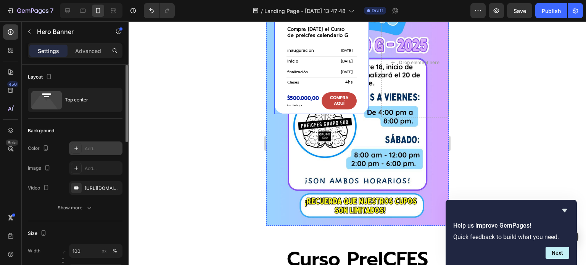
scroll to position [2593, 0]
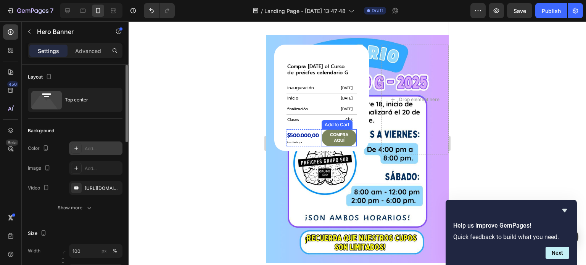
click at [349, 132] on button "compra aquí" at bounding box center [338, 137] width 35 height 17
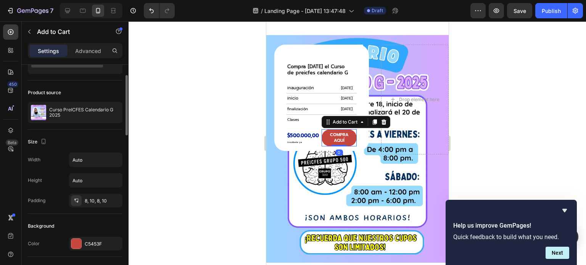
scroll to position [76, 0]
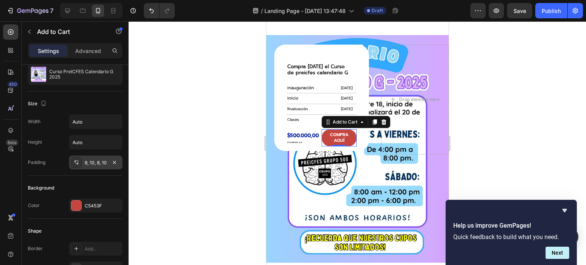
click at [78, 163] on icon at bounding box center [76, 162] width 6 height 6
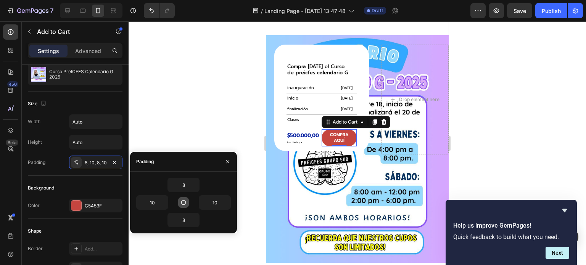
click at [184, 201] on icon "button" at bounding box center [183, 202] width 6 height 6
type input "8"
click at [189, 186] on input "8" at bounding box center [183, 185] width 31 height 14
click at [195, 184] on icon "button" at bounding box center [195, 185] width 6 height 6
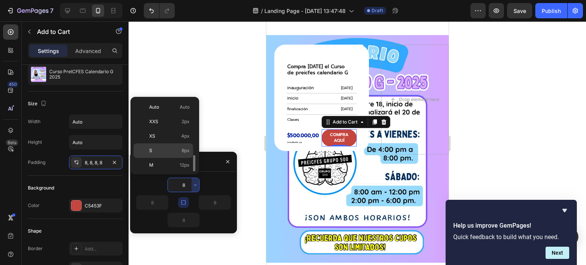
scroll to position [38, 0]
click at [163, 154] on p "XL 24px" at bounding box center [169, 156] width 40 height 7
type input "24"
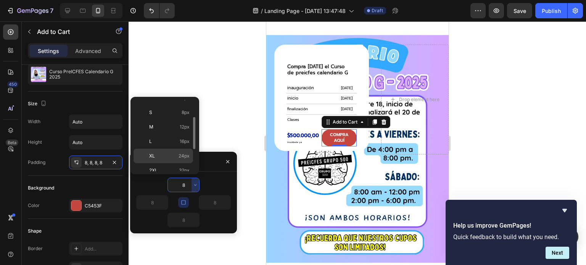
type input "24"
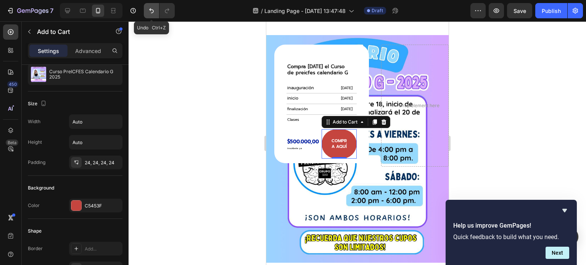
click at [148, 12] on icon "Undo/Redo" at bounding box center [152, 11] width 8 height 8
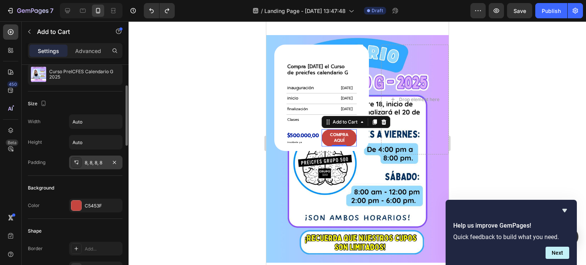
click at [79, 160] on div at bounding box center [76, 162] width 11 height 11
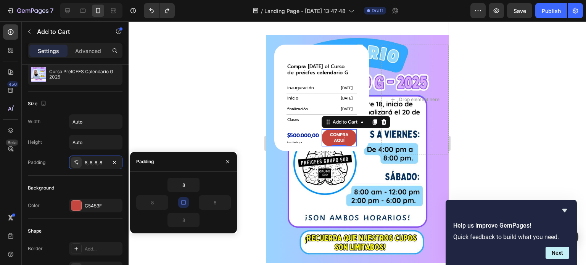
click at [184, 201] on icon "button" at bounding box center [183, 202] width 6 height 6
click at [192, 186] on icon "button" at bounding box center [195, 185] width 6 height 6
click at [225, 204] on icon "button" at bounding box center [226, 202] width 6 height 6
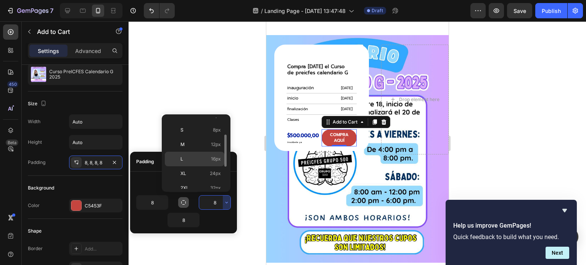
click at [192, 158] on p "L 16px" at bounding box center [200, 159] width 40 height 7
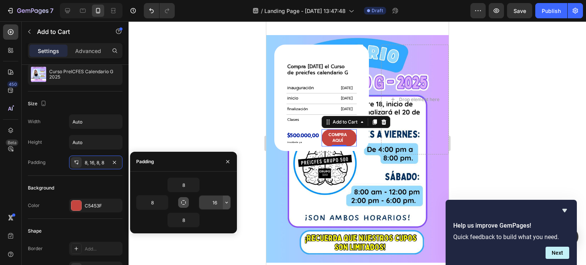
click at [224, 204] on icon "button" at bounding box center [226, 202] width 6 height 6
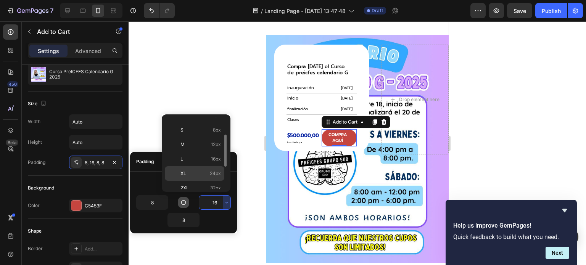
click at [188, 172] on p "XL 24px" at bounding box center [200, 173] width 40 height 7
type input "24"
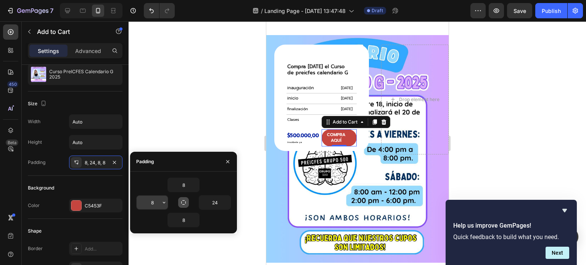
click at [158, 205] on input "8" at bounding box center [152, 203] width 31 height 14
click at [164, 202] on icon "button" at bounding box center [164, 202] width 6 height 6
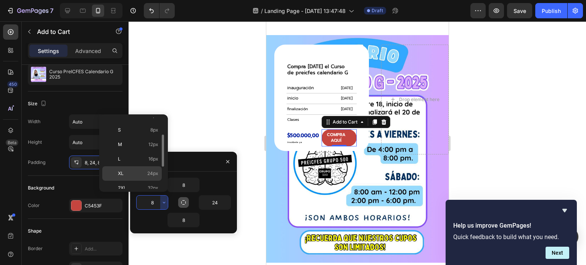
click at [150, 172] on span "24px" at bounding box center [152, 173] width 11 height 7
type input "24"
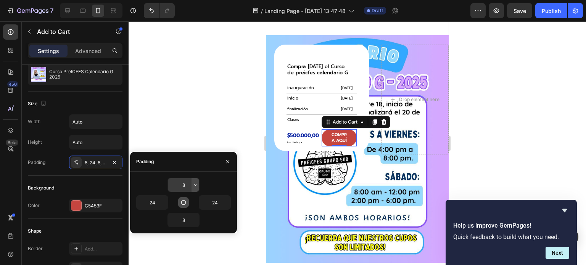
click at [193, 185] on icon "button" at bounding box center [195, 185] width 6 height 6
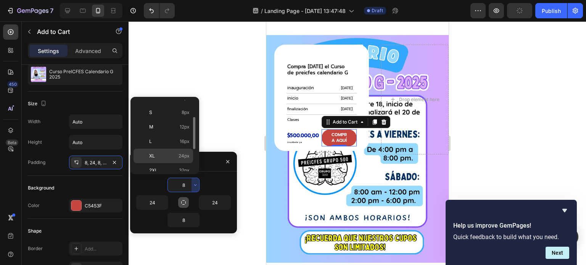
click at [174, 156] on p "XL 24px" at bounding box center [169, 156] width 40 height 7
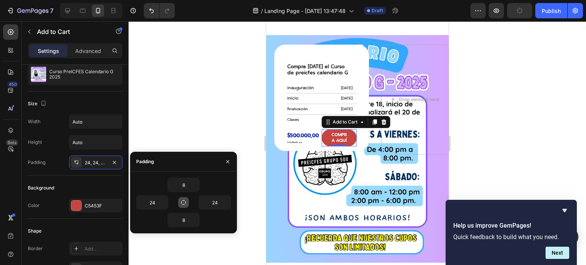
type input "24"
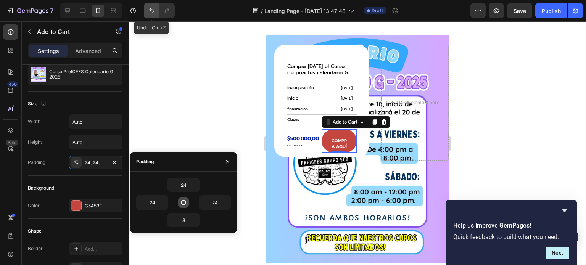
click at [152, 6] on button "Undo/Redo" at bounding box center [151, 10] width 15 height 15
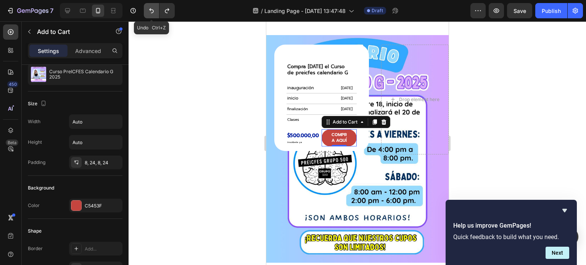
click at [151, 6] on button "Undo/Redo" at bounding box center [151, 10] width 15 height 15
click at [195, 188] on div at bounding box center [357, 143] width 457 height 244
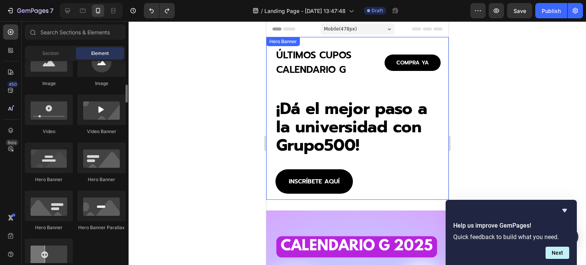
scroll to position [305, 0]
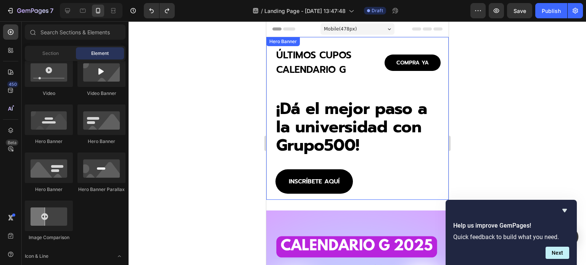
click at [291, 90] on div "ÚLTIMOS CUPOS CALENDARIO G Heading COMPRA YA Button Row ¡Dá el mejor paso a la …" at bounding box center [357, 121] width 165 height 146
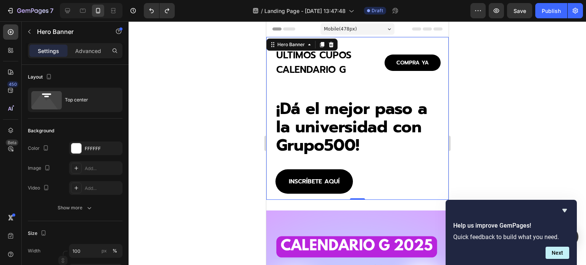
click at [228, 146] on div at bounding box center [357, 143] width 457 height 244
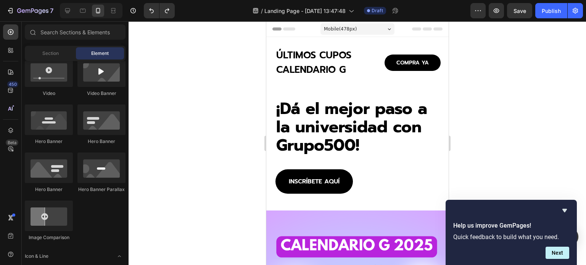
click at [253, 199] on div at bounding box center [357, 143] width 457 height 244
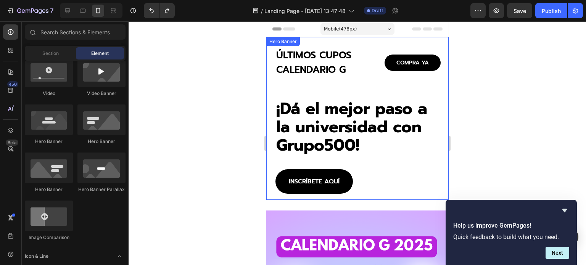
click at [286, 86] on div "ÚLTIMOS CUPOS CALENDARIO G Heading COMPRA YA Button Row ¡Dá el mejor paso a la …" at bounding box center [357, 121] width 165 height 146
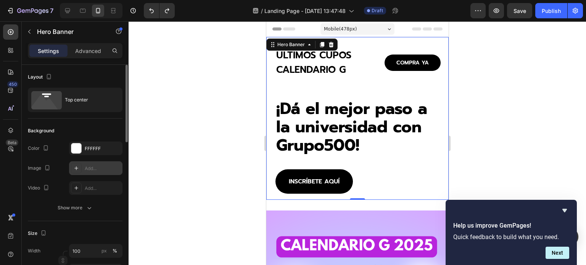
click at [89, 170] on div "Add..." at bounding box center [103, 168] width 36 height 7
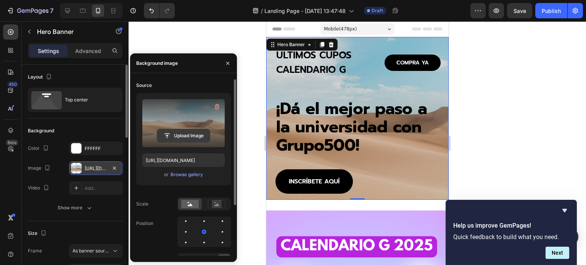
click at [175, 135] on input "file" at bounding box center [183, 135] width 53 height 13
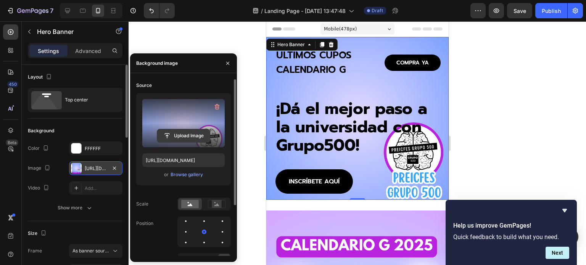
click at [182, 135] on input "file" at bounding box center [183, 135] width 53 height 13
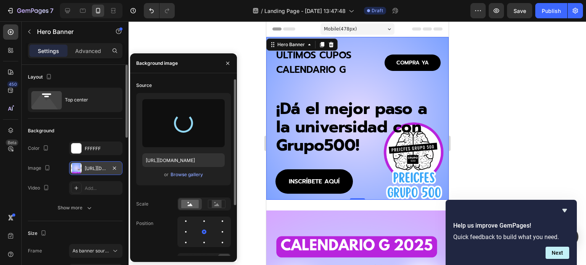
type input "[URL][DOMAIN_NAME]"
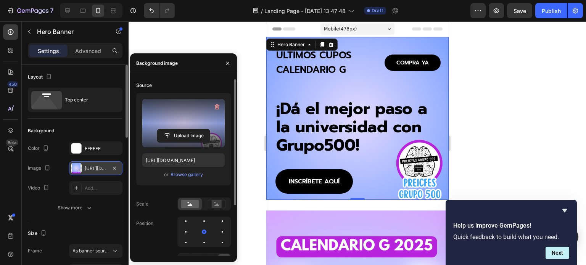
click at [481, 120] on div at bounding box center [357, 143] width 457 height 244
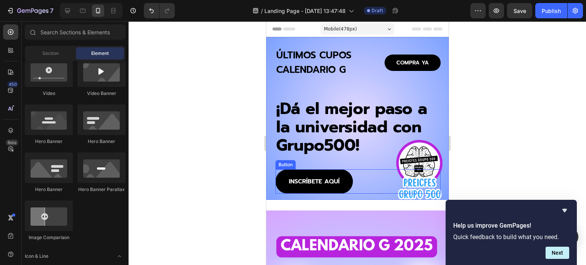
click at [299, 173] on link "INSCRÍBETE AQUÍ" at bounding box center [313, 181] width 77 height 24
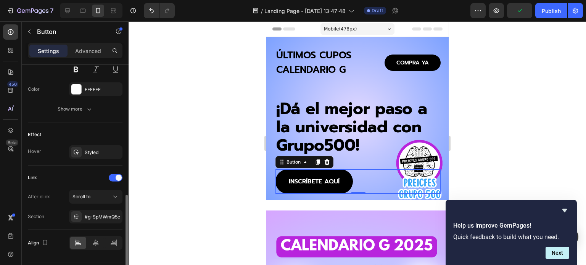
scroll to position [363, 0]
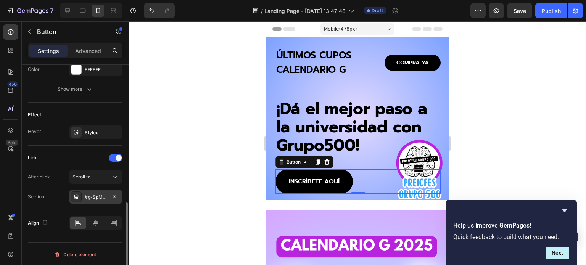
click at [95, 195] on div "#g-SpMWmQ5e" at bounding box center [96, 197] width 22 height 7
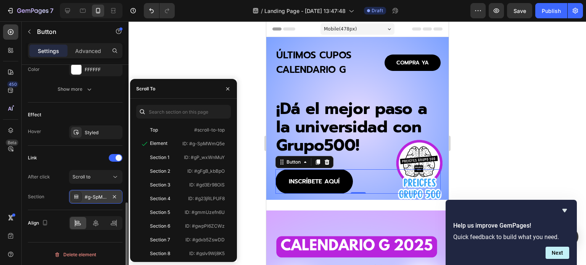
click at [95, 195] on div "#g-SpMWmQ5e" at bounding box center [96, 197] width 22 height 7
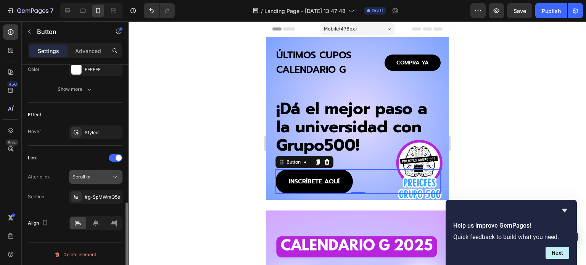
click at [93, 178] on div "Scroll to" at bounding box center [91, 177] width 39 height 7
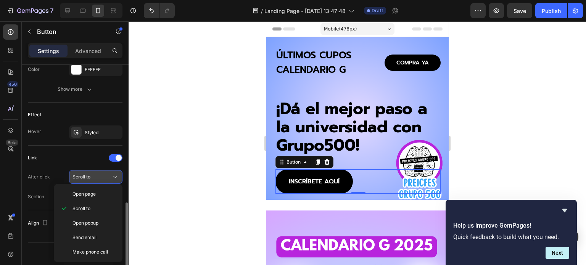
click at [93, 178] on div "Scroll to" at bounding box center [91, 177] width 39 height 7
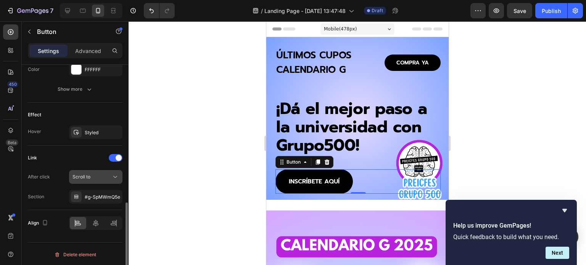
click at [93, 175] on div "Scroll to" at bounding box center [91, 177] width 39 height 7
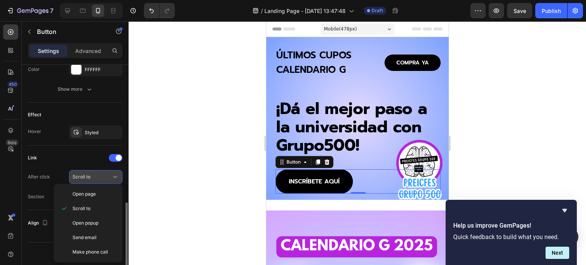
click at [93, 175] on div "Scroll to" at bounding box center [91, 177] width 39 height 7
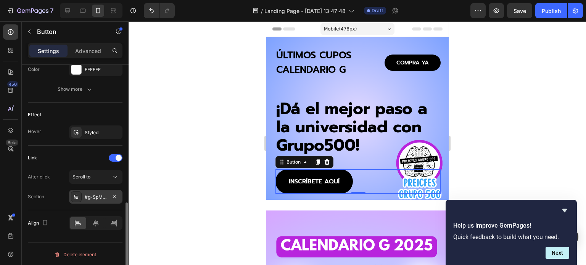
click at [95, 195] on div "#g-SpMWmQ5e" at bounding box center [96, 197] width 22 height 7
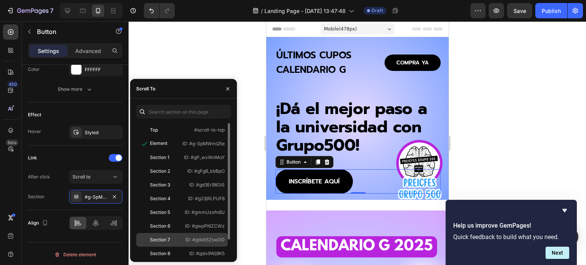
click at [154, 238] on div "Section 7" at bounding box center [160, 239] width 20 height 7
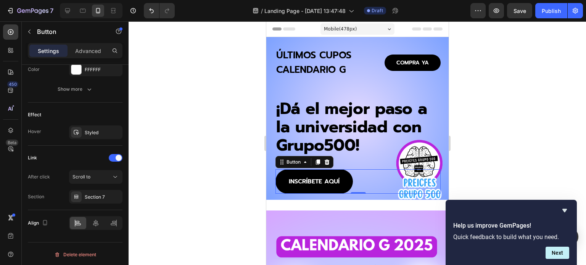
click at [255, 145] on div at bounding box center [357, 143] width 457 height 244
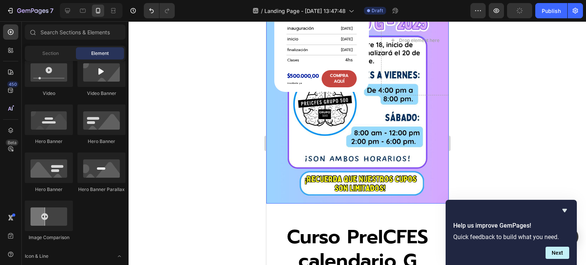
scroll to position [2593, 0]
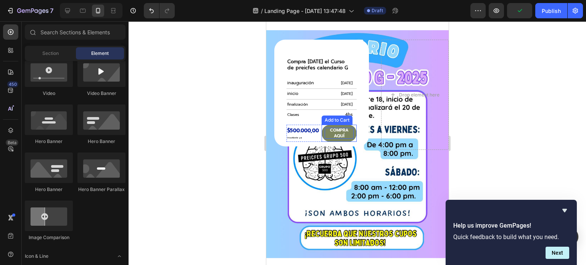
click at [333, 135] on div "compra aquí" at bounding box center [338, 133] width 29 height 11
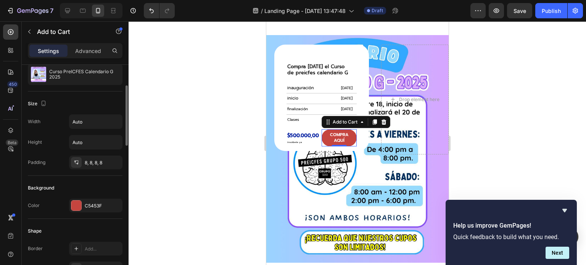
scroll to position [114, 0]
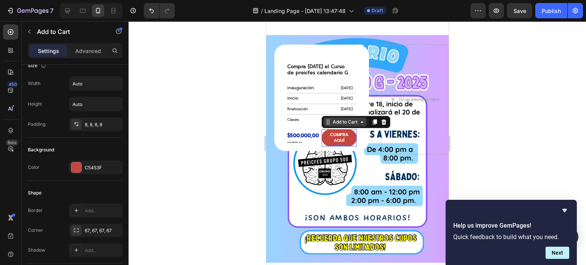
click at [354, 119] on div "Add to Cart" at bounding box center [345, 122] width 28 height 7
click at [210, 183] on div at bounding box center [357, 143] width 457 height 244
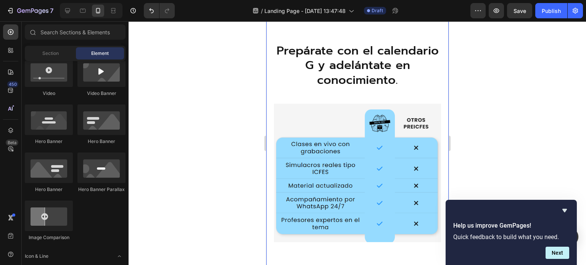
scroll to position [2250, 0]
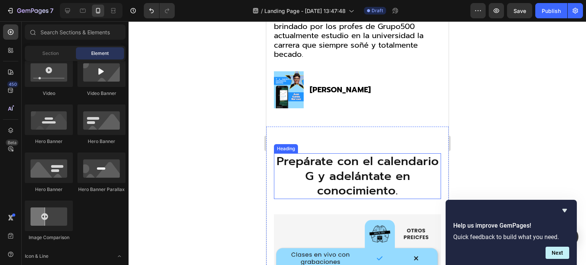
click at [338, 159] on h2 "Prepárate con el calendario G y adelántate en conocimiento." at bounding box center [356, 176] width 167 height 46
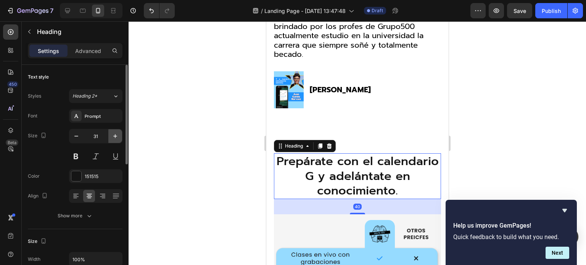
click at [117, 134] on icon "button" at bounding box center [115, 136] width 8 height 8
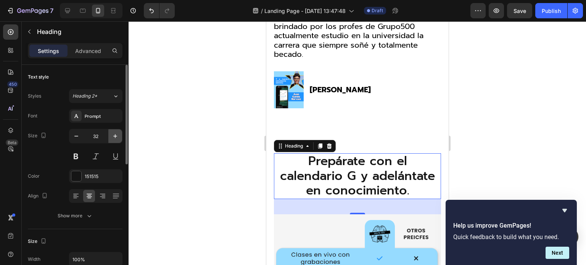
click at [116, 135] on icon "button" at bounding box center [115, 136] width 8 height 8
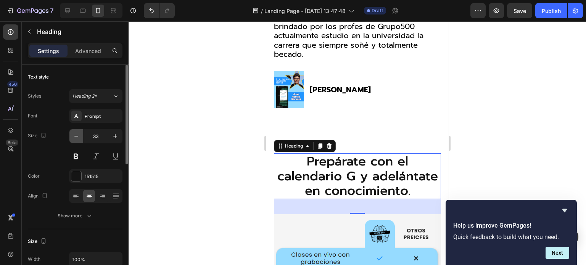
click at [78, 136] on icon "button" at bounding box center [76, 136] width 4 height 1
type input "32"
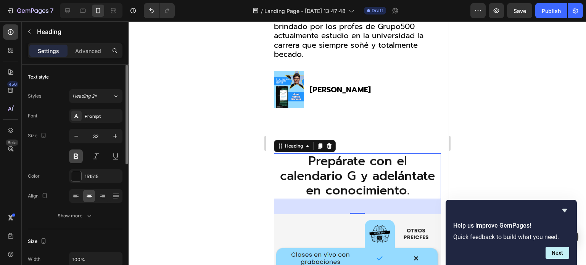
click at [75, 155] on button at bounding box center [76, 157] width 14 height 14
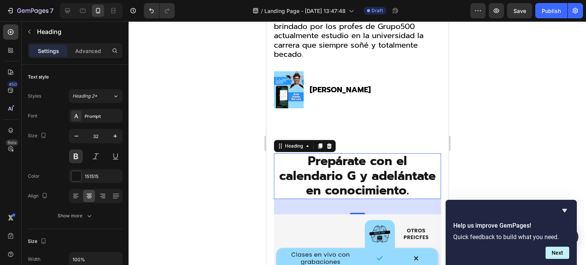
click at [185, 159] on div at bounding box center [357, 143] width 457 height 244
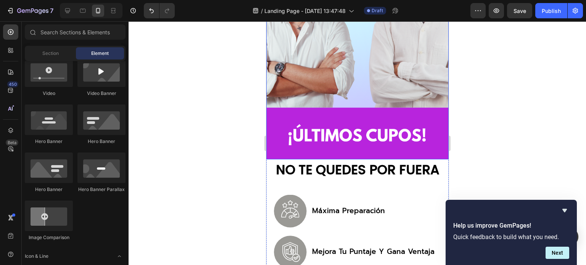
scroll to position [381, 0]
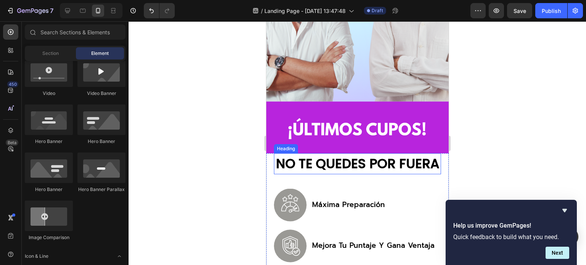
click at [338, 158] on h2 "NO TE QUEDES POR FUERA" at bounding box center [356, 163] width 167 height 21
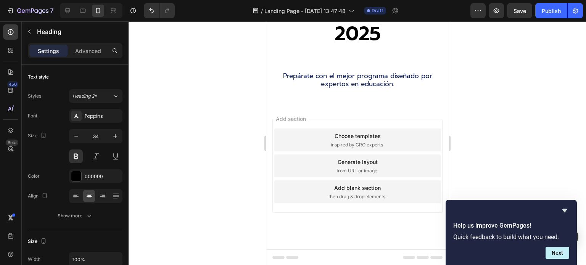
scroll to position [2473, 0]
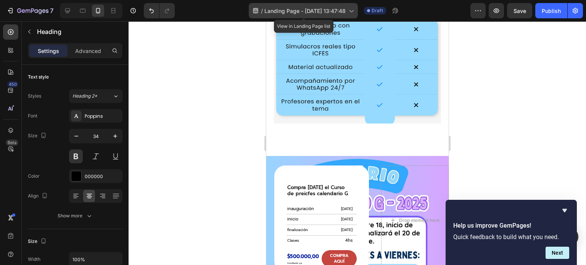
click at [285, 11] on span "Landing Page - Sep 26, 13:47:48" at bounding box center [304, 11] width 81 height 8
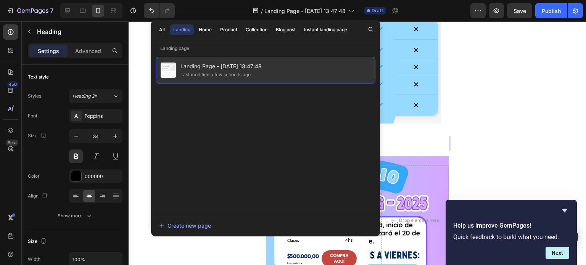
click at [229, 67] on span "Landing Page - Sep 26, 13:47:48" at bounding box center [220, 66] width 81 height 9
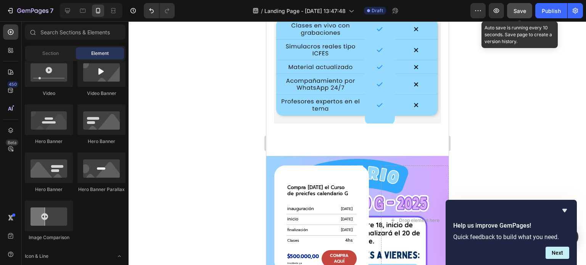
click at [524, 11] on span "Save" at bounding box center [519, 11] width 13 height 6
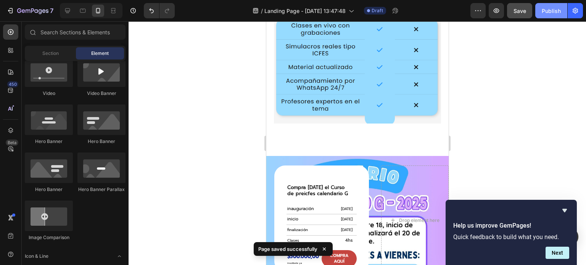
click at [544, 10] on div "Publish" at bounding box center [551, 11] width 19 height 8
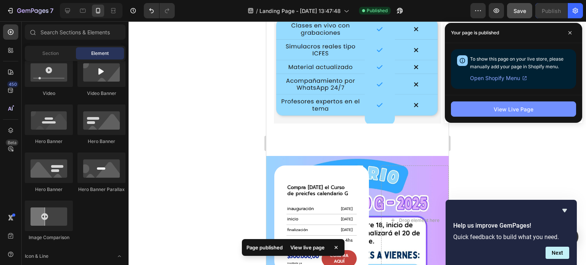
click at [502, 106] on div "View Live Page" at bounding box center [514, 109] width 40 height 8
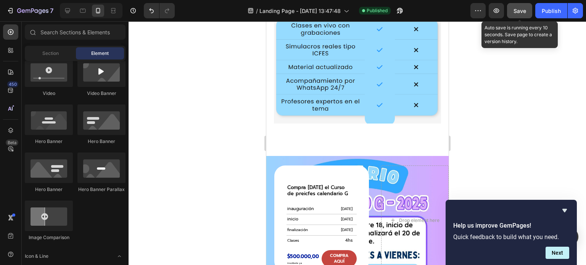
click at [518, 13] on span "Save" at bounding box center [519, 11] width 13 height 6
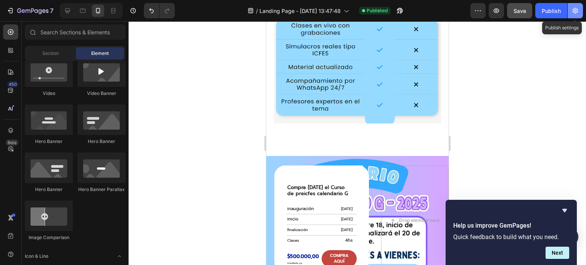
click at [569, 10] on button "button" at bounding box center [575, 10] width 15 height 15
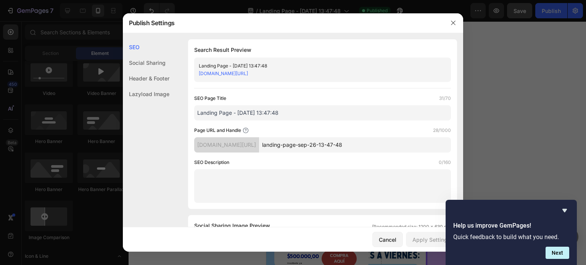
click at [280, 113] on input "Landing Page - Sep 26, 13:47:48" at bounding box center [322, 112] width 257 height 15
click at [223, 114] on input "calendario preicfes" at bounding box center [322, 112] width 257 height 15
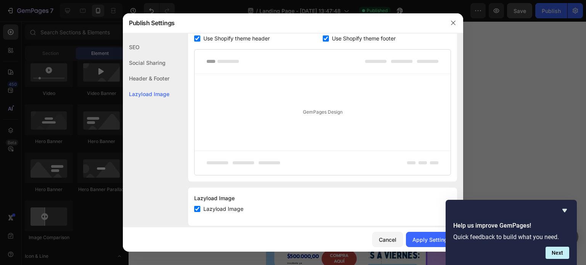
scroll to position [410, 0]
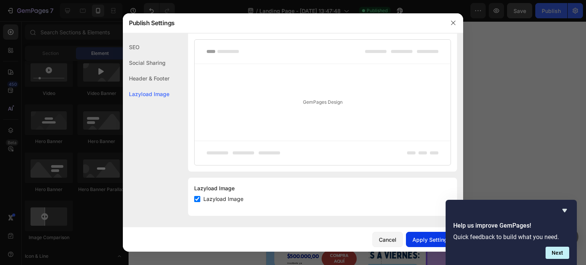
type input "calendario G preicfes"
click at [418, 237] on div "Apply Settings" at bounding box center [431, 240] width 38 height 8
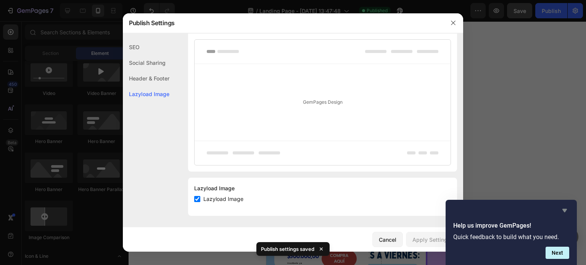
click at [566, 210] on icon "Hide survey" at bounding box center [564, 210] width 5 height 3
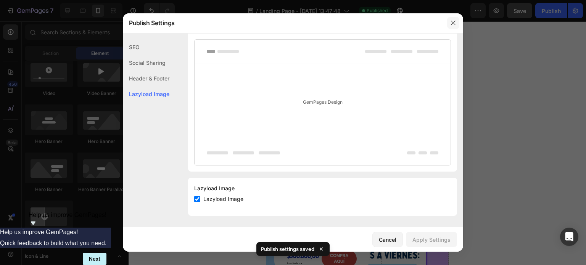
click at [453, 20] on icon "button" at bounding box center [453, 23] width 6 height 6
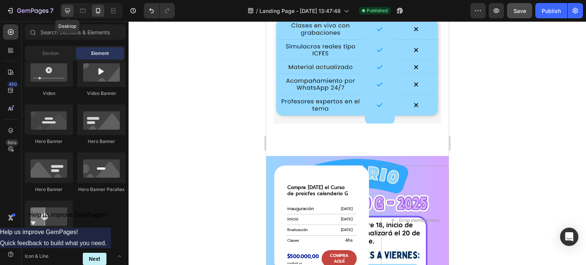
click at [64, 10] on icon at bounding box center [68, 11] width 8 height 8
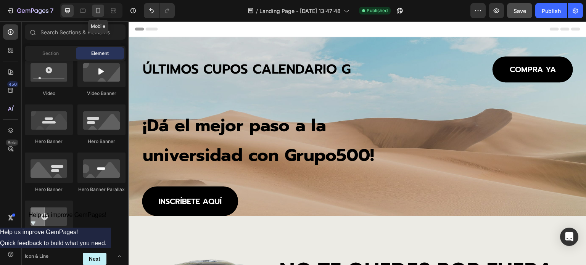
click at [101, 10] on icon at bounding box center [98, 11] width 8 height 8
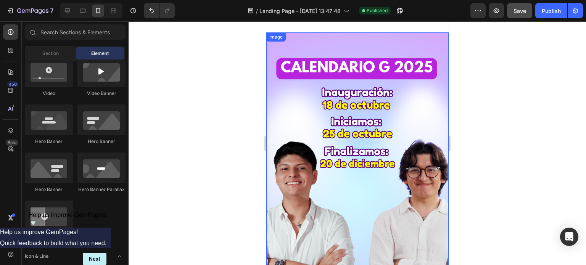
scroll to position [229, 0]
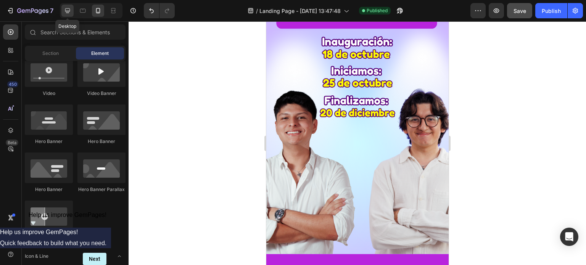
click at [69, 10] on icon at bounding box center [67, 10] width 5 height 5
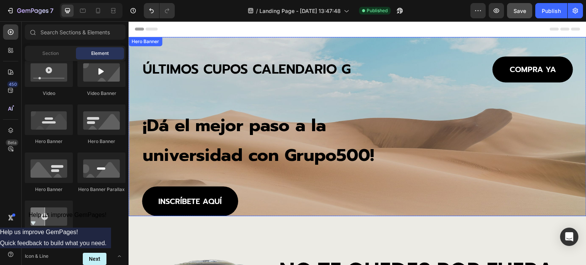
click at [369, 87] on div "ÚLTIMOS CUPOS CALENDARIO G Heading COMPRA YA Button Row ¡Dá el mejor paso a la …" at bounding box center [357, 136] width 431 height 160
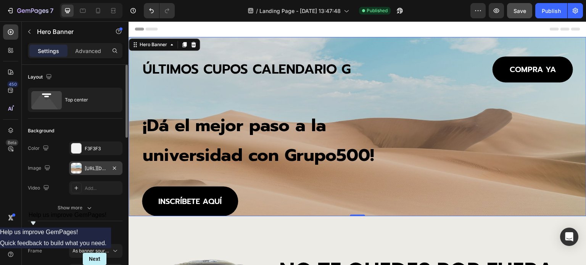
click at [96, 168] on div "https://cdn.shopify.com/s/files/1/2005/9307/files/background_settings.jpg" at bounding box center [96, 168] width 22 height 7
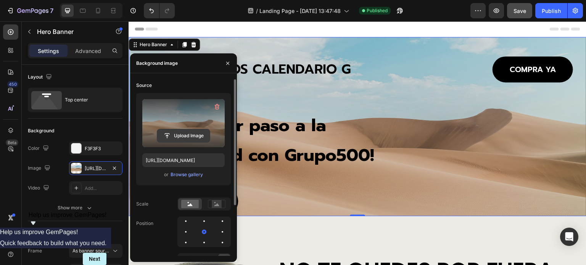
click at [183, 135] on input "file" at bounding box center [183, 135] width 53 height 13
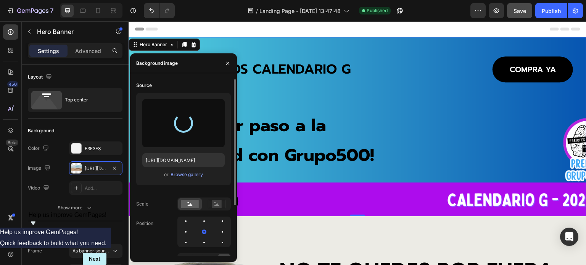
type input "https://cdn.shopify.com/s/files/1/0760/5744/4600/files/gempages_570478013838263…"
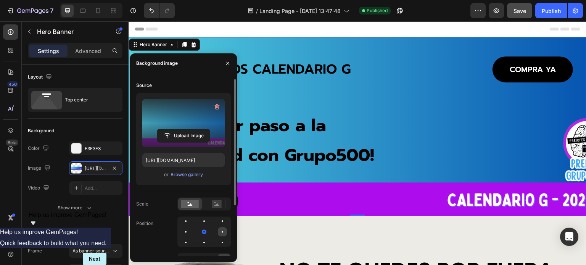
click at [221, 230] on div at bounding box center [222, 231] width 9 height 9
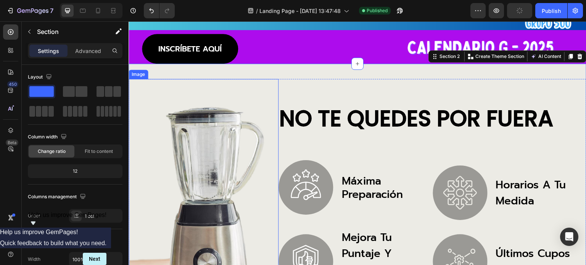
scroll to position [191, 0]
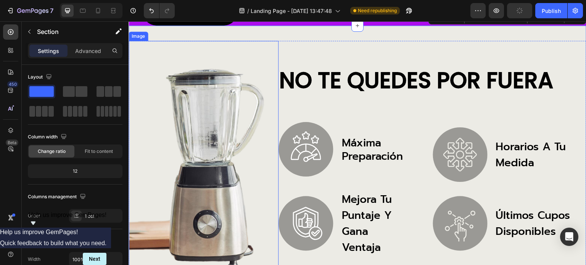
click at [231, 153] on img at bounding box center [204, 160] width 150 height 238
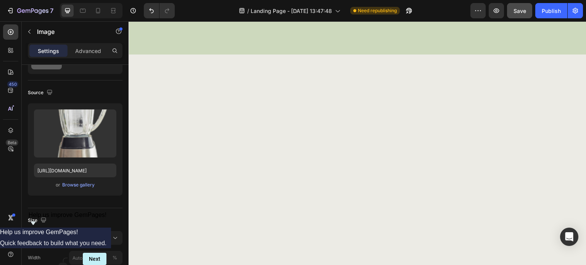
scroll to position [0, 0]
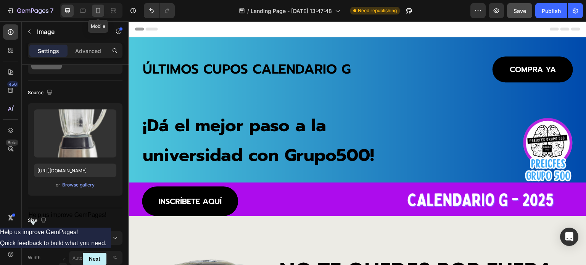
click at [98, 11] on icon at bounding box center [98, 11] width 8 height 8
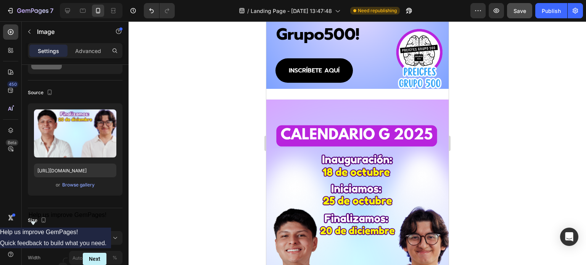
scroll to position [114, 0]
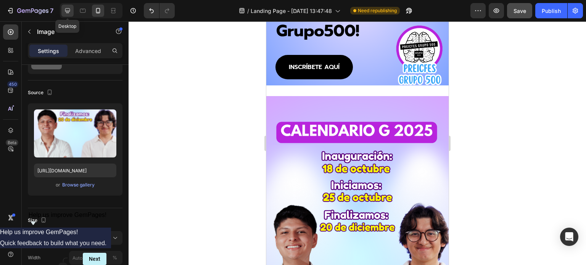
click at [66, 14] on div at bounding box center [67, 11] width 12 height 12
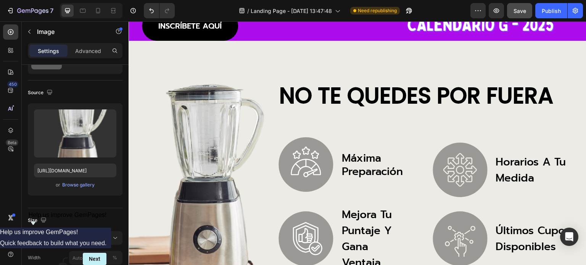
scroll to position [183, 0]
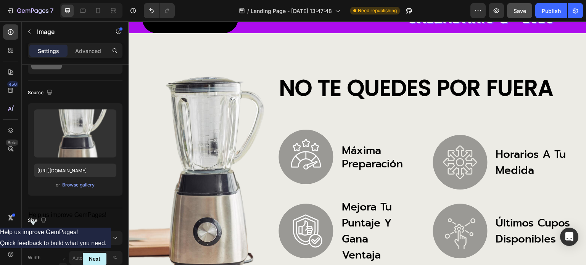
click at [215, 141] on img at bounding box center [204, 167] width 150 height 238
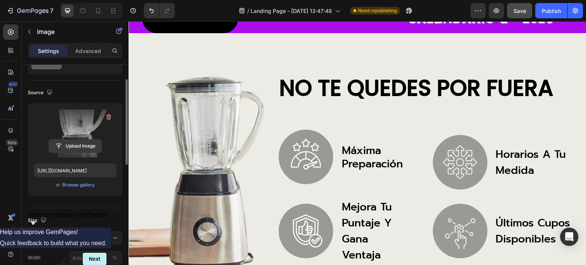
click at [71, 146] on input "file" at bounding box center [75, 146] width 53 height 13
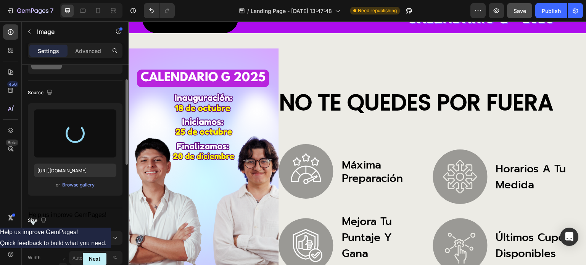
type input "https://cdn.shopify.com/s/files/1/0760/5744/4600/files/gempages_570478013838263…"
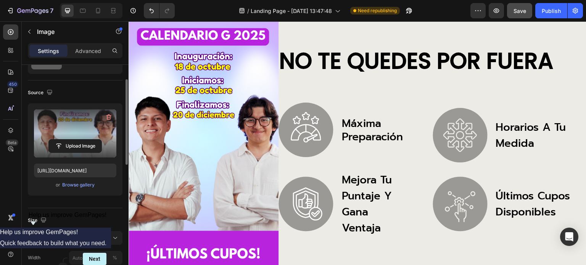
scroll to position [221, 0]
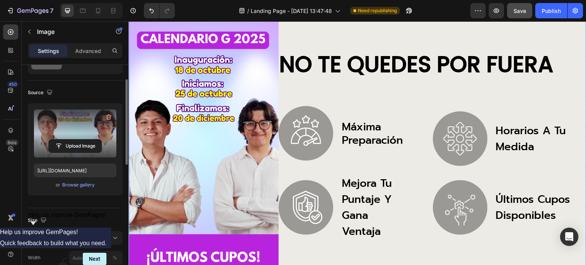
click at [313, 33] on div "NO TE QUEDES POR FUERA Heading Image máxima preparación Text Block Row Image me…" at bounding box center [428, 143] width 300 height 267
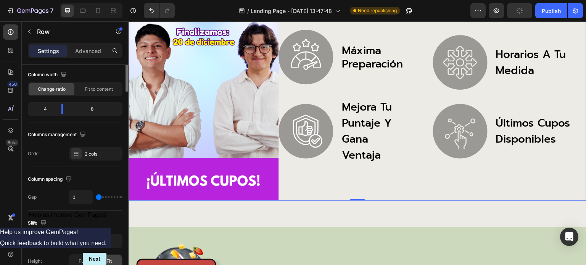
scroll to position [0, 0]
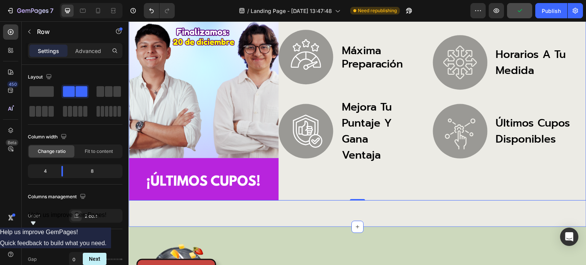
click at [361, 208] on div "Image NO TE QUEDES POR FUERA Heading Image máxima preparación Text Block Row Im…" at bounding box center [358, 73] width 458 height 308
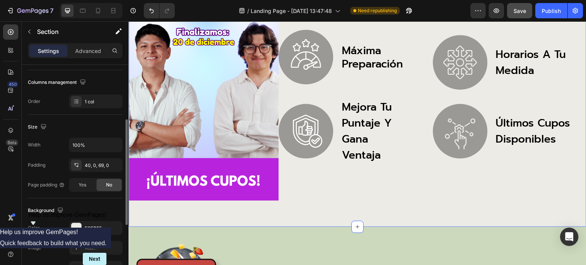
scroll to position [153, 0]
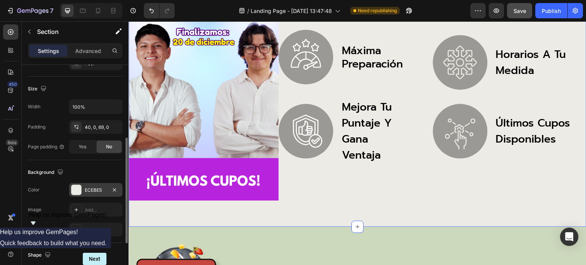
click at [81, 189] on div at bounding box center [76, 190] width 11 height 11
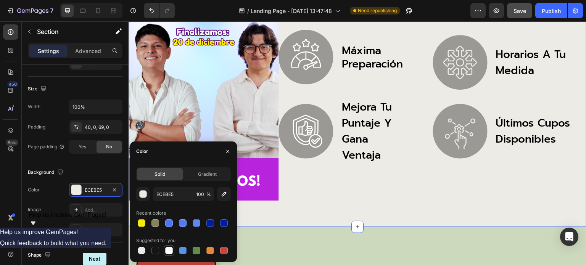
click at [170, 249] on div at bounding box center [169, 251] width 8 height 8
type input "FFFFFF"
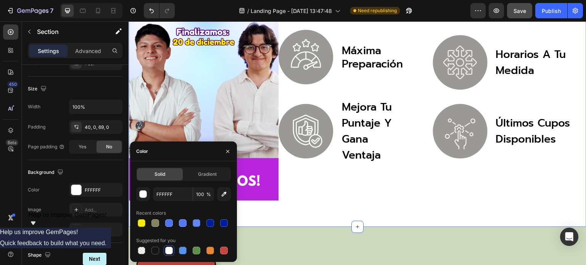
click at [326, 201] on div "Image NO TE QUEDES POR FUERA Heading Image máxima preparación Text Block Row Im…" at bounding box center [358, 73] width 458 height 308
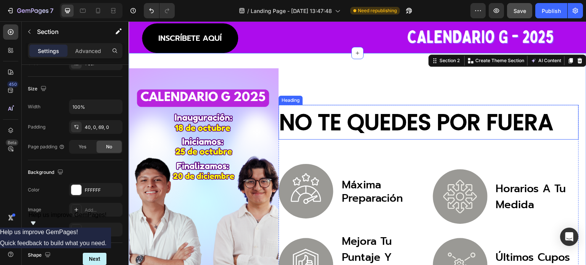
scroll to position [107, 0]
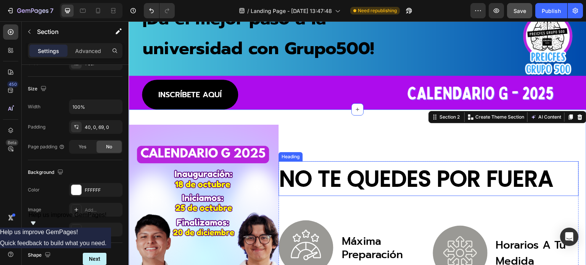
click at [338, 171] on h2 "NO TE QUEDES POR FUERA" at bounding box center [428, 178] width 300 height 35
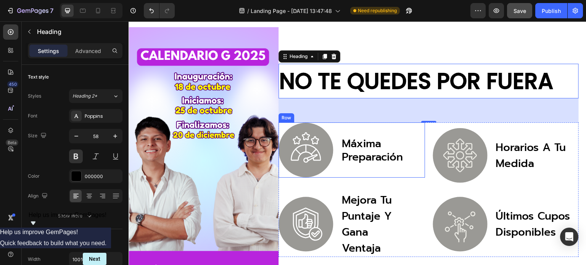
scroll to position [259, 0]
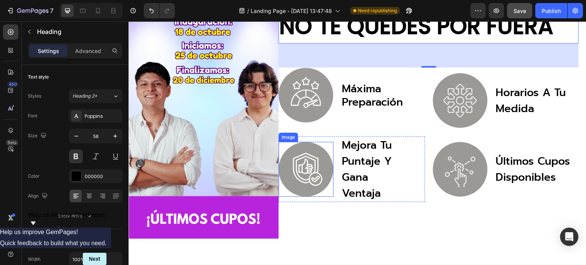
click at [313, 154] on img at bounding box center [305, 169] width 55 height 55
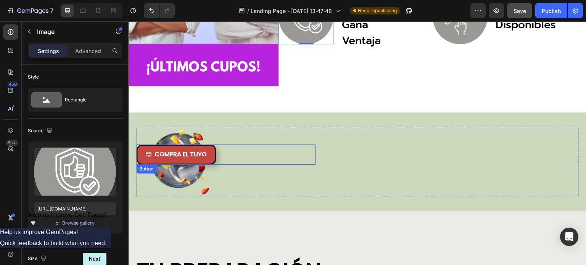
scroll to position [450, 0]
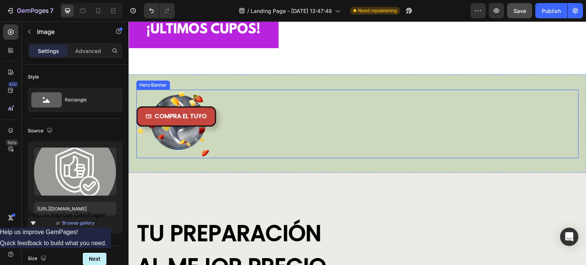
click at [335, 121] on div "Heading Row" at bounding box center [453, 116] width 251 height 29
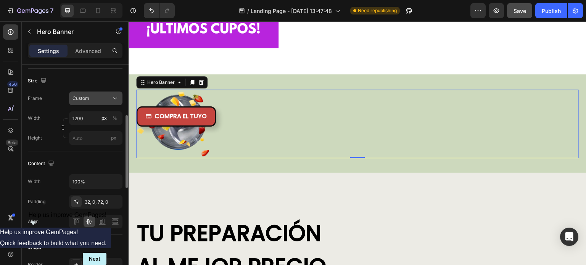
scroll to position [76, 0]
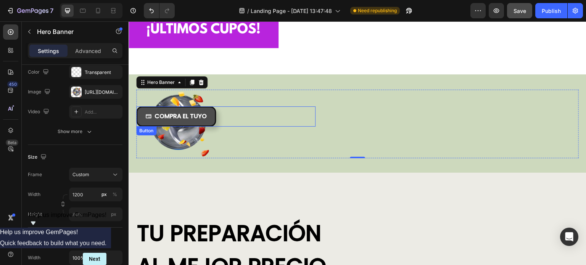
click at [212, 107] on button "COMPRA EL TUYO" at bounding box center [176, 116] width 80 height 20
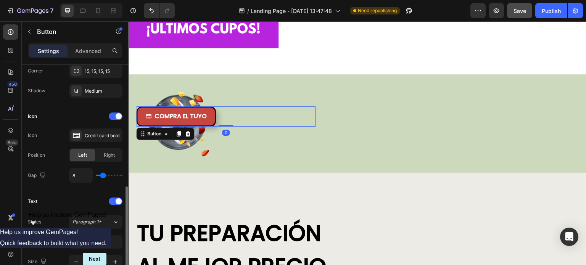
scroll to position [229, 0]
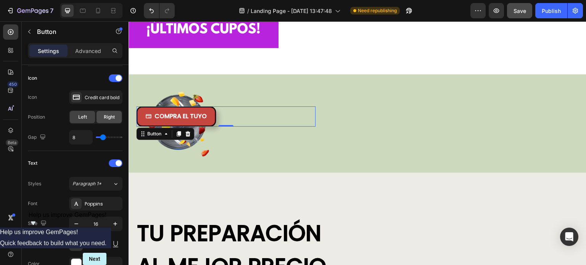
click at [108, 119] on span "Right" at bounding box center [109, 117] width 11 height 7
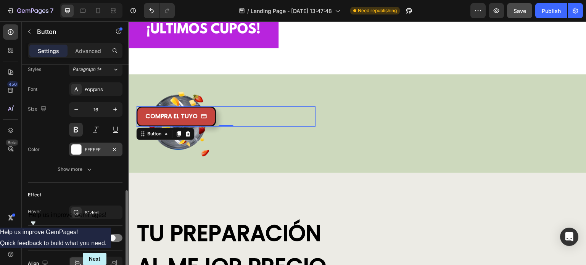
scroll to position [384, 0]
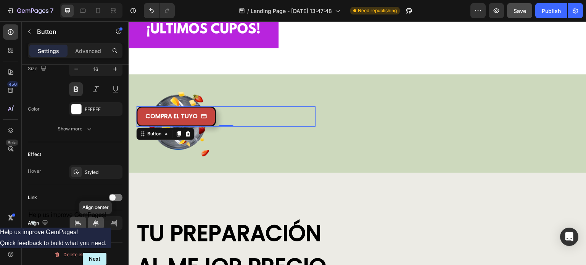
click at [98, 220] on icon at bounding box center [96, 223] width 8 height 8
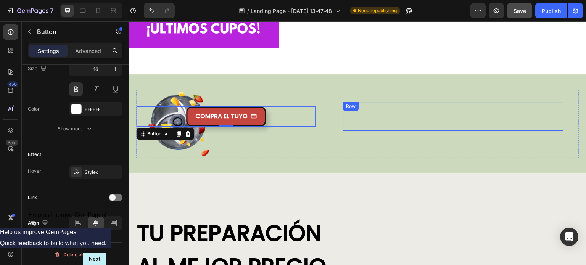
click at [378, 102] on div "Heading" at bounding box center [453, 116] width 220 height 29
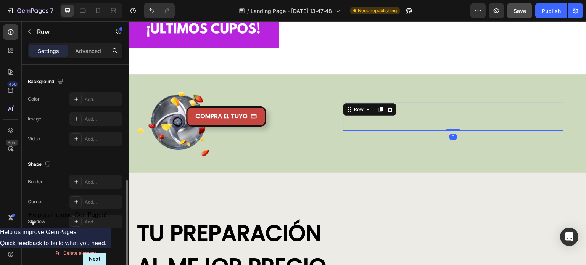
scroll to position [0, 0]
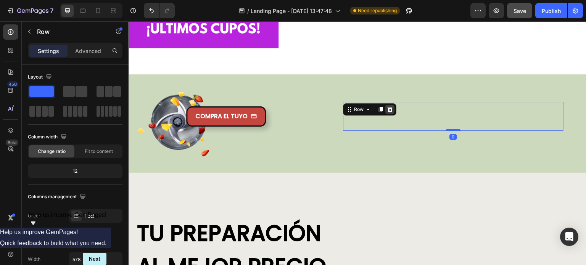
click at [387, 107] on icon at bounding box center [389, 109] width 5 height 5
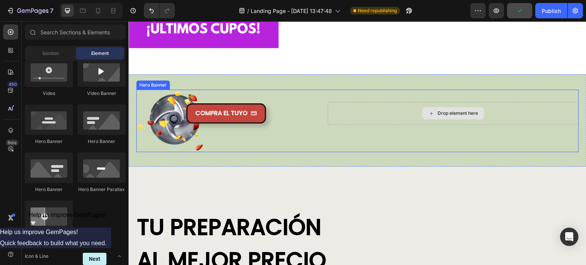
click at [402, 102] on div "Drop element here" at bounding box center [453, 113] width 251 height 23
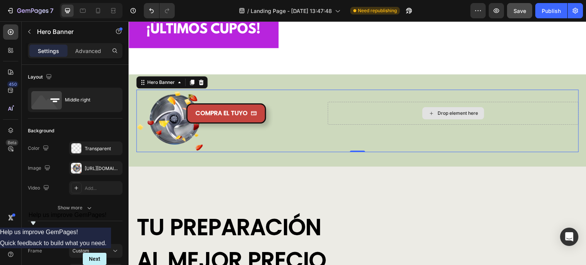
click at [349, 111] on div "Drop element here" at bounding box center [453, 113] width 251 height 23
click at [399, 105] on div "Drop element here" at bounding box center [453, 113] width 251 height 23
click at [374, 117] on div "Drop element here" at bounding box center [453, 113] width 251 height 23
click at [279, 109] on div "COMPRA EL TUYO Button" at bounding box center [225, 113] width 179 height 20
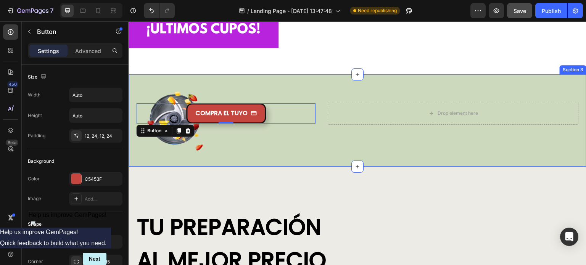
click at [360, 79] on div "Drop element here COMPRA EL TUYO Button 0 Hero Banner Section 3" at bounding box center [358, 120] width 458 height 92
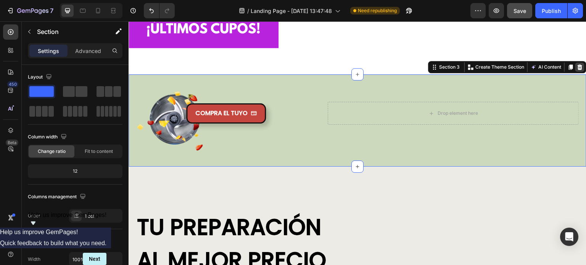
click at [577, 64] on icon at bounding box center [580, 67] width 6 height 6
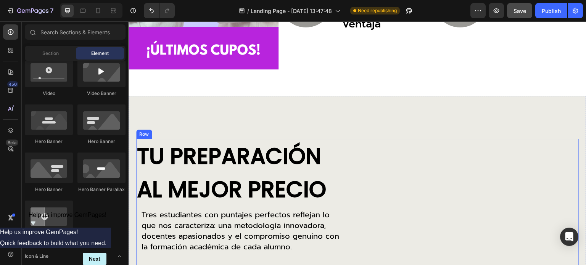
scroll to position [450, 0]
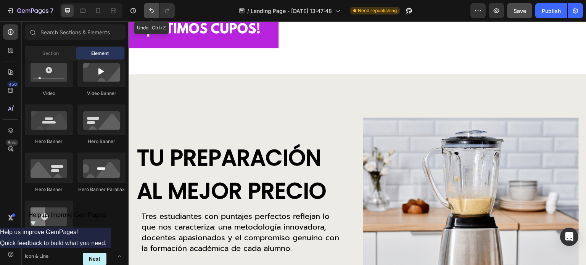
click at [153, 11] on icon "Undo/Redo" at bounding box center [151, 10] width 5 height 5
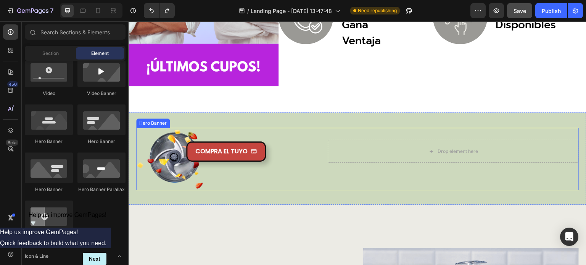
scroll to position [374, 0]
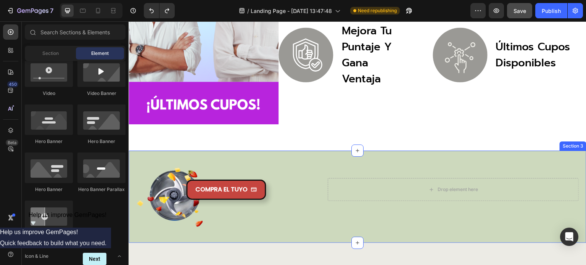
click at [136, 151] on div "Drop element here COMPRA EL TUYO Button Hero Banner Section 3" at bounding box center [358, 197] width 458 height 92
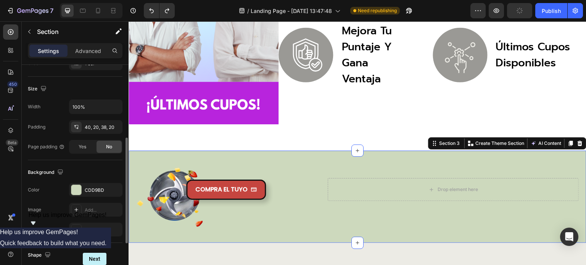
scroll to position [229, 0]
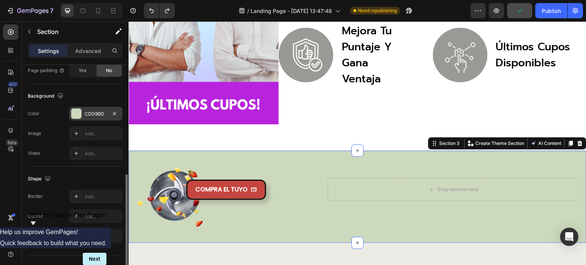
click at [77, 113] on div at bounding box center [76, 114] width 10 height 10
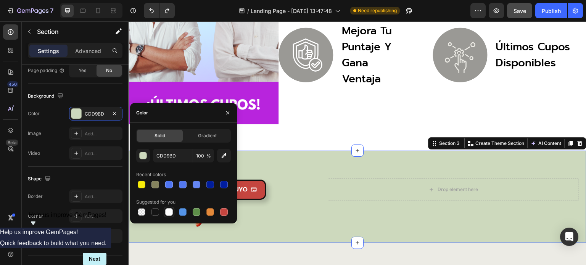
click at [166, 209] on div at bounding box center [169, 212] width 8 height 8
type input "FFFFFF"
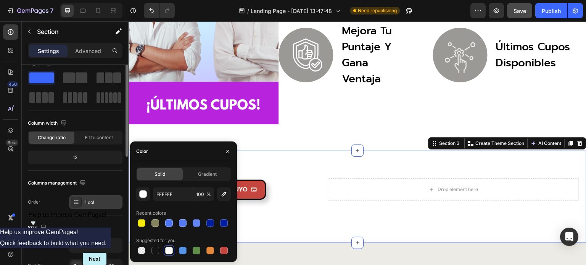
scroll to position [0, 0]
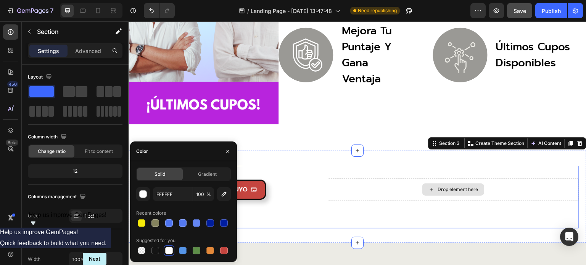
click at [340, 184] on div "Drop element here" at bounding box center [453, 189] width 251 height 23
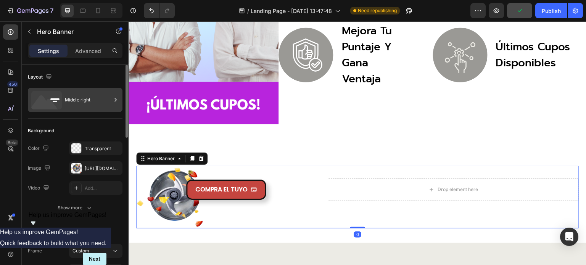
click at [77, 101] on div "Middle right" at bounding box center [88, 100] width 47 height 18
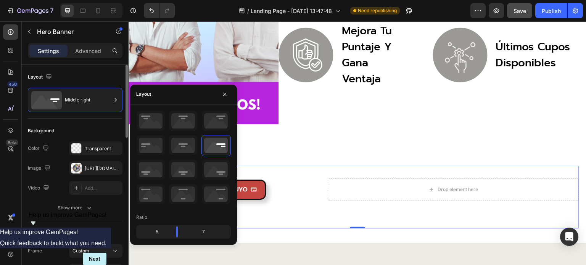
click at [76, 128] on div "Background" at bounding box center [75, 131] width 95 height 12
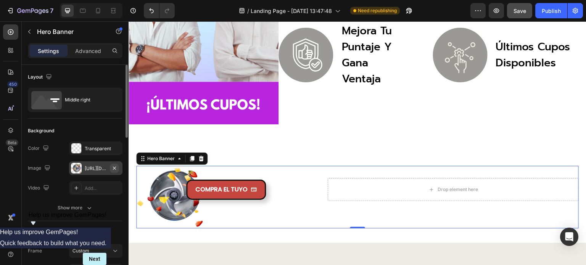
click at [116, 167] on icon "button" at bounding box center [114, 167] width 3 height 3
type input "Auto"
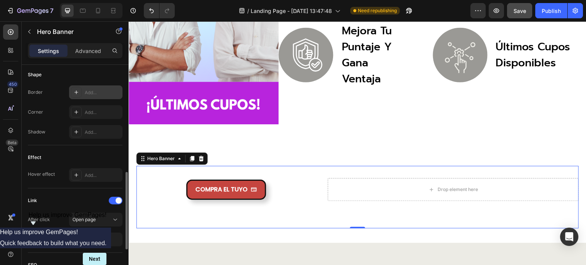
scroll to position [343, 0]
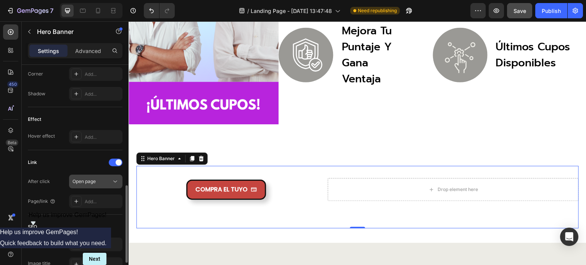
click at [93, 181] on span "Open page" at bounding box center [83, 181] width 23 height 6
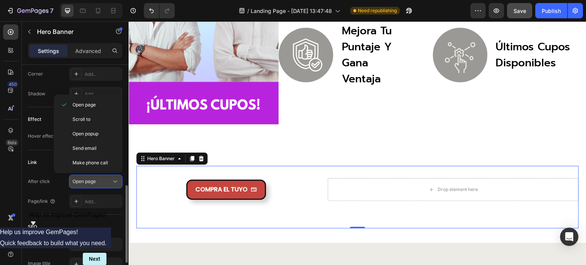
click at [92, 178] on span "Open page" at bounding box center [83, 181] width 23 height 7
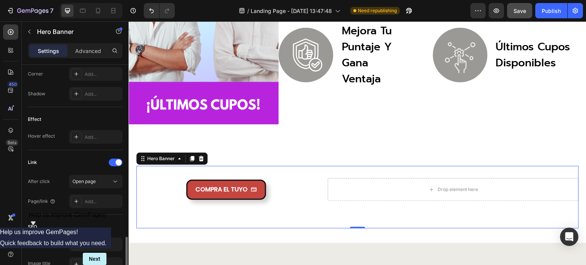
scroll to position [381, 0]
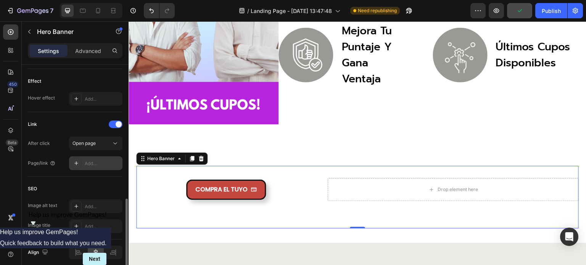
click at [89, 161] on div "Add..." at bounding box center [103, 163] width 36 height 7
click at [100, 144] on div "Open page" at bounding box center [91, 143] width 39 height 7
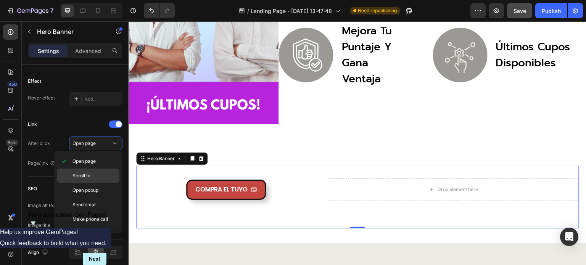
click at [84, 174] on span "Scroll to" at bounding box center [81, 175] width 18 height 7
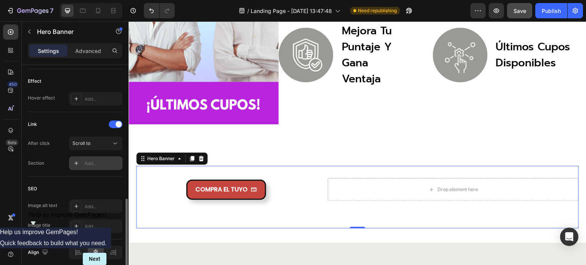
click at [92, 163] on div "Add..." at bounding box center [103, 163] width 36 height 7
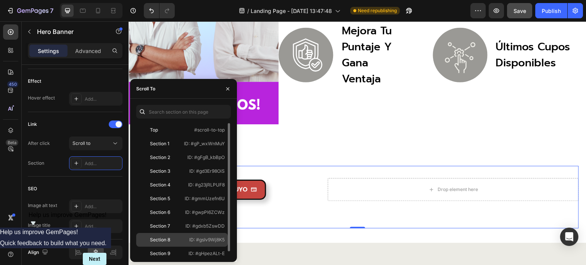
click at [155, 238] on div "Section 8" at bounding box center [160, 239] width 20 height 7
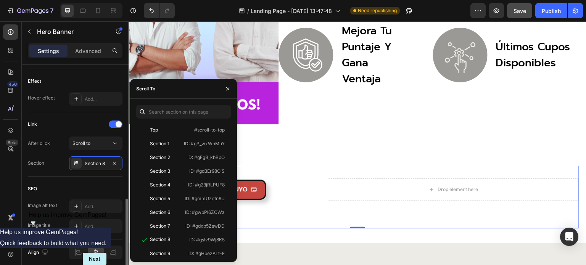
click at [95, 181] on div "SEO Image alt text Add... Image title Add..." at bounding box center [75, 208] width 95 height 63
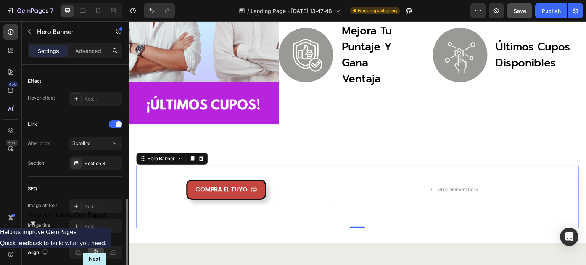
scroll to position [411, 0]
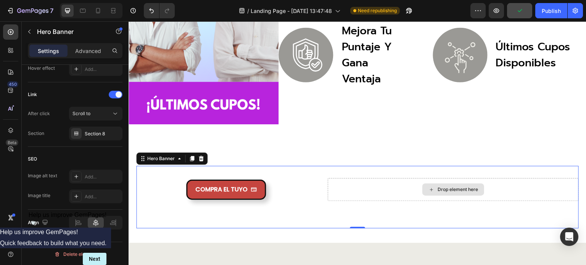
click at [346, 180] on div "Drop element here" at bounding box center [453, 189] width 251 height 23
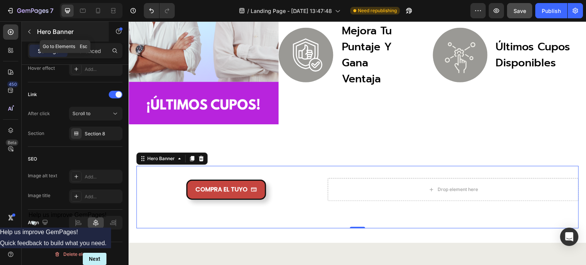
click at [32, 32] on icon "button" at bounding box center [29, 32] width 6 height 6
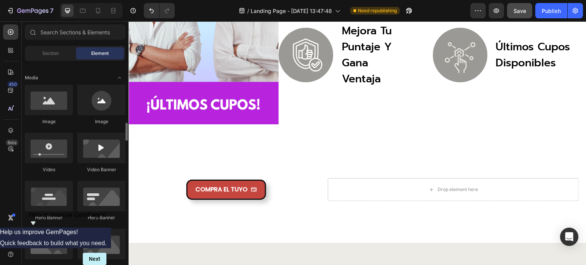
scroll to position [153, 0]
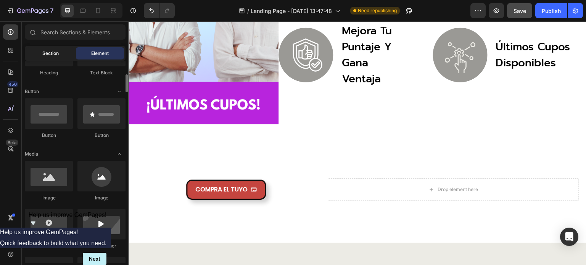
click at [55, 56] on span "Section" at bounding box center [50, 53] width 16 height 7
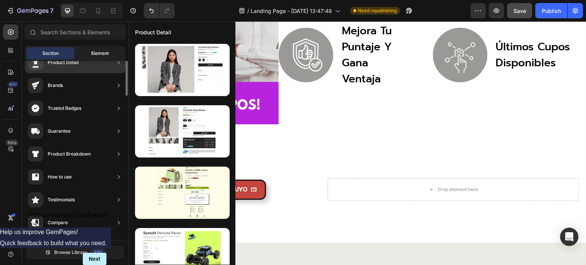
scroll to position [0, 0]
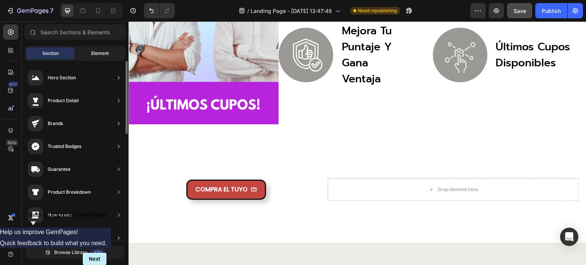
click at [99, 53] on span "Element" at bounding box center [100, 53] width 18 height 7
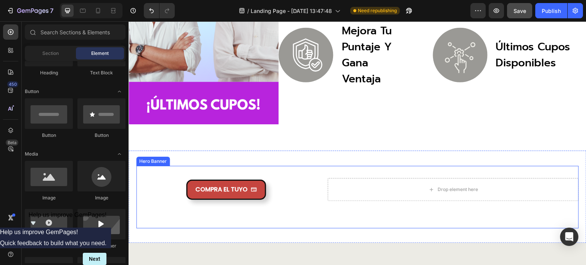
click at [338, 169] on div "Drop element here COMPRA EL TUYO Button" at bounding box center [357, 197] width 442 height 63
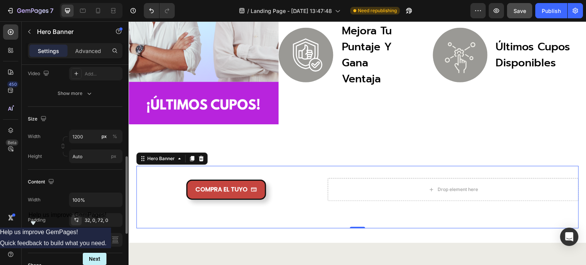
scroll to position [153, 0]
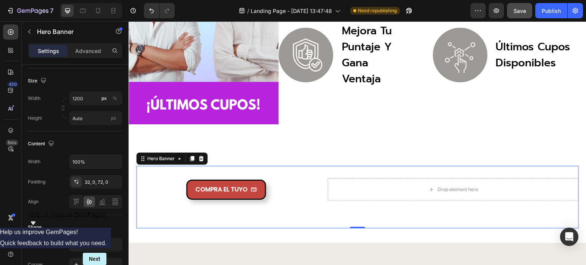
click at [314, 191] on div "Drop element here COMPRA EL TUYO Button" at bounding box center [357, 197] width 442 height 63
click at [331, 168] on div "Drop element here COMPRA EL TUYO Button" at bounding box center [357, 197] width 442 height 63
click at [334, 180] on div "Drop element here" at bounding box center [453, 189] width 251 height 23
click at [440, 187] on div "Drop element here" at bounding box center [457, 190] width 40 height 6
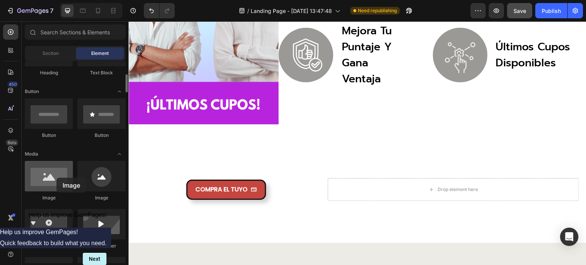
click at [56, 178] on div at bounding box center [49, 176] width 48 height 31
click at [50, 178] on div at bounding box center [49, 176] width 48 height 31
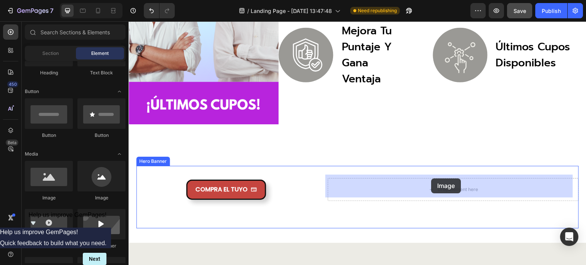
drag, startPoint x: 233, startPoint y: 200, endPoint x: 431, endPoint y: 178, distance: 199.5
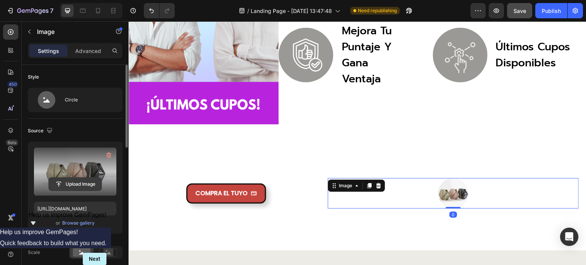
click at [72, 178] on input "file" at bounding box center [75, 184] width 53 height 13
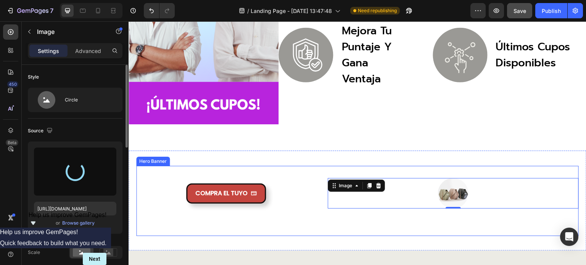
type input "https://cdn.shopify.com/s/files/1/0760/5744/4600/files/gempages_570478013838263…"
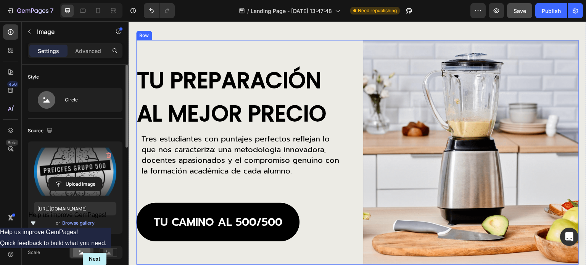
scroll to position [641, 0]
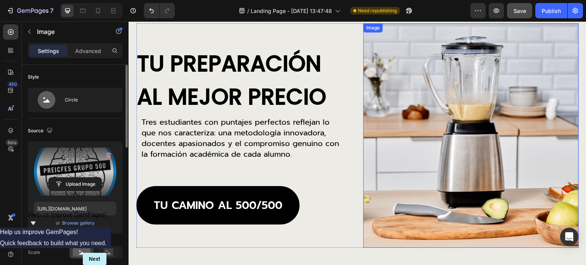
click at [460, 123] on img at bounding box center [470, 135] width 215 height 224
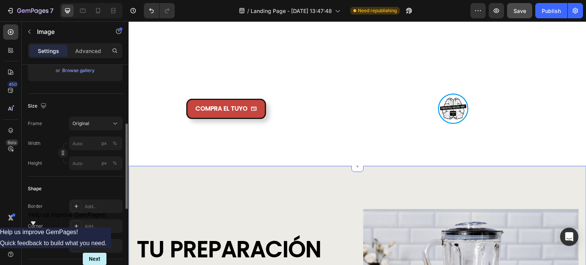
scroll to position [526, 0]
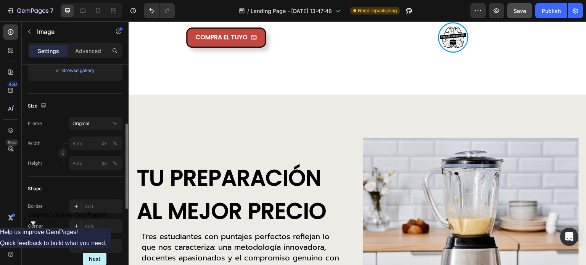
click at [424, 165] on img at bounding box center [470, 250] width 215 height 224
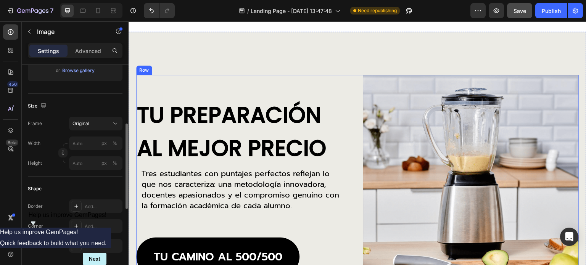
scroll to position [603, 0]
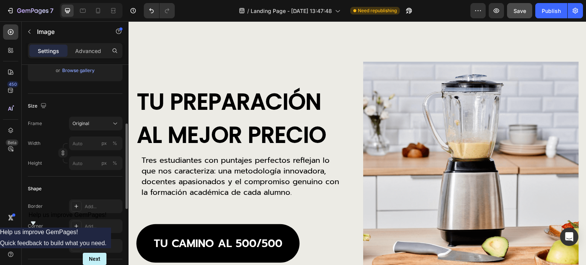
click at [436, 143] on img at bounding box center [470, 173] width 215 height 224
click at [433, 141] on img at bounding box center [470, 173] width 215 height 224
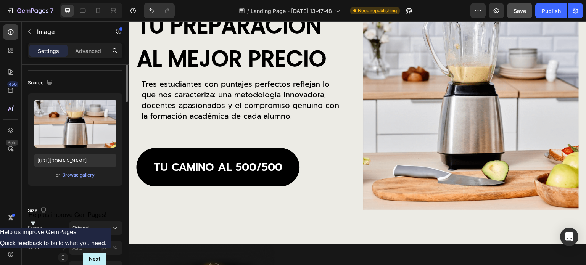
scroll to position [0, 0]
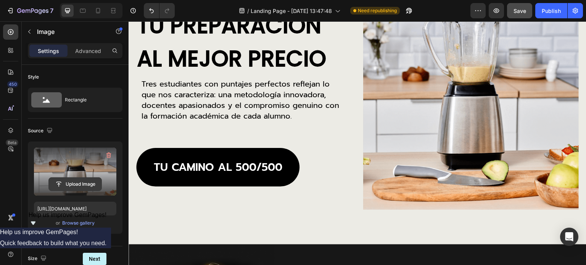
click at [72, 183] on input "file" at bounding box center [75, 184] width 53 height 13
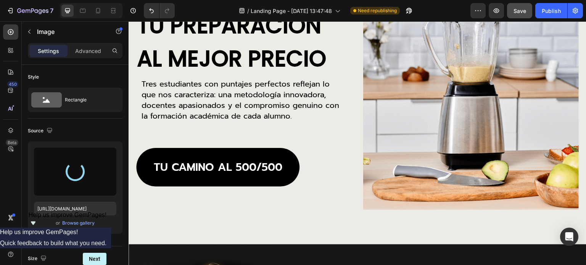
type input "https://cdn.shopify.com/s/files/1/0760/5744/4600/files/gempages_570478013838263…"
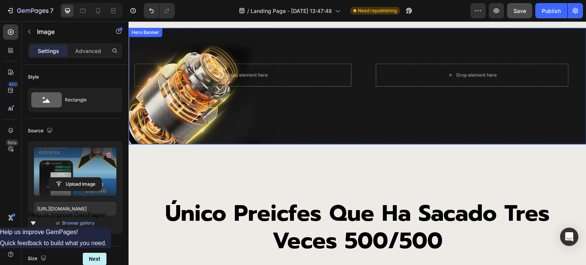
scroll to position [930, 0]
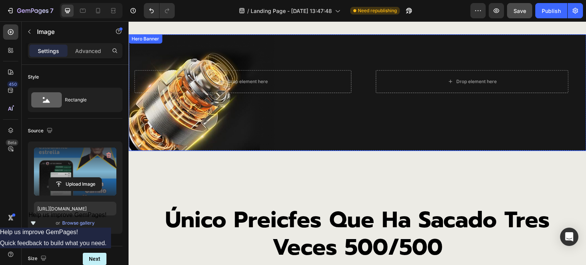
click at [348, 106] on div "Drop element here Row Drop element here" at bounding box center [357, 92] width 446 height 117
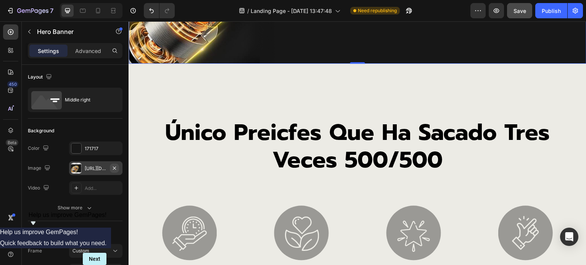
click at [115, 167] on icon "button" at bounding box center [114, 167] width 3 height 3
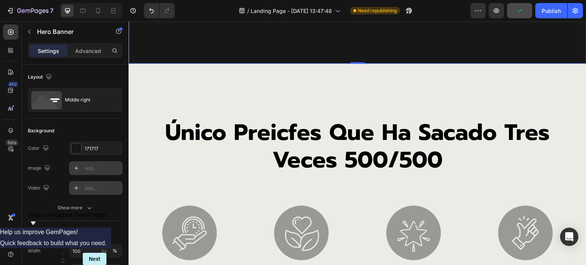
click at [91, 188] on div "Add..." at bounding box center [103, 188] width 36 height 7
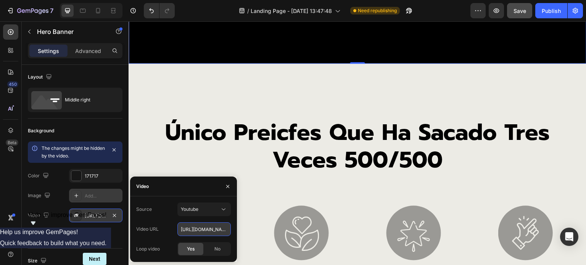
click at [200, 230] on input "https://www.youtube.com/watch?v=cyzh48XRS4M" at bounding box center [203, 229] width 53 height 14
paste input "shorts/bF5UghLtbSA"
type input "[URL][DOMAIN_NAME]"
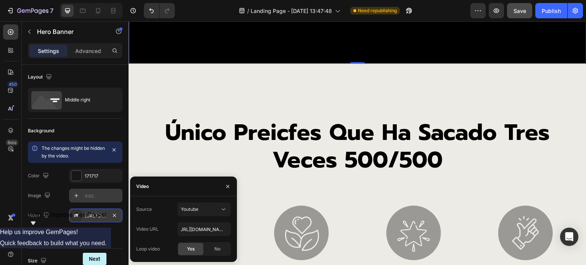
click at [191, 185] on div "Video" at bounding box center [183, 187] width 107 height 20
click at [354, 66] on icon at bounding box center [357, 63] width 6 height 6
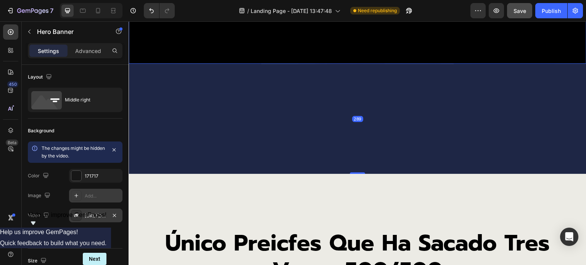
drag, startPoint x: 350, startPoint y: 150, endPoint x: 346, endPoint y: 260, distance: 110.3
click at [346, 64] on div "289" at bounding box center [358, 64] width 458 height 0
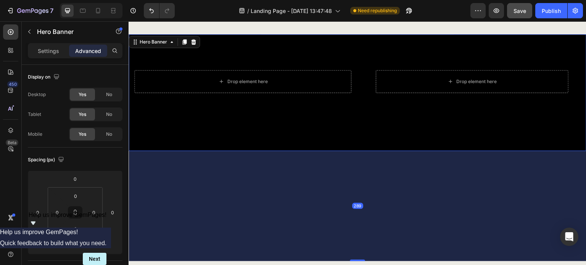
scroll to position [968, 0]
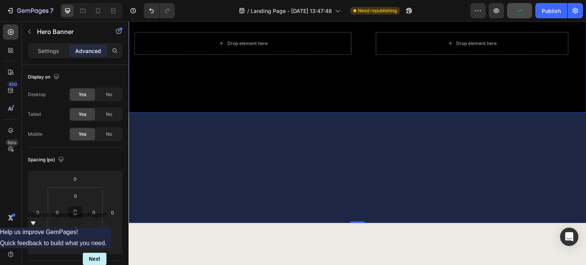
click at [346, 100] on div "Drop element here Row Drop element here" at bounding box center [357, 54] width 446 height 117
click at [228, 161] on div "289" at bounding box center [358, 168] width 458 height 110
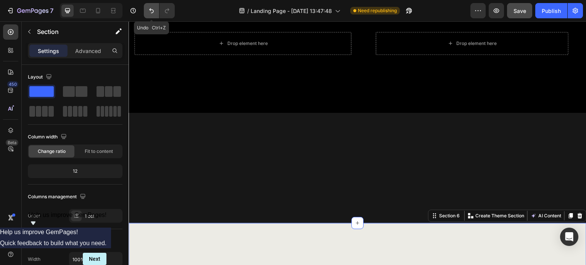
click at [153, 13] on icon "Undo/Redo" at bounding box center [152, 11] width 8 height 8
click at [153, 9] on icon "Undo/Redo" at bounding box center [152, 11] width 8 height 8
click at [150, 10] on icon "Undo/Redo" at bounding box center [151, 10] width 5 height 5
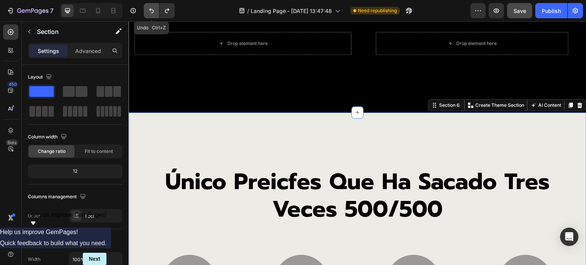
click at [150, 10] on icon "Undo/Redo" at bounding box center [151, 10] width 5 height 5
click at [167, 8] on icon "Undo/Redo" at bounding box center [167, 11] width 8 height 8
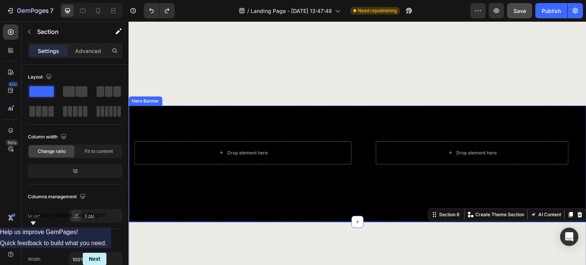
scroll to position [854, 0]
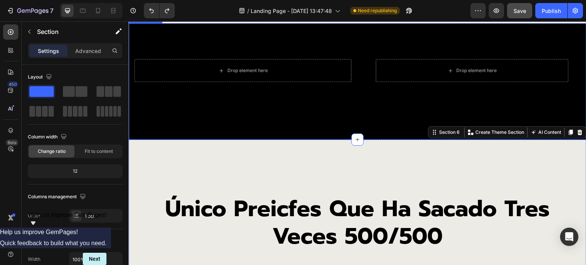
click at [203, 131] on div "Drop element here Row Drop element here" at bounding box center [357, 81] width 446 height 117
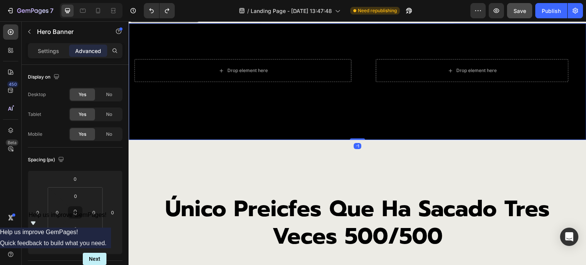
click at [192, 19] on icon at bounding box center [193, 16] width 6 height 6
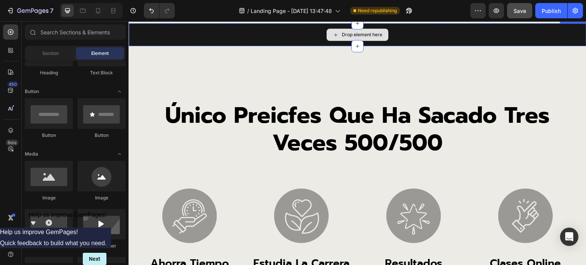
click at [347, 38] on div "Drop element here" at bounding box center [362, 35] width 40 height 6
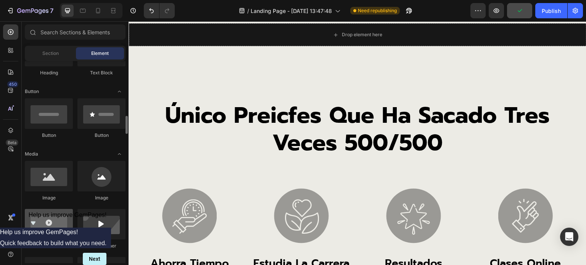
scroll to position [191, 0]
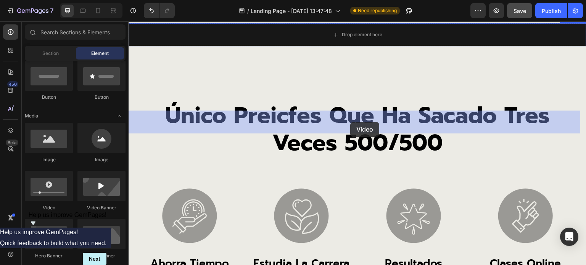
drag, startPoint x: 182, startPoint y: 214, endPoint x: 350, endPoint y: 122, distance: 191.5
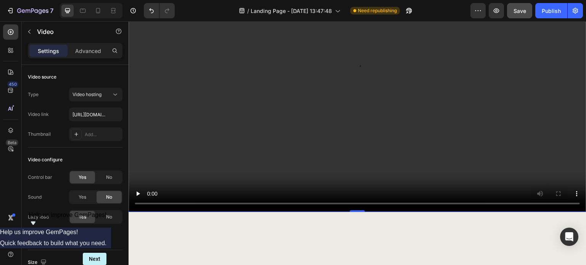
scroll to position [968, 0]
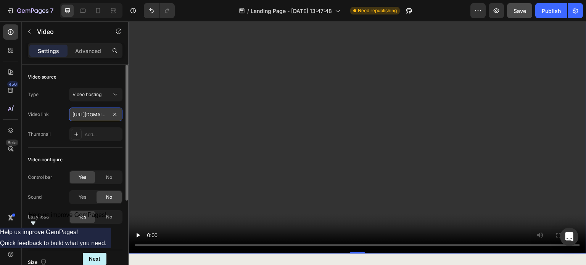
click at [92, 116] on input "[URL][DOMAIN_NAME]" at bounding box center [95, 115] width 53 height 14
click at [101, 96] on span "Video hosting" at bounding box center [86, 95] width 29 height 6
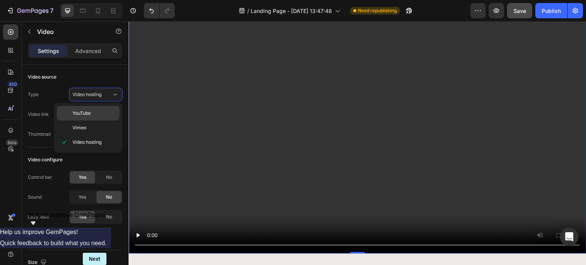
click at [87, 111] on span "YouTube" at bounding box center [81, 113] width 18 height 7
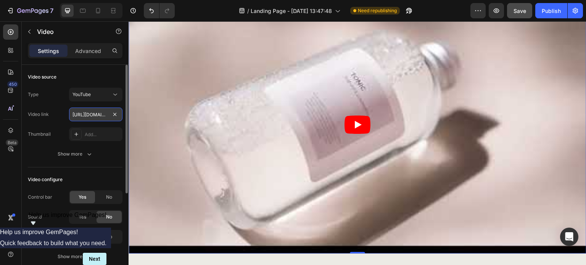
click at [89, 116] on input "[URL][DOMAIN_NAME]" at bounding box center [95, 115] width 53 height 14
paste input "shorts/bF5UghLtbSA"
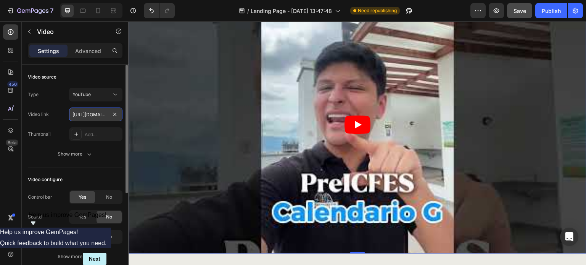
scroll to position [0, 68]
type input "[URL][DOMAIN_NAME]"
click at [97, 75] on div "Video source" at bounding box center [75, 77] width 95 height 12
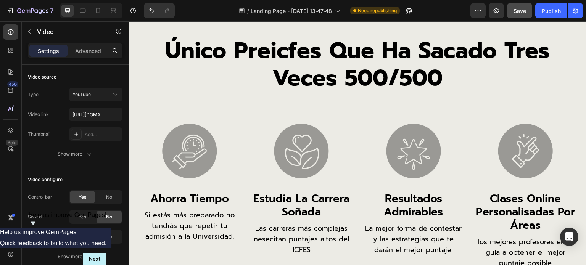
scroll to position [1159, 0]
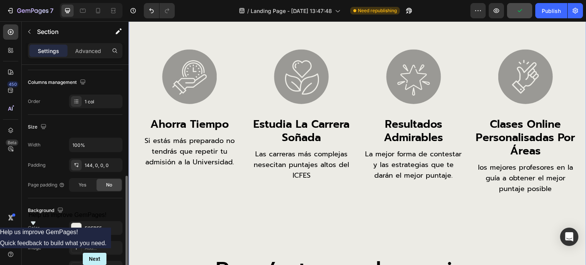
scroll to position [153, 0]
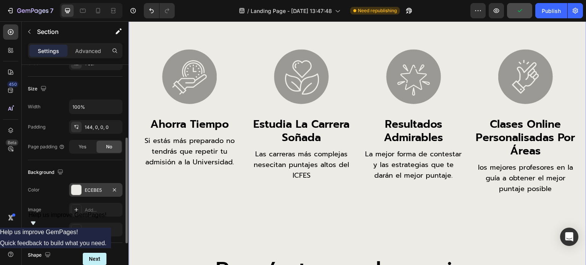
click at [86, 190] on div "ECEBE5" at bounding box center [96, 190] width 22 height 7
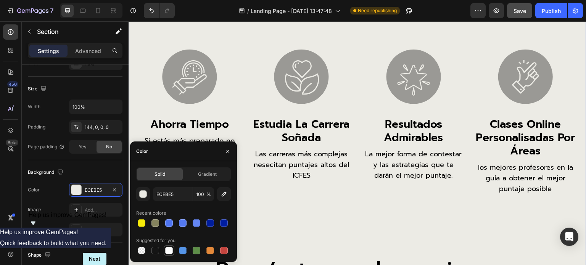
click at [169, 250] on div at bounding box center [169, 251] width 8 height 8
type input "FFFFFF"
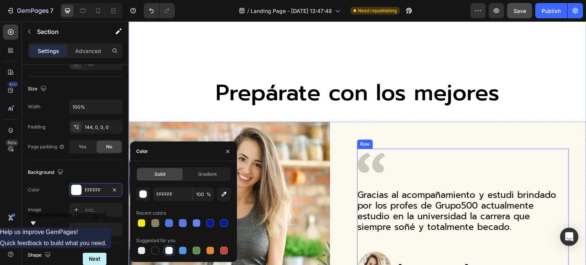
scroll to position [1502, 0]
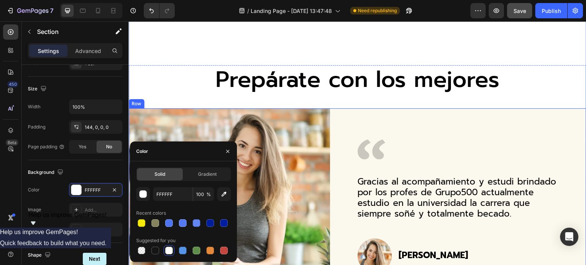
click at [357, 119] on div "Icon Gracias al acompañamiento y estudi brindado por los profes de Grupo500 act…" at bounding box center [471, 203] width 229 height 191
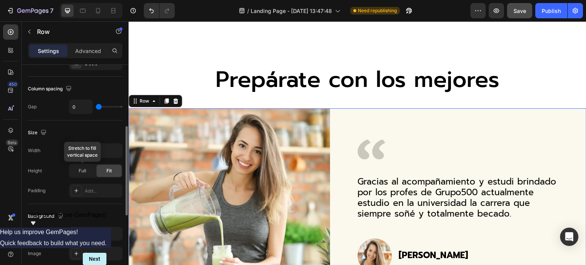
scroll to position [191, 0]
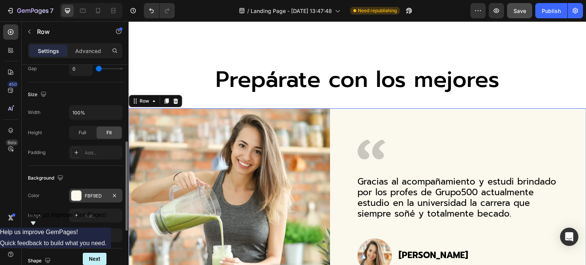
click at [84, 193] on div "FBF9ED" at bounding box center [95, 196] width 53 height 14
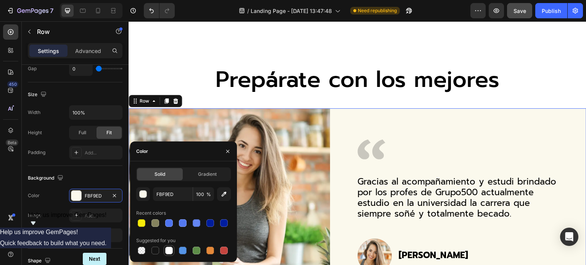
click at [169, 254] on div at bounding box center [169, 251] width 8 height 8
type input "FFFFFF"
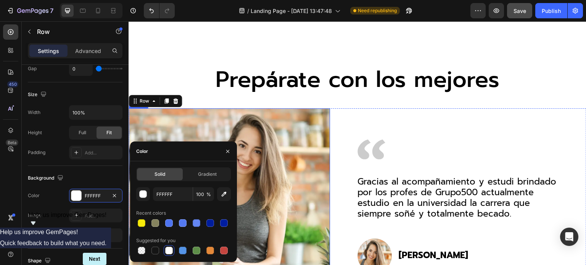
click at [292, 139] on img at bounding box center [229, 203] width 201 height 191
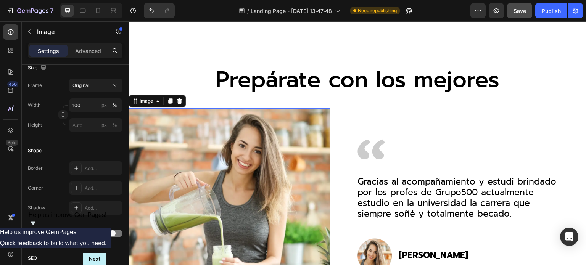
scroll to position [0, 0]
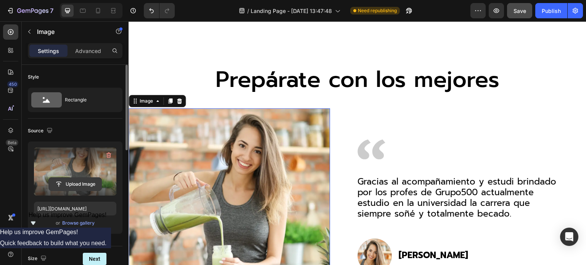
click at [66, 181] on input "file" at bounding box center [75, 184] width 53 height 13
type input "https://cdn.shopify.com/s/files/1/0760/5744/4600/files/gempages_570478013838263…"
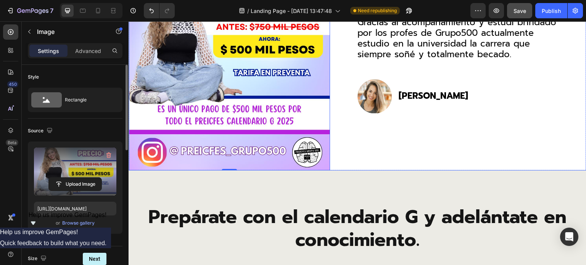
scroll to position [1693, 0]
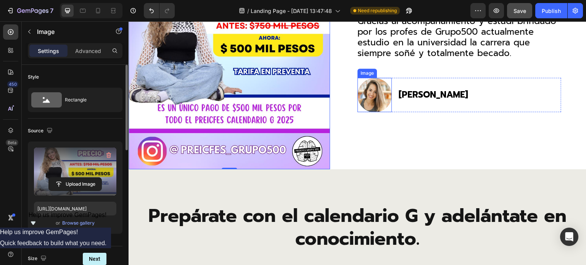
click at [368, 94] on img at bounding box center [374, 95] width 34 height 34
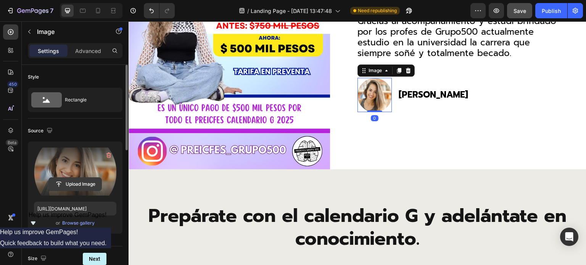
click at [69, 178] on input "file" at bounding box center [75, 184] width 53 height 13
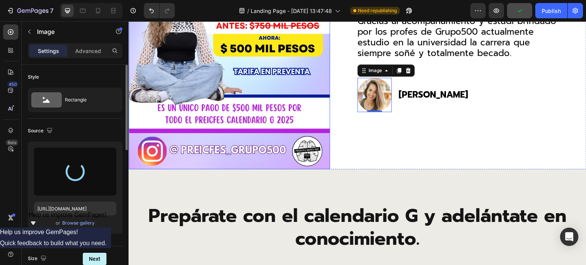
type input "https://cdn.shopify.com/s/files/1/0760/5744/4600/files/gempages_570478013838263…"
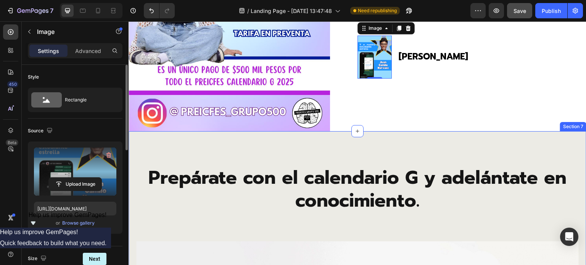
scroll to position [1769, 0]
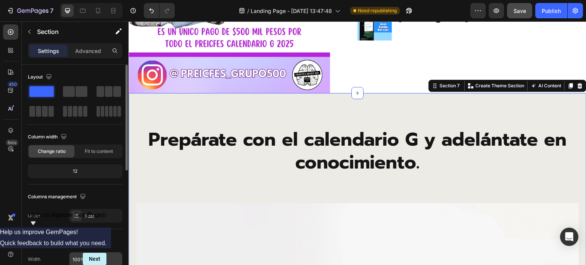
scroll to position [114, 0]
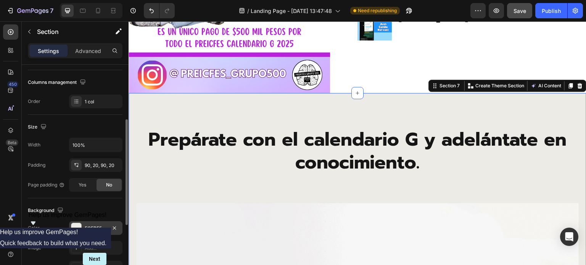
click at [85, 226] on div "ECEBE5" at bounding box center [96, 228] width 22 height 7
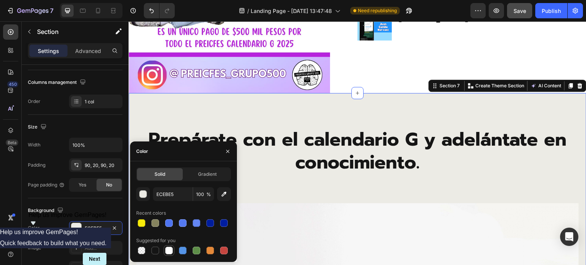
click at [167, 248] on div at bounding box center [169, 251] width 8 height 8
type input "FFFFFF"
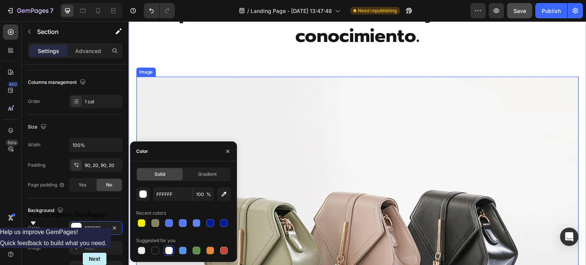
scroll to position [1922, 0]
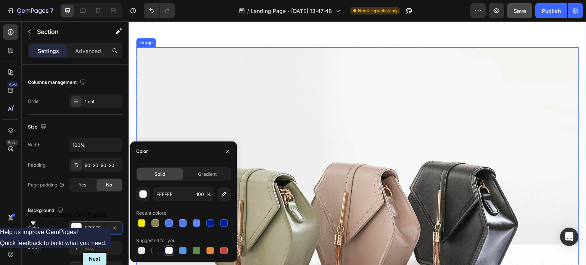
click at [342, 95] on img at bounding box center [357, 213] width 442 height 332
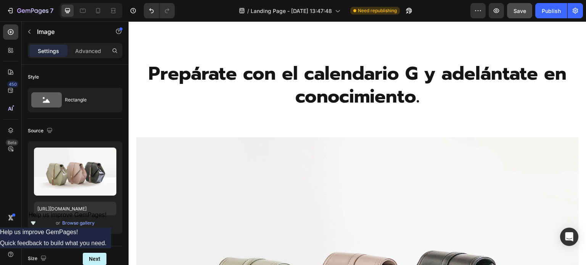
scroll to position [1846, 0]
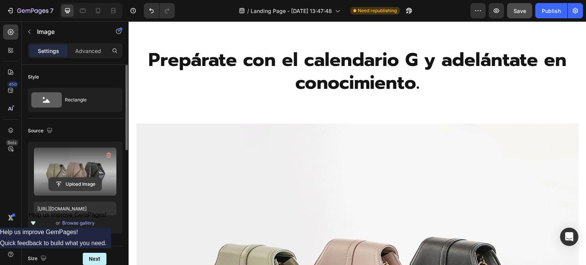
click at [72, 181] on input "file" at bounding box center [75, 184] width 53 height 13
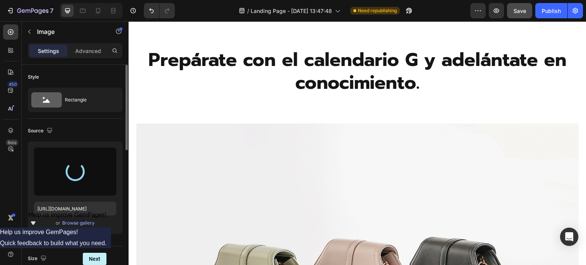
type input "https://cdn.shopify.com/s/files/1/0760/5744/4600/files/gempages_570478013838263…"
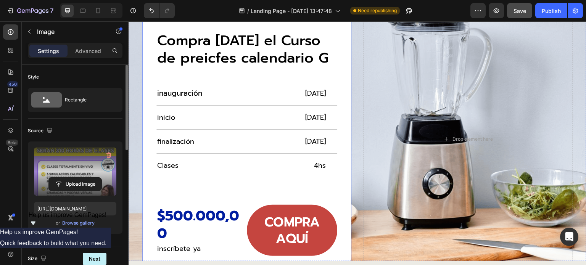
scroll to position [2570, 0]
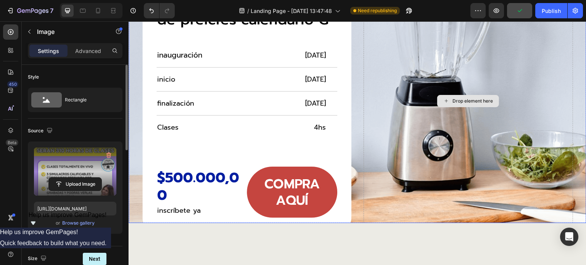
click at [430, 128] on div "Drop element here" at bounding box center [467, 101] width 209 height 257
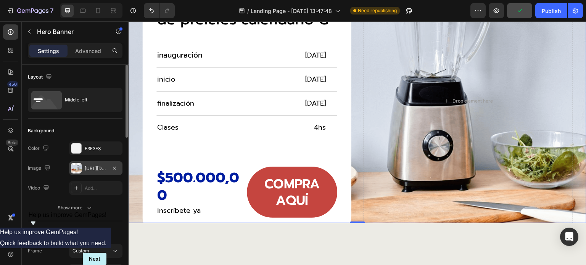
click at [87, 164] on div "https://cdn.shopify.com/s/files/1/0760/5744/4600/files/gempages_570478013838263…" at bounding box center [95, 168] width 53 height 14
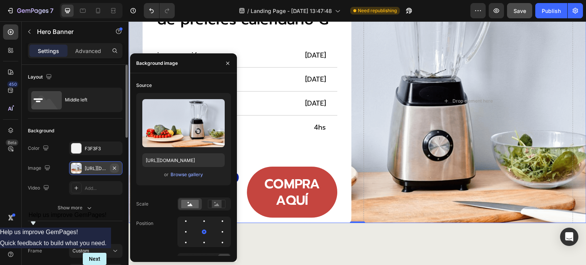
click at [114, 167] on icon "button" at bounding box center [114, 167] width 3 height 3
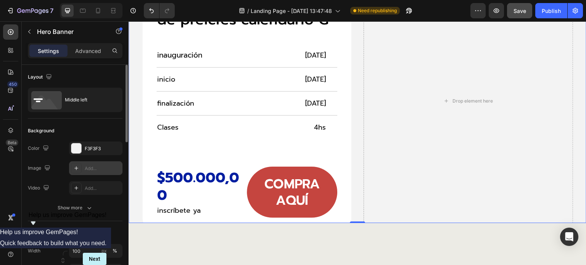
click at [93, 169] on div "Add..." at bounding box center [103, 168] width 36 height 7
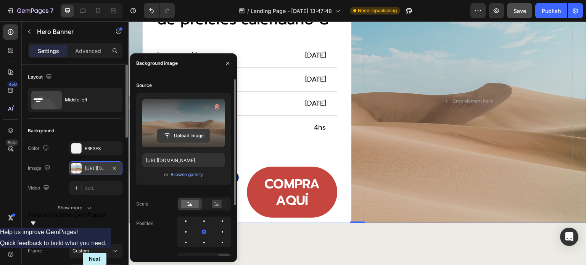
click at [178, 130] on input "file" at bounding box center [183, 135] width 53 height 13
type input "[URL][DOMAIN_NAME]"
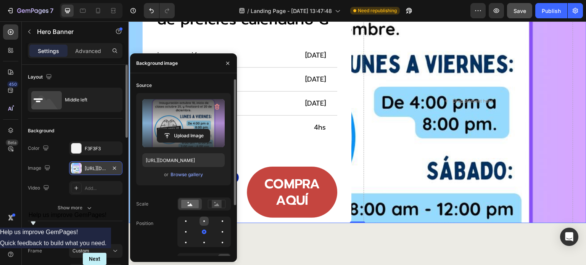
click at [201, 222] on div at bounding box center [203, 221] width 9 height 9
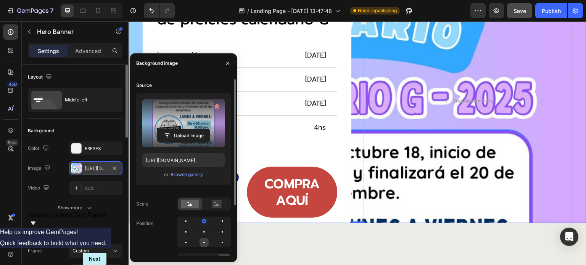
click at [203, 240] on div at bounding box center [203, 242] width 9 height 9
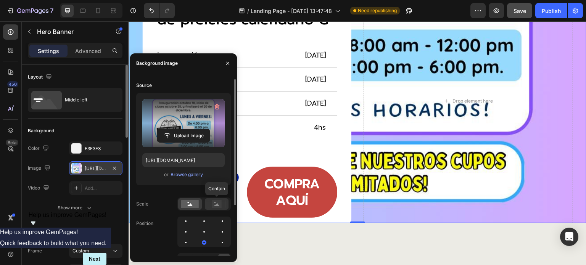
click at [217, 206] on icon at bounding box center [216, 204] width 5 height 3
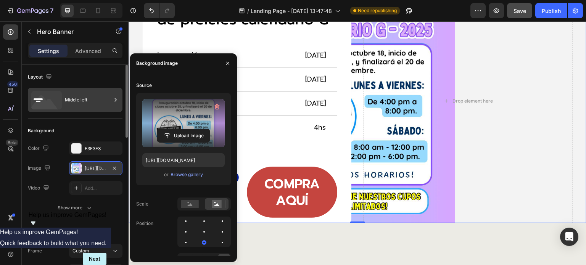
click at [72, 101] on div "Middle left" at bounding box center [88, 100] width 47 height 18
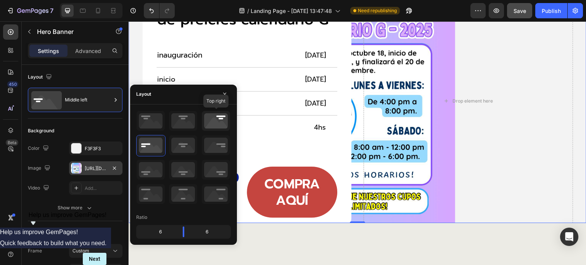
click at [220, 120] on icon at bounding box center [216, 121] width 28 height 20
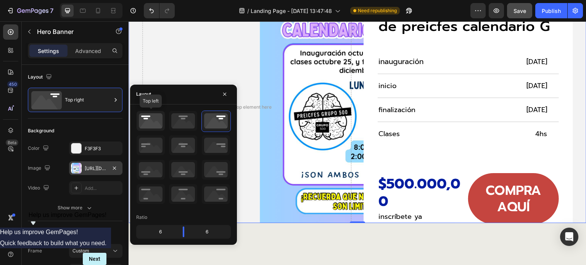
click at [146, 120] on icon at bounding box center [151, 121] width 28 height 20
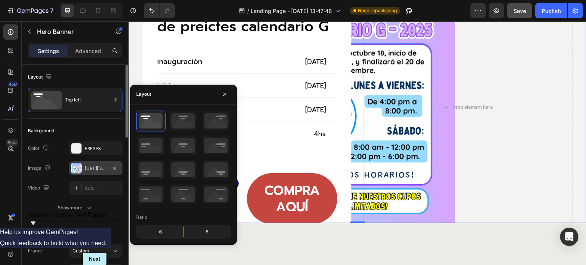
scroll to position [38, 0]
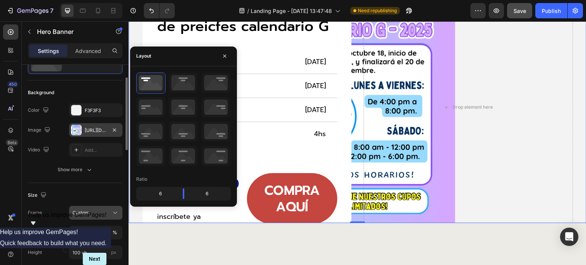
click at [90, 206] on button "Custom" at bounding box center [95, 213] width 53 height 14
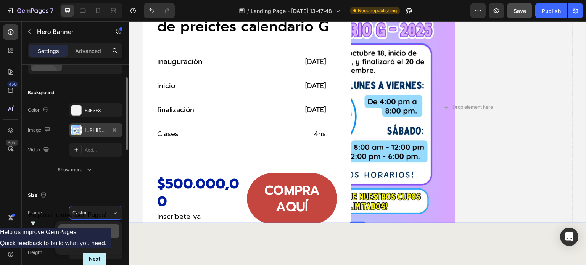
click at [80, 228] on span "As banner source" at bounding box center [91, 231] width 38 height 7
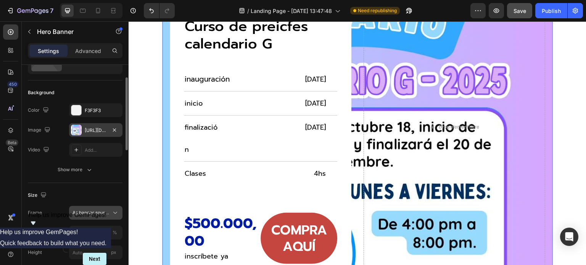
click at [87, 208] on button "As banner source" at bounding box center [95, 213] width 53 height 14
click at [81, 243] on span "Custom" at bounding box center [80, 244] width 17 height 7
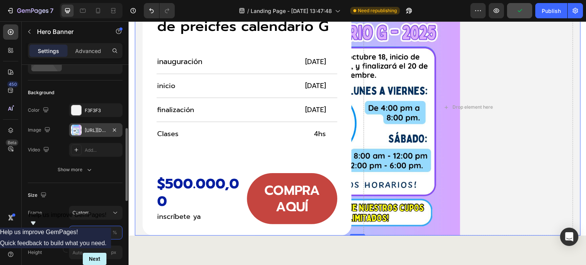
scroll to position [76, 0]
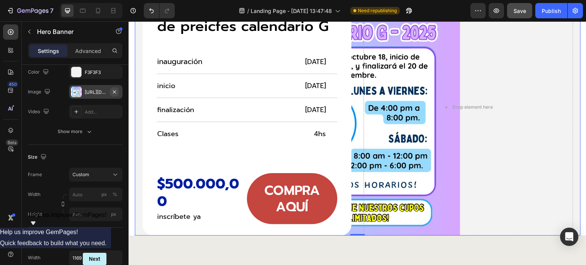
click at [113, 91] on icon "button" at bounding box center [114, 92] width 6 height 6
type input "100"
type input "Auto"
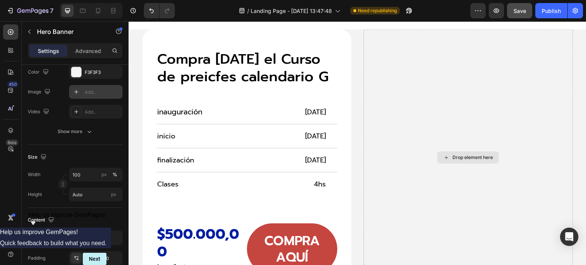
scroll to position [2532, 0]
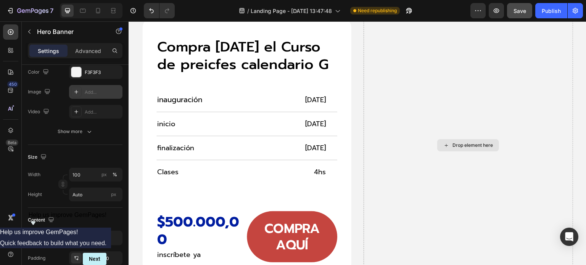
click at [445, 145] on icon at bounding box center [446, 145] width 6 height 6
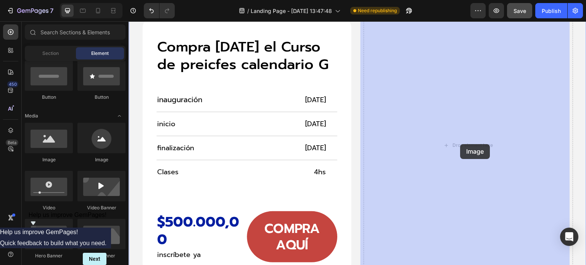
drag, startPoint x: 175, startPoint y: 162, endPoint x: 456, endPoint y: 143, distance: 281.7
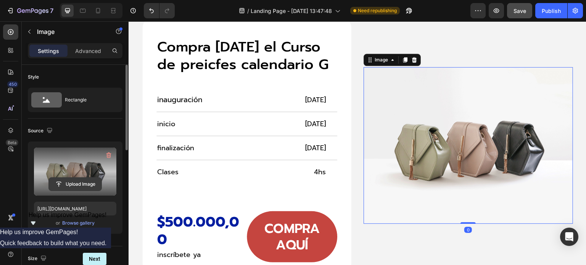
click at [66, 184] on input "file" at bounding box center [75, 184] width 53 height 13
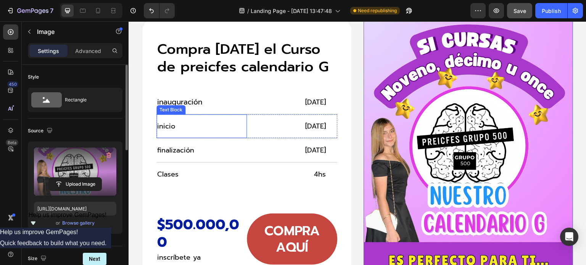
type input "[URL][DOMAIN_NAME]"
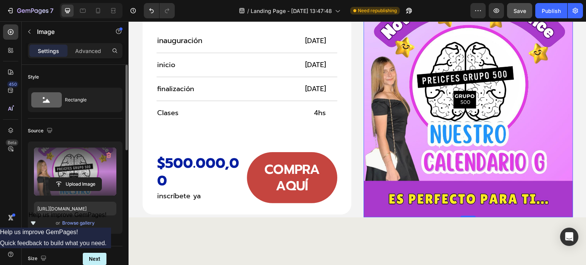
scroll to position [2673, 0]
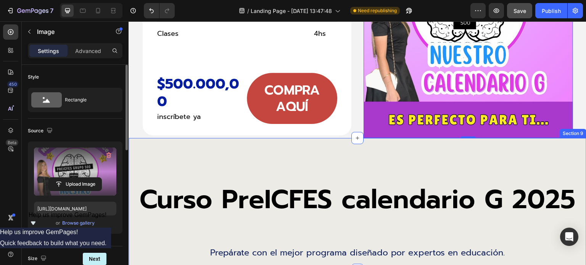
click at [254, 154] on div "Curso PreICFES calendario G 2025 Heading Prepárate con el mejor programa diseña…" at bounding box center [358, 204] width 458 height 132
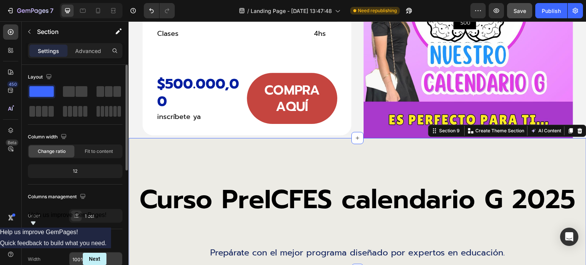
scroll to position [191, 0]
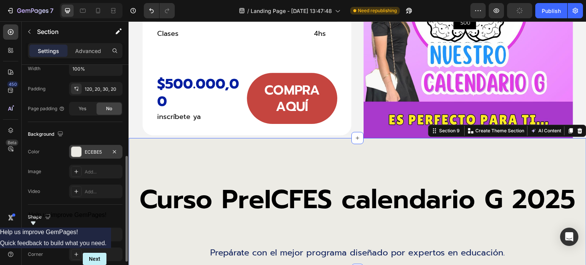
click at [97, 153] on div "ECEBE5" at bounding box center [96, 152] width 22 height 7
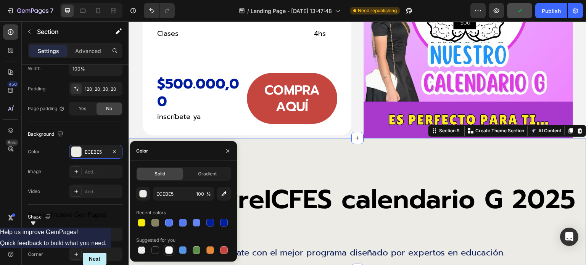
click at [167, 250] on div at bounding box center [169, 250] width 8 height 8
type input "FFFFFF"
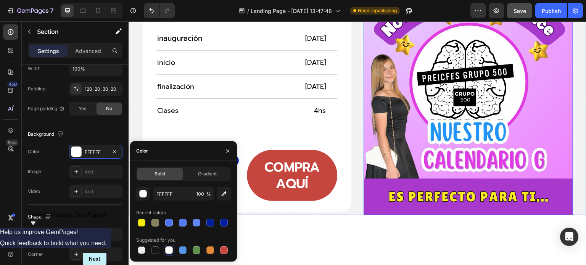
scroll to position [2330, 0]
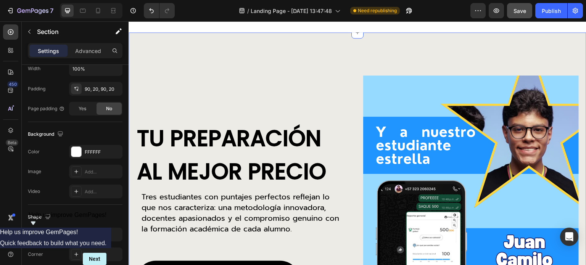
scroll to position [499, 0]
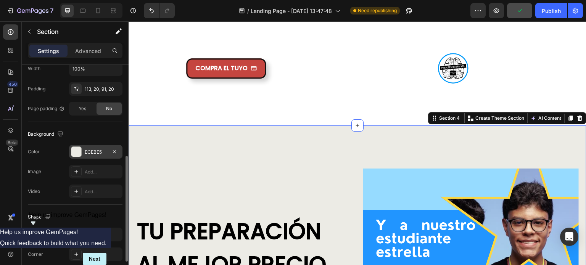
click at [91, 150] on div "ECEBE5" at bounding box center [96, 152] width 22 height 7
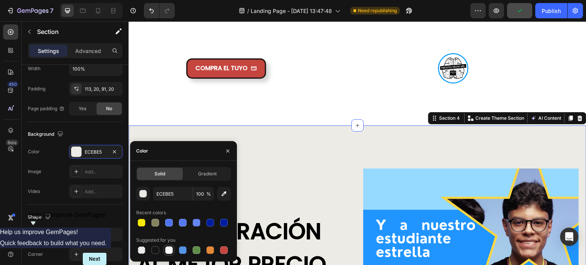
click at [170, 250] on div at bounding box center [169, 250] width 8 height 8
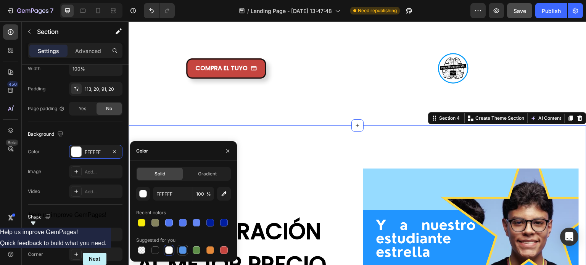
click at [180, 251] on div at bounding box center [183, 250] width 8 height 8
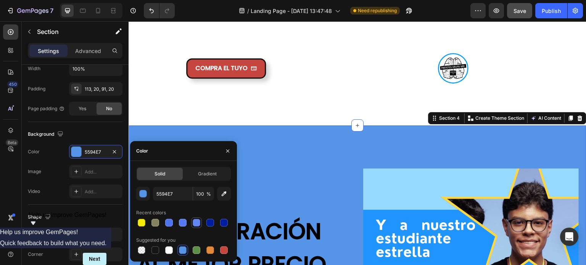
click at [200, 223] on div at bounding box center [197, 223] width 8 height 8
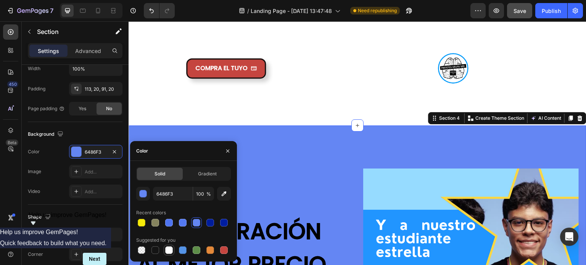
click at [167, 250] on div at bounding box center [169, 250] width 8 height 8
type input "FFFFFF"
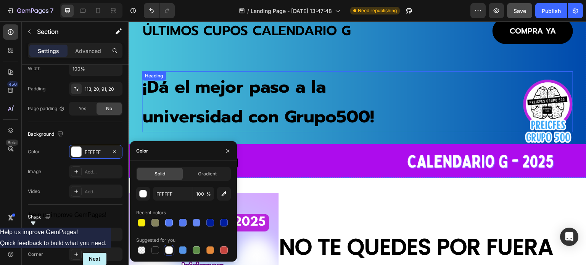
scroll to position [0, 0]
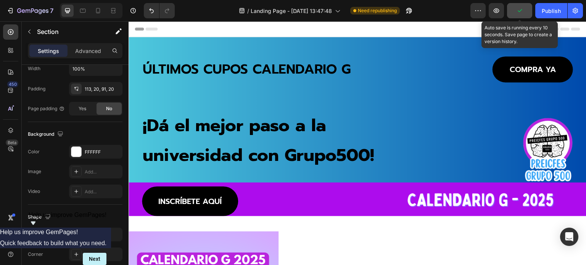
click at [520, 10] on icon "button" at bounding box center [520, 11] width 8 height 8
click at [518, 10] on span "Save" at bounding box center [519, 11] width 13 height 6
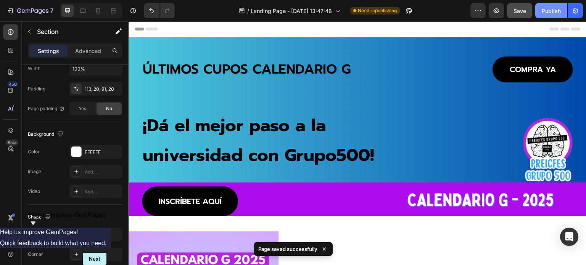
click at [545, 9] on div "Publish" at bounding box center [551, 11] width 19 height 8
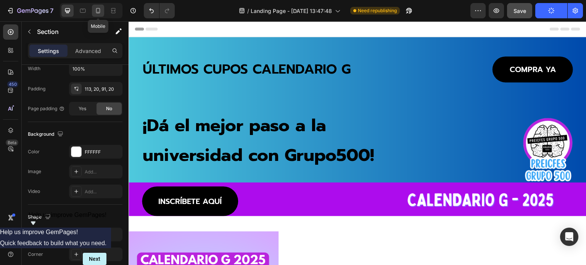
click at [97, 10] on icon at bounding box center [98, 11] width 8 height 8
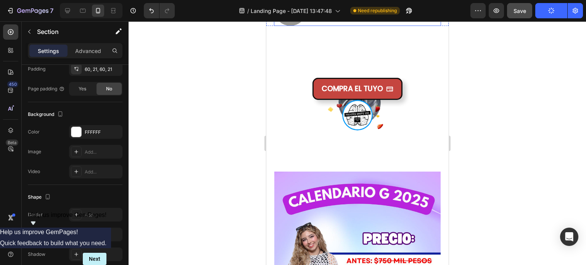
scroll to position [623, 0]
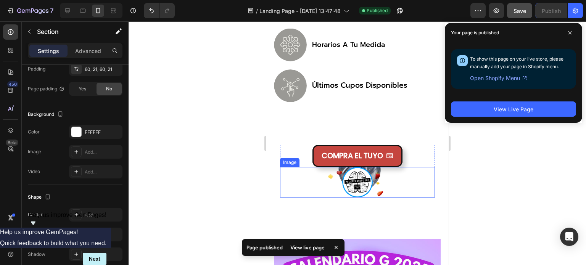
click at [371, 183] on div at bounding box center [357, 182] width 155 height 31
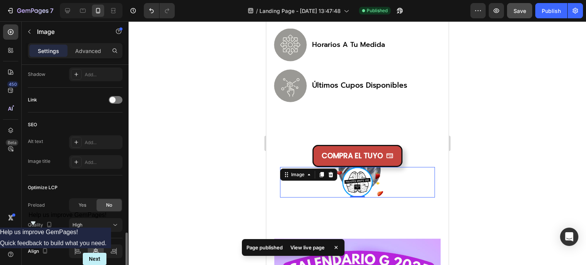
scroll to position [372, 0]
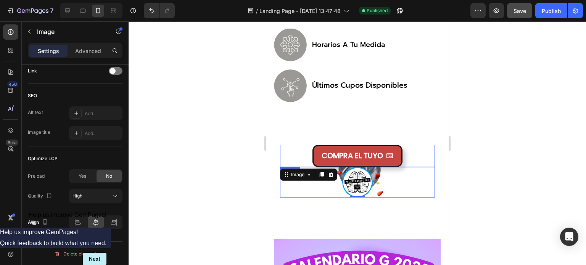
click at [418, 164] on div "COMPRA EL TUYO Button" at bounding box center [357, 156] width 155 height 22
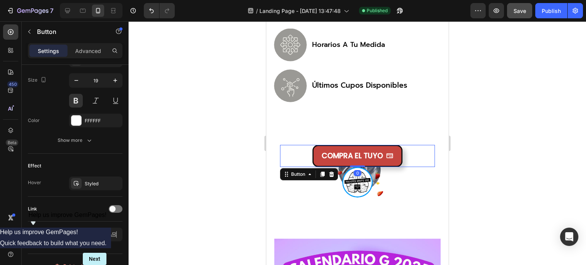
scroll to position [0, 0]
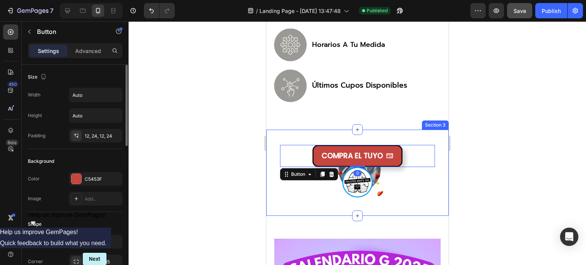
click at [441, 167] on div "Image COMPRA EL TUYO Button 0 Hero Banner Section 3" at bounding box center [357, 173] width 182 height 86
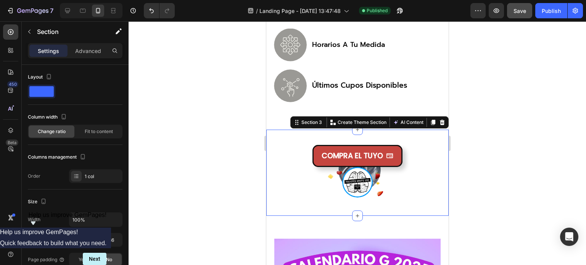
click at [277, 157] on div "Image COMPRA EL TUYO Button Hero Banner Section 3 You can create reusable secti…" at bounding box center [357, 173] width 182 height 86
click at [367, 182] on div at bounding box center [357, 182] width 155 height 31
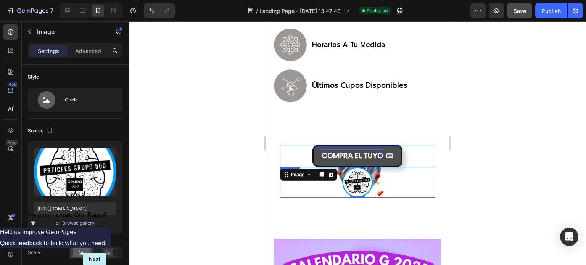
click at [371, 162] on p "COMPRA EL TUYO" at bounding box center [351, 156] width 61 height 13
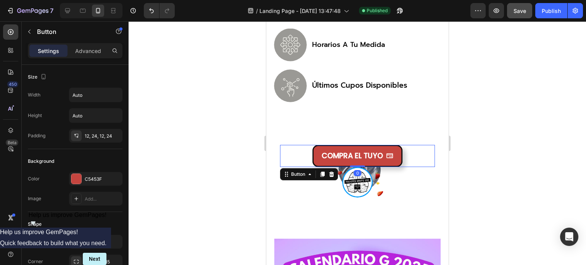
scroll to position [661, 0]
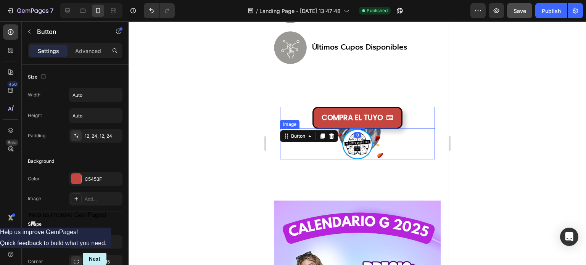
click at [373, 143] on div at bounding box center [357, 144] width 155 height 31
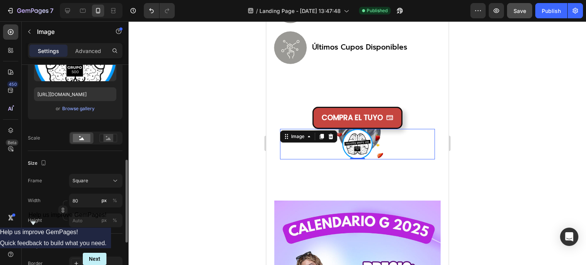
scroll to position [191, 0]
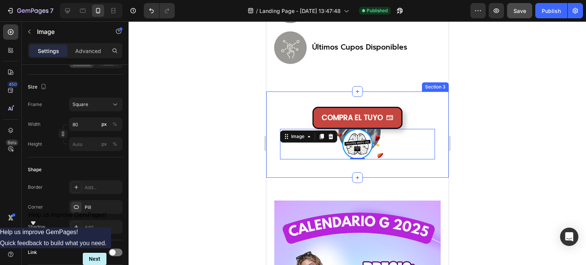
click at [272, 121] on div "Image 0 COMPRA EL TUYO Button Hero Banner Section 3" at bounding box center [357, 135] width 182 height 86
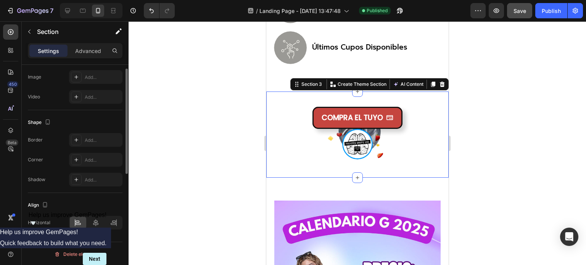
scroll to position [131, 0]
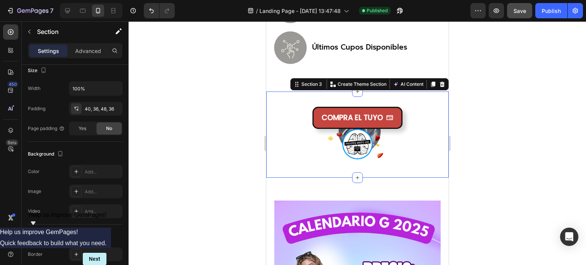
click at [517, 134] on div at bounding box center [357, 143] width 457 height 244
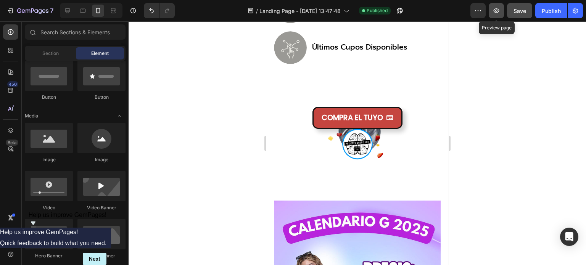
click at [494, 12] on icon "button" at bounding box center [496, 11] width 8 height 8
click at [68, 10] on icon at bounding box center [68, 11] width 8 height 8
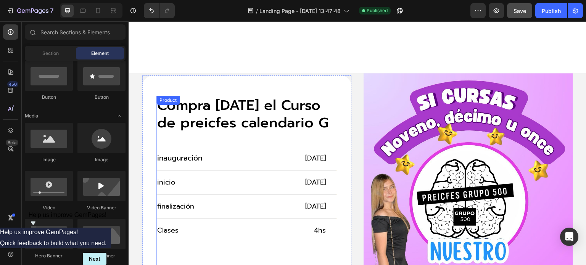
scroll to position [2562, 0]
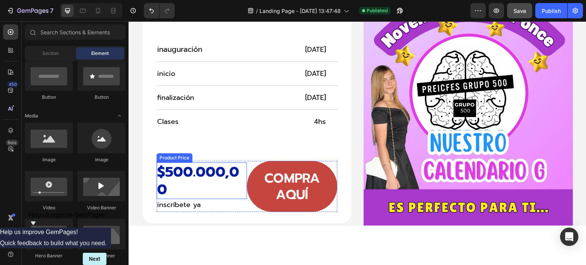
click at [206, 174] on div "$500.000,00" at bounding box center [201, 180] width 90 height 37
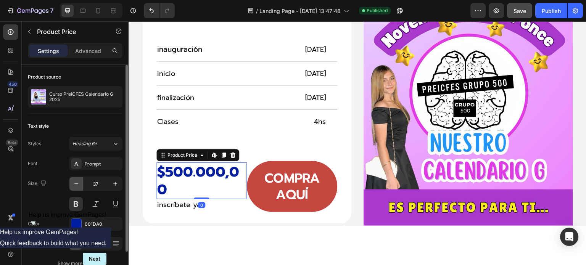
click at [77, 184] on icon "button" at bounding box center [76, 184] width 8 height 8
type input "36"
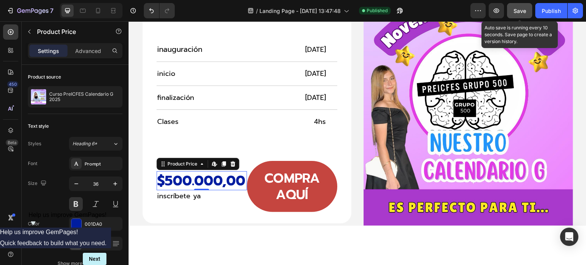
click at [525, 14] on div "Save" at bounding box center [519, 11] width 13 height 8
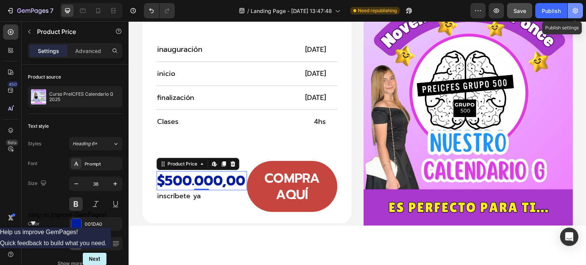
click at [573, 10] on icon "button" at bounding box center [574, 11] width 5 height 6
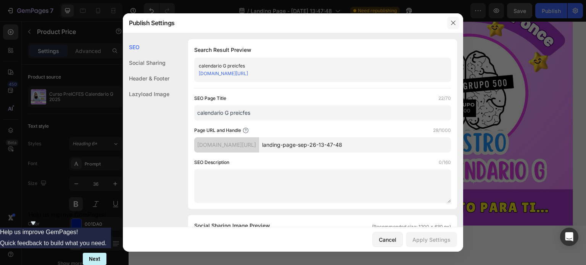
click at [453, 23] on icon "button" at bounding box center [453, 23] width 4 height 4
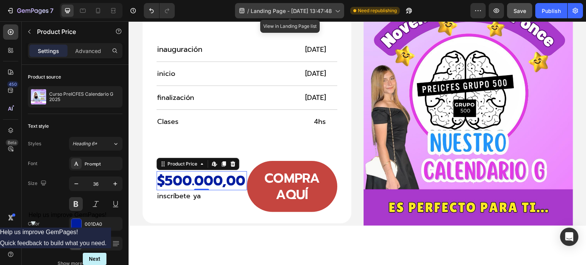
click at [302, 12] on span "Landing Page - Sep 26, 13:47:48" at bounding box center [291, 11] width 81 height 8
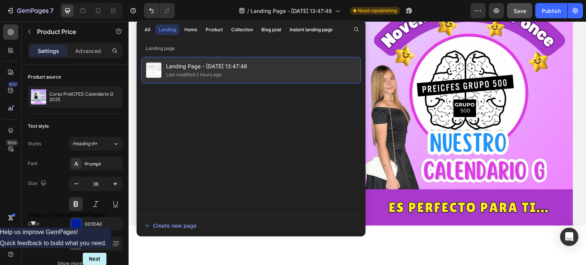
click at [203, 64] on span "Landing Page - Sep 26, 13:47:48" at bounding box center [206, 66] width 81 height 9
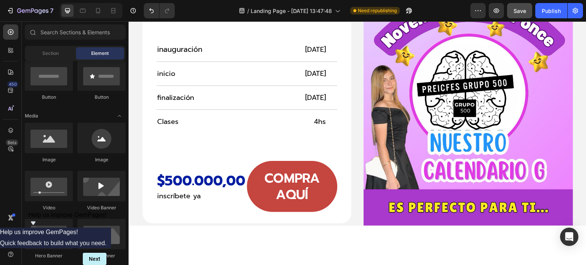
scroll to position [1912, 0]
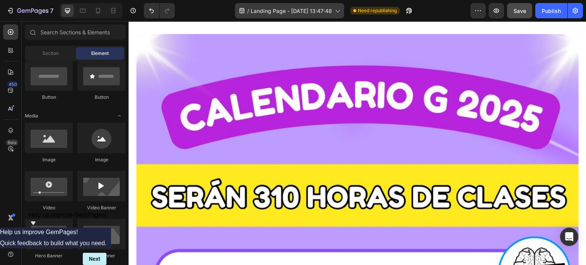
click at [325, 11] on span "Landing Page - Sep 26, 13:47:48" at bounding box center [291, 11] width 81 height 8
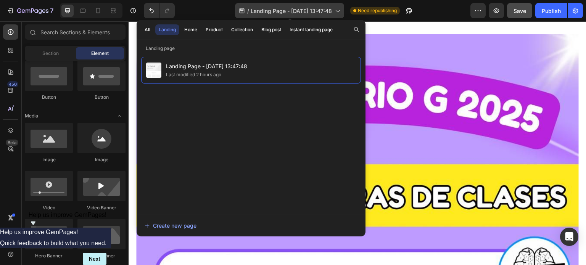
scroll to position [1799, 0]
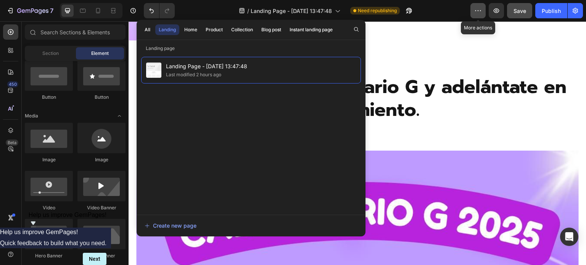
click at [476, 7] on icon "button" at bounding box center [478, 11] width 8 height 8
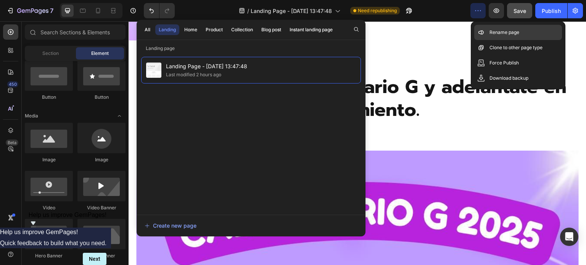
click at [492, 32] on p "Rename page" at bounding box center [504, 33] width 30 height 8
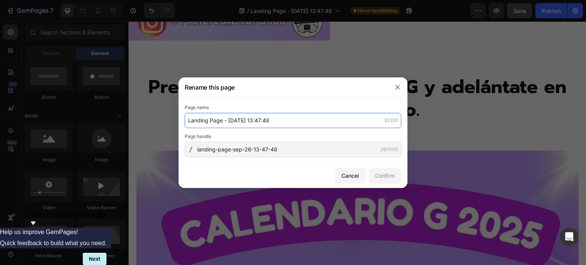
click at [228, 122] on input "Landing Page - Sep 26, 13:47:48" at bounding box center [293, 120] width 217 height 15
click at [229, 121] on input "Landing Page - Sep 26, 13:47:48" at bounding box center [293, 120] width 217 height 15
type input "Calendario G preicfes"
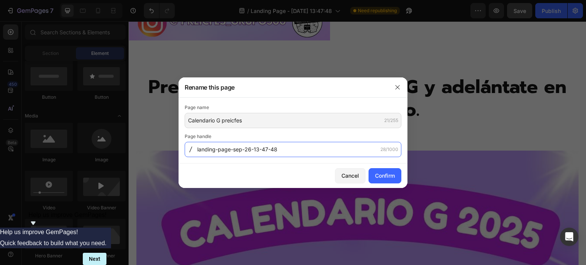
click at [282, 150] on input "landing-page-sep-26-13-47-48" at bounding box center [293, 149] width 217 height 15
click at [281, 150] on input "landing-page-sep-26-13-47-48" at bounding box center [293, 149] width 217 height 15
type input "calendariogpreicfes"
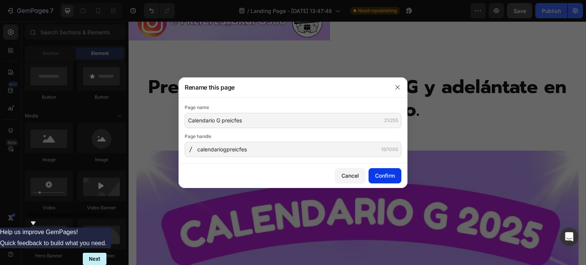
click at [380, 174] on div "Confirm" at bounding box center [385, 176] width 20 height 8
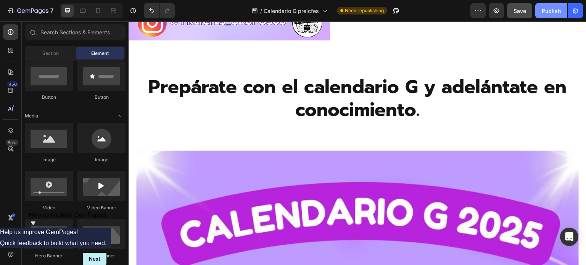
click at [543, 7] on div "Publish" at bounding box center [551, 11] width 19 height 8
click at [397, 9] on icon "button" at bounding box center [396, 11] width 8 height 8
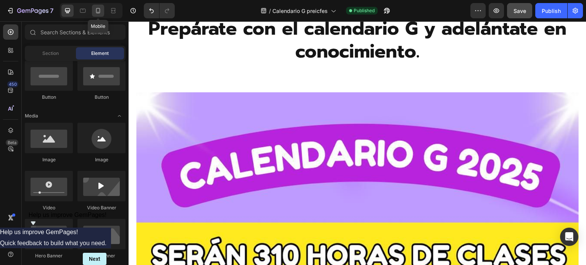
click at [99, 13] on icon at bounding box center [98, 11] width 8 height 8
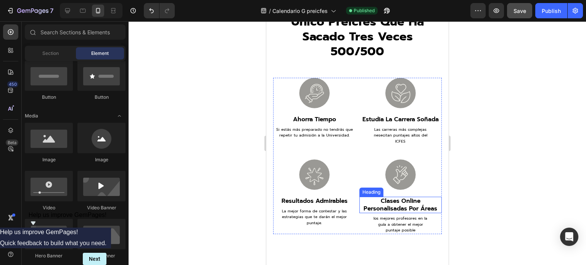
scroll to position [1059, 0]
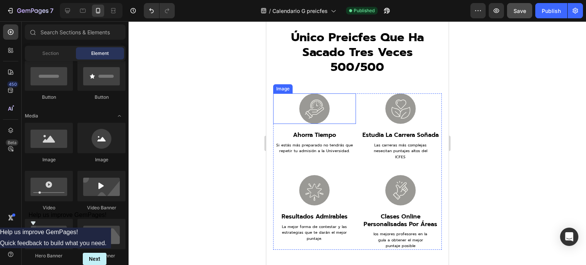
click at [306, 111] on img at bounding box center [314, 108] width 31 height 31
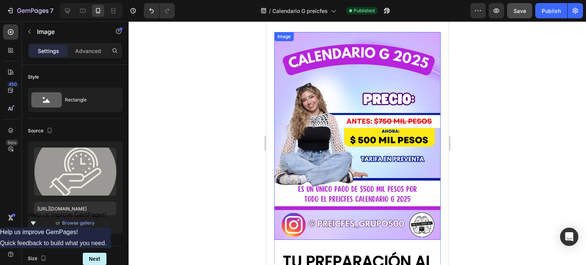
scroll to position [684, 0]
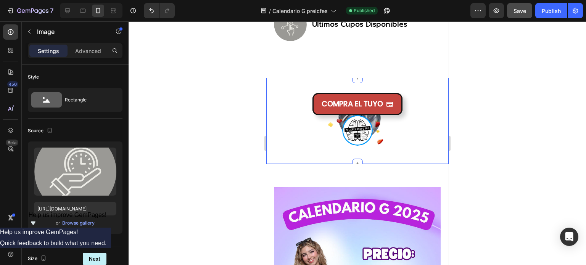
click at [351, 122] on div "Image COMPRA EL TUYO Button Hero Banner Section 3" at bounding box center [357, 121] width 182 height 86
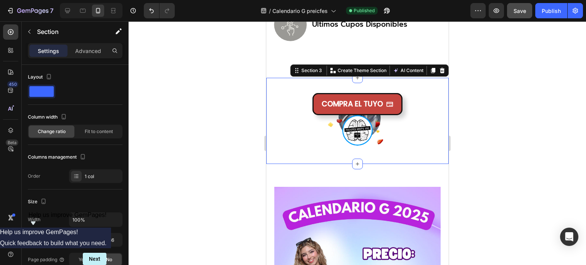
scroll to position [648, 0]
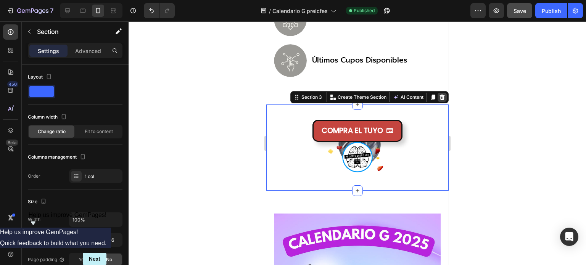
click at [439, 100] on icon at bounding box center [442, 97] width 6 height 6
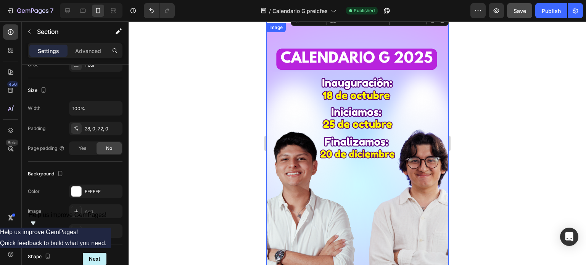
scroll to position [0, 0]
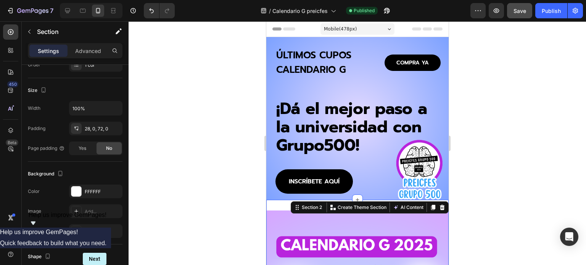
click at [371, 28] on div "Mobile ( 478 px)" at bounding box center [357, 28] width 74 height 11
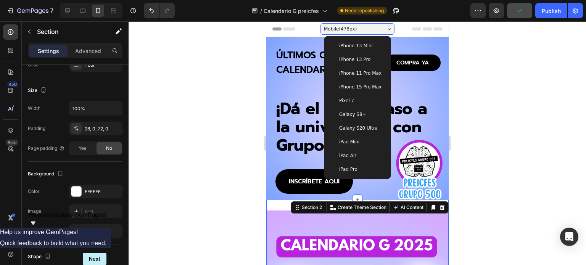
click at [351, 84] on span "iPhone 15 Pro Max" at bounding box center [360, 87] width 42 height 8
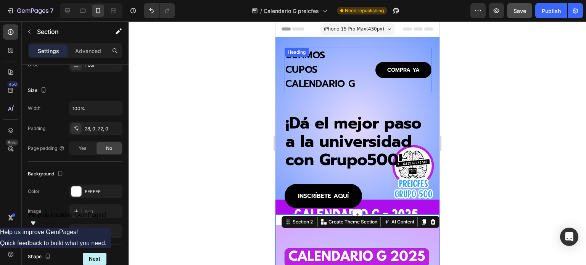
click at [295, 74] on h1 "ÚLTIMOS CUPOS CALENDARIO G" at bounding box center [321, 70] width 74 height 45
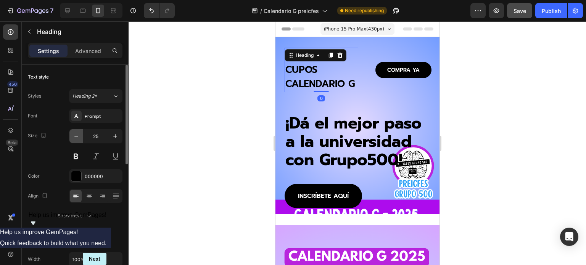
click at [79, 134] on icon "button" at bounding box center [76, 136] width 8 height 8
type input "24"
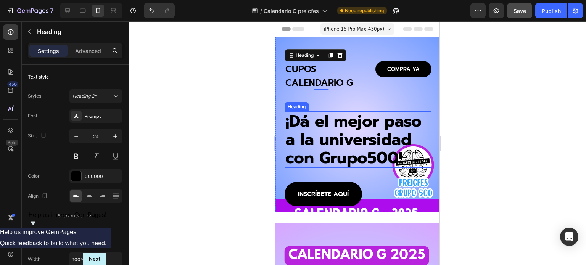
click at [338, 114] on h2 "¡Dá el mejor paso a la universidad con Grupo500!" at bounding box center [357, 139] width 147 height 56
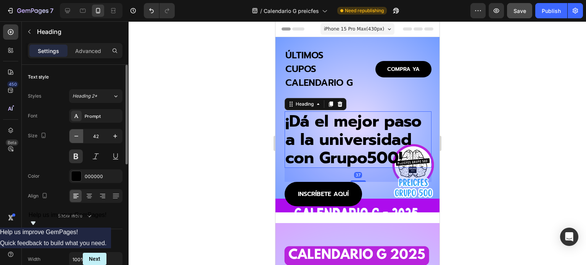
click at [77, 136] on icon "button" at bounding box center [76, 136] width 4 height 1
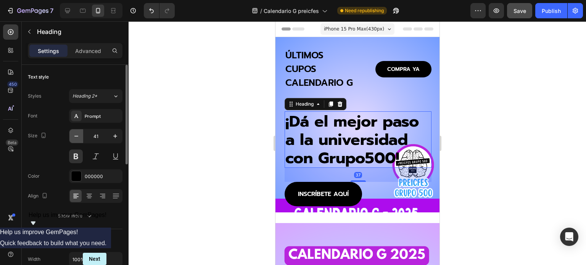
click at [77, 136] on icon "button" at bounding box center [76, 136] width 4 height 1
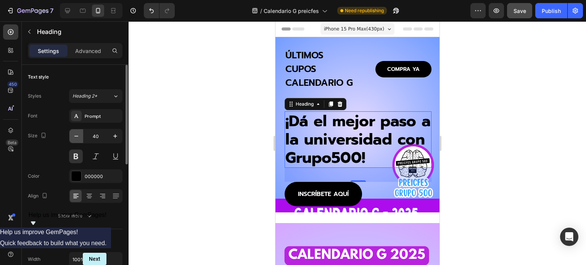
click at [77, 136] on icon "button" at bounding box center [76, 136] width 4 height 1
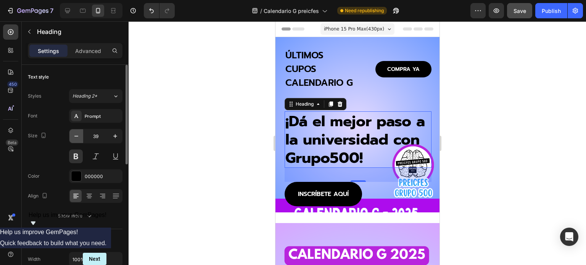
click at [77, 136] on icon "button" at bounding box center [76, 136] width 4 height 1
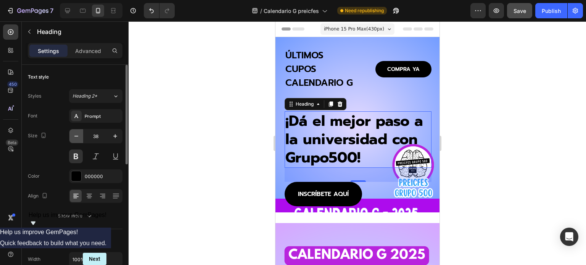
click at [77, 136] on icon "button" at bounding box center [76, 136] width 4 height 1
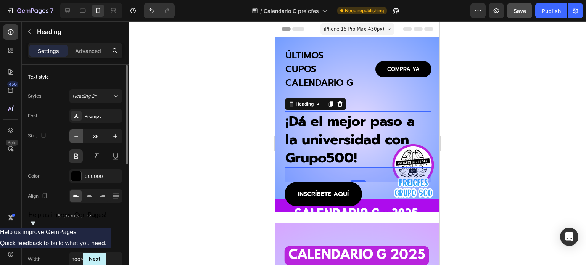
click at [77, 136] on icon "button" at bounding box center [76, 136] width 4 height 1
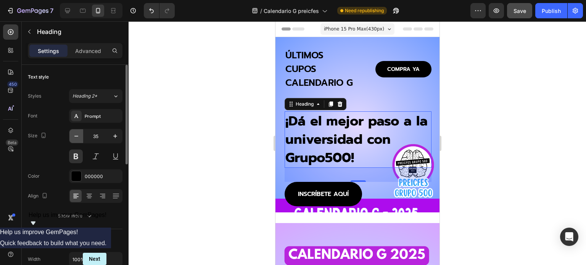
click at [77, 136] on icon "button" at bounding box center [76, 136] width 4 height 1
type input "34"
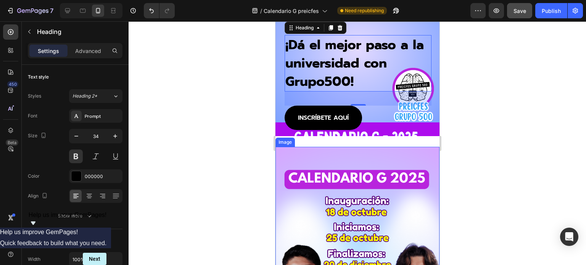
scroll to position [191, 0]
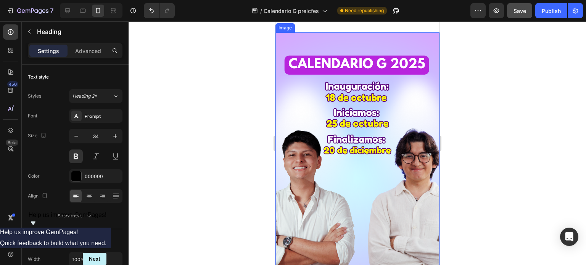
click at [350, 132] on img at bounding box center [357, 177] width 164 height 291
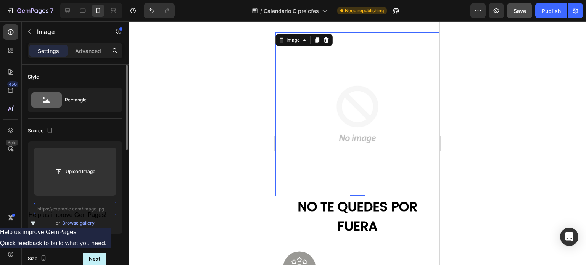
scroll to position [153, 0]
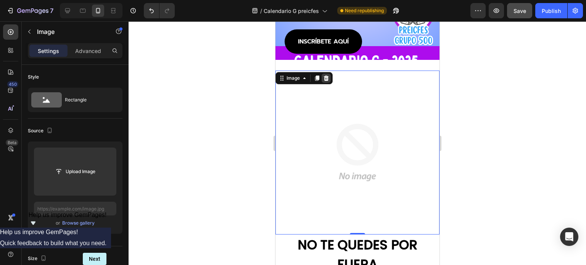
click at [325, 77] on icon at bounding box center [325, 78] width 5 height 5
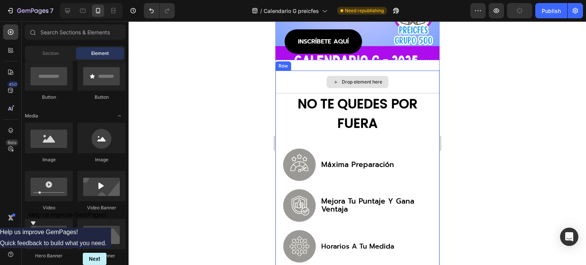
click at [343, 81] on div "Drop element here" at bounding box center [361, 82] width 40 height 6
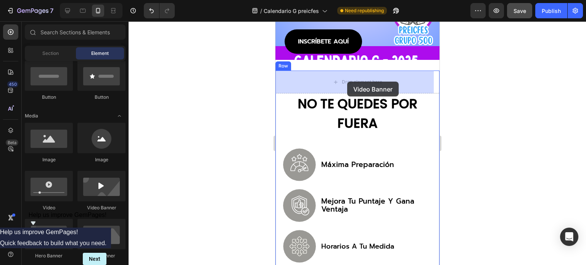
drag, startPoint x: 375, startPoint y: 211, endPoint x: 347, endPoint y: 82, distance: 132.3
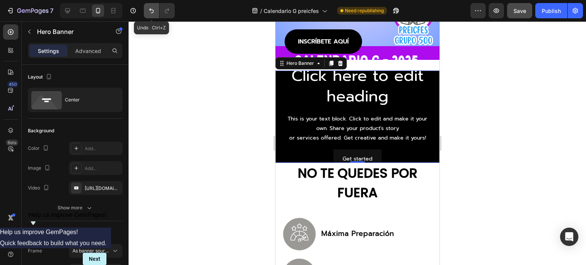
click at [150, 9] on icon "Undo/Redo" at bounding box center [151, 10] width 5 height 5
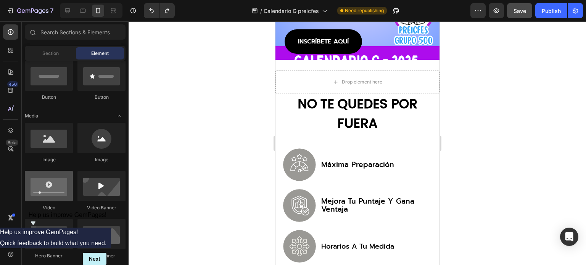
click at [49, 189] on div at bounding box center [49, 186] width 48 height 31
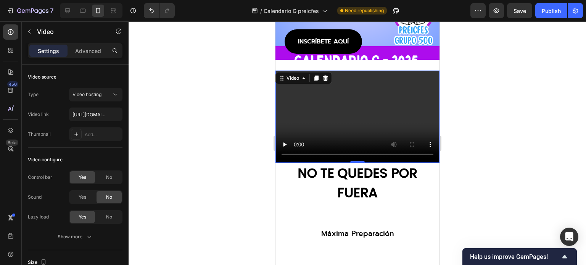
scroll to position [153, 0]
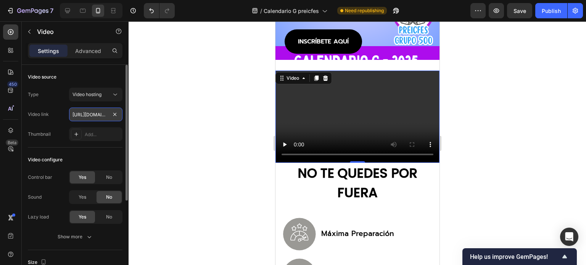
click at [85, 113] on input "[URL][DOMAIN_NAME]" at bounding box center [95, 115] width 53 height 14
click at [90, 92] on span "Video hosting" at bounding box center [86, 95] width 29 height 6
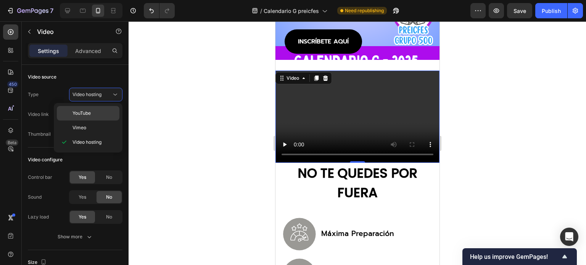
click at [86, 112] on span "YouTube" at bounding box center [81, 113] width 18 height 7
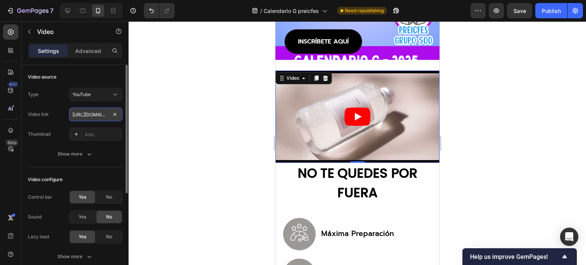
click at [93, 118] on input "[URL][DOMAIN_NAME]" at bounding box center [95, 115] width 53 height 14
paste input "[DOMAIN_NAME][URL]"
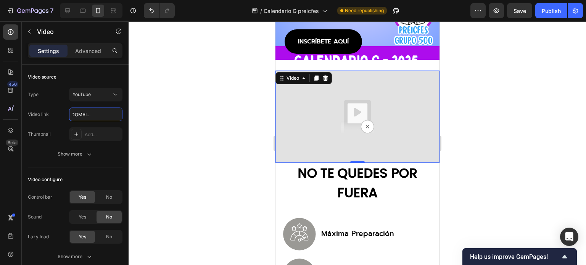
scroll to position [0, 0]
paste input "[DOMAIN_NAME][URL]"
type input "[URL][DOMAIN_NAME]"
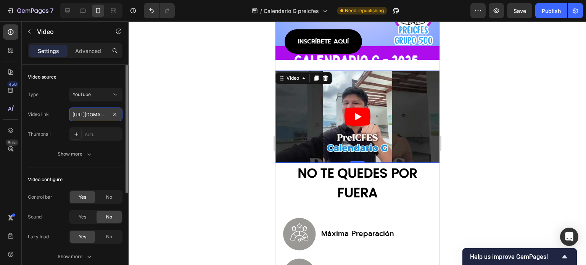
scroll to position [0, 68]
click at [181, 134] on div at bounding box center [357, 143] width 457 height 244
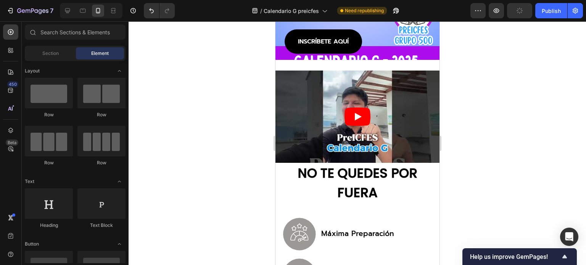
click at [261, 124] on div at bounding box center [357, 143] width 457 height 244
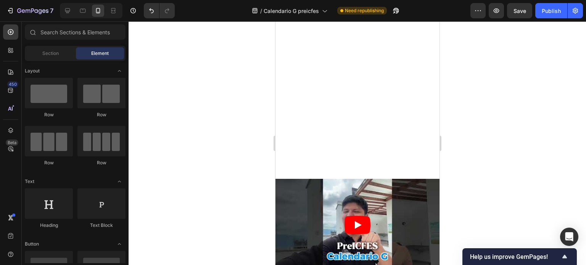
scroll to position [717, 0]
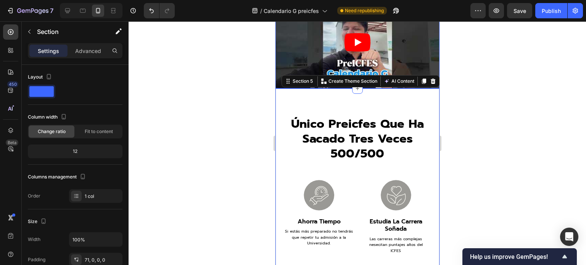
scroll to position [788, 0]
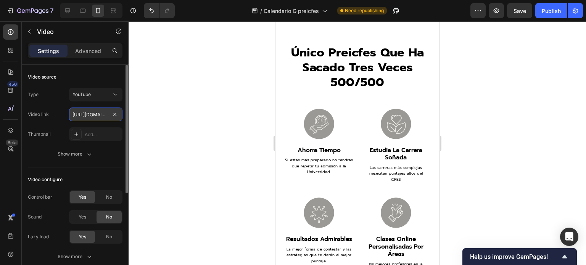
click at [84, 113] on input "[URL][DOMAIN_NAME]" at bounding box center [95, 115] width 53 height 14
paste input "02ycUViGVMY"
type input "[URL][DOMAIN_NAME]"
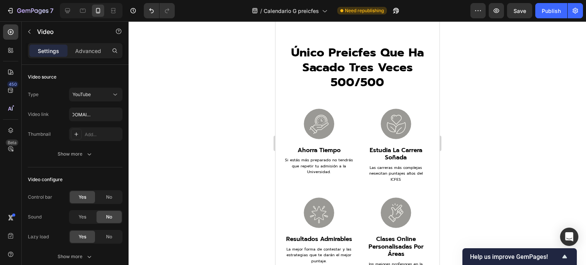
click at [159, 137] on div at bounding box center [357, 143] width 457 height 244
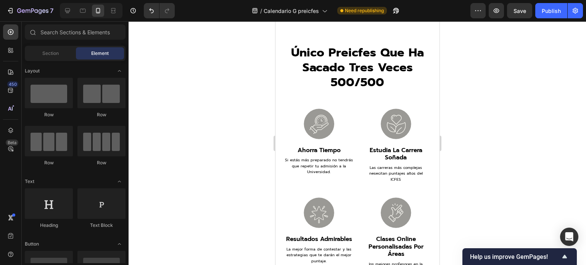
click at [220, 151] on div at bounding box center [357, 143] width 457 height 244
click at [241, 172] on div at bounding box center [357, 143] width 457 height 244
click at [480, 139] on div at bounding box center [357, 143] width 457 height 244
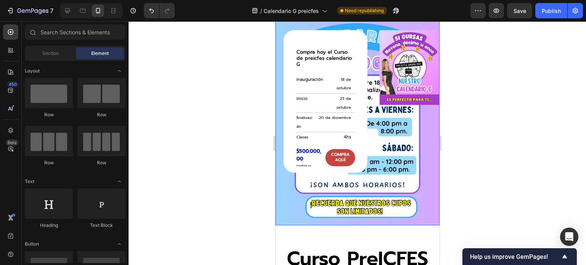
scroll to position [1894, 0]
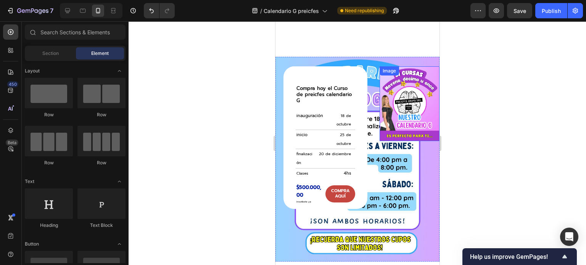
click at [405, 102] on img at bounding box center [409, 103] width 60 height 75
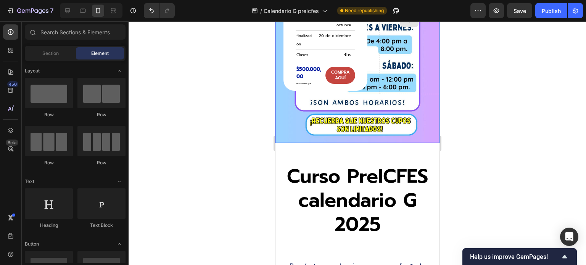
click at [403, 91] on div at bounding box center [409, 21] width 60 height 146
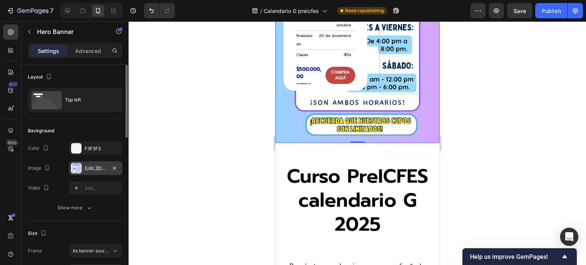
click at [102, 166] on div "[URL][DOMAIN_NAME]" at bounding box center [96, 168] width 22 height 7
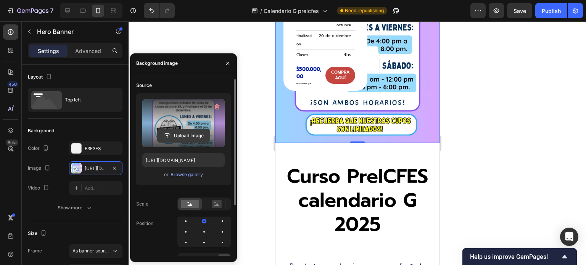
click at [179, 135] on input "file" at bounding box center [183, 135] width 53 height 13
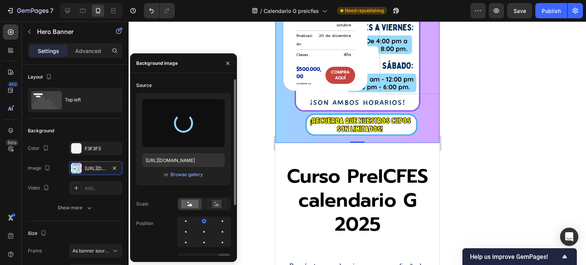
type input "[URL][DOMAIN_NAME]"
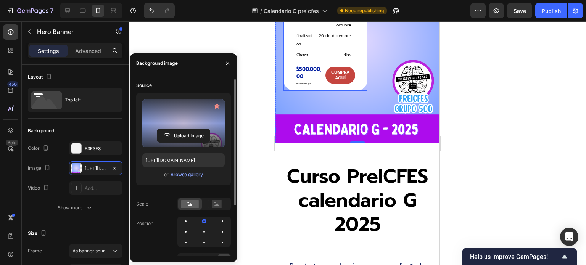
click at [354, 91] on div "Compra hoy el Curso de preicfes calendario G Heading inauguración Text Block 18…" at bounding box center [325, 19] width 84 height 143
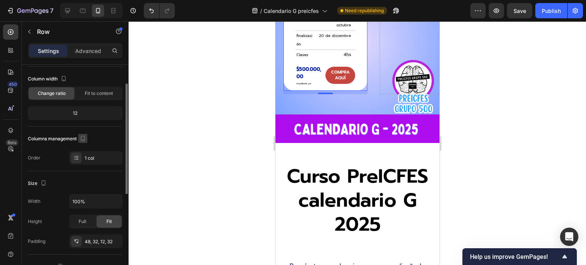
scroll to position [76, 0]
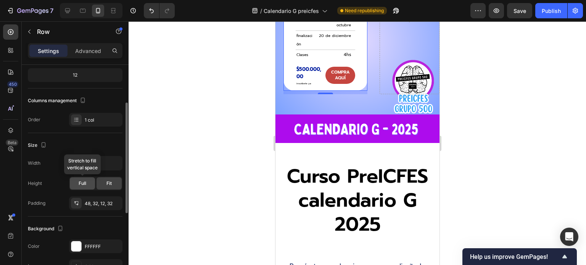
click at [86, 181] on div "Full" at bounding box center [82, 183] width 25 height 12
click at [108, 183] on span "Fit" at bounding box center [108, 183] width 5 height 7
click at [362, 91] on div "Compra hoy el Curso de preicfes calendario G Heading inauguración Text Block 18…" at bounding box center [325, 19] width 84 height 143
click at [244, 145] on div at bounding box center [357, 143] width 457 height 244
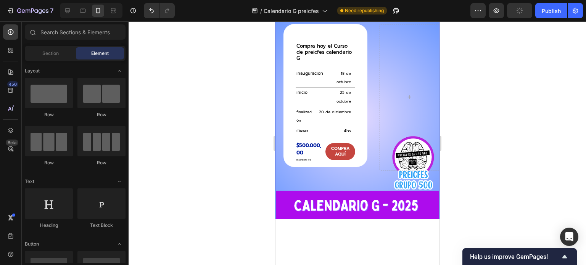
scroll to position [1855, 0]
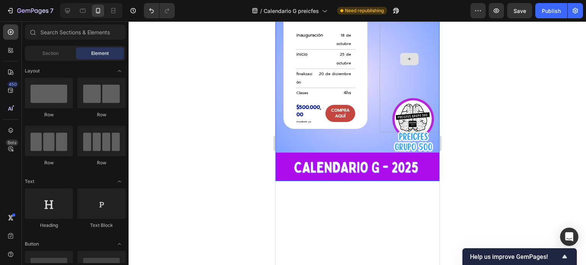
click at [406, 62] on icon at bounding box center [409, 59] width 6 height 6
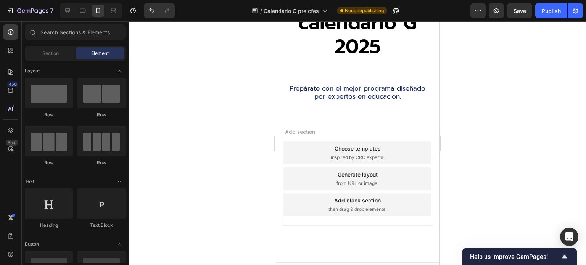
scroll to position [2196, 0]
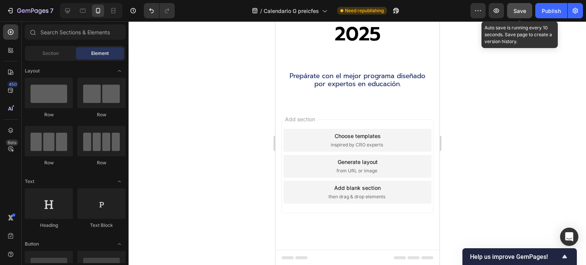
click at [520, 8] on span "Save" at bounding box center [519, 11] width 13 height 6
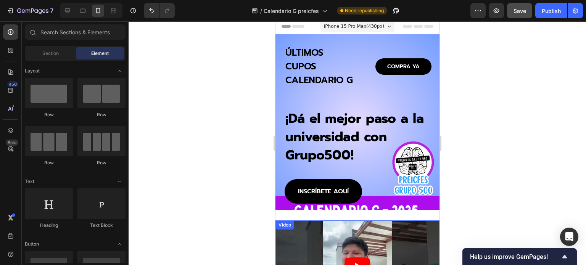
scroll to position [0, 0]
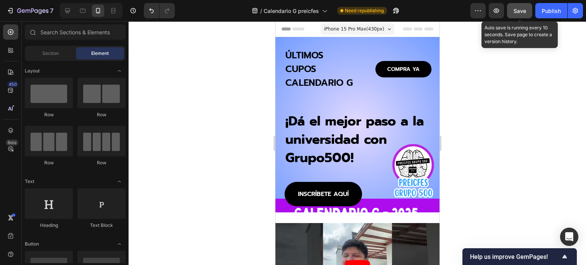
click at [513, 9] on button "Save" at bounding box center [519, 10] width 25 height 15
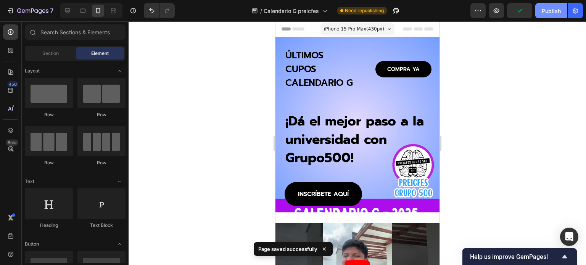
click at [551, 9] on div "Publish" at bounding box center [551, 11] width 19 height 8
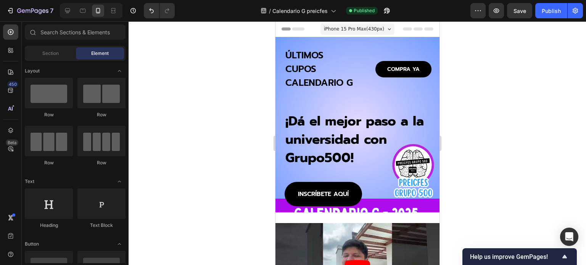
click at [262, 171] on div at bounding box center [357, 143] width 457 height 244
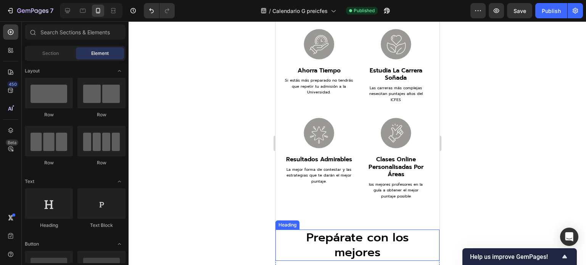
scroll to position [1030, 0]
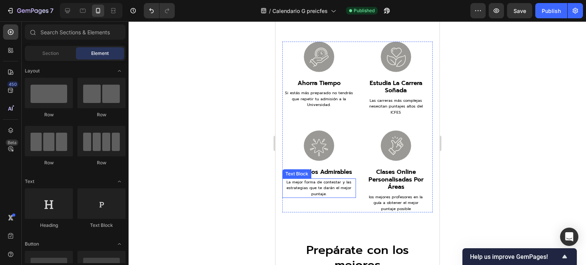
click at [396, 122] on div "Image estudia la carrera soñada Heading Las carreras más complejas nesecitan pu…" at bounding box center [396, 86] width 74 height 89
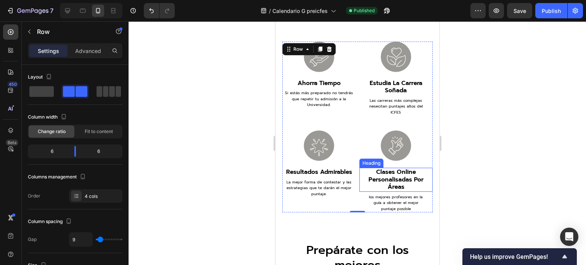
click at [403, 180] on h3 "clases online personalisadas por áreas" at bounding box center [396, 180] width 74 height 24
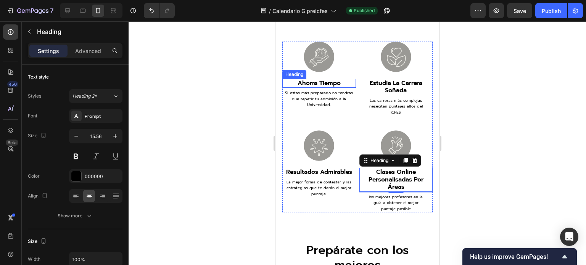
click at [323, 79] on h3 "ahorra tiempo" at bounding box center [319, 83] width 74 height 9
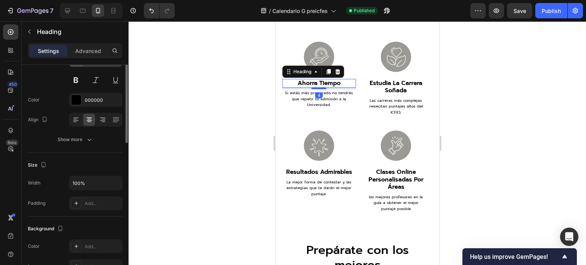
scroll to position [0, 0]
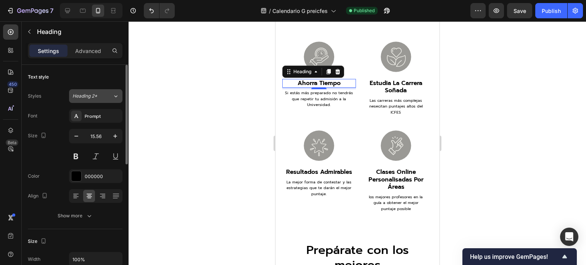
click at [82, 96] on span "Heading 2*" at bounding box center [84, 96] width 25 height 7
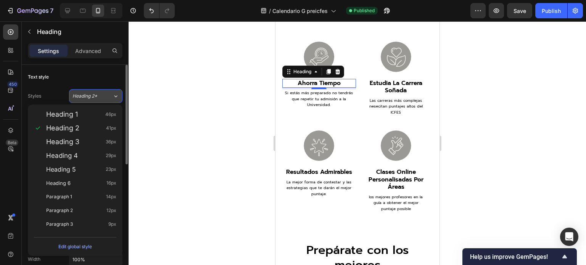
click at [82, 96] on span "Heading 2*" at bounding box center [84, 96] width 25 height 7
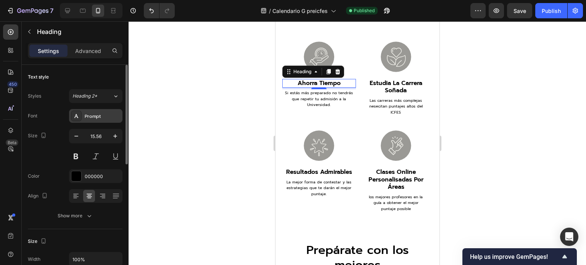
click at [90, 116] on div "Prompt" at bounding box center [103, 116] width 36 height 7
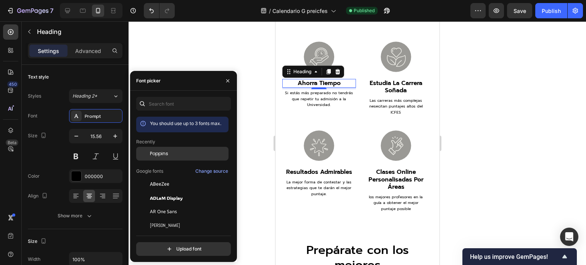
click at [159, 152] on span "Poppins" at bounding box center [159, 153] width 18 height 7
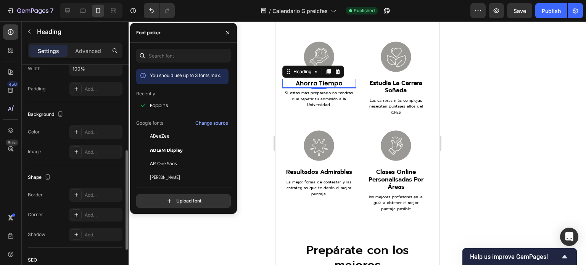
scroll to position [229, 0]
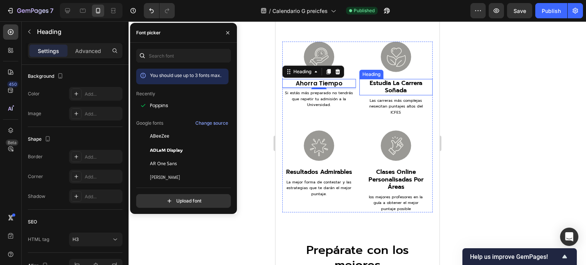
click at [384, 86] on h3 "estudia la carrera soñada" at bounding box center [396, 87] width 74 height 16
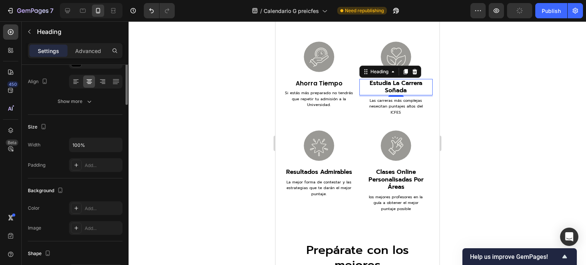
scroll to position [0, 0]
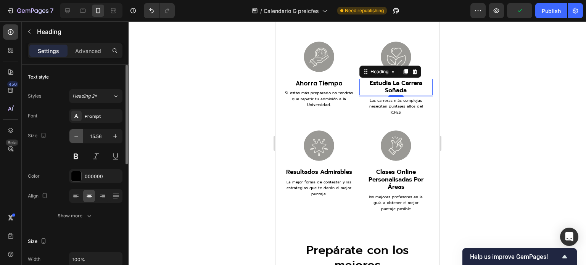
click at [77, 138] on icon "button" at bounding box center [76, 136] width 8 height 8
click at [77, 137] on icon "button" at bounding box center [76, 136] width 8 height 8
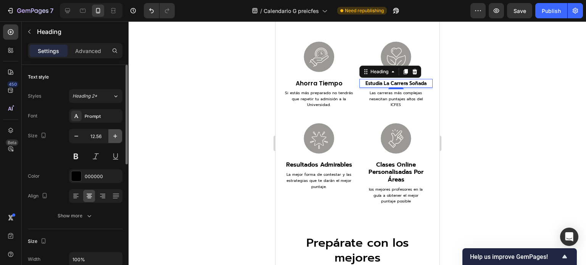
click at [113, 136] on icon "button" at bounding box center [115, 136] width 8 height 8
type input "13.56"
click at [388, 167] on h3 "clases online personalisadas por áreas" at bounding box center [396, 173] width 74 height 24
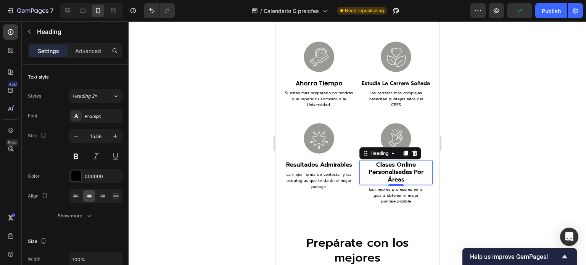
click at [404, 178] on h3 "clases online personalisadas por áreas" at bounding box center [396, 173] width 74 height 24
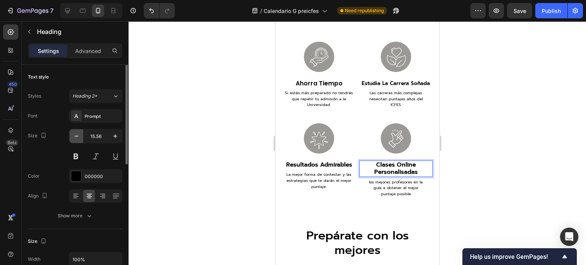
click at [76, 137] on icon "button" at bounding box center [76, 136] width 8 height 8
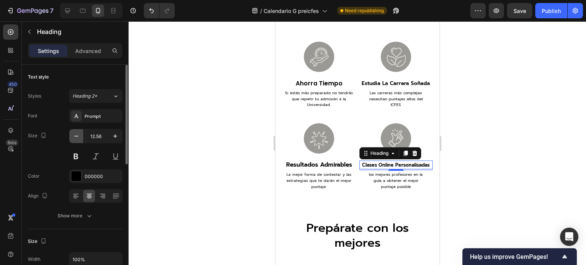
click at [76, 137] on icon "button" at bounding box center [76, 136] width 8 height 8
type input "11.56"
click at [76, 155] on button at bounding box center [76, 157] width 14 height 14
click at [224, 146] on div at bounding box center [357, 143] width 457 height 244
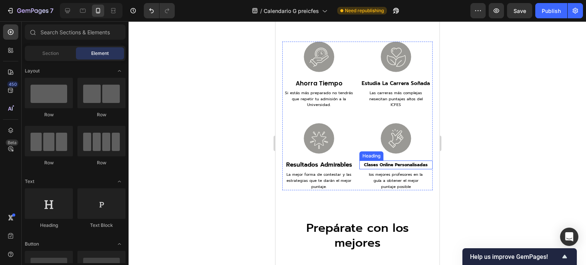
click at [406, 166] on p "clases online personalisadas" at bounding box center [396, 164] width 72 height 7
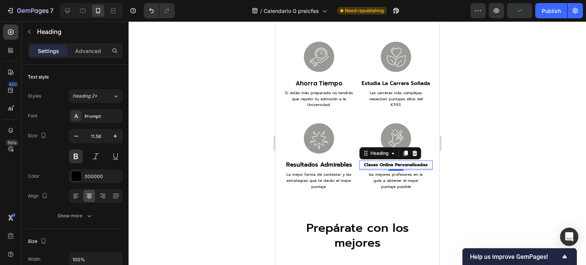
click at [232, 162] on div at bounding box center [357, 143] width 457 height 244
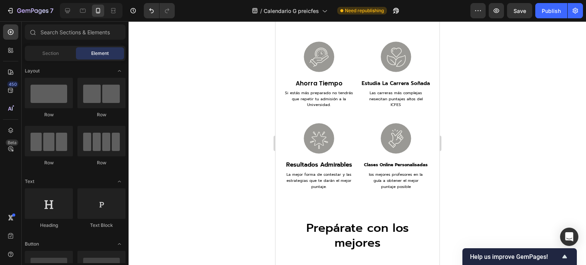
click at [346, 89] on div "Si estás más preparado no tendrás que repetir tu admisión a la Universidad." at bounding box center [319, 98] width 74 height 19
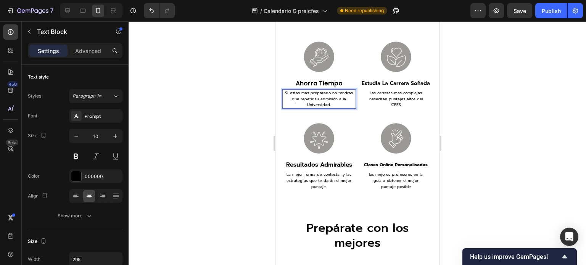
click at [338, 82] on h3 "ahorra tiempo" at bounding box center [319, 83] width 74 height 9
click at [321, 82] on p "ahorra tiempo" at bounding box center [319, 83] width 72 height 7
click at [246, 151] on div at bounding box center [357, 143] width 457 height 244
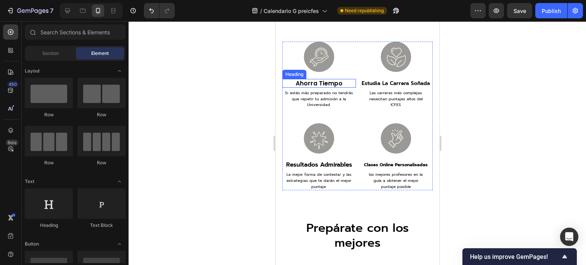
click at [315, 83] on p "ahorra tiempo" at bounding box center [319, 83] width 72 height 7
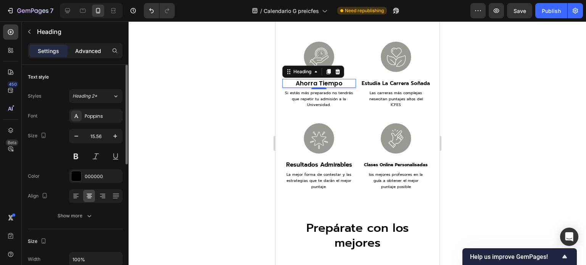
click at [86, 50] on p "Advanced" at bounding box center [88, 51] width 26 height 8
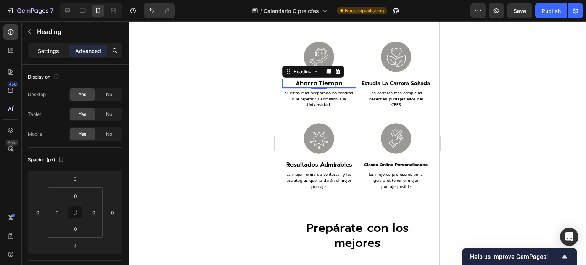
click at [43, 50] on p "Settings" at bounding box center [48, 51] width 21 height 8
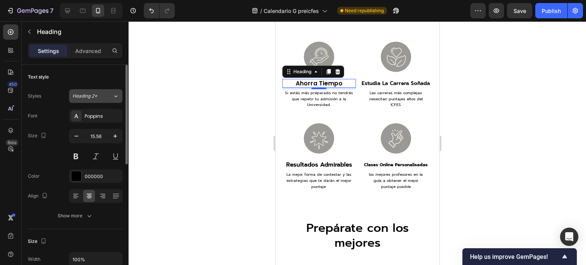
click at [96, 97] on span "Heading 2*" at bounding box center [84, 96] width 25 height 7
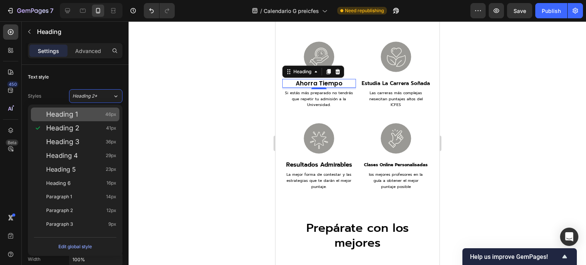
click at [70, 116] on span "Heading 1" at bounding box center [62, 115] width 32 height 8
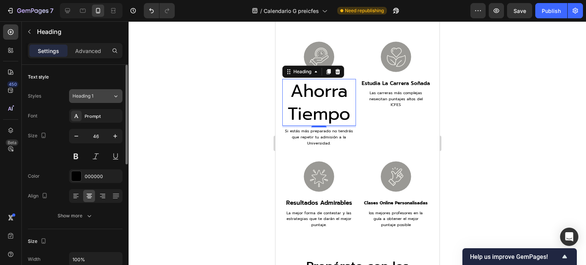
click at [95, 98] on div "Heading 1" at bounding box center [87, 96] width 31 height 7
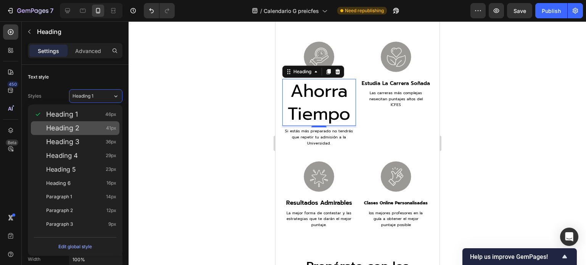
click at [68, 127] on span "Heading 2" at bounding box center [62, 128] width 33 height 8
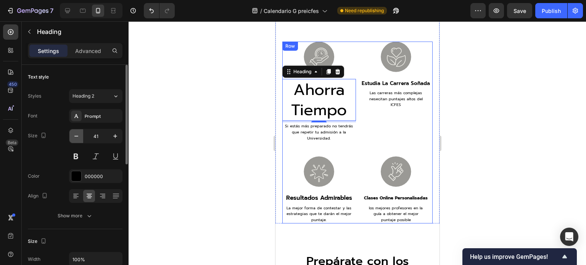
click at [75, 136] on icon "button" at bounding box center [76, 136] width 4 height 1
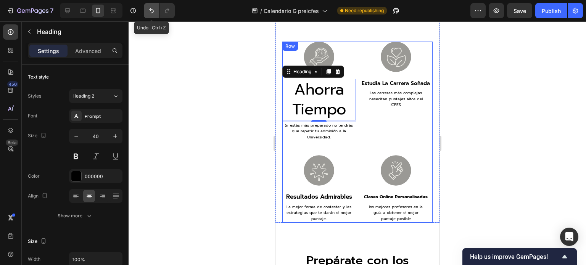
click at [148, 13] on icon "Undo/Redo" at bounding box center [152, 11] width 8 height 8
click at [150, 12] on icon "Undo/Redo" at bounding box center [152, 11] width 8 height 8
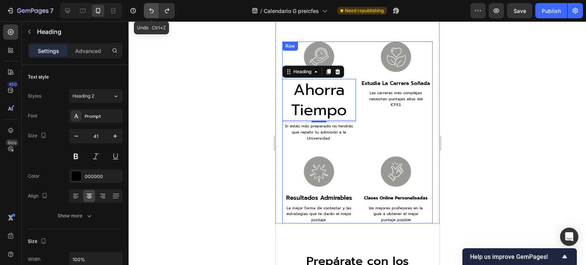
click at [150, 12] on icon "Undo/Redo" at bounding box center [152, 11] width 8 height 8
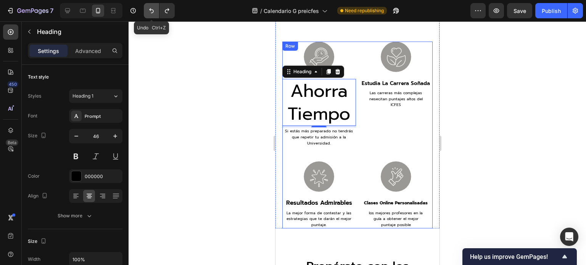
click at [150, 12] on icon "Undo/Redo" at bounding box center [152, 11] width 8 height 8
type input "15.56"
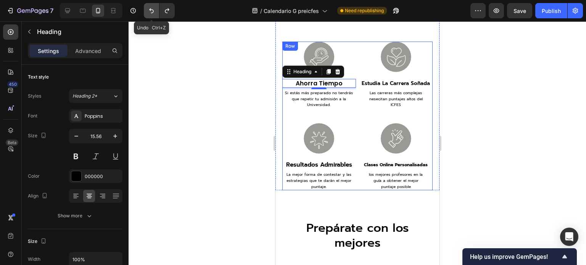
click at [150, 10] on icon "Undo/Redo" at bounding box center [151, 10] width 5 height 5
click at [179, 75] on div at bounding box center [357, 143] width 457 height 244
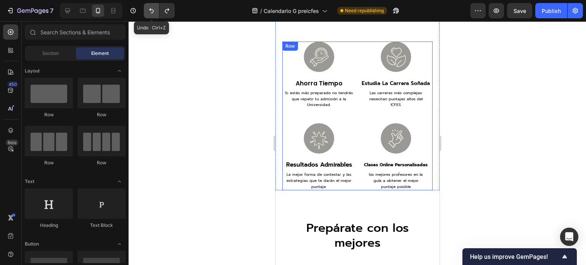
click at [148, 9] on icon "Undo/Redo" at bounding box center [152, 11] width 8 height 8
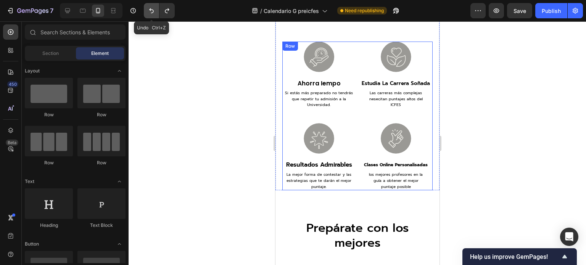
click at [148, 9] on icon "Undo/Redo" at bounding box center [152, 11] width 8 height 8
click at [135, 11] on icon "button" at bounding box center [132, 10] width 5 height 5
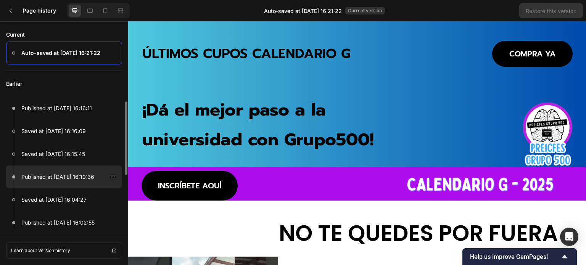
click at [46, 177] on p "Published at [DATE] 16:10:36" at bounding box center [57, 176] width 73 height 9
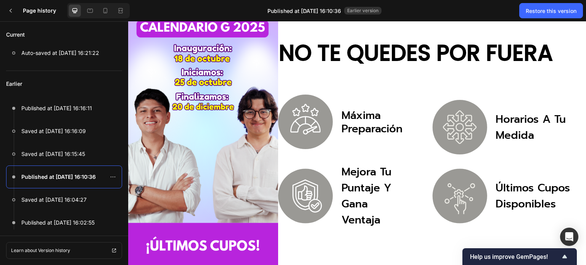
scroll to position [153, 0]
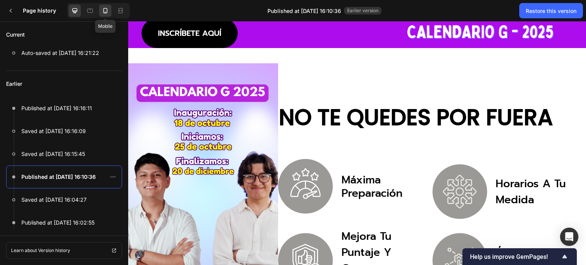
click at [103, 10] on icon at bounding box center [105, 11] width 8 height 8
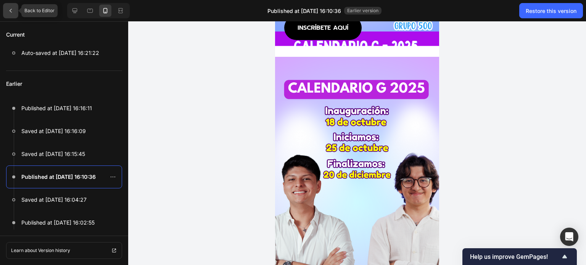
click at [14, 10] on div at bounding box center [10, 10] width 15 height 15
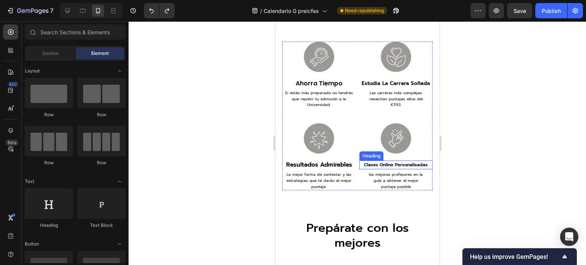
click at [389, 166] on p "clases online personalisadas" at bounding box center [396, 164] width 72 height 7
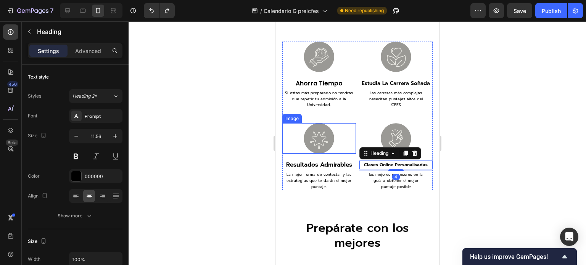
click at [320, 139] on img at bounding box center [318, 138] width 31 height 31
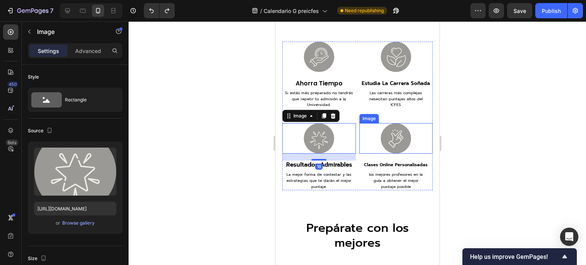
click at [388, 135] on img at bounding box center [395, 138] width 31 height 31
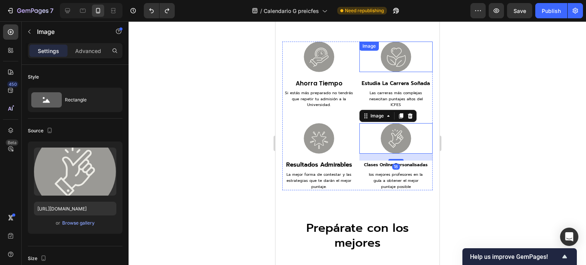
click at [388, 65] on img at bounding box center [395, 57] width 31 height 31
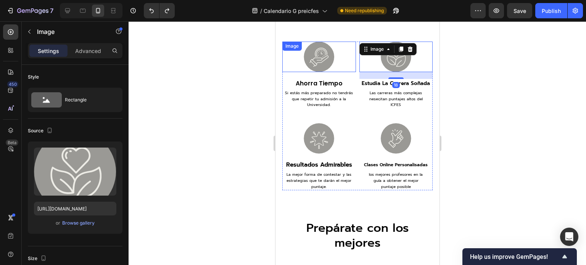
click at [313, 60] on img at bounding box center [318, 57] width 31 height 31
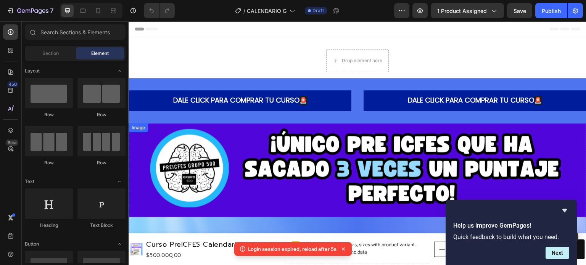
scroll to position [105, 0]
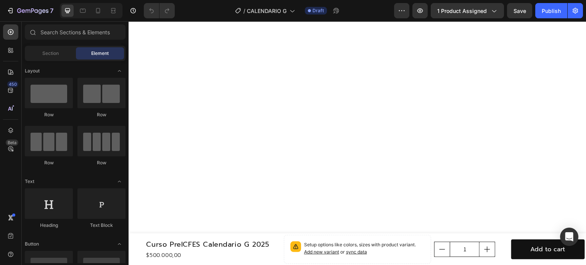
scroll to position [305, 0]
